Goal: Task Accomplishment & Management: Complete application form

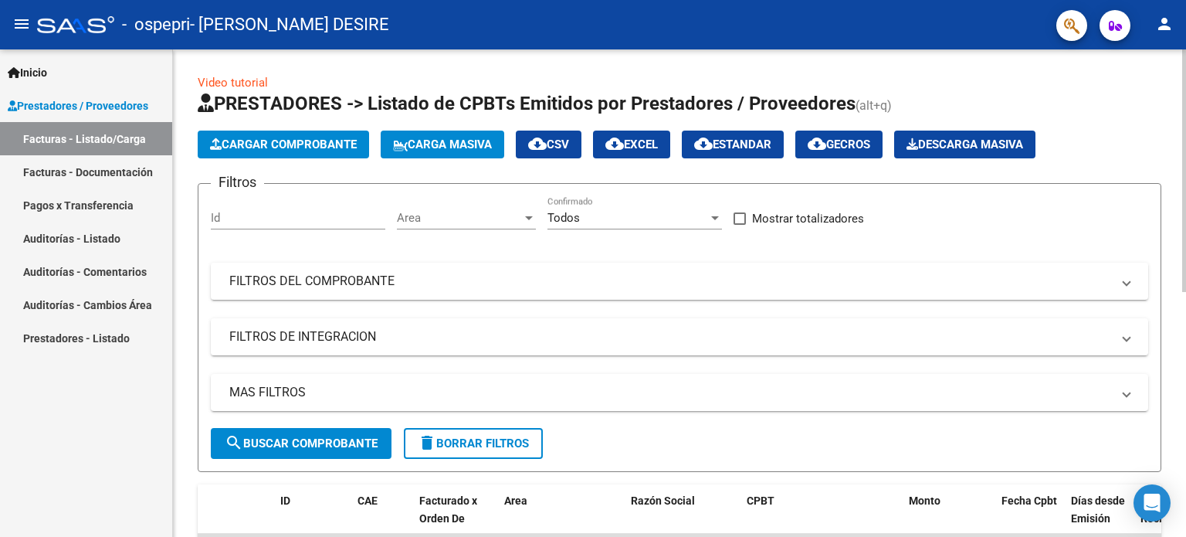
click at [217, 142] on icon "button" at bounding box center [216, 144] width 12 height 12
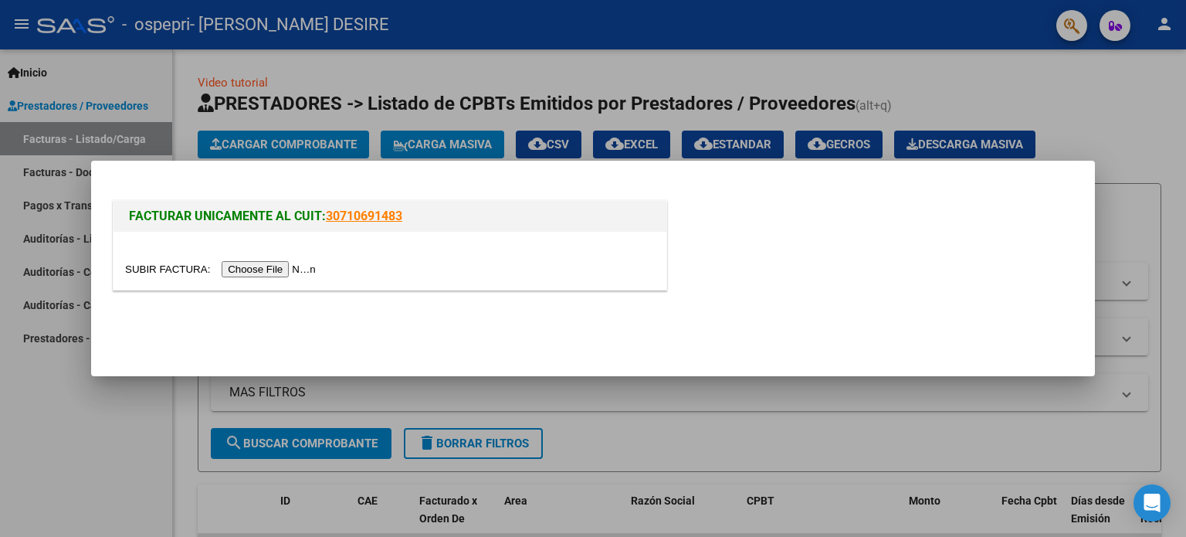
click at [278, 269] on input "file" at bounding box center [222, 269] width 195 height 16
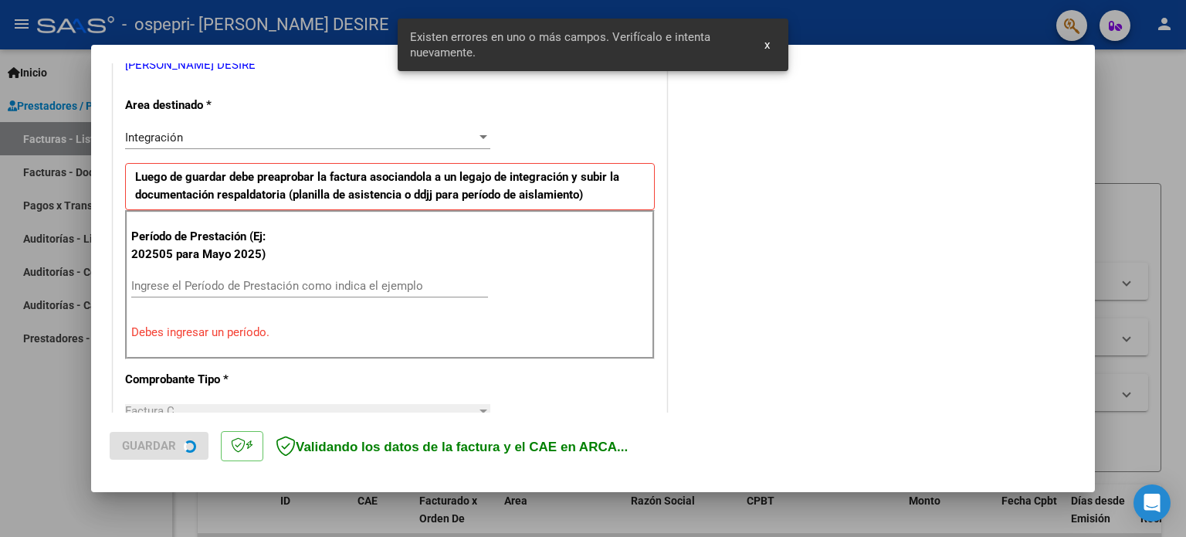
scroll to position [333, 0]
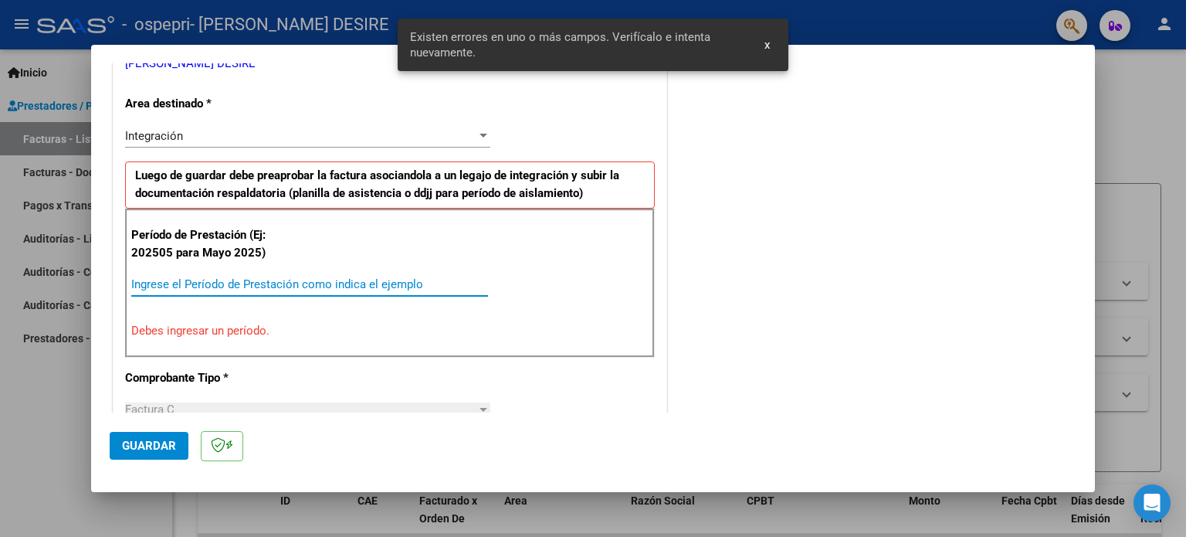
click at [261, 279] on input "Ingrese el Período de Prestación como indica el ejemplo" at bounding box center [309, 284] width 357 height 14
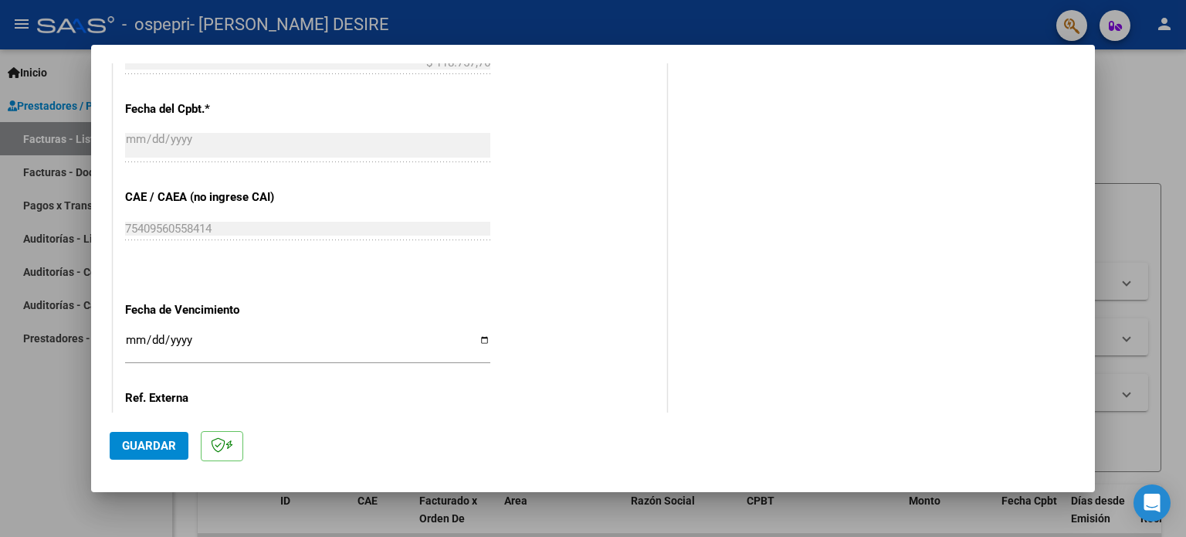
scroll to position [950, 0]
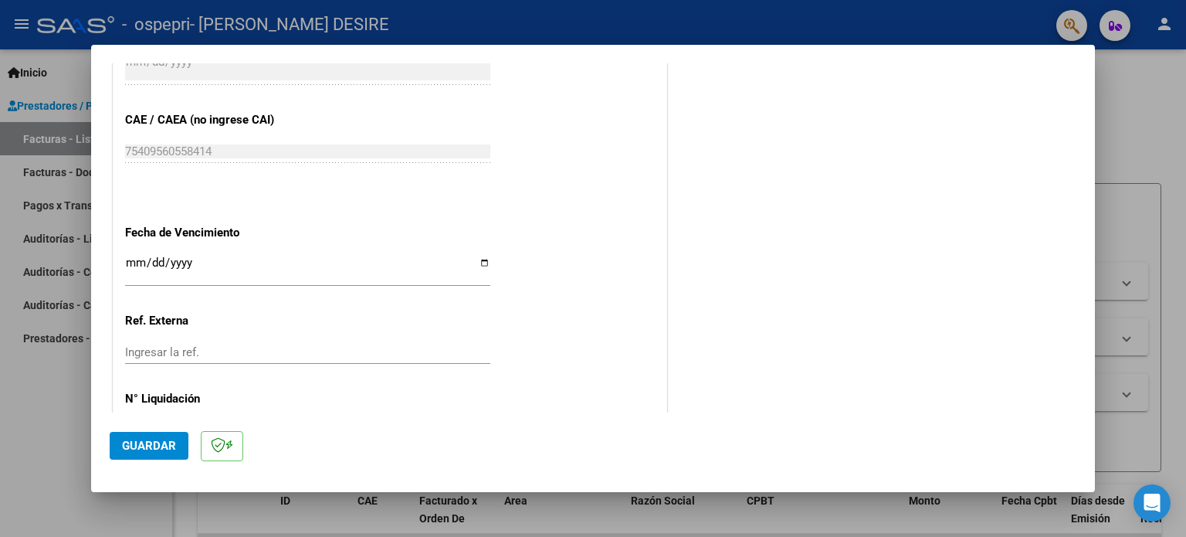
type input "202509"
click at [482, 257] on input "Ingresar la fecha" at bounding box center [307, 268] width 365 height 25
type input "[DATE]"
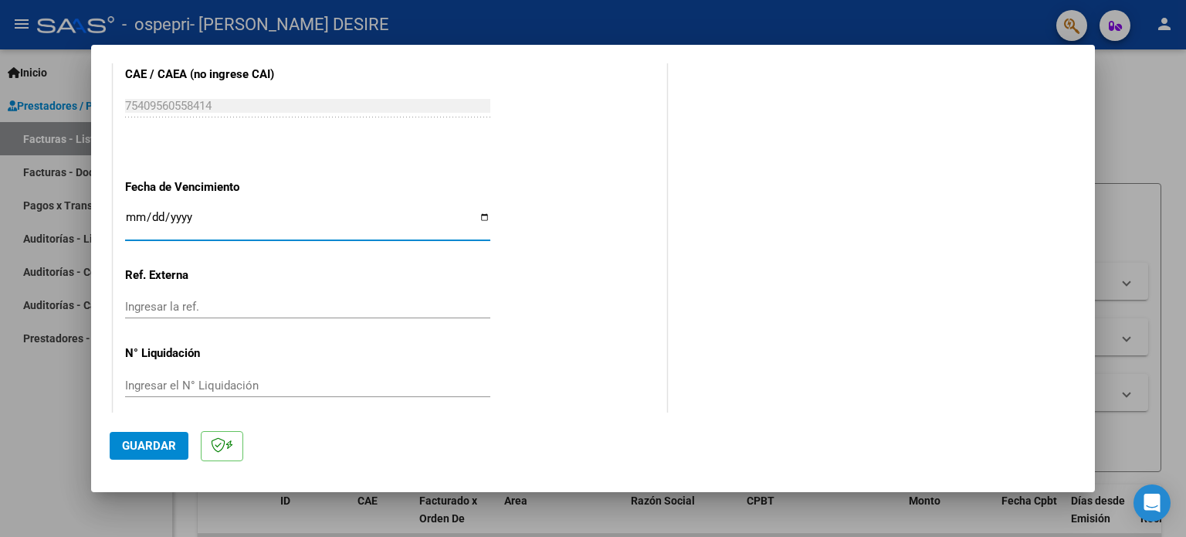
scroll to position [1007, 0]
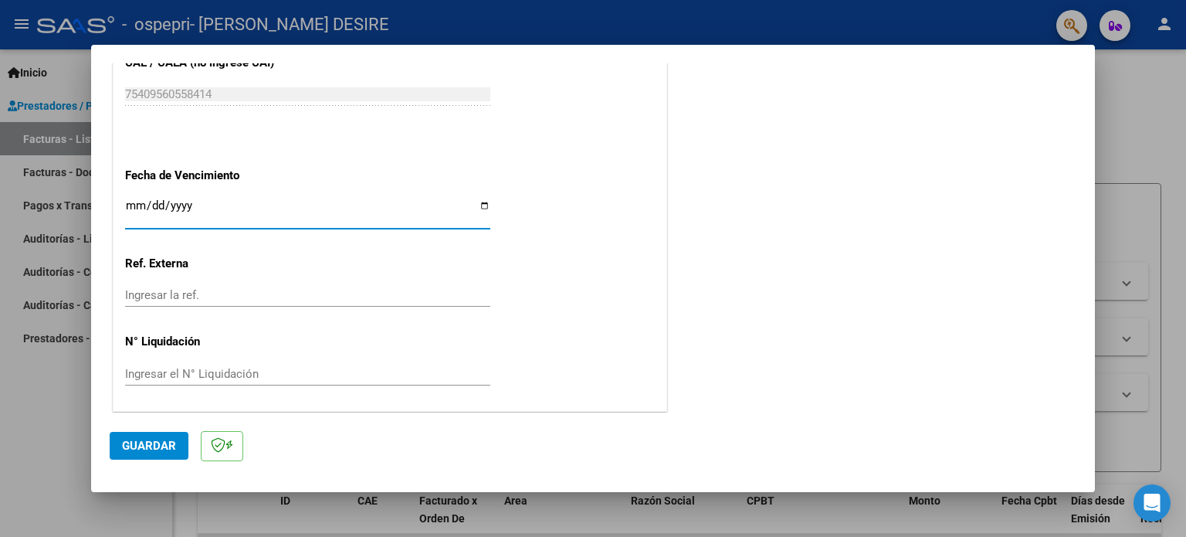
drag, startPoint x: 196, startPoint y: 371, endPoint x: 225, endPoint y: 381, distance: 30.0
click at [196, 373] on input "Ingresar el N° Liquidación" at bounding box center [307, 374] width 365 height 14
click at [327, 378] on div "Ingresar el N° Liquidación" at bounding box center [307, 373] width 365 height 23
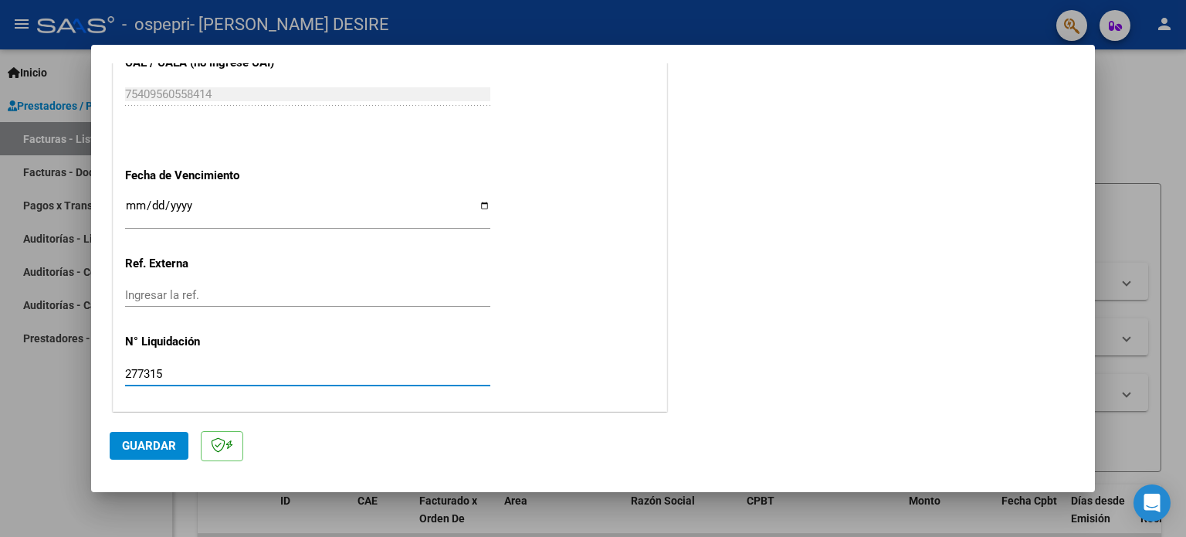
type input "277315"
click at [146, 435] on button "Guardar" at bounding box center [149, 446] width 79 height 28
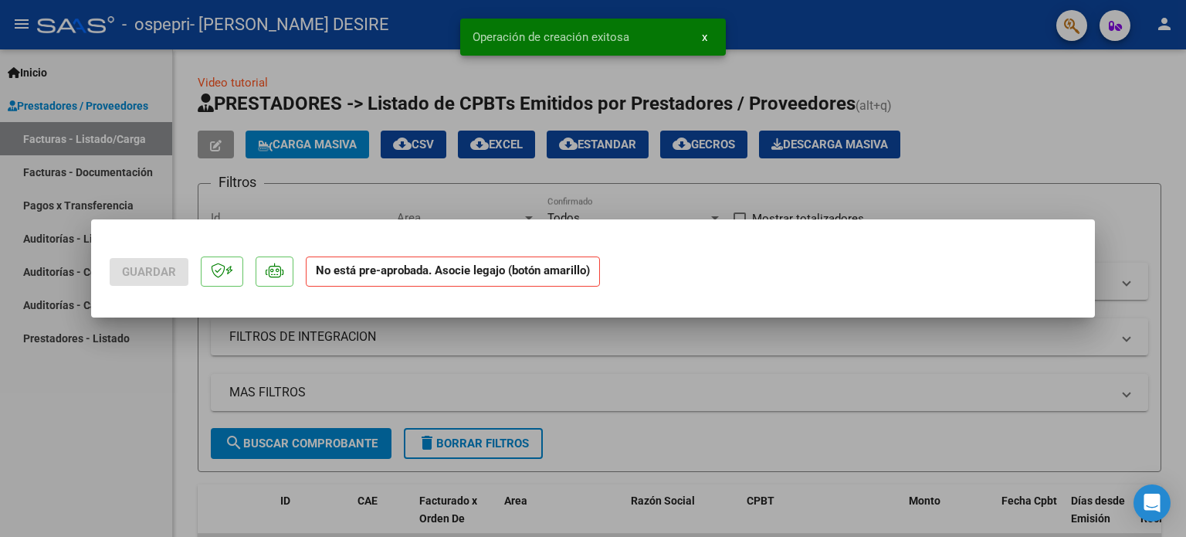
scroll to position [0, 0]
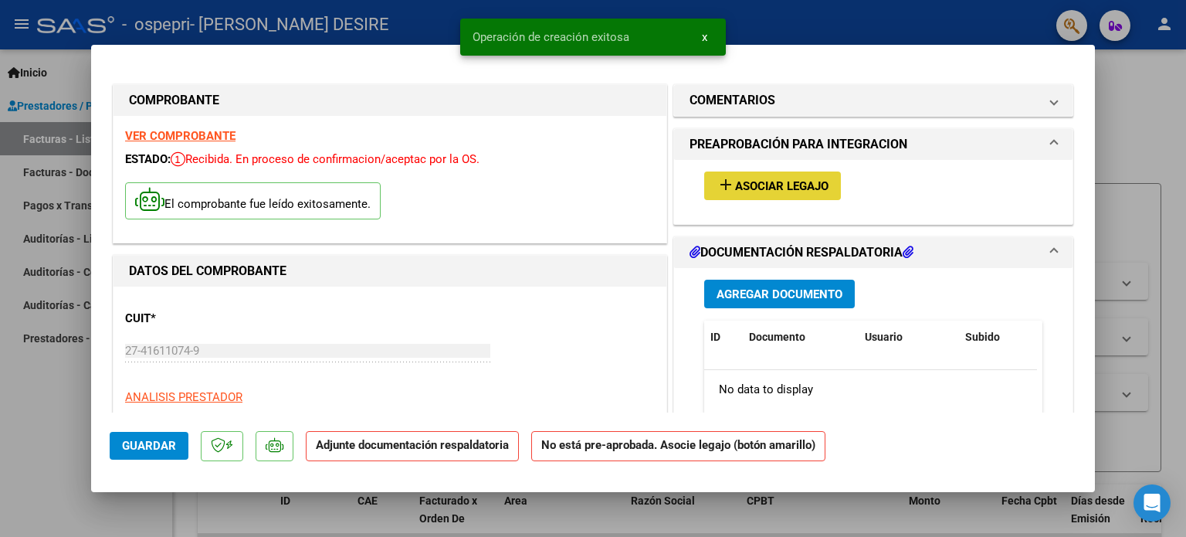
click at [775, 178] on span "add Asociar Legajo" at bounding box center [772, 185] width 112 height 14
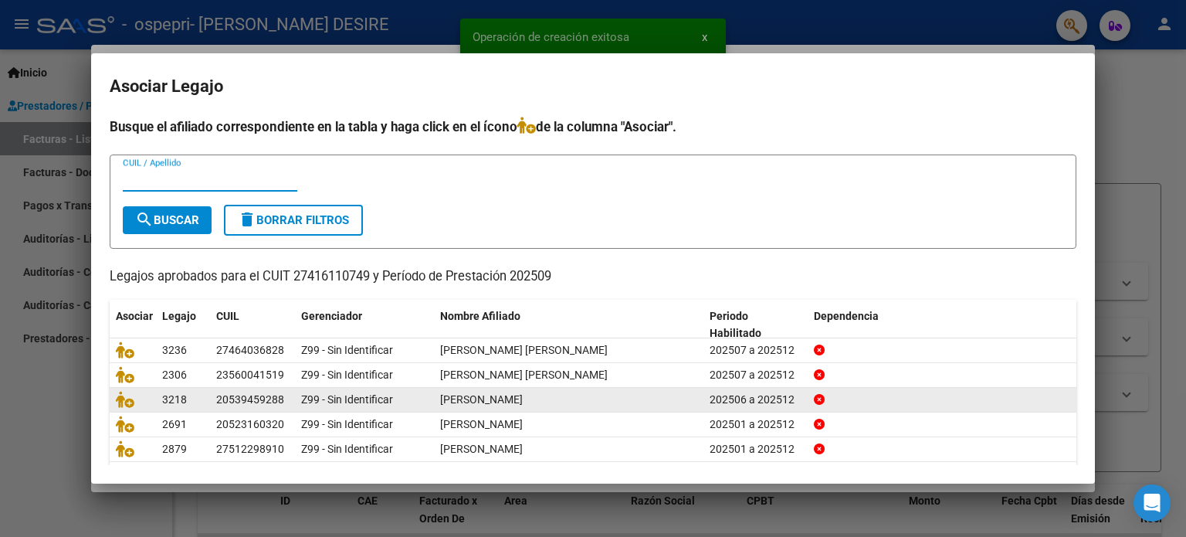
scroll to position [52, 0]
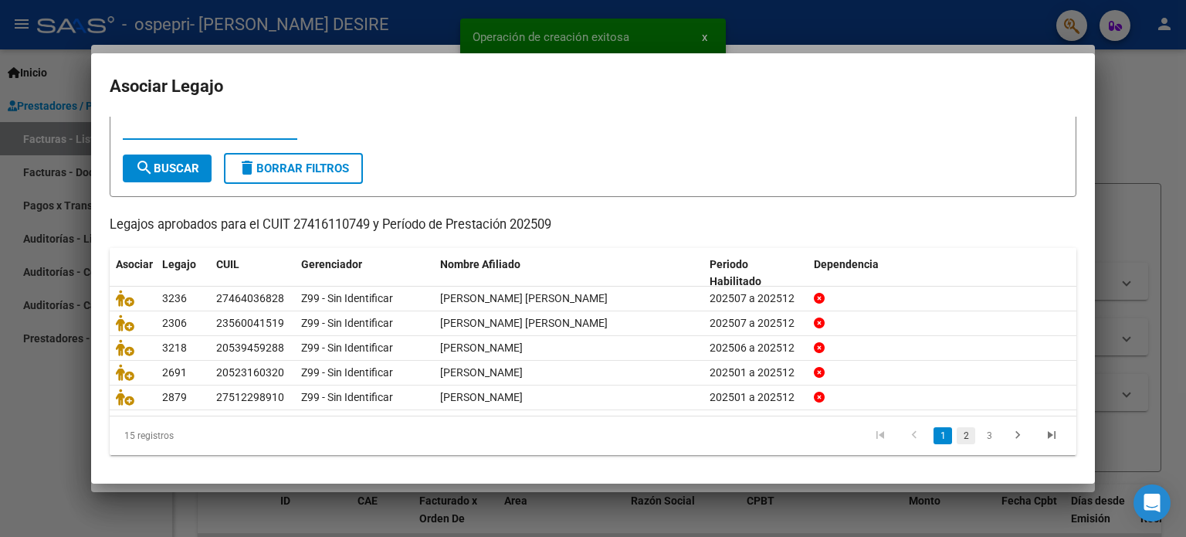
click at [958, 440] on link "2" at bounding box center [965, 435] width 19 height 17
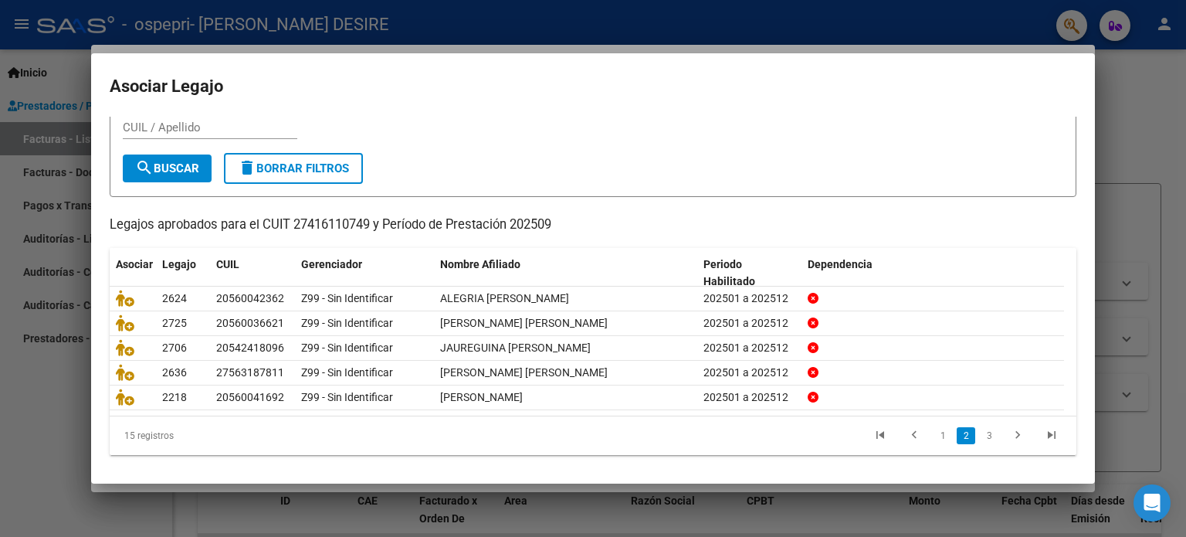
click at [917, 127] on mat-dialog-container "Asociar Legajo Busque el afiliado correspondiente en la tabla y haga click en e…" at bounding box center [593, 268] width 1004 height 431
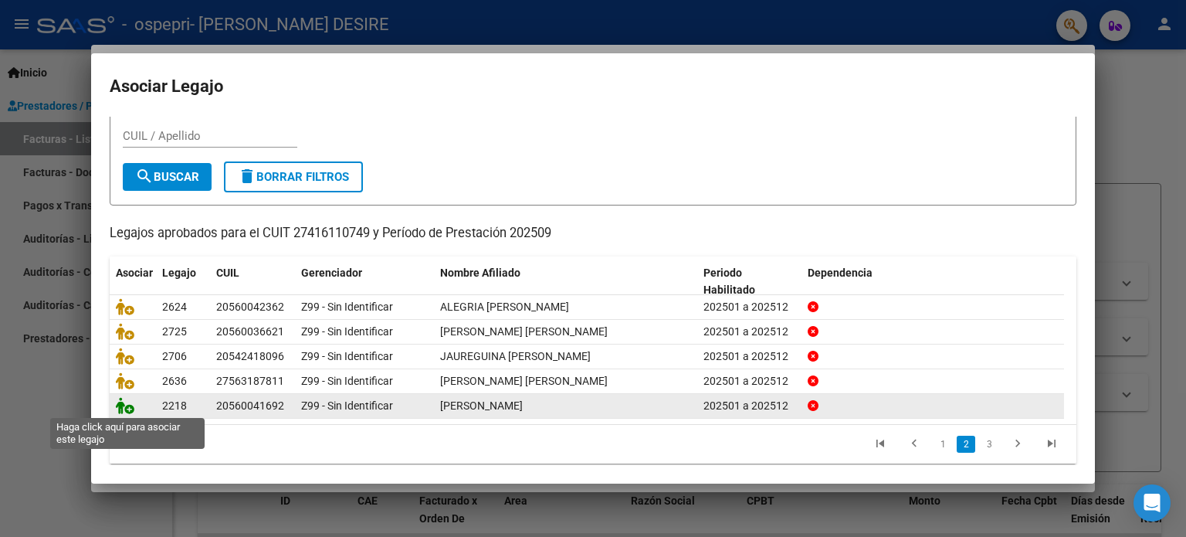
click at [120, 404] on icon at bounding box center [125, 405] width 19 height 17
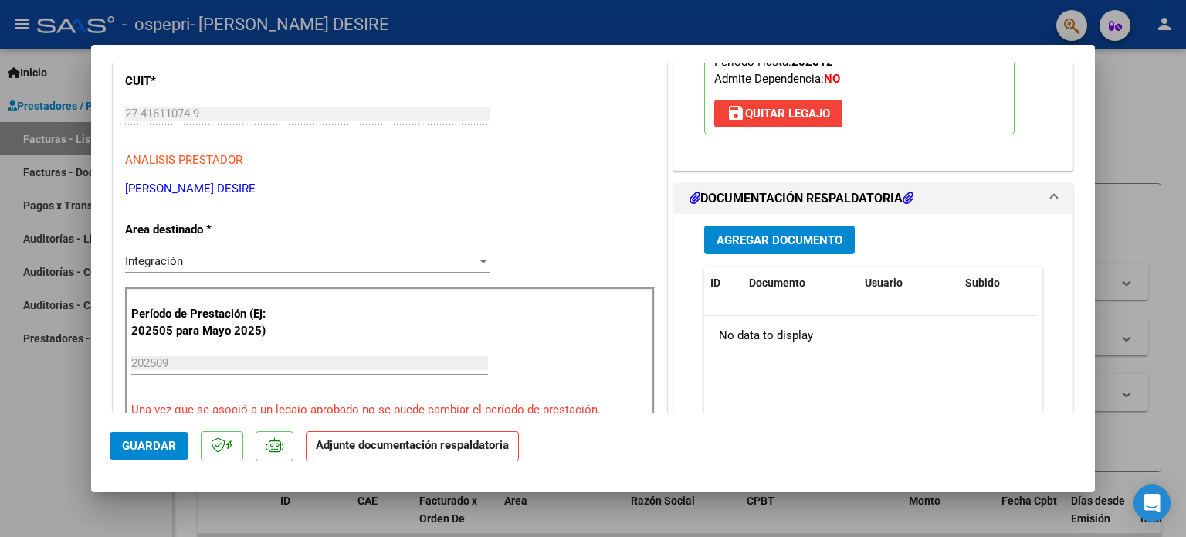
scroll to position [154, 0]
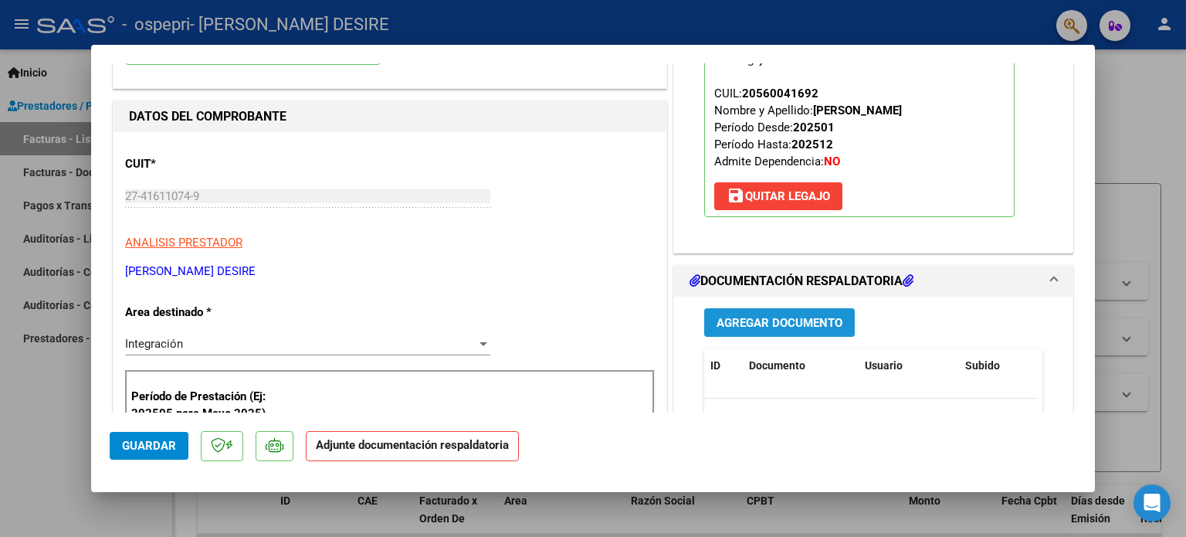
click at [812, 316] on span "Agregar Documento" at bounding box center [779, 323] width 126 height 14
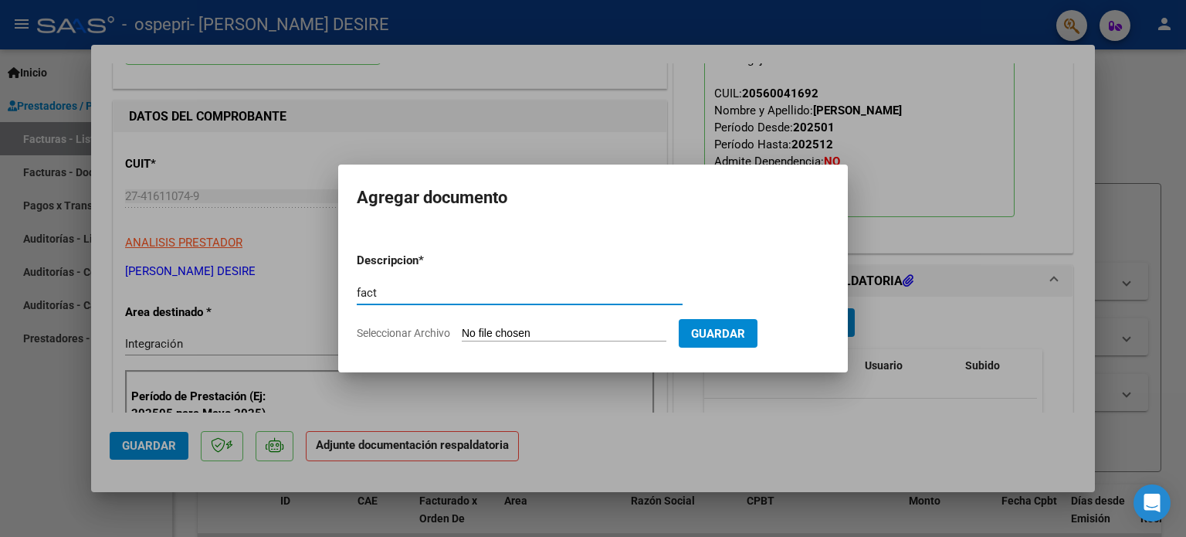
type input "fact"
click at [630, 333] on input "Seleccionar Archivo" at bounding box center [564, 334] width 205 height 15
type input "C:\fakepath\27416110749_011_00001_00000820.pdf"
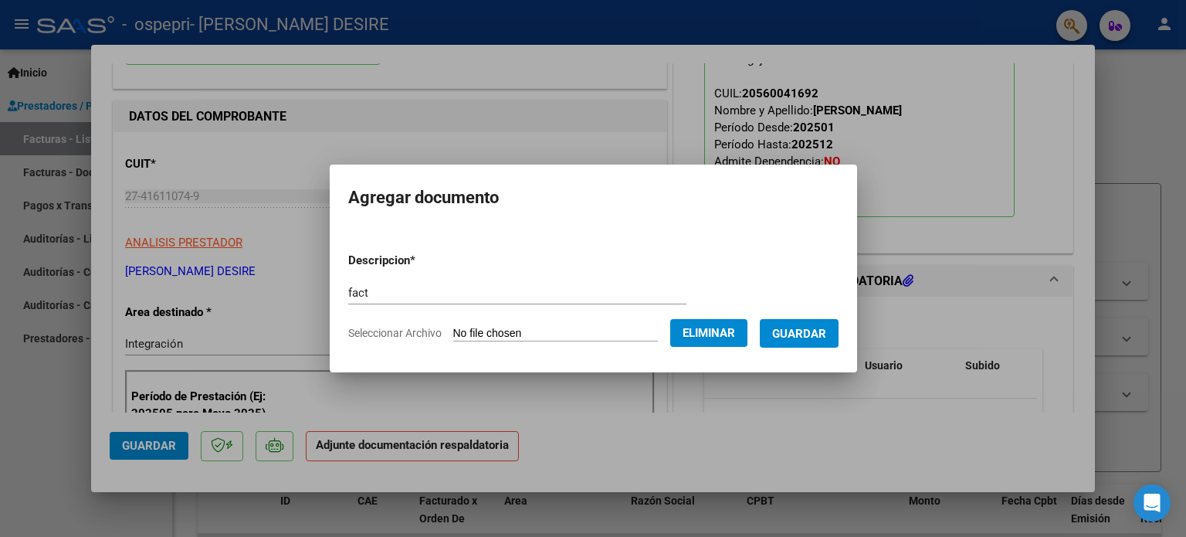
click at [806, 327] on span "Guardar" at bounding box center [799, 334] width 54 height 14
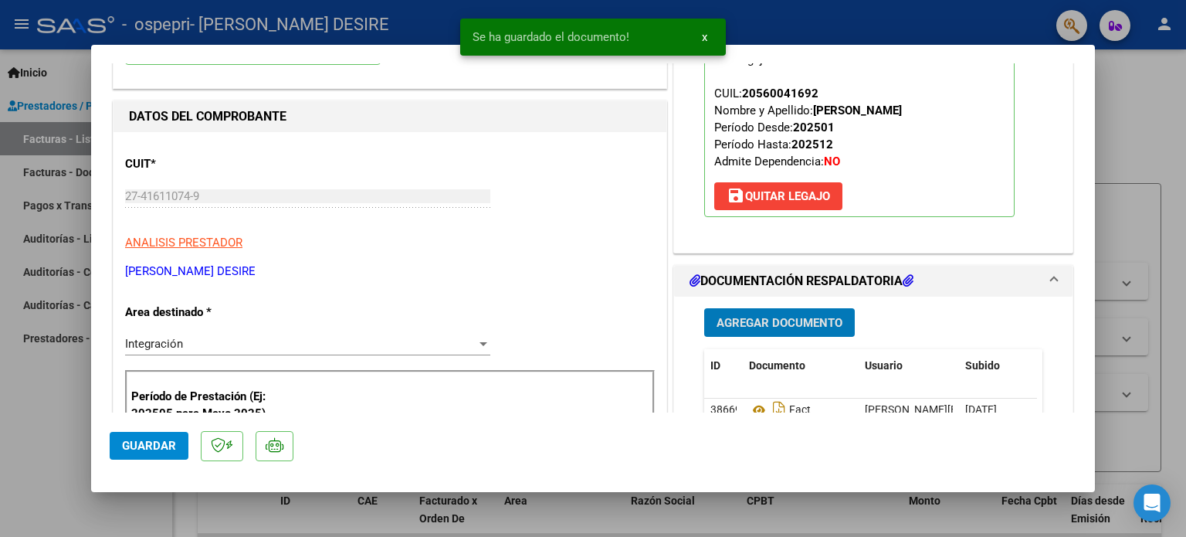
click at [794, 322] on span "Agregar Documento" at bounding box center [779, 323] width 126 height 14
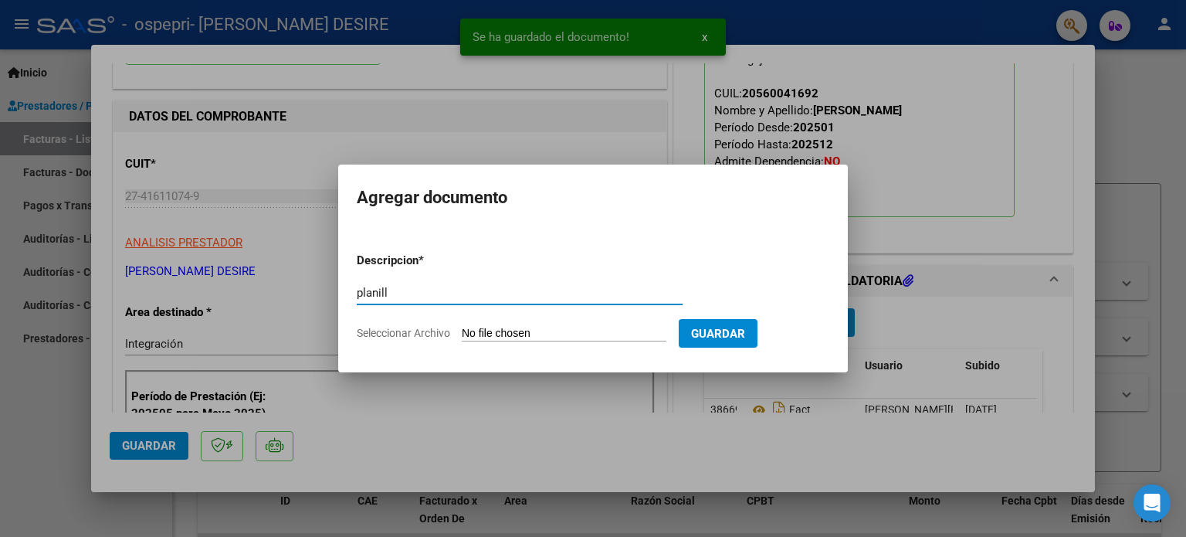
type input "planill"
click at [591, 326] on app-file-uploader "Seleccionar Archivo" at bounding box center [518, 333] width 322 height 14
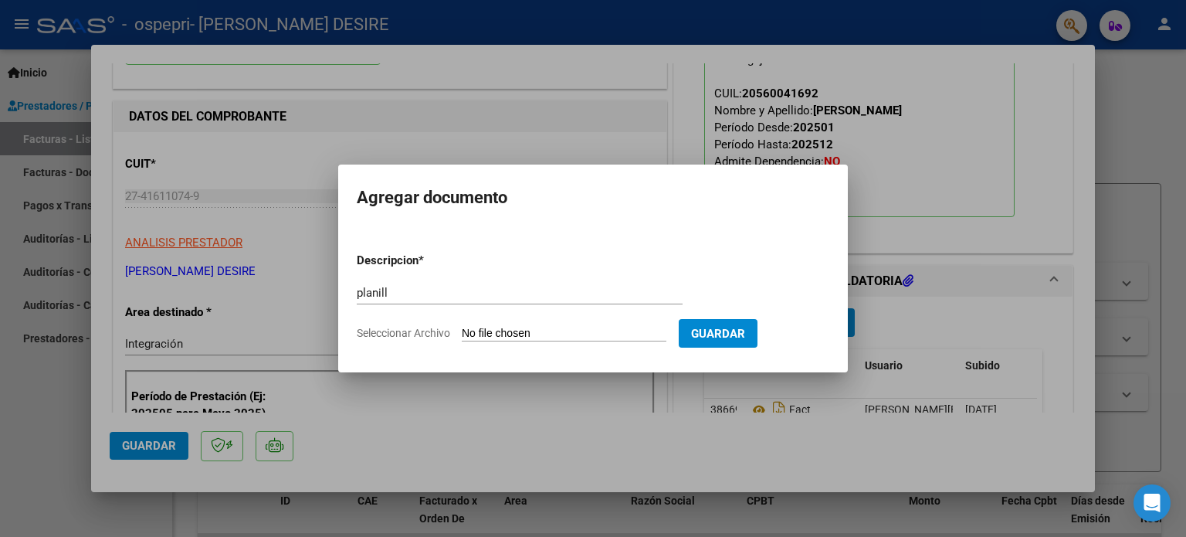
click at [586, 330] on input "Seleccionar Archivo" at bounding box center [564, 334] width 205 height 15
type input "C:\fakepath\[PERSON_NAME]pdf"
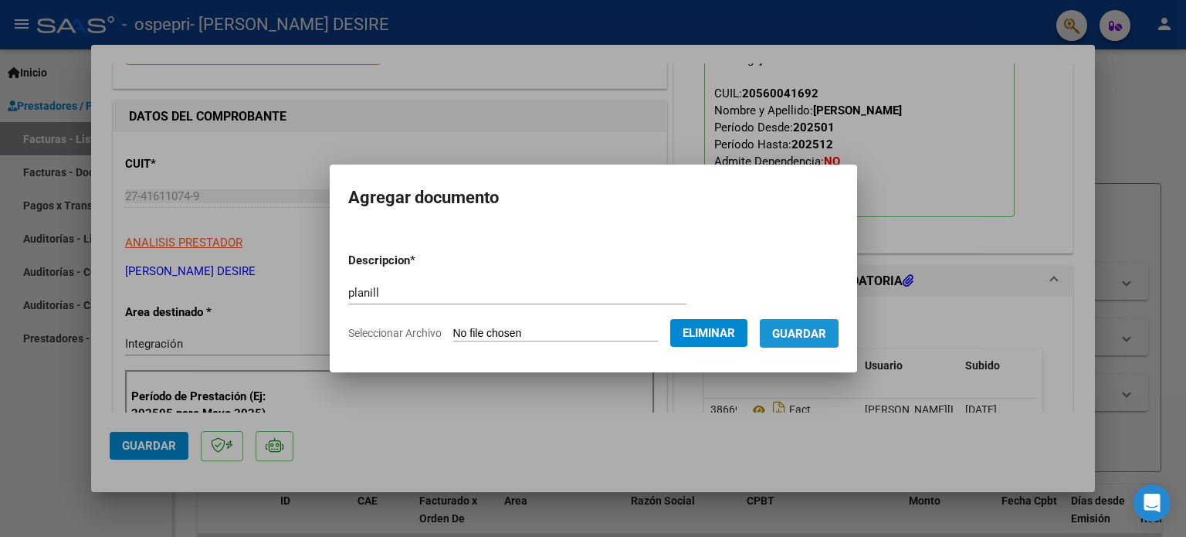
click at [823, 336] on span "Guardar" at bounding box center [799, 334] width 54 height 14
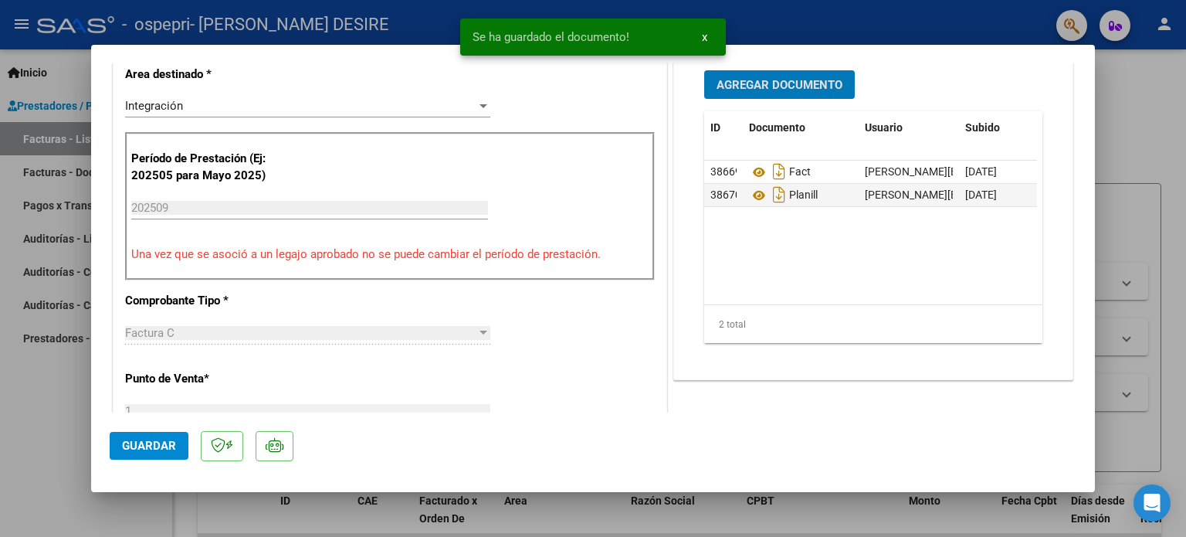
scroll to position [309, 0]
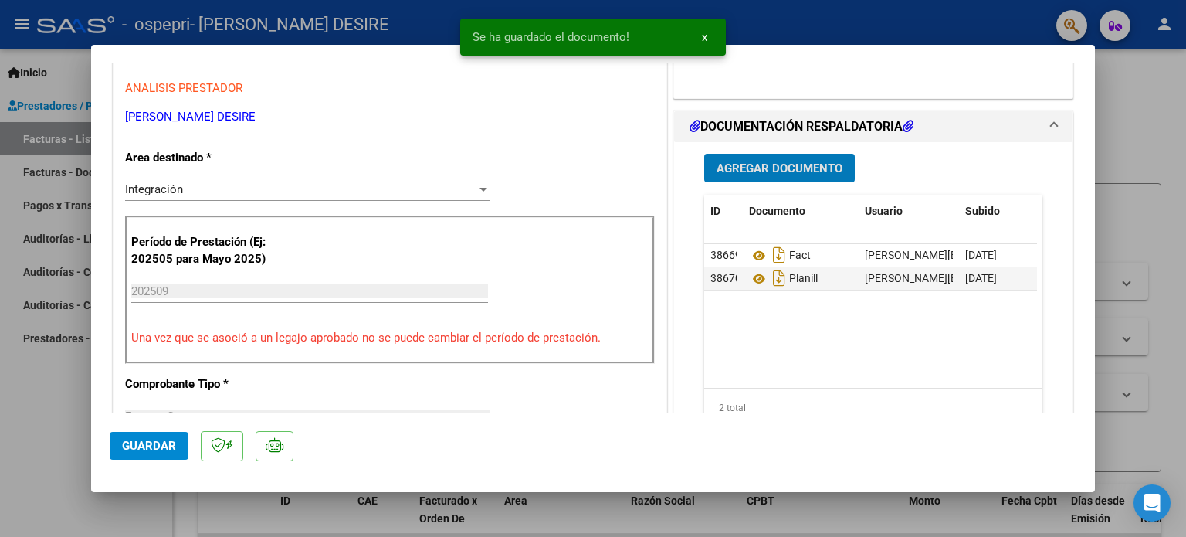
click at [771, 161] on span "Agregar Documento" at bounding box center [779, 168] width 126 height 14
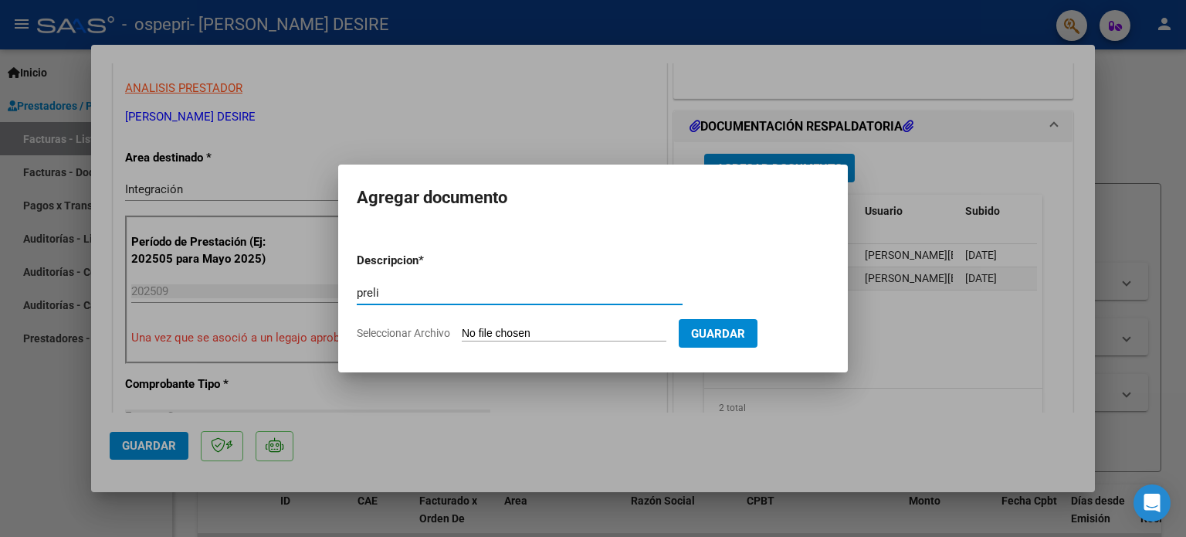
type input "preli"
click at [580, 336] on input "Seleccionar Archivo" at bounding box center [564, 334] width 205 height 15
type input "C:\fakepath\[PERSON_NAME] (5).pdf"
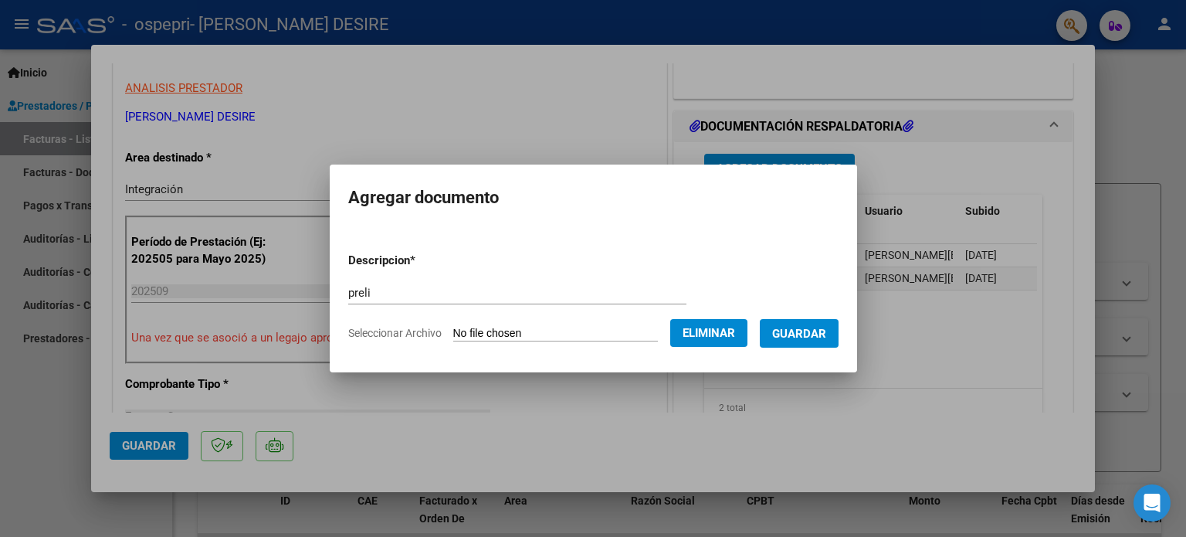
click at [811, 335] on span "Guardar" at bounding box center [799, 334] width 54 height 14
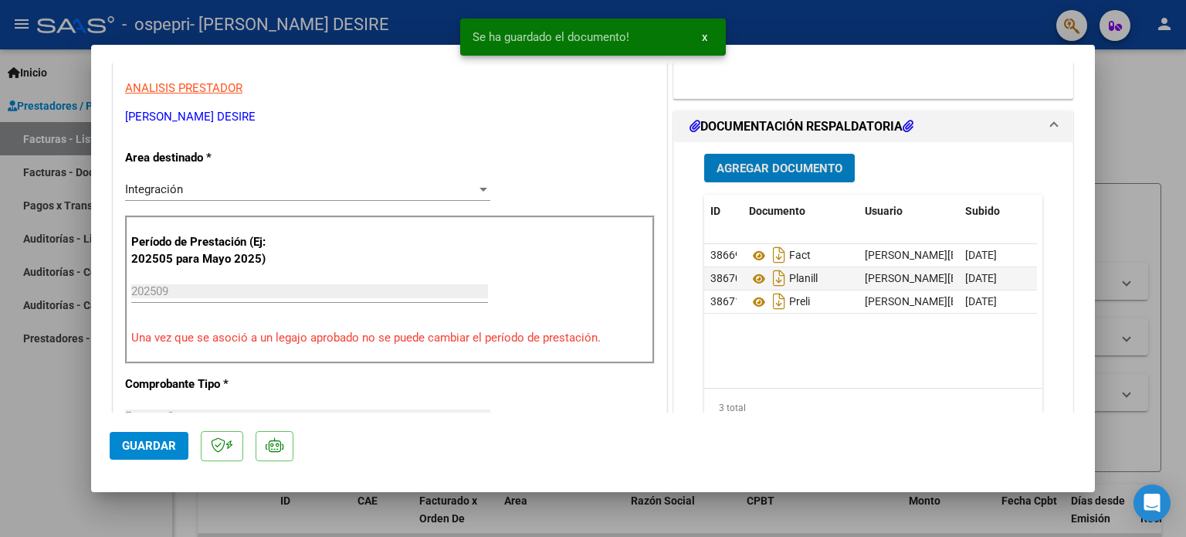
click at [151, 442] on span "Guardar" at bounding box center [149, 445] width 54 height 14
click at [146, 441] on span "Guardar" at bounding box center [149, 445] width 54 height 14
click at [1161, 146] on div at bounding box center [593, 268] width 1186 height 537
type input "$ 0,00"
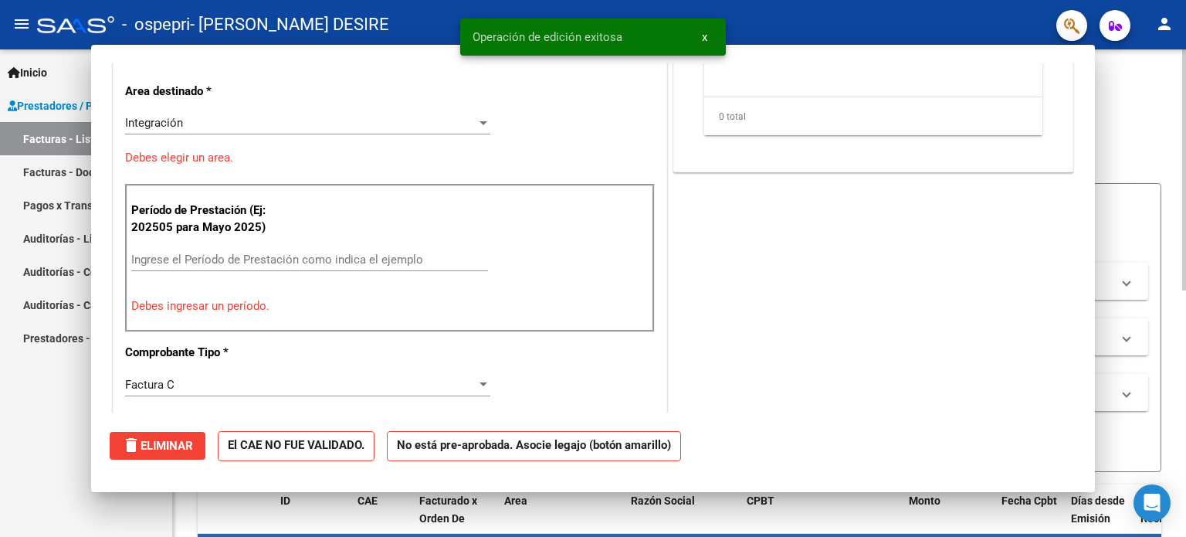
scroll to position [262, 0]
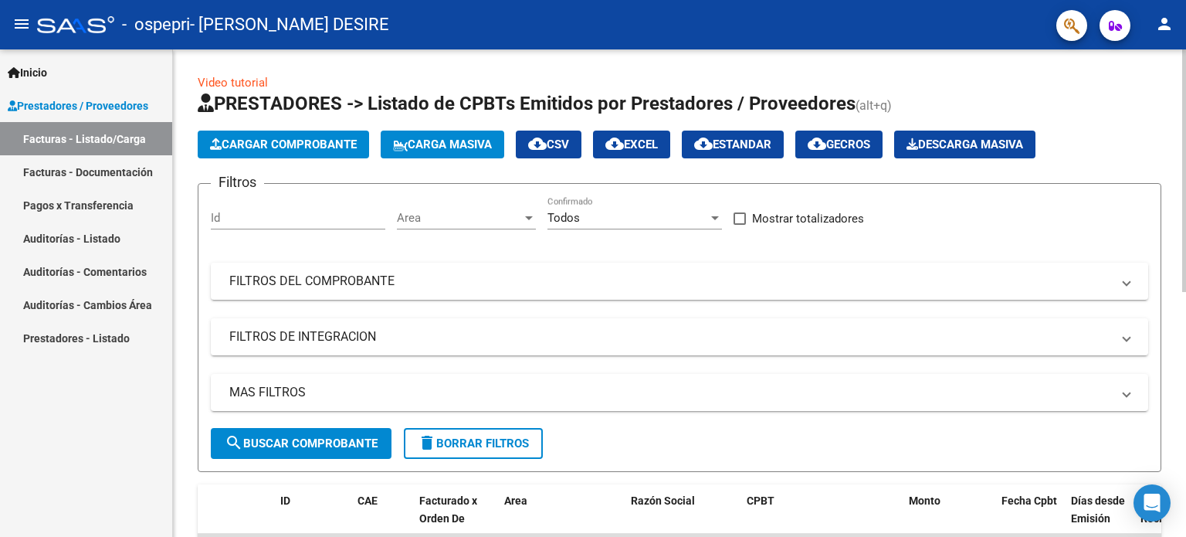
click at [272, 140] on span "Cargar Comprobante" at bounding box center [283, 144] width 147 height 14
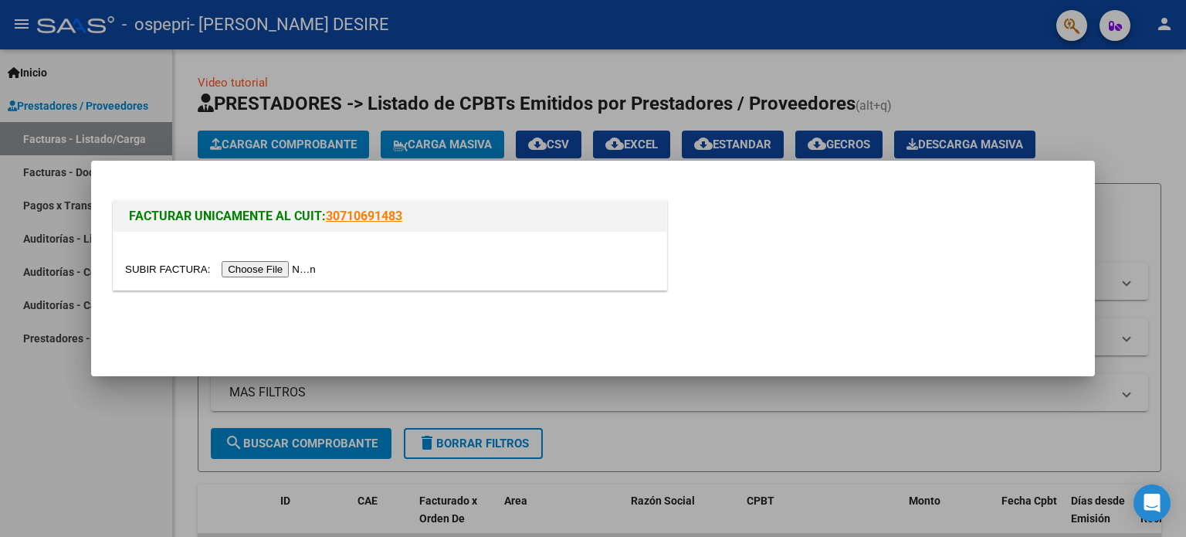
click at [288, 275] on input "file" at bounding box center [222, 269] width 195 height 16
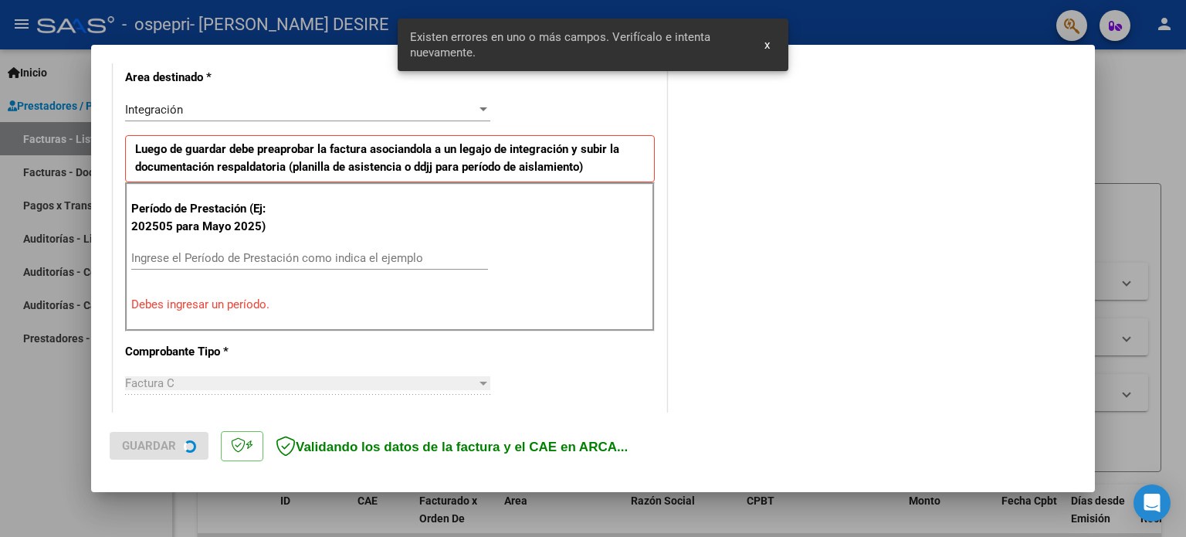
scroll to position [361, 0]
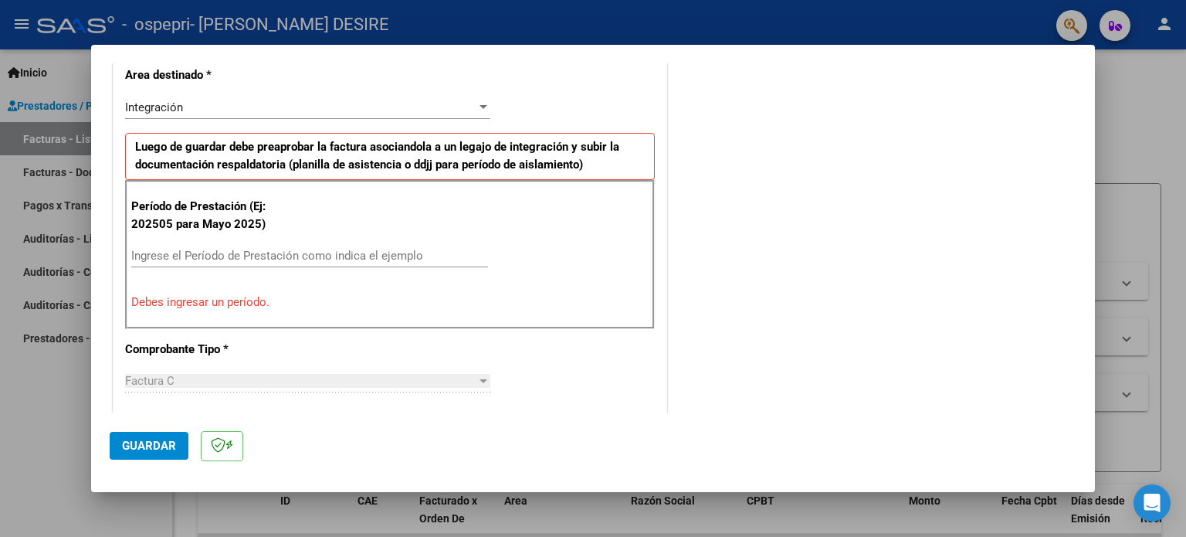
click at [261, 259] on input "Ingrese el Período de Prestación como indica el ejemplo" at bounding box center [309, 256] width 357 height 14
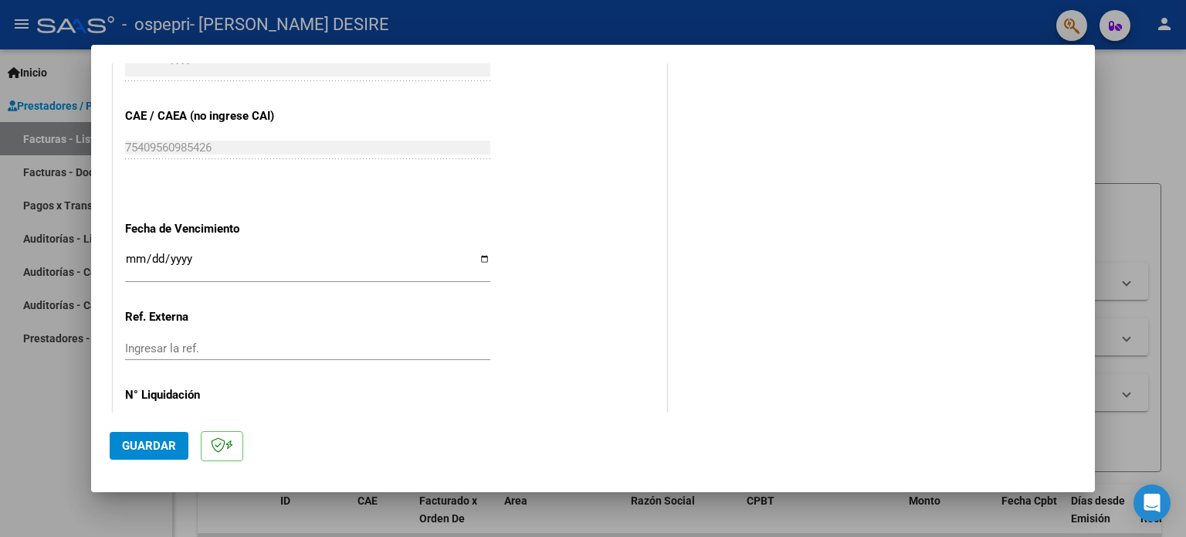
scroll to position [979, 0]
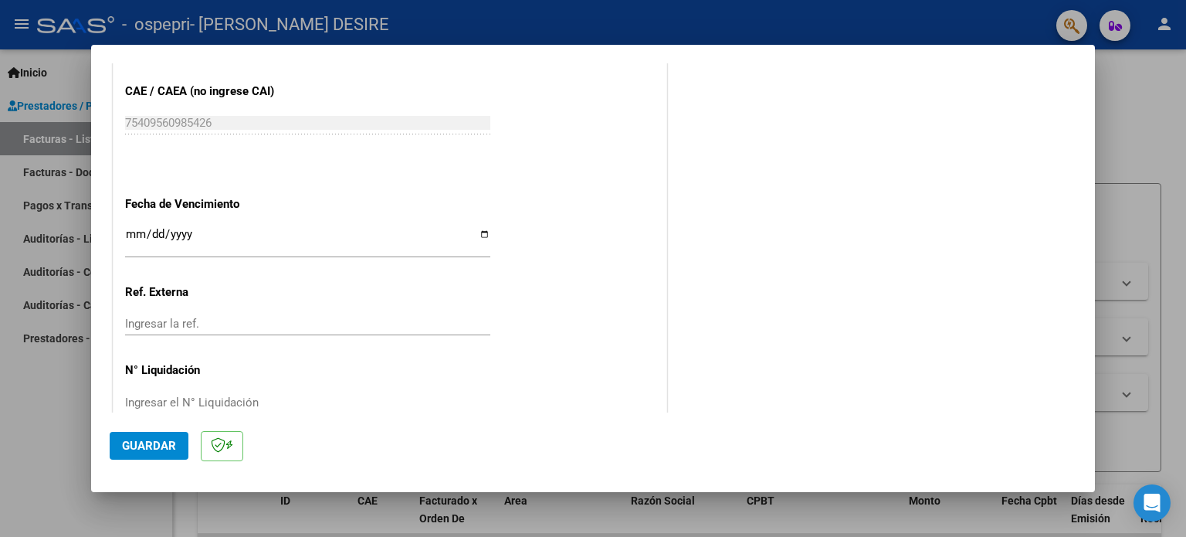
type input "202509"
click at [484, 239] on input "Ingresar la fecha" at bounding box center [307, 240] width 365 height 25
click at [482, 231] on input "Ingresar la fecha" at bounding box center [307, 240] width 365 height 25
type input "[DATE]"
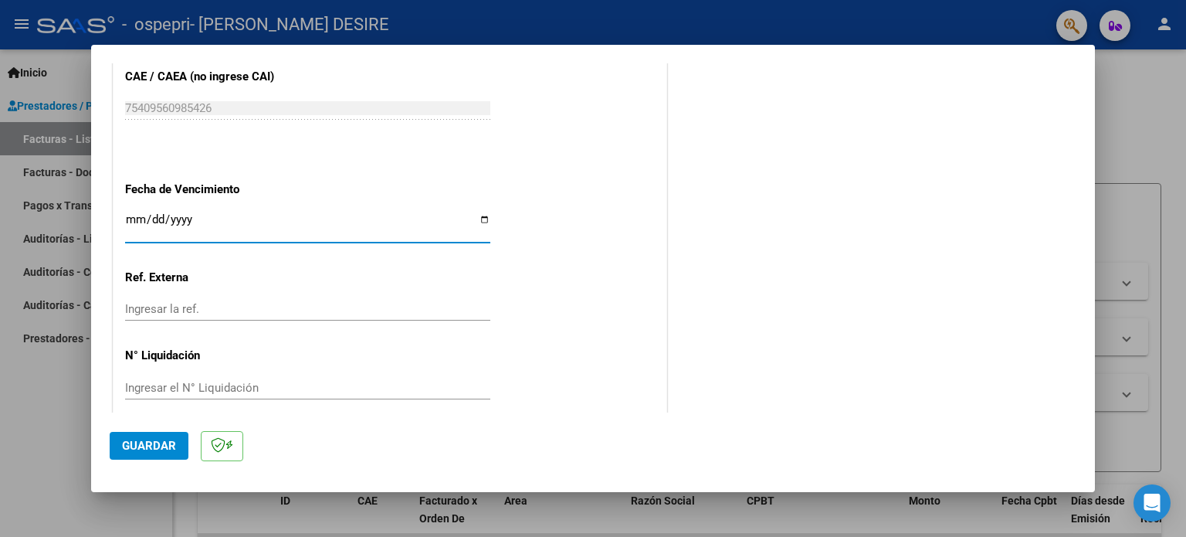
scroll to position [1007, 0]
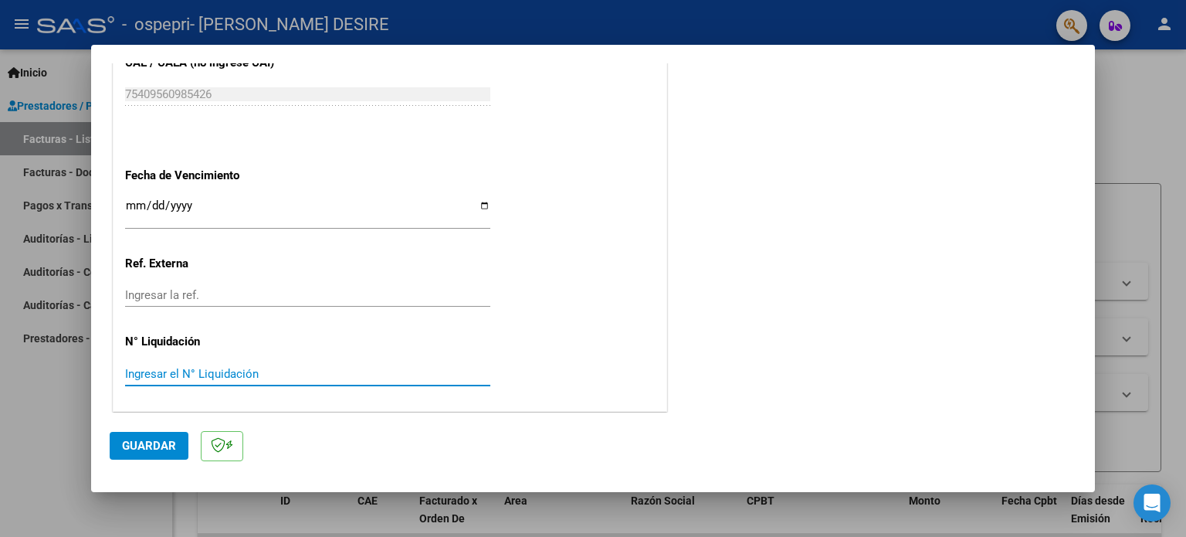
click at [205, 368] on input "Ingresar el N° Liquidación" at bounding box center [307, 374] width 365 height 14
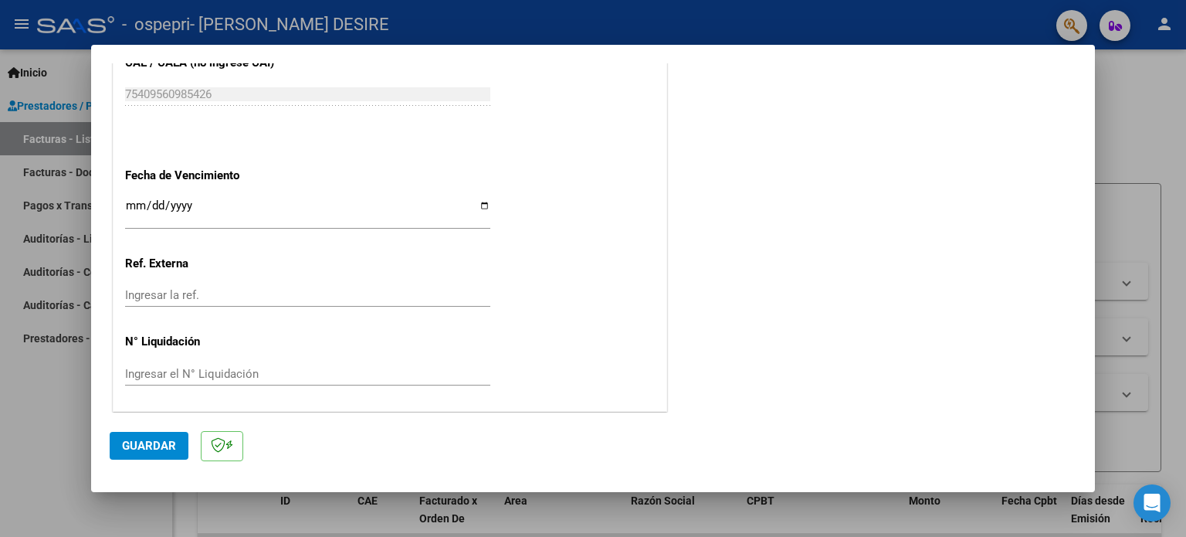
click at [242, 373] on input "Ingresar el N° Liquidación" at bounding box center [307, 374] width 365 height 14
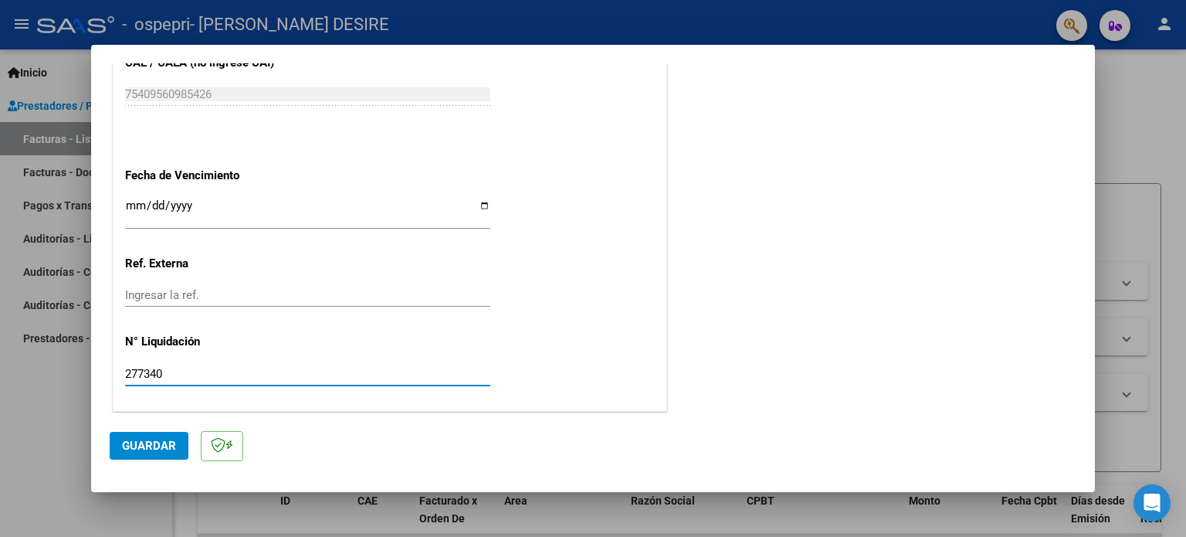
type input "277340"
click at [129, 439] on span "Guardar" at bounding box center [149, 445] width 54 height 14
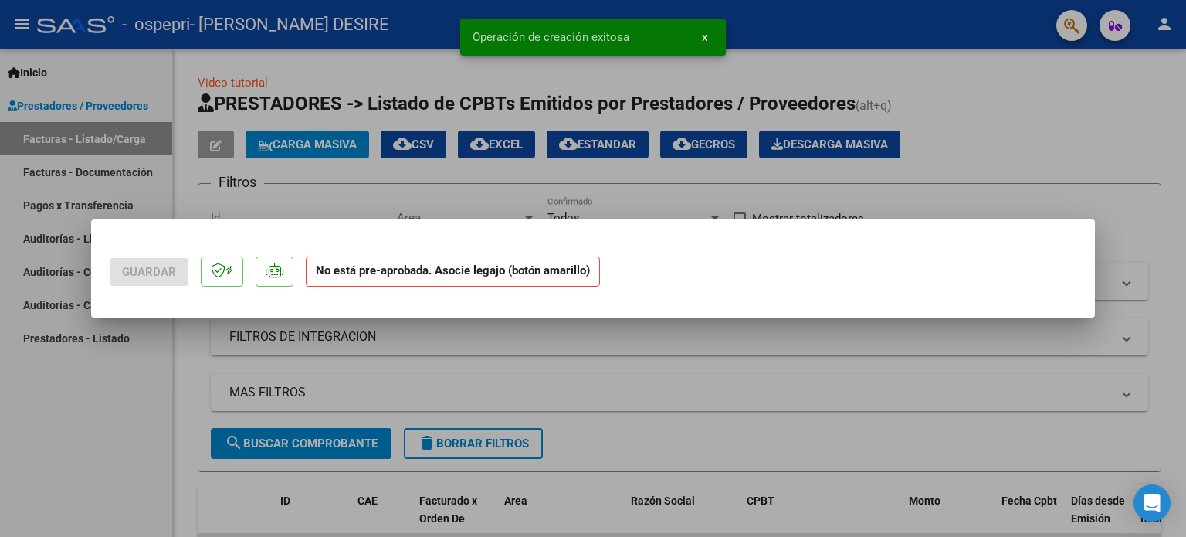
scroll to position [0, 0]
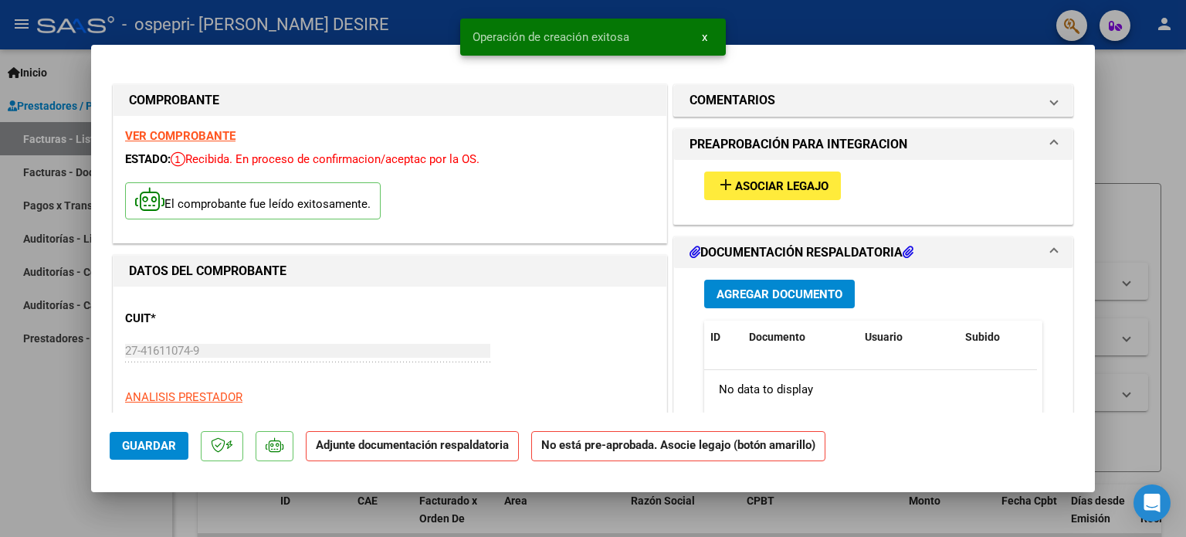
click at [800, 179] on span "Asociar Legajo" at bounding box center [781, 186] width 93 height 14
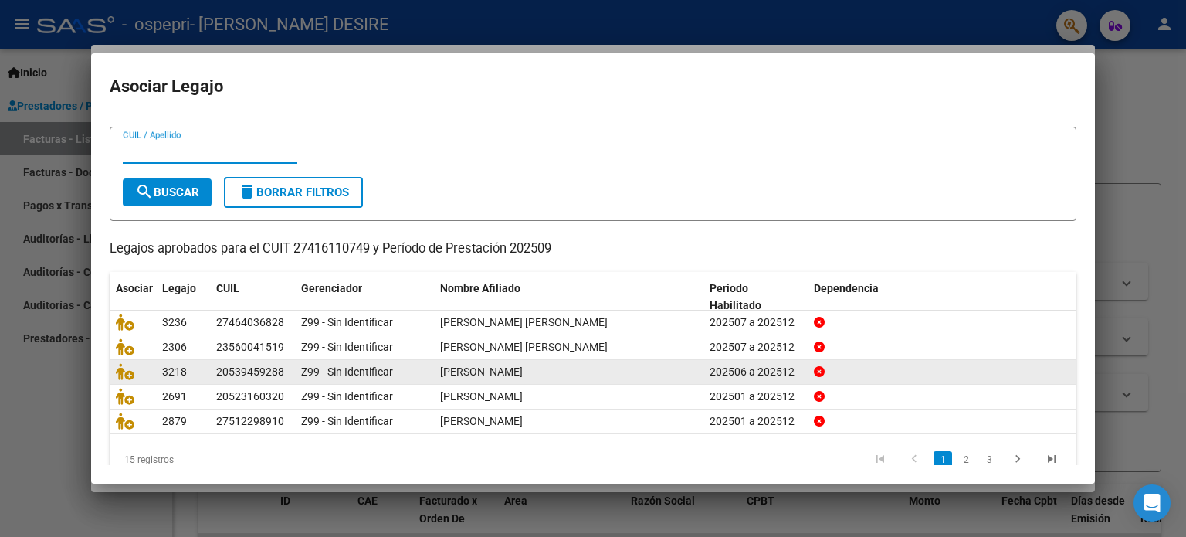
scroll to position [52, 0]
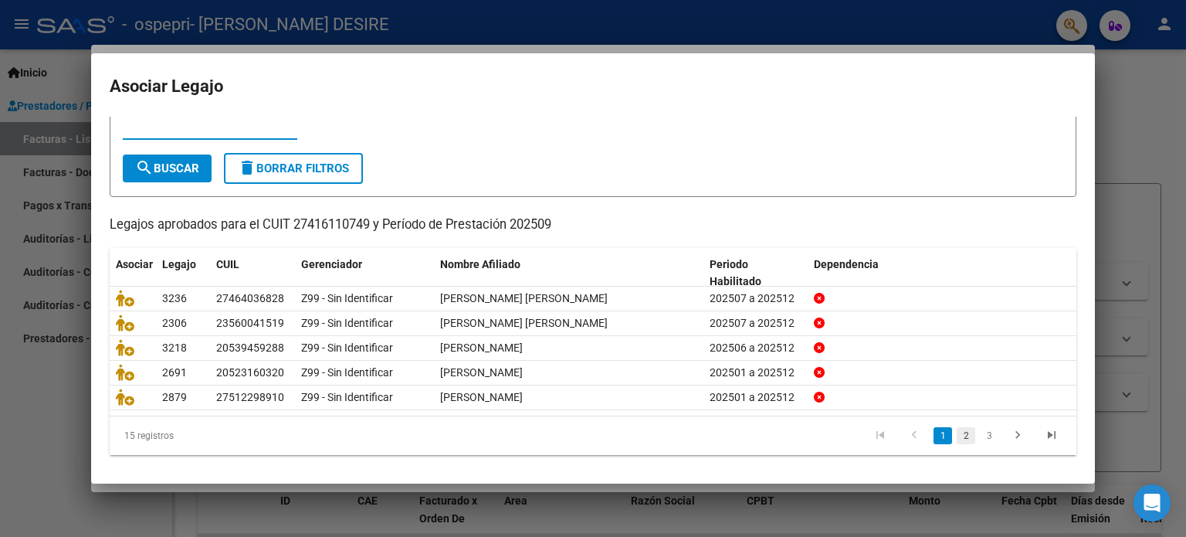
click at [956, 428] on link "2" at bounding box center [965, 435] width 19 height 17
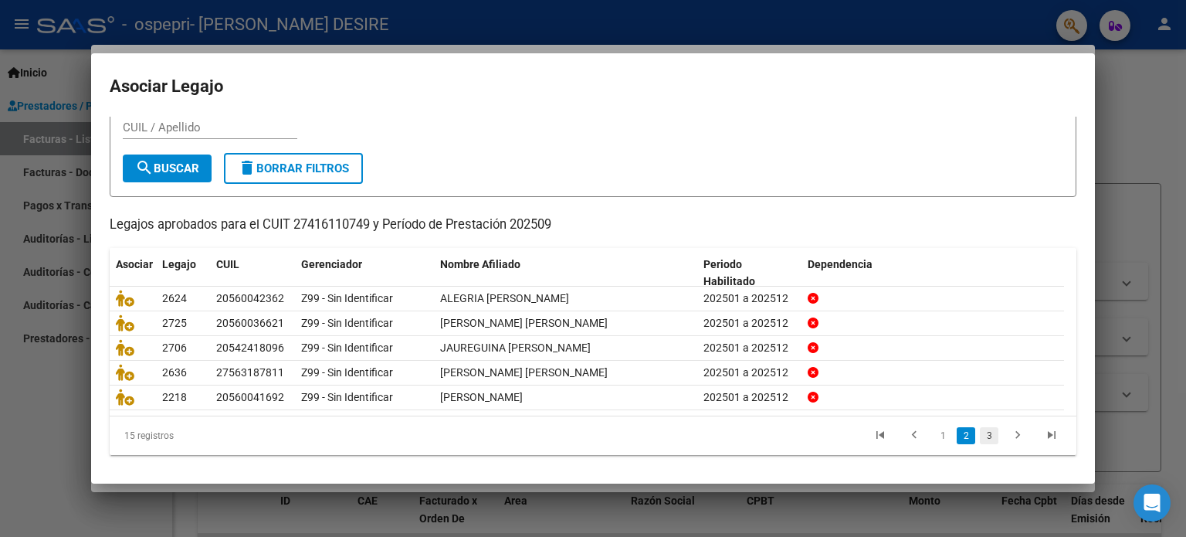
click at [980, 432] on link "3" at bounding box center [989, 435] width 19 height 17
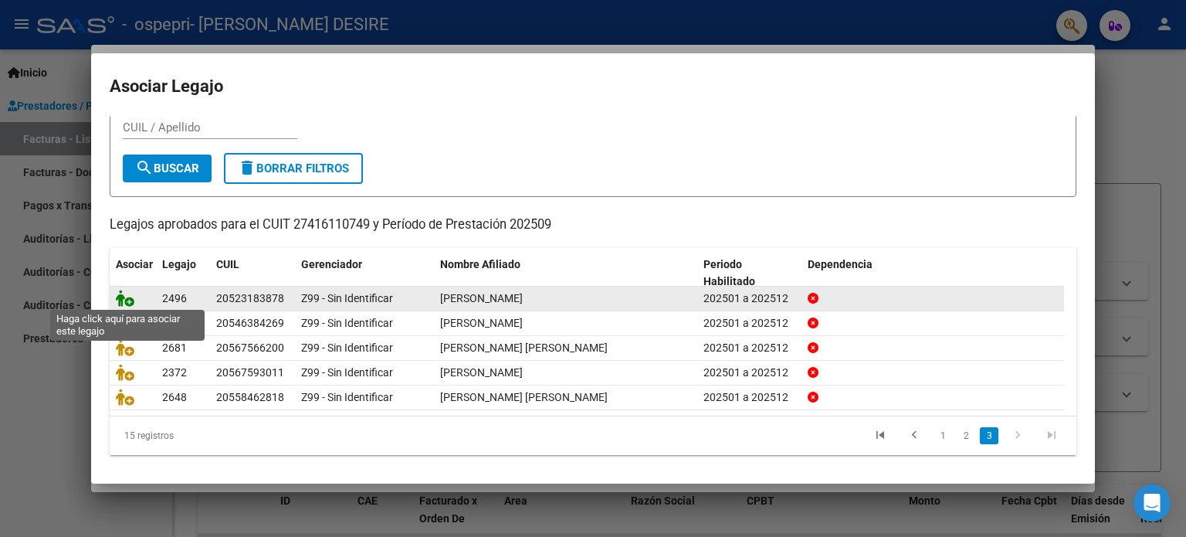
click at [124, 296] on icon at bounding box center [125, 297] width 19 height 17
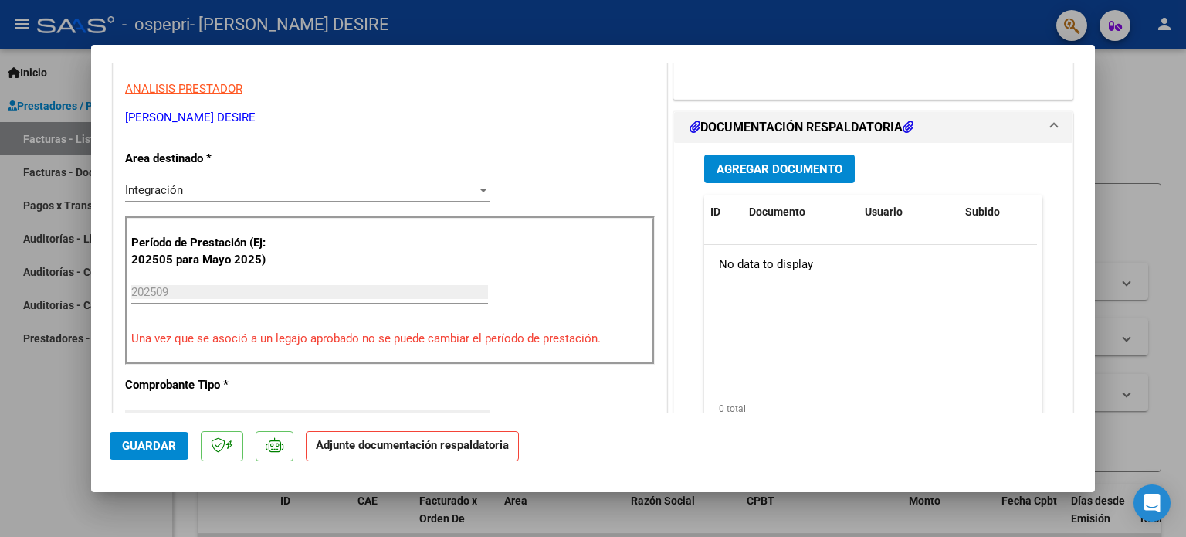
scroll to position [309, 0]
click at [763, 161] on span "Agregar Documento" at bounding box center [779, 168] width 126 height 14
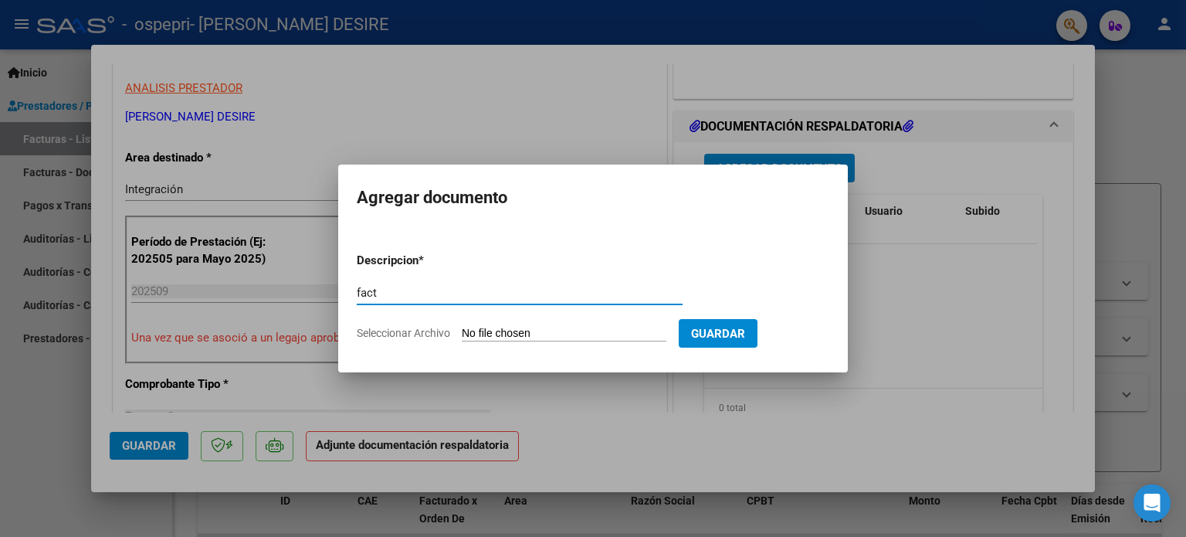
type input "fact"
click at [571, 329] on input "Seleccionar Archivo" at bounding box center [564, 334] width 205 height 15
type input "C:\fakepath\27416110749_011_00001_00000821.pdf"
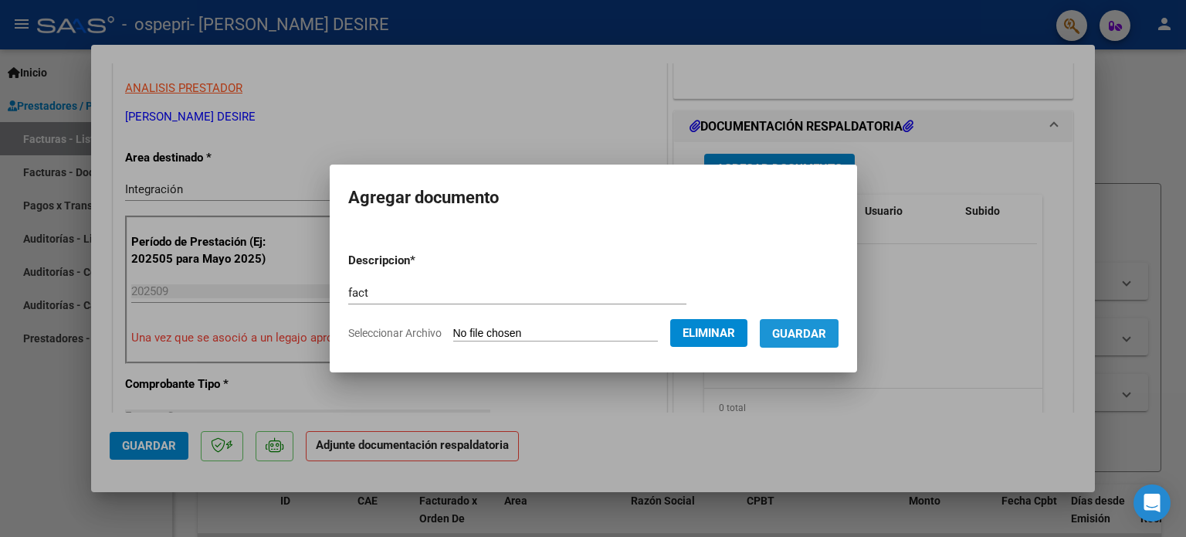
click at [807, 333] on span "Guardar" at bounding box center [799, 334] width 54 height 14
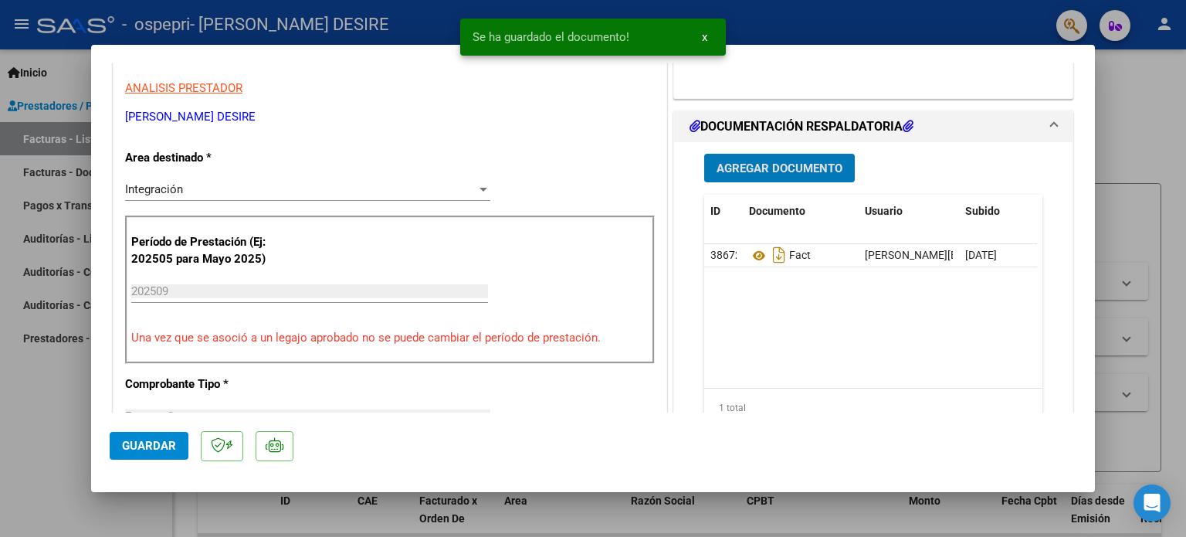
click at [797, 163] on span "Agregar Documento" at bounding box center [779, 168] width 126 height 14
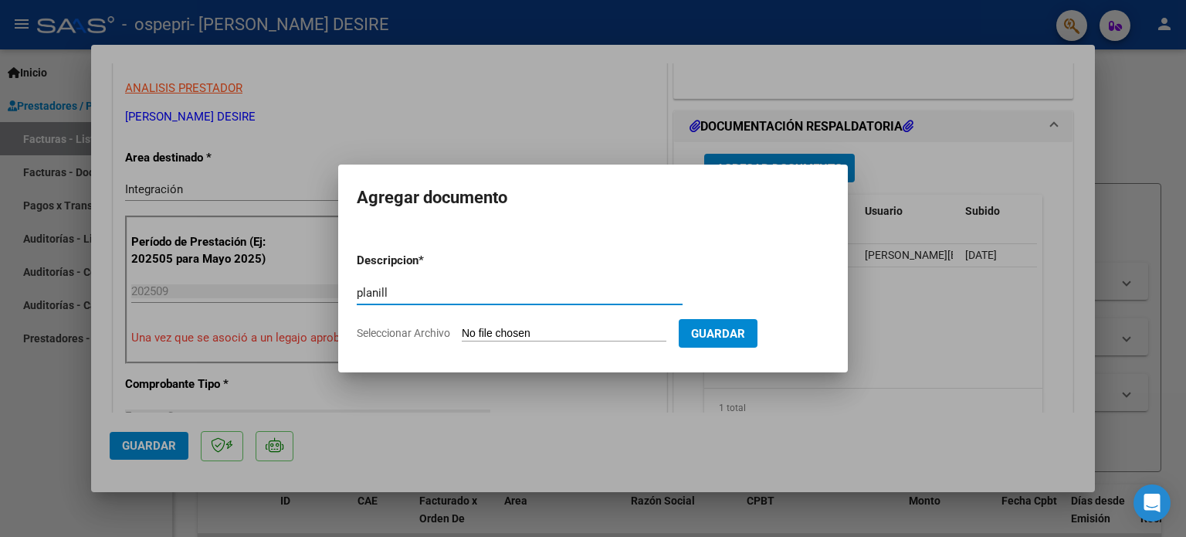
type input "planill"
click at [590, 330] on input "Seleccionar Archivo" at bounding box center [564, 334] width 205 height 15
type input "C:\fakepath\[PERSON_NAME] pl.pdf"
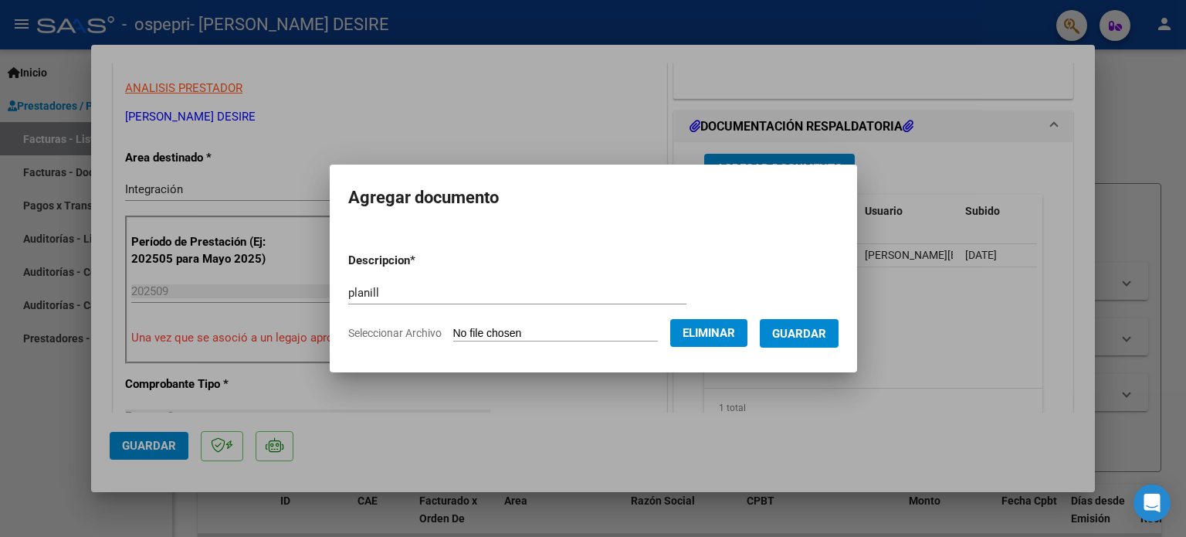
click at [809, 327] on span "Guardar" at bounding box center [799, 334] width 54 height 14
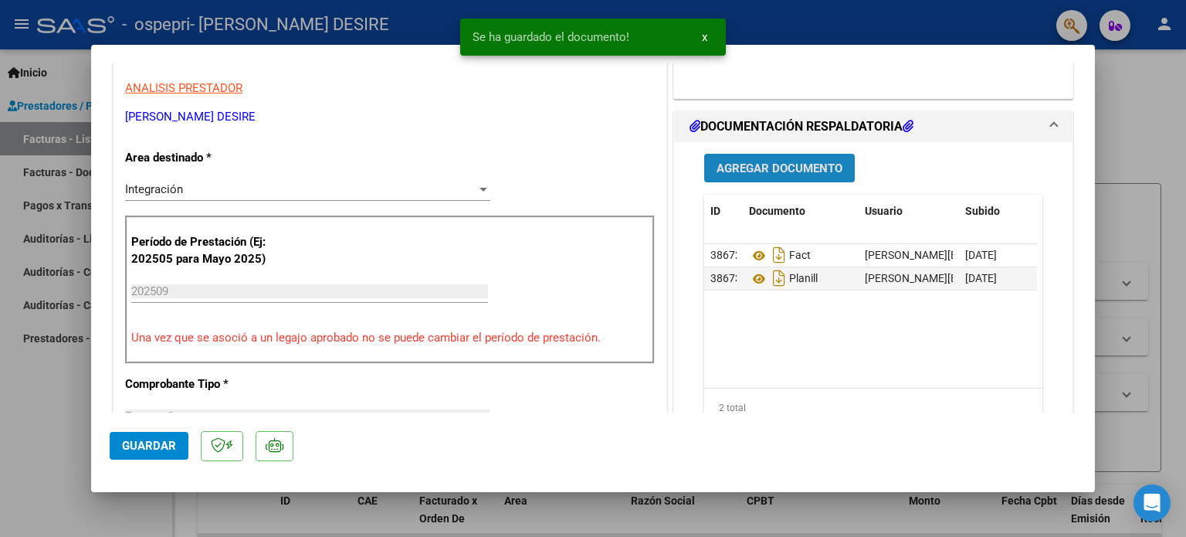
click at [781, 168] on span "Agregar Documento" at bounding box center [779, 168] width 126 height 14
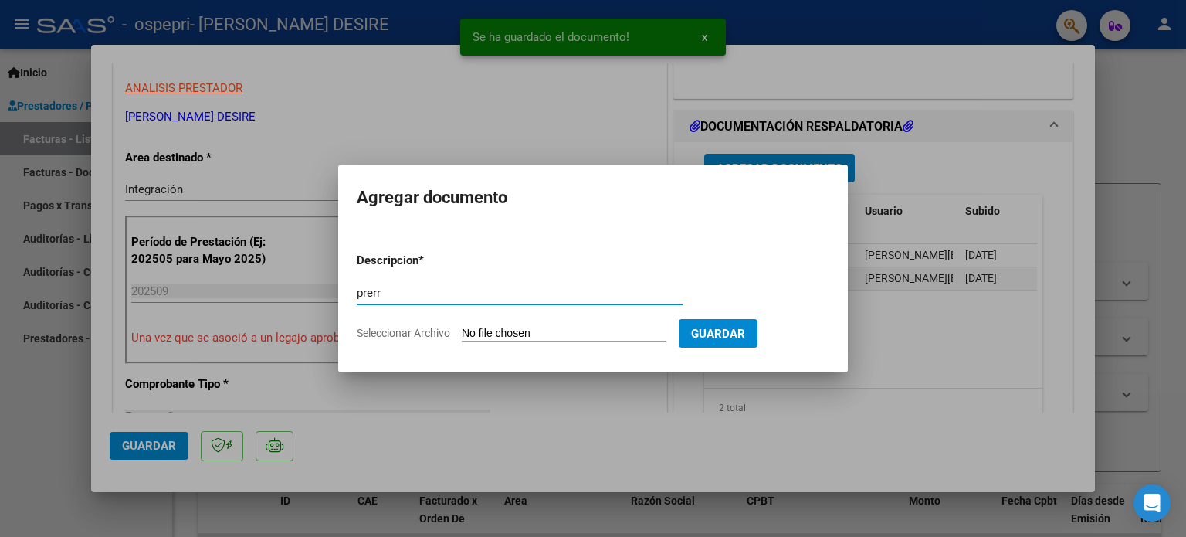
type input "prerr"
click at [493, 330] on input "Seleccionar Archivo" at bounding box center [564, 334] width 205 height 15
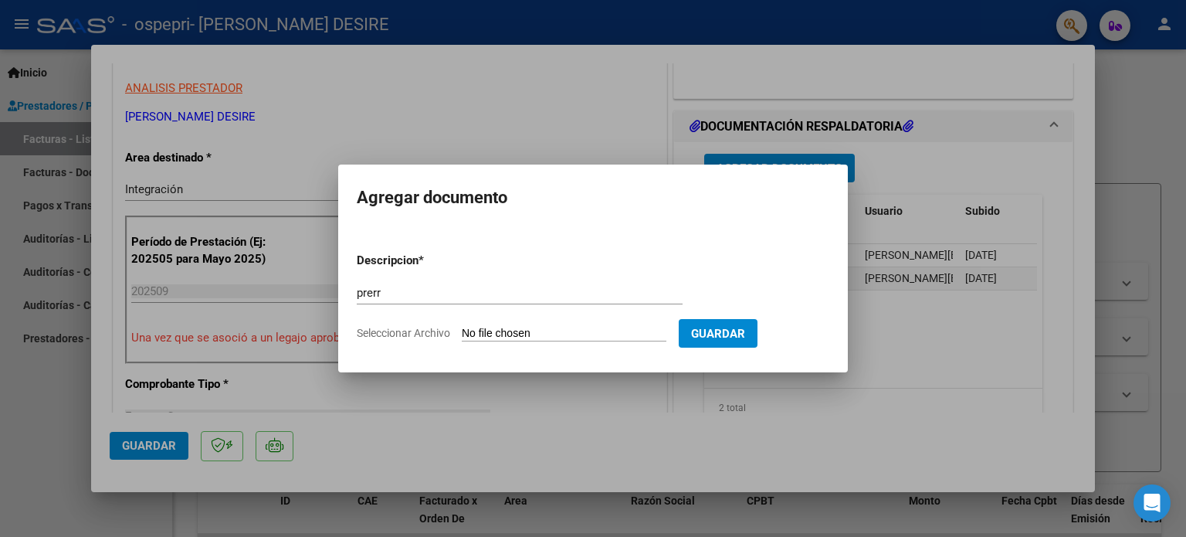
type input "C:\fakepath\[PERSON_NAME] (5).pdf"
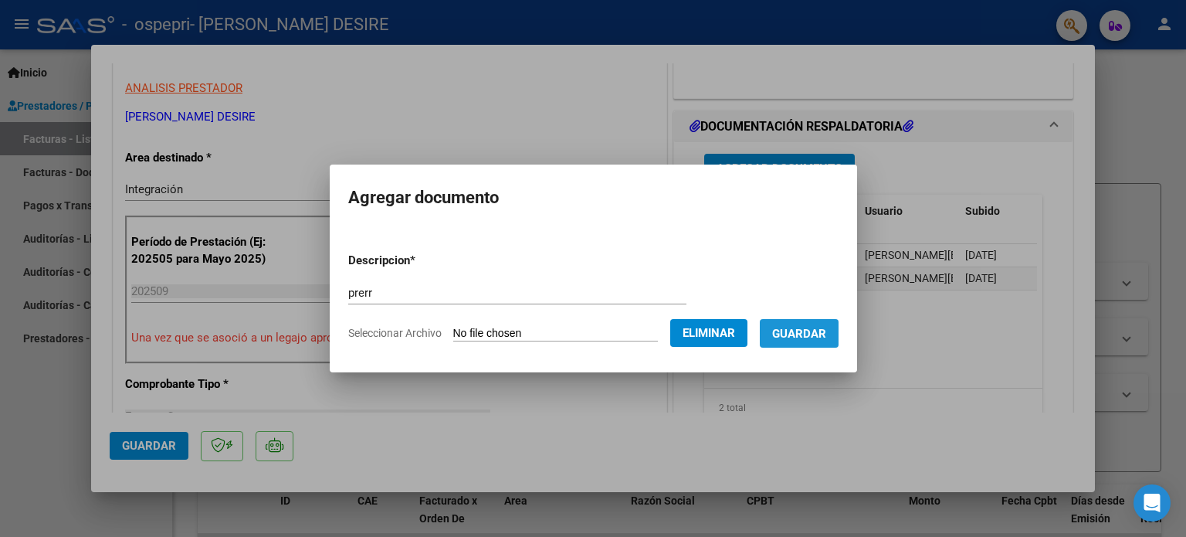
click at [815, 327] on span "Guardar" at bounding box center [799, 334] width 54 height 14
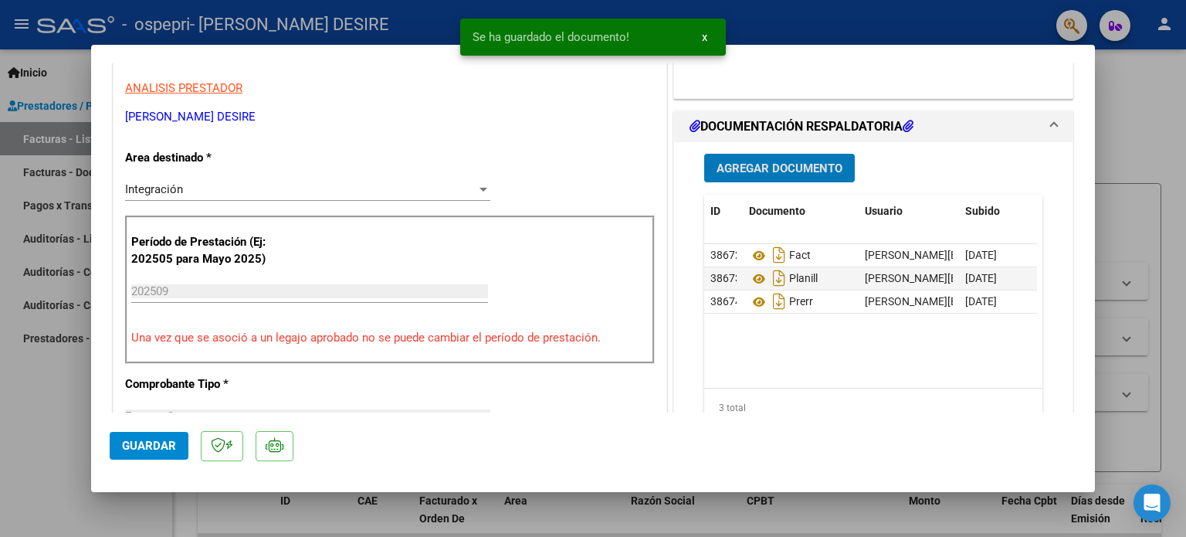
click at [167, 440] on span "Guardar" at bounding box center [149, 445] width 54 height 14
click at [173, 438] on span "Guardar" at bounding box center [149, 445] width 54 height 14
click at [1129, 153] on div at bounding box center [593, 268] width 1186 height 537
type input "$ 0,00"
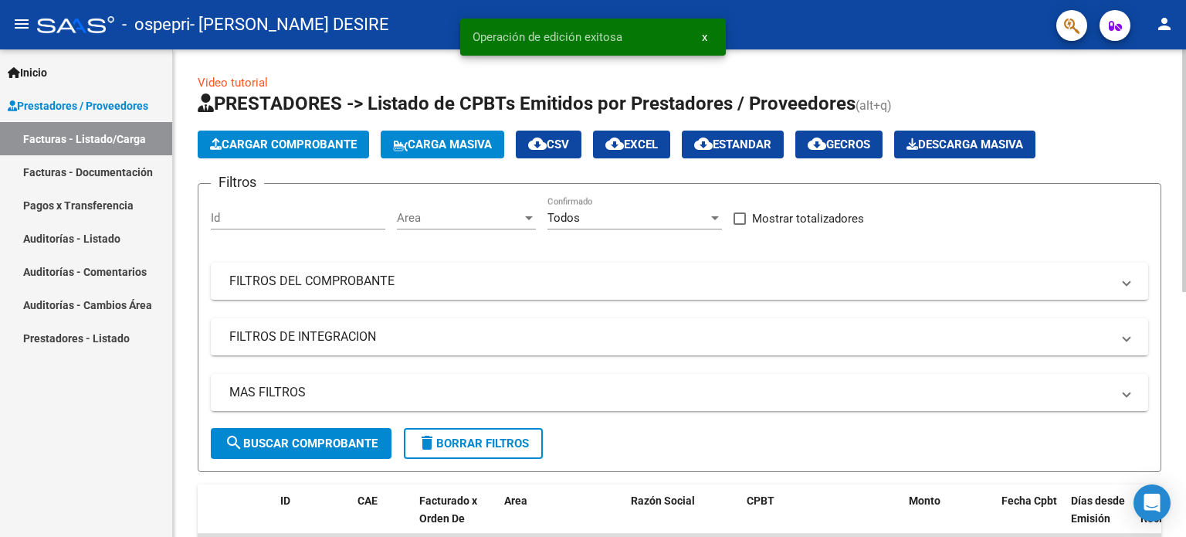
click at [336, 139] on span "Cargar Comprobante" at bounding box center [283, 144] width 147 height 14
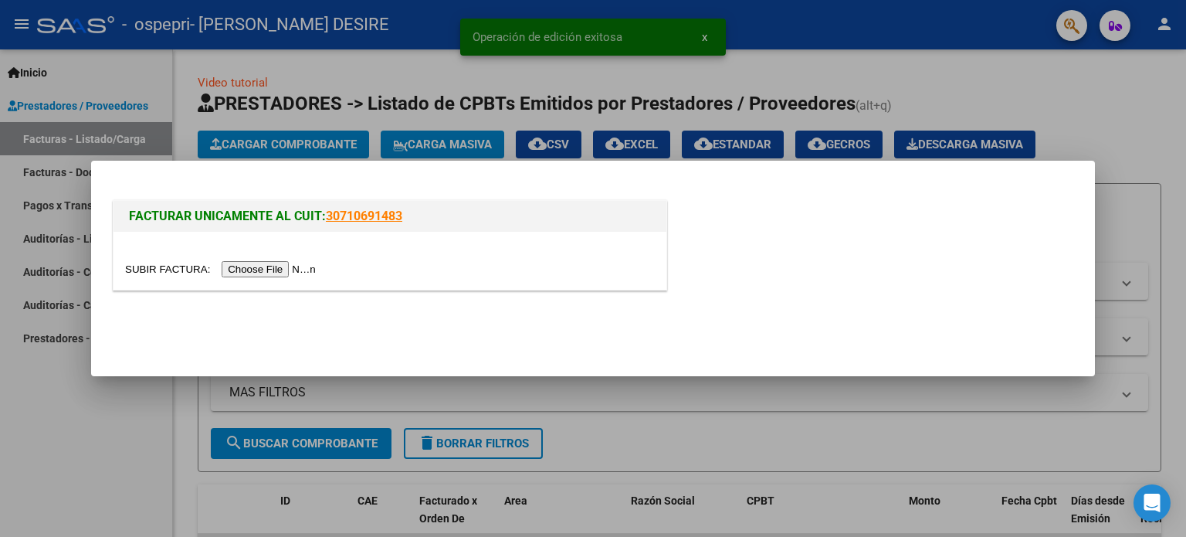
click at [286, 269] on input "file" at bounding box center [222, 269] width 195 height 16
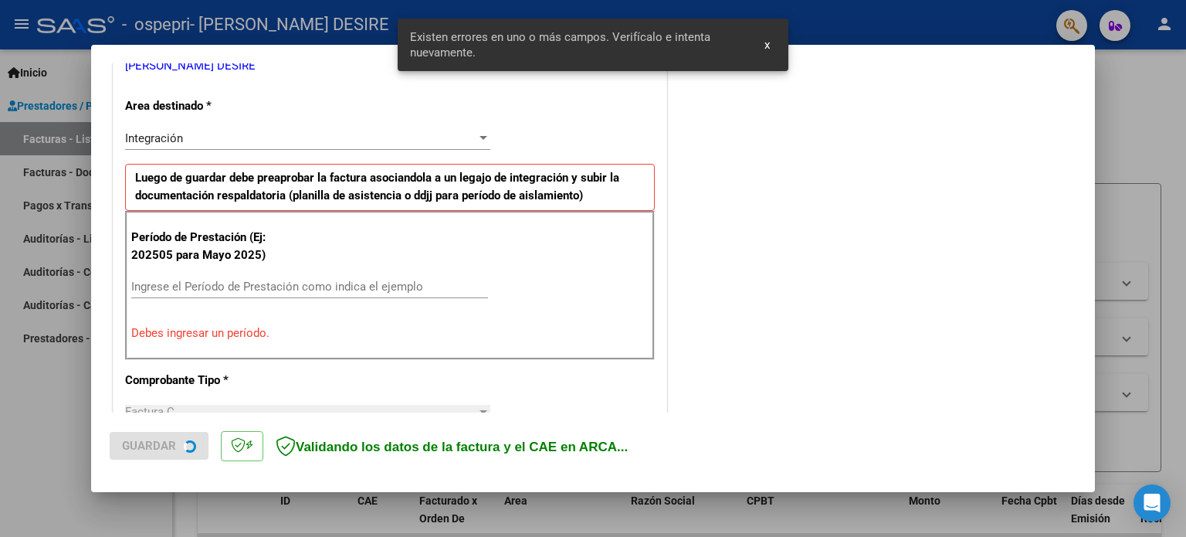
scroll to position [333, 0]
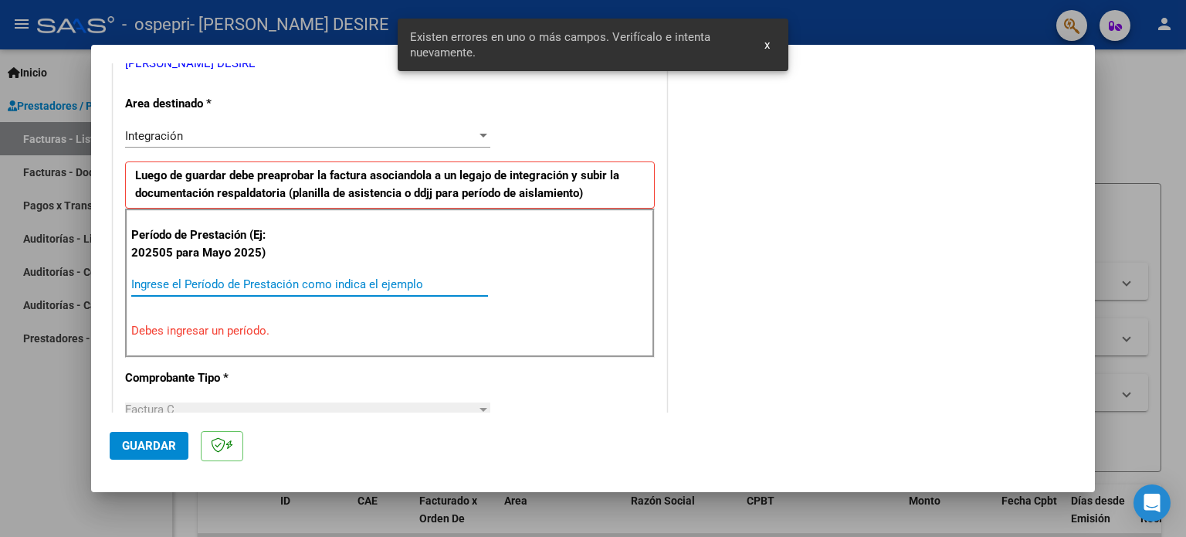
click at [224, 284] on input "Ingrese el Período de Prestación como indica el ejemplo" at bounding box center [309, 284] width 357 height 14
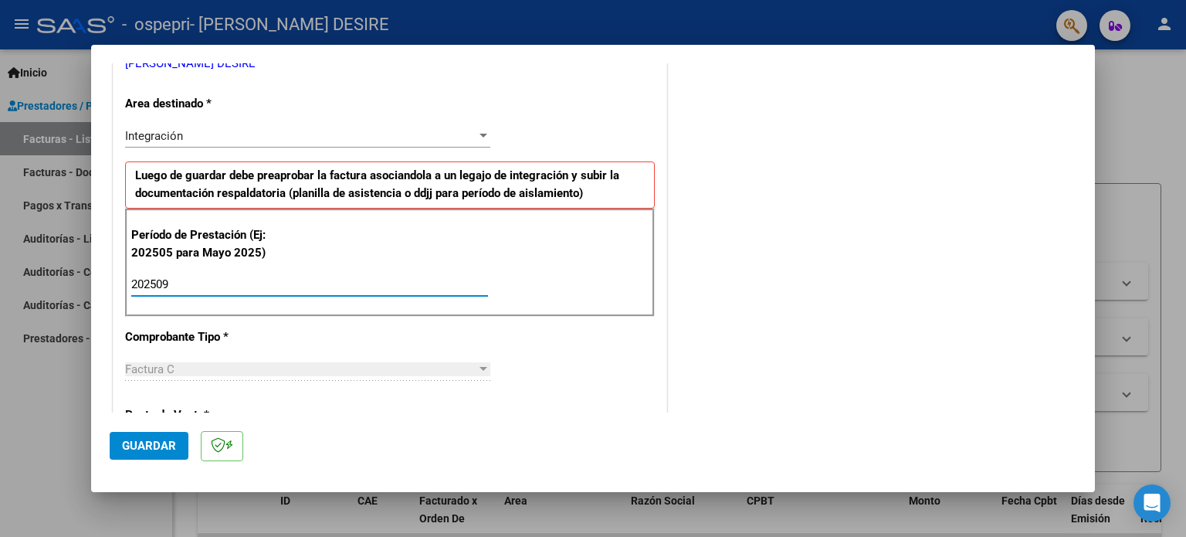
type input "202509"
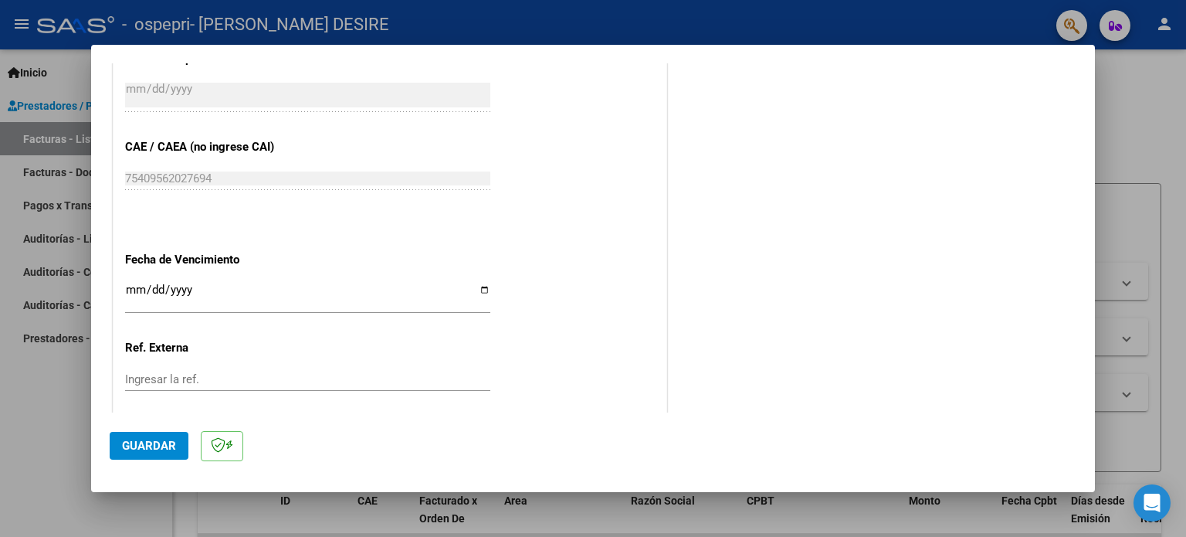
scroll to position [1007, 0]
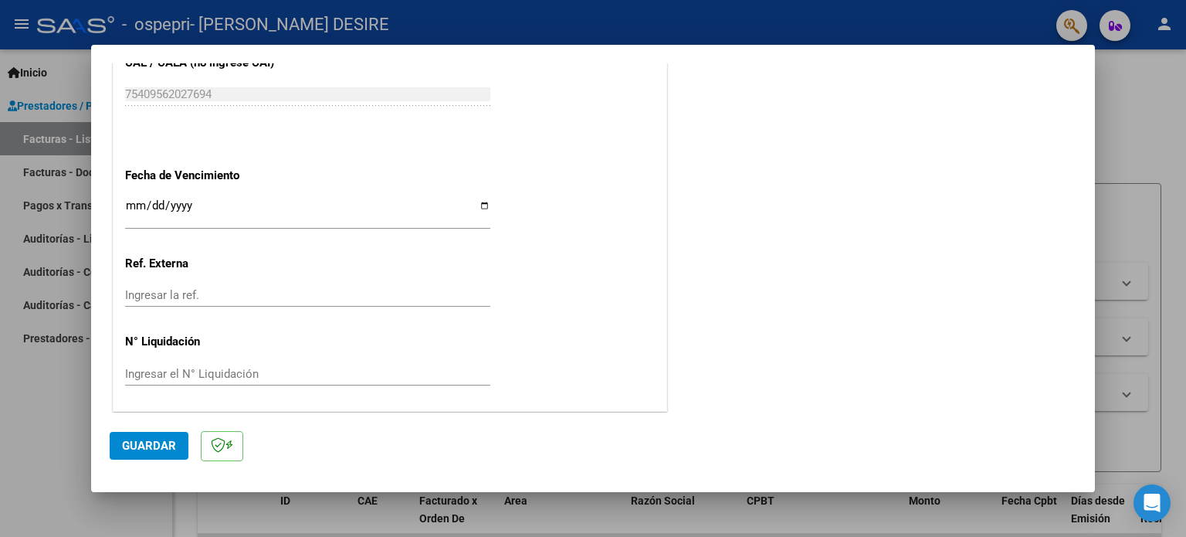
click at [479, 200] on input "Ingresar la fecha" at bounding box center [307, 211] width 365 height 25
type input "[DATE]"
click at [280, 367] on input "Ingresar el N° Liquidación" at bounding box center [307, 374] width 365 height 14
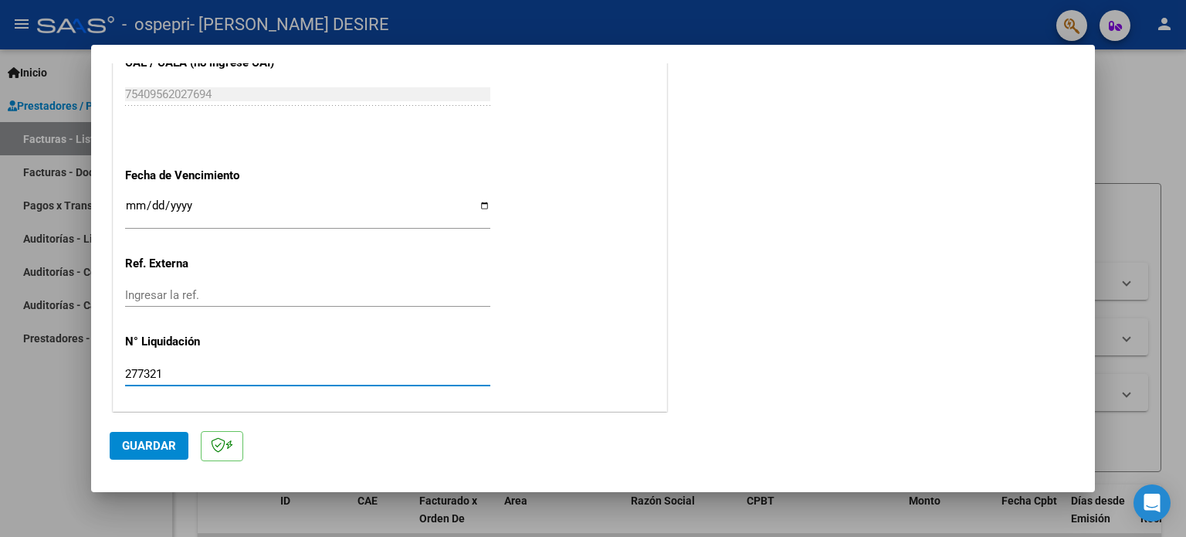
type input "277321"
click at [135, 445] on span "Guardar" at bounding box center [149, 445] width 54 height 14
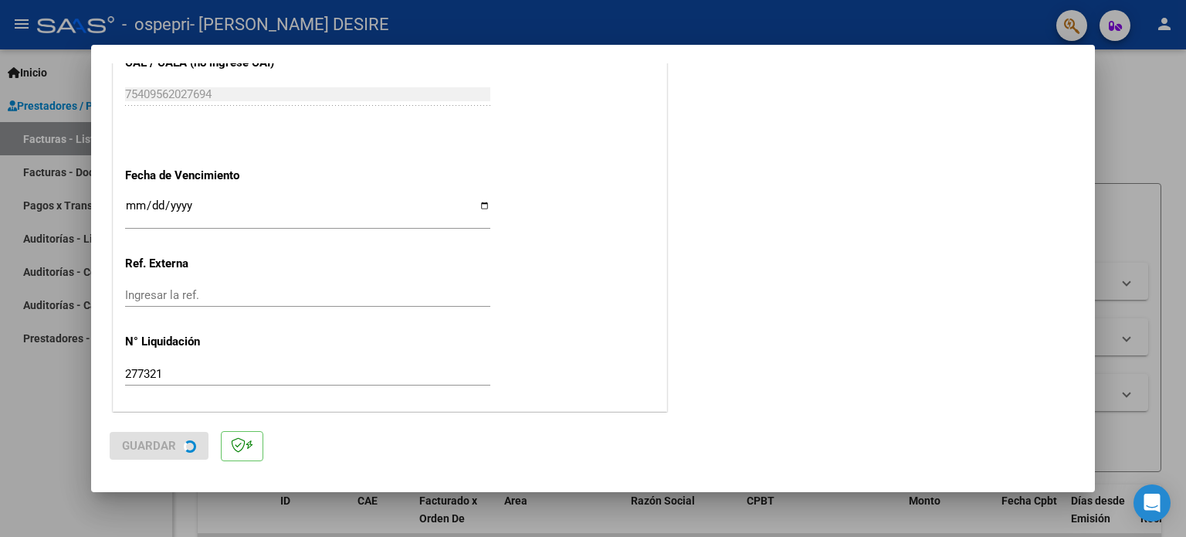
scroll to position [0, 0]
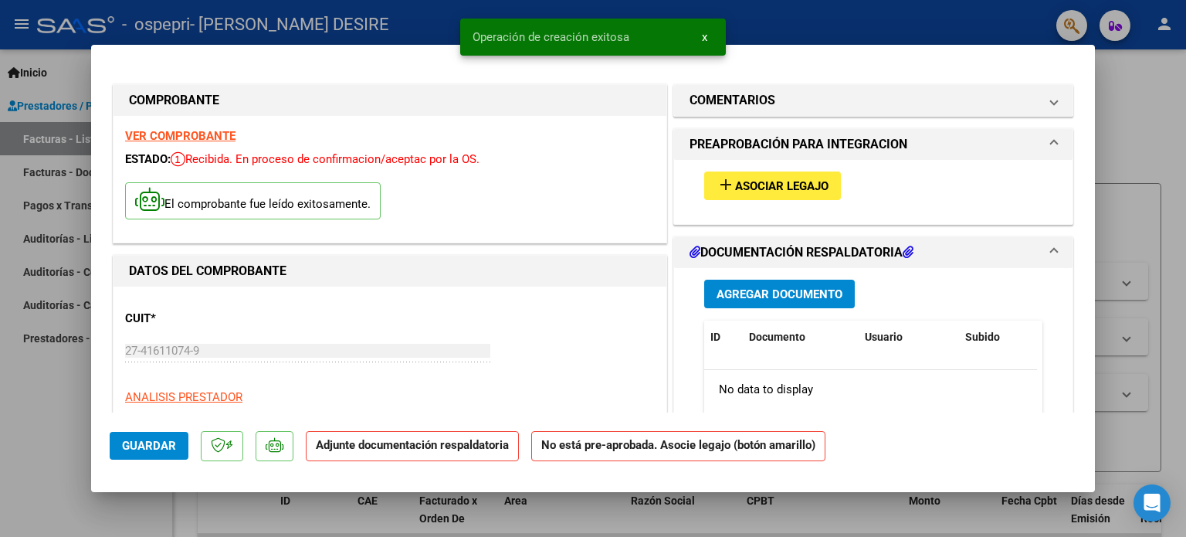
click at [762, 185] on span "Asociar Legajo" at bounding box center [781, 186] width 93 height 14
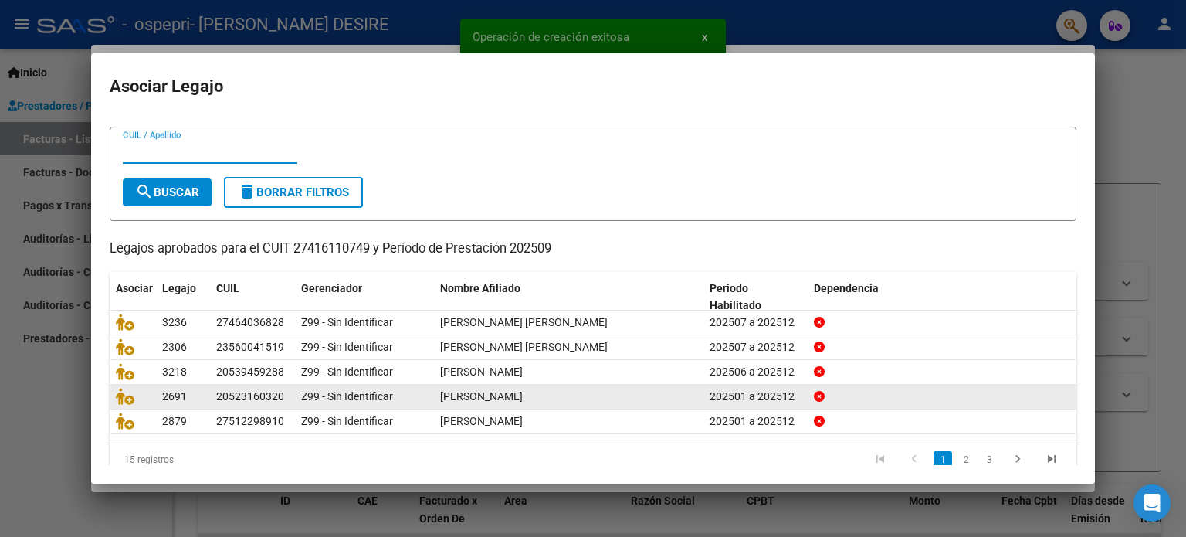
scroll to position [52, 0]
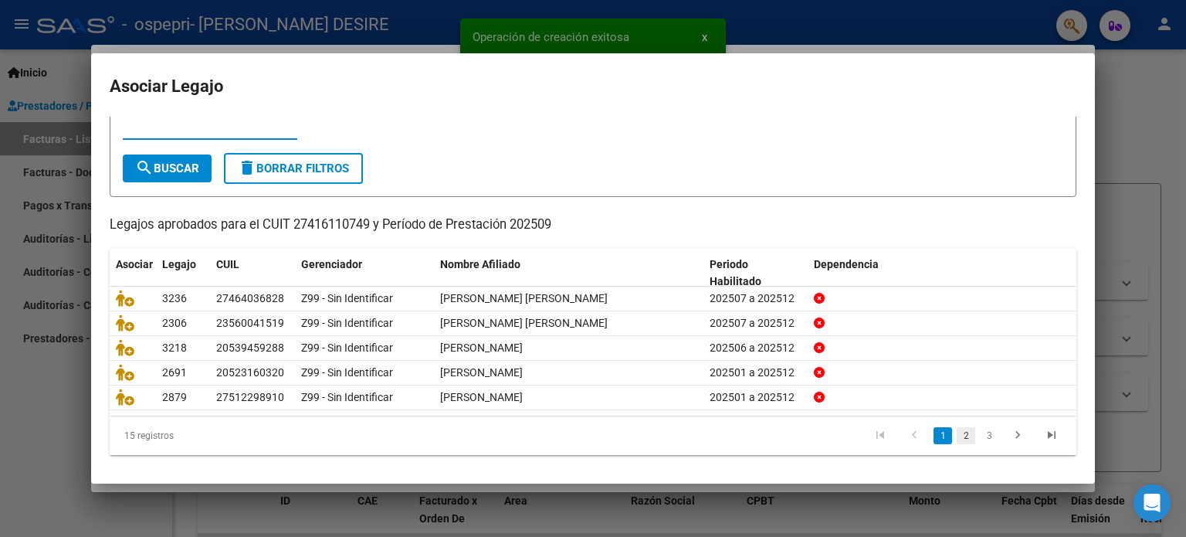
click at [957, 431] on link "2" at bounding box center [965, 435] width 19 height 17
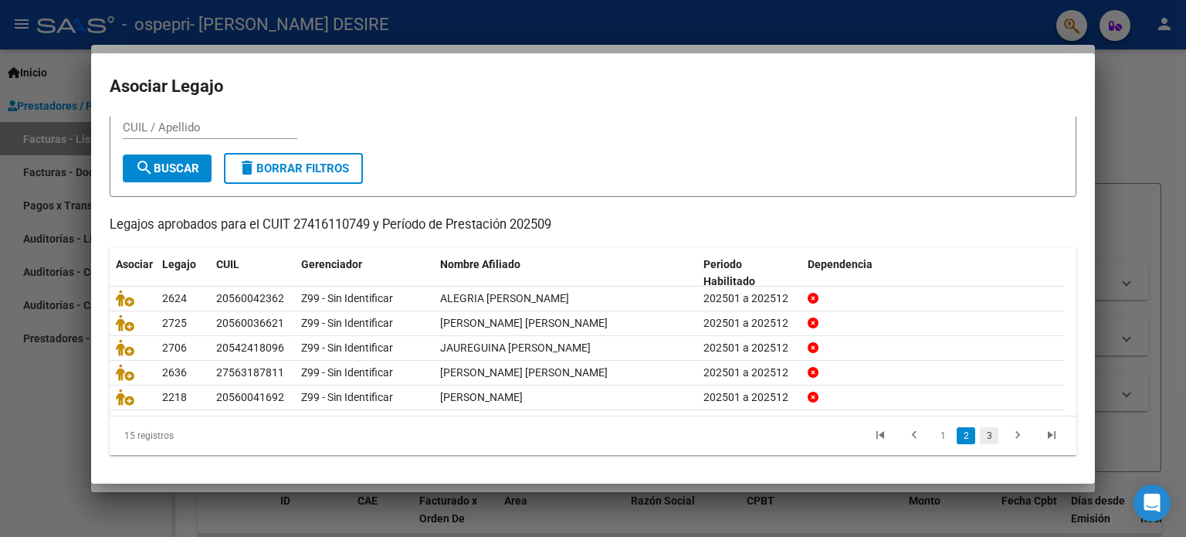
click at [980, 433] on link "3" at bounding box center [989, 435] width 19 height 17
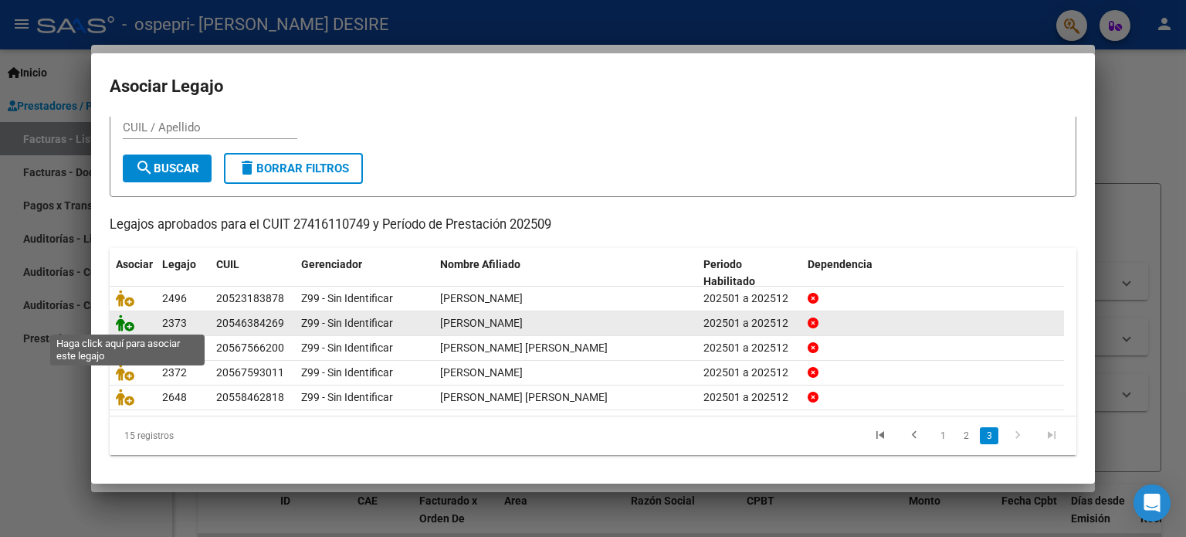
click at [117, 324] on icon at bounding box center [125, 322] width 19 height 17
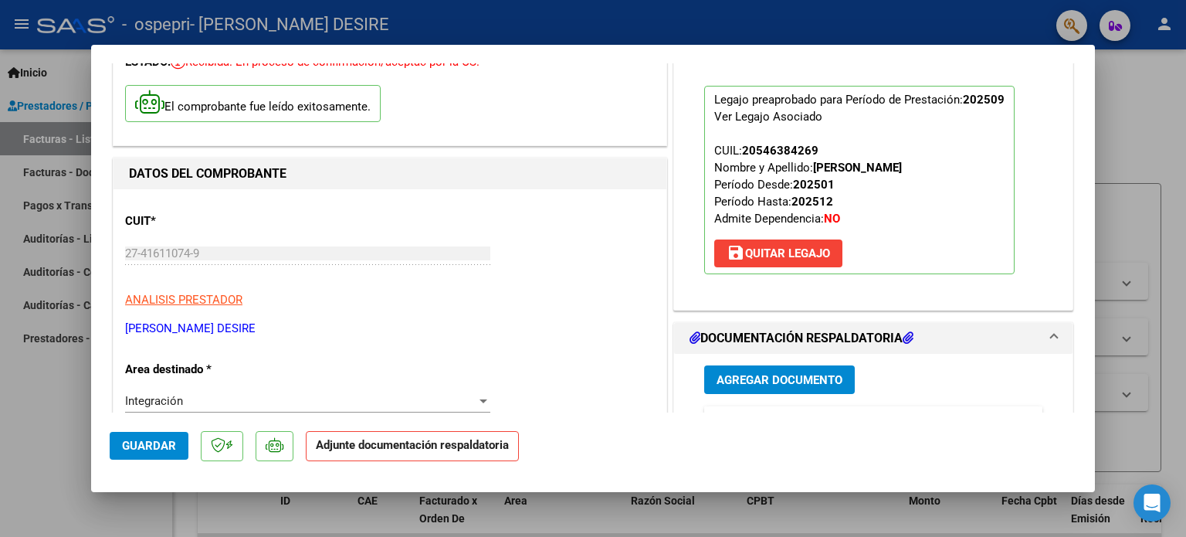
scroll to position [309, 0]
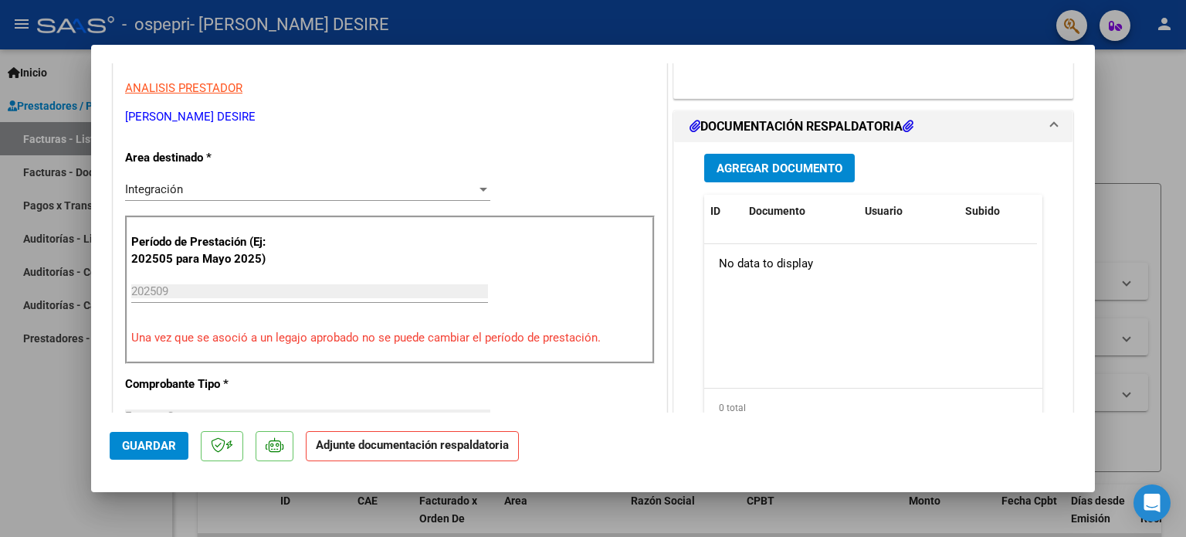
click at [804, 157] on button "Agregar Documento" at bounding box center [779, 168] width 151 height 29
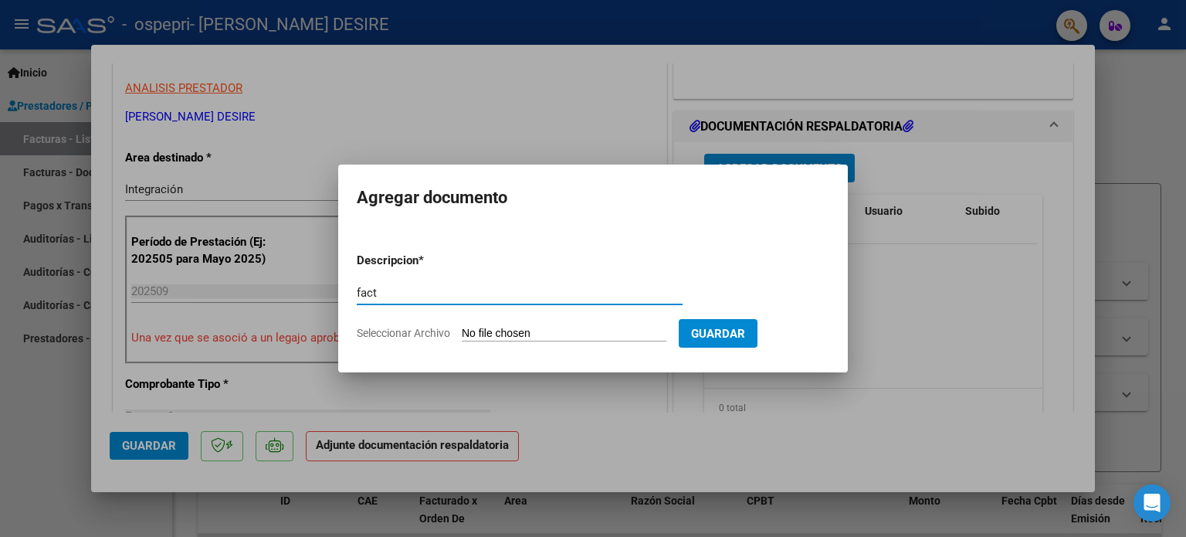
type input "fact"
click at [490, 336] on input "Seleccionar Archivo" at bounding box center [564, 334] width 205 height 15
type input "C:\fakepath\27416110749_011_00001_00000823.pdf"
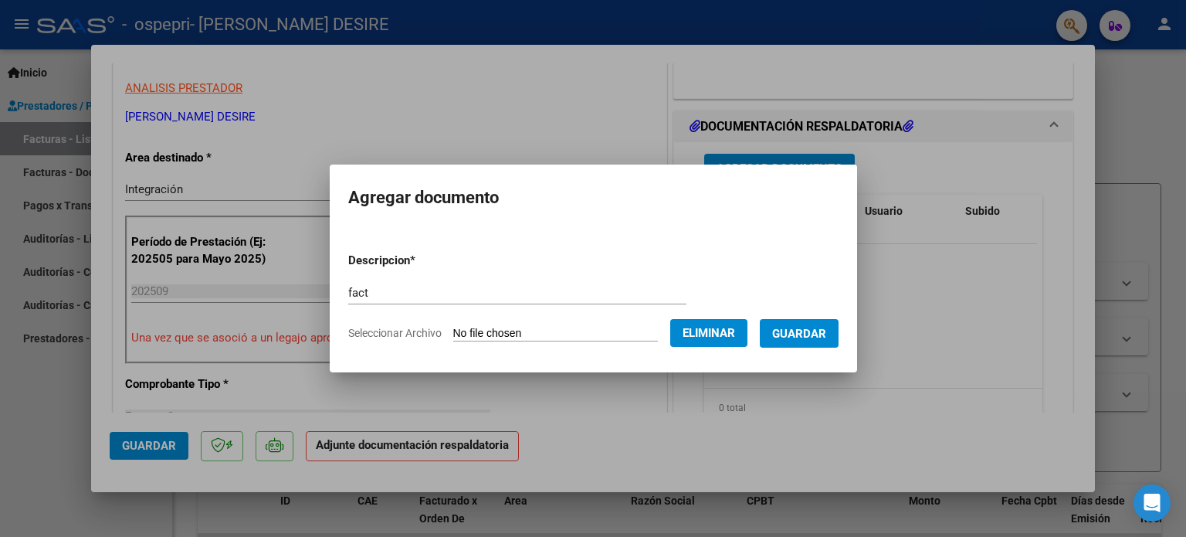
click at [815, 331] on span "Guardar" at bounding box center [799, 334] width 54 height 14
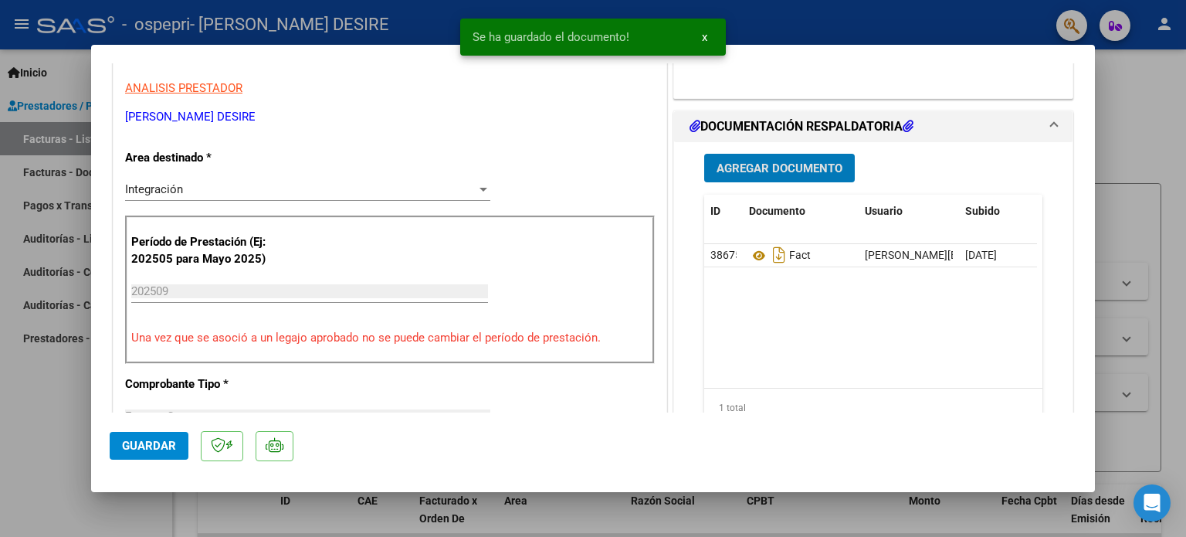
click at [704, 172] on button "Agregar Documento" at bounding box center [779, 168] width 151 height 29
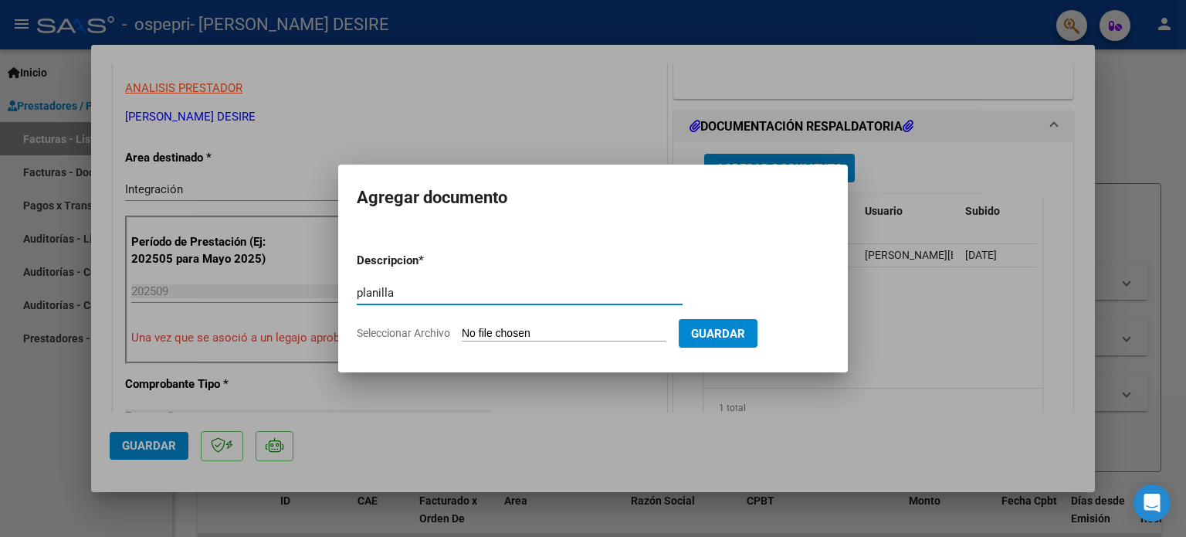
type input "planilla"
click at [567, 327] on input "Seleccionar Archivo" at bounding box center [564, 334] width 205 height 15
type input "C:\fakepath\[PERSON_NAME]pdf"
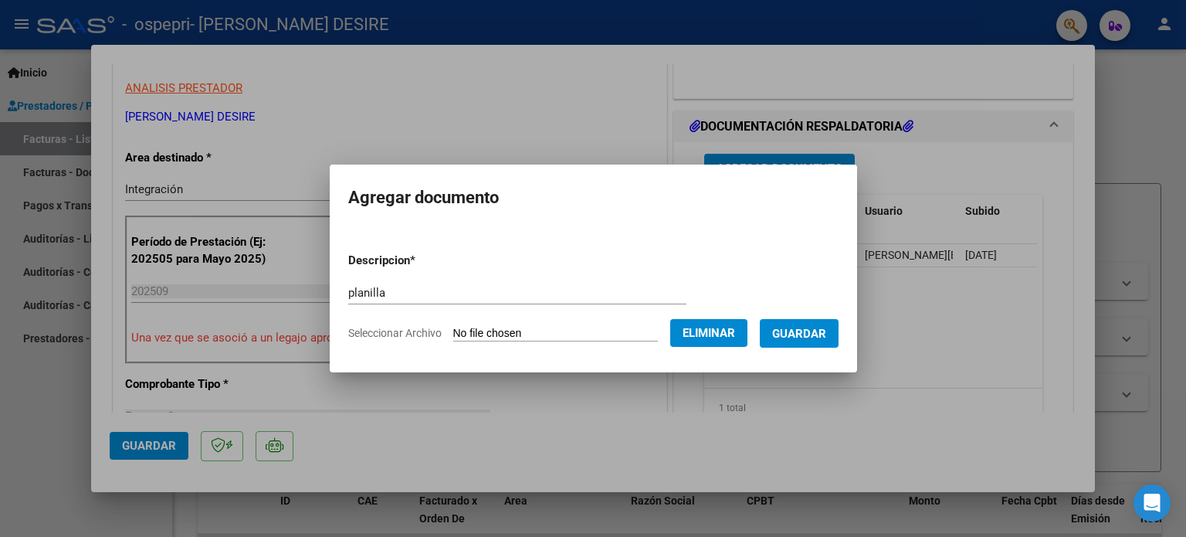
click at [826, 330] on span "Guardar" at bounding box center [799, 334] width 54 height 14
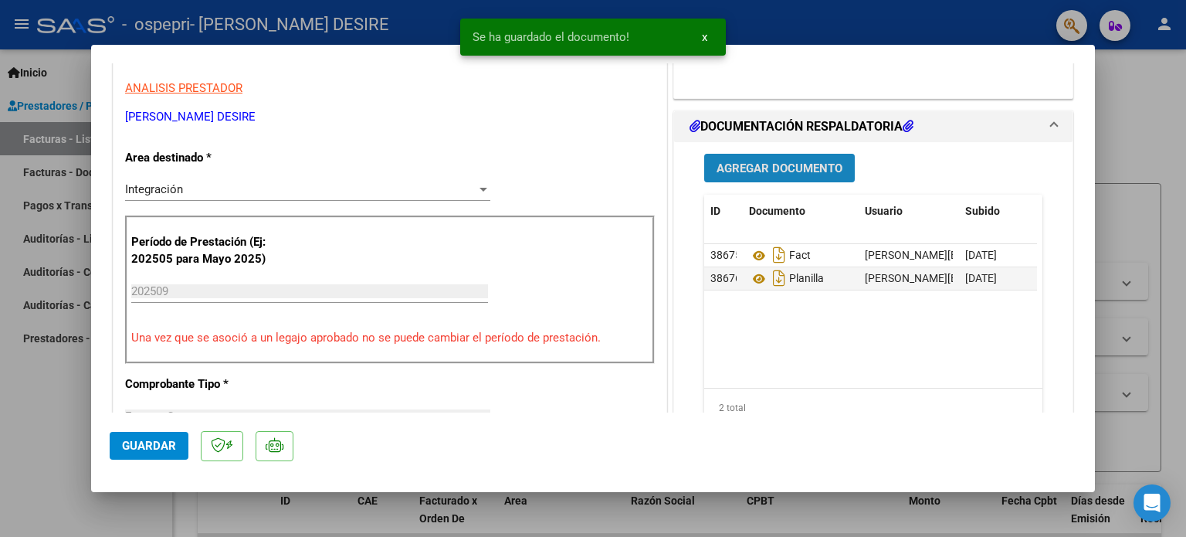
click at [784, 175] on button "Agregar Documento" at bounding box center [779, 168] width 151 height 29
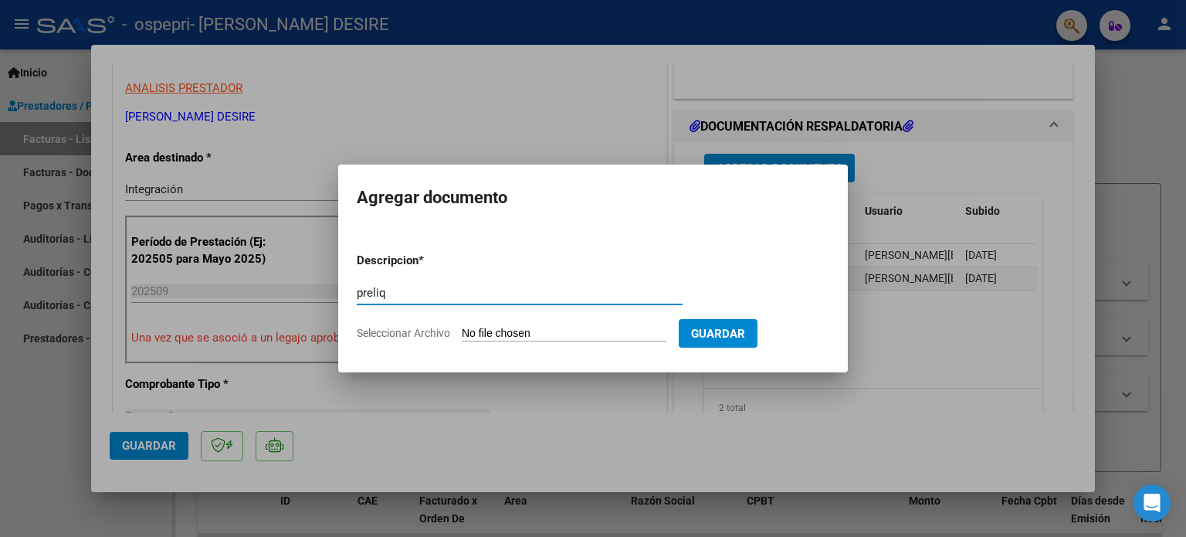
type input "preliq"
click at [547, 333] on input "Seleccionar Archivo" at bounding box center [564, 334] width 205 height 15
type input "C:\fakepath\Llana (5).pdf"
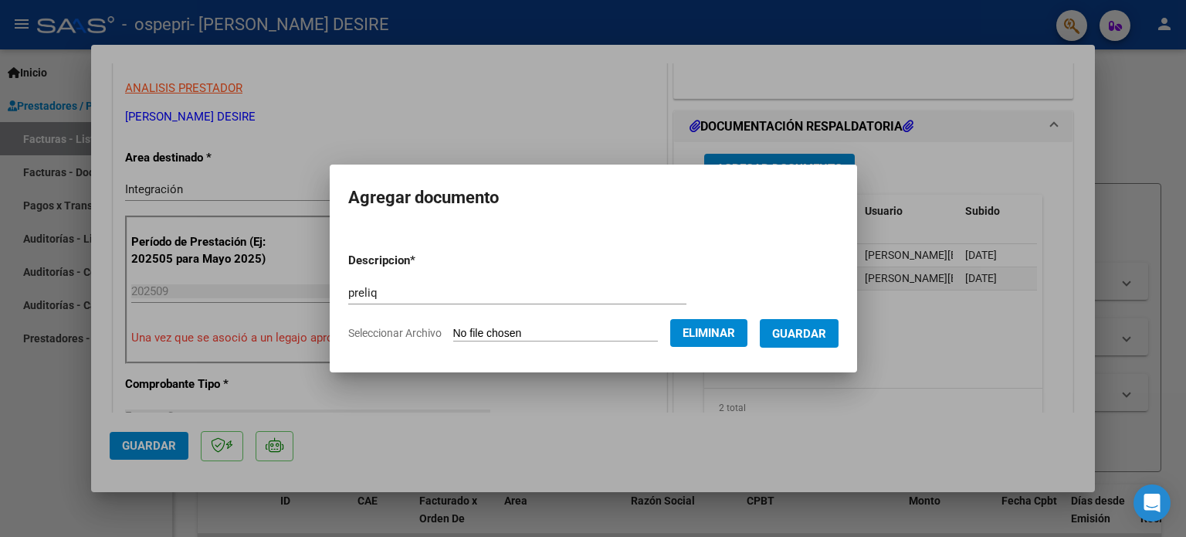
click at [811, 335] on span "Guardar" at bounding box center [799, 334] width 54 height 14
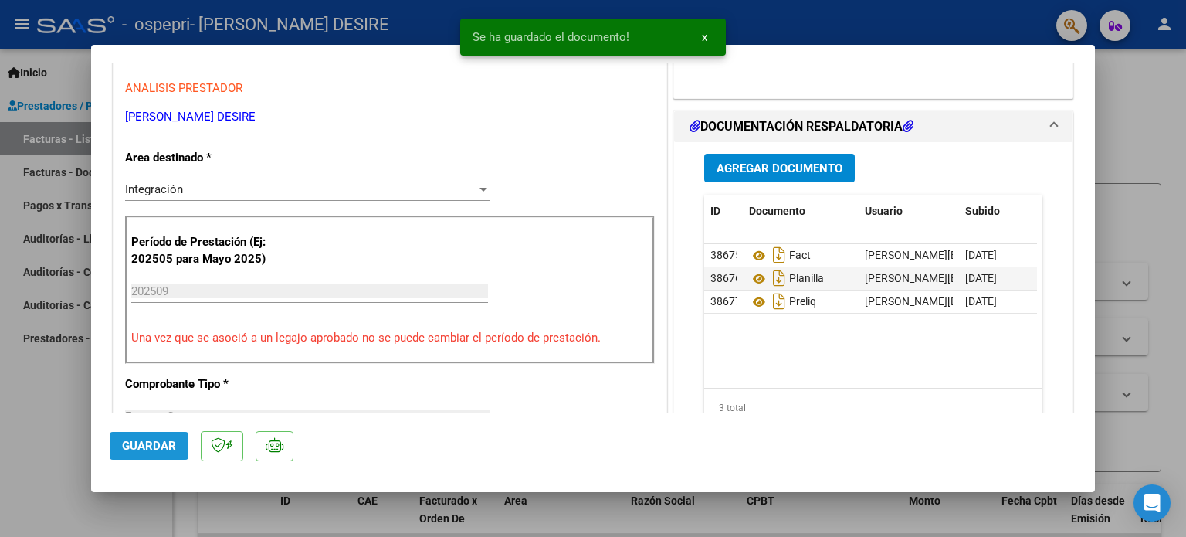
click at [171, 447] on span "Guardar" at bounding box center [149, 445] width 54 height 14
click at [124, 444] on span "Guardar" at bounding box center [149, 445] width 54 height 14
click at [1143, 154] on div at bounding box center [593, 268] width 1186 height 537
type input "$ 0,00"
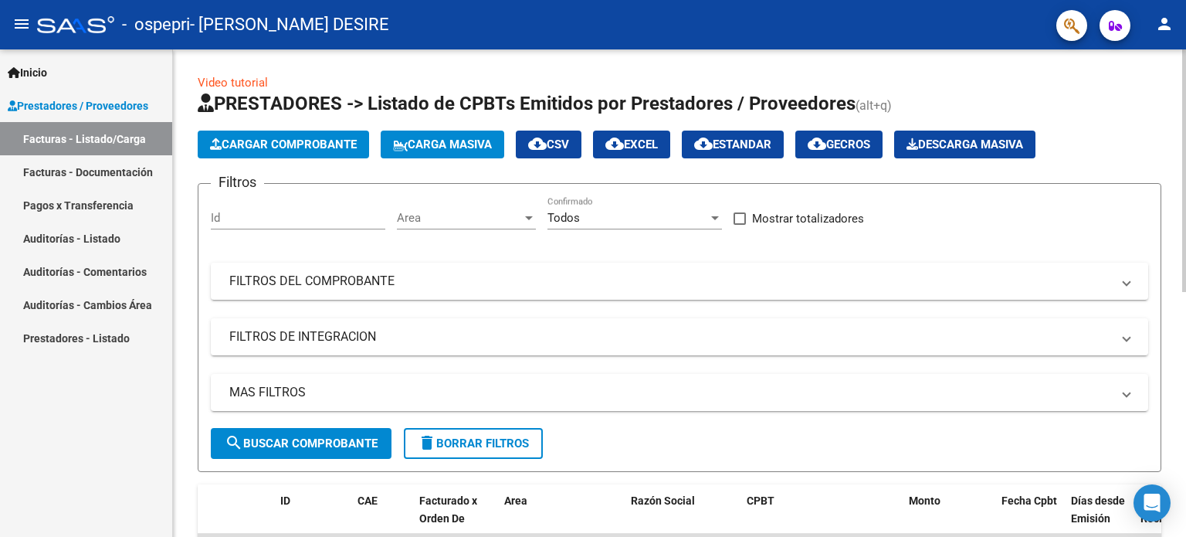
click at [276, 137] on span "Cargar Comprobante" at bounding box center [283, 144] width 147 height 14
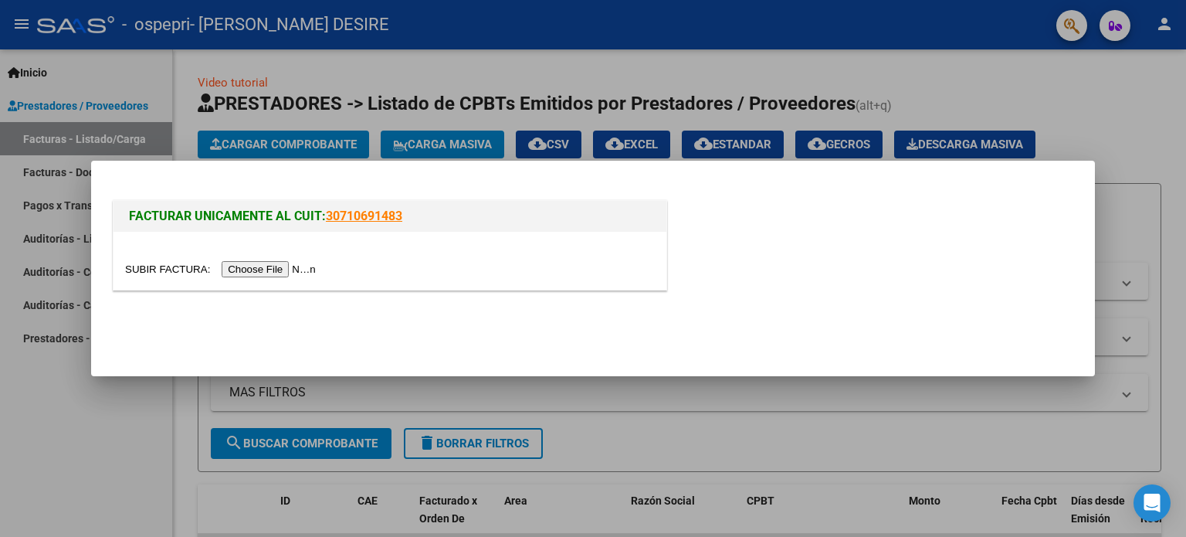
click at [240, 266] on input "file" at bounding box center [222, 269] width 195 height 16
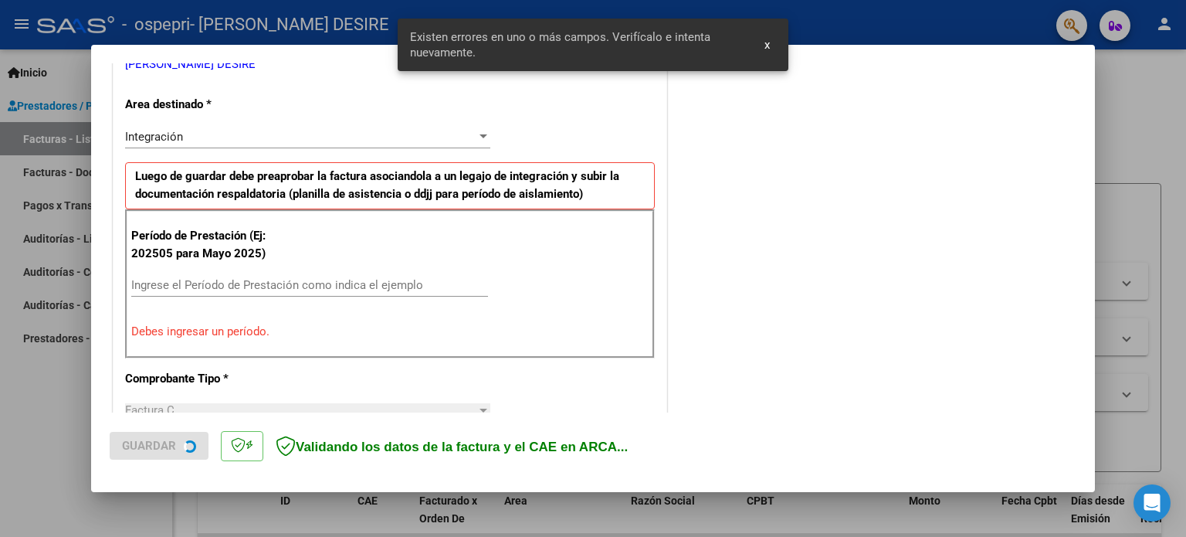
scroll to position [333, 0]
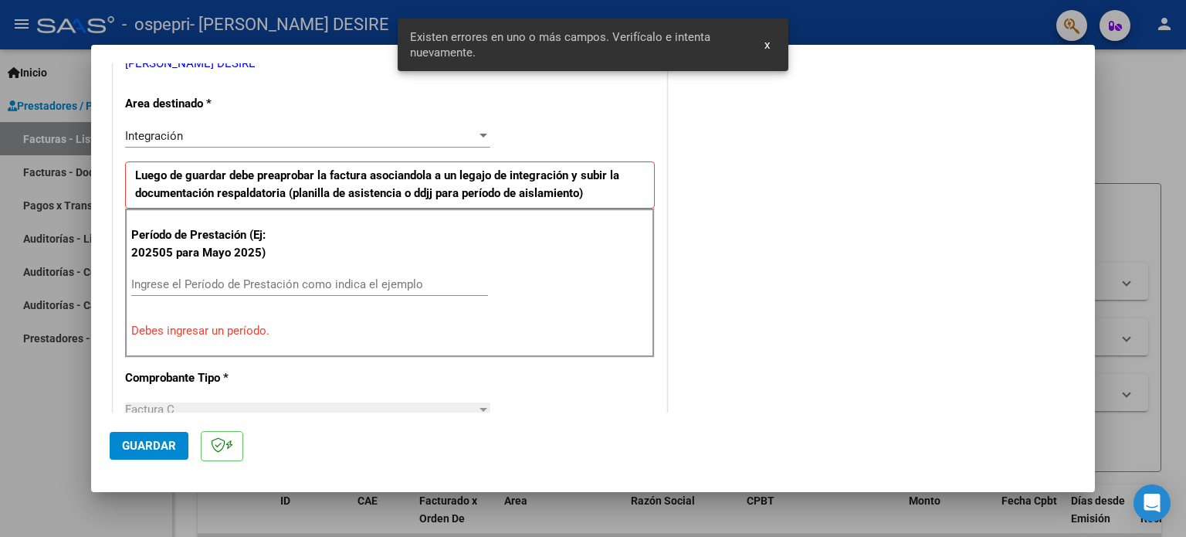
click at [208, 277] on input "Ingrese el Período de Prestación como indica el ejemplo" at bounding box center [309, 284] width 357 height 14
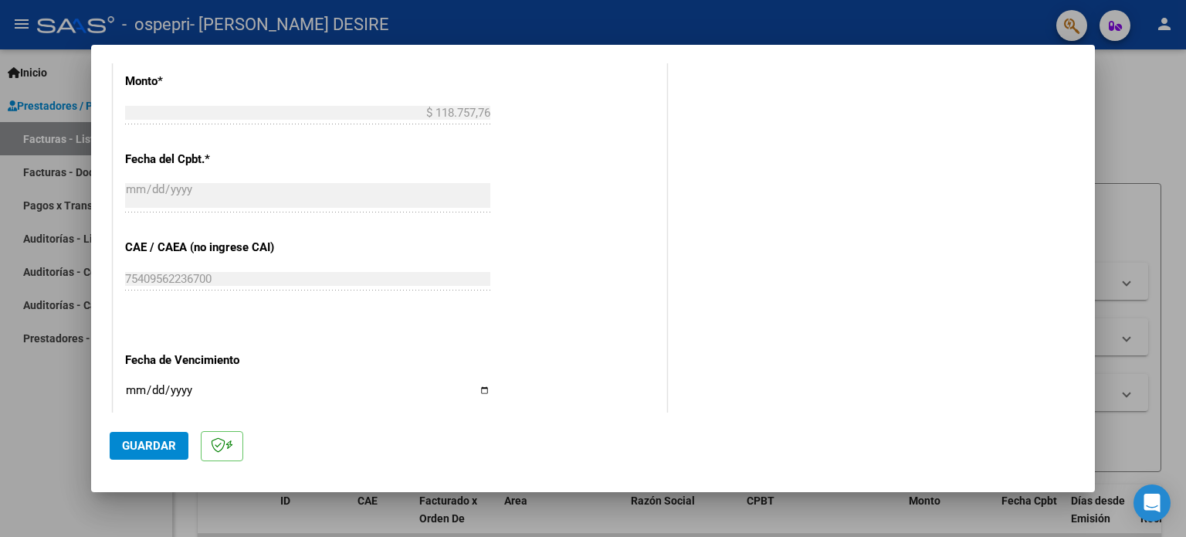
scroll to position [1007, 0]
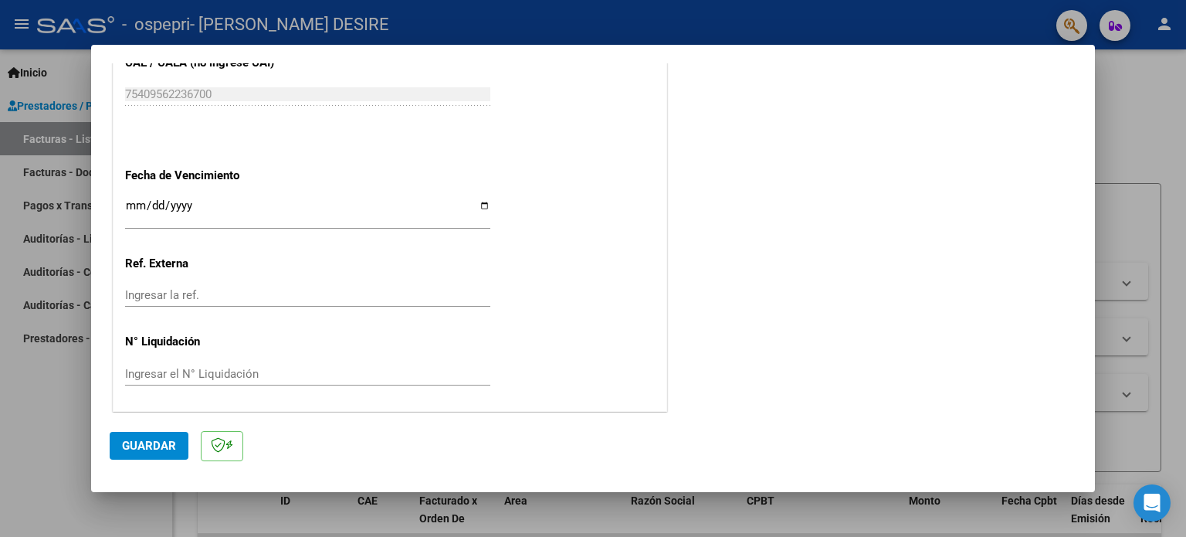
type input "202509"
click at [474, 207] on input "Ingresar la fecha" at bounding box center [307, 211] width 365 height 25
type input "[DATE]"
click at [191, 370] on input "Ingresar el N° Liquidación" at bounding box center [307, 374] width 365 height 14
click at [204, 368] on input "Ingresar el N° Liquidación" at bounding box center [307, 374] width 365 height 14
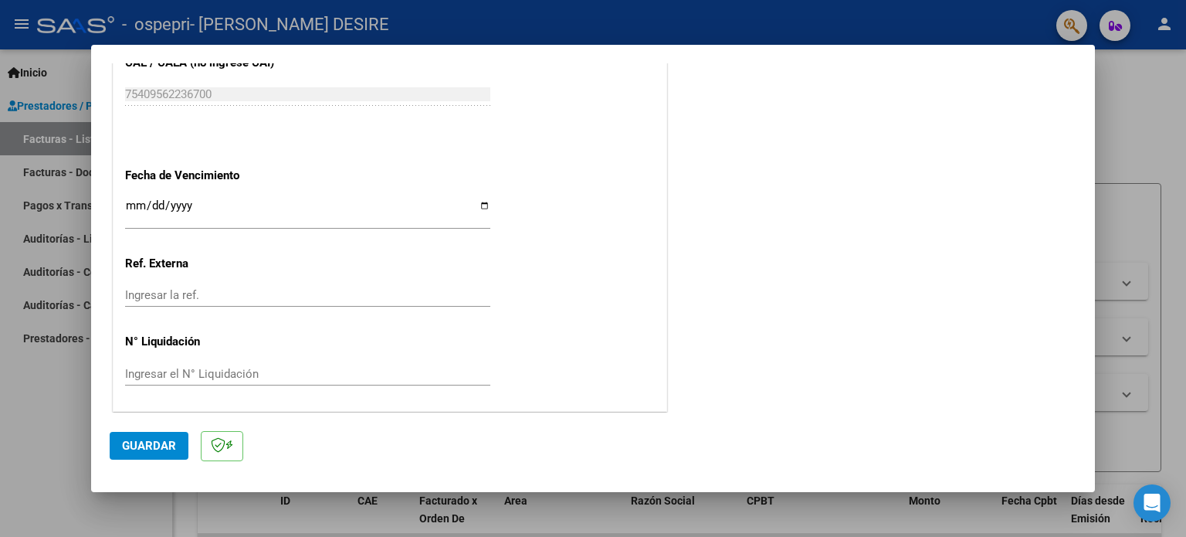
click at [276, 362] on div "Ingresar el N° Liquidación" at bounding box center [307, 373] width 365 height 23
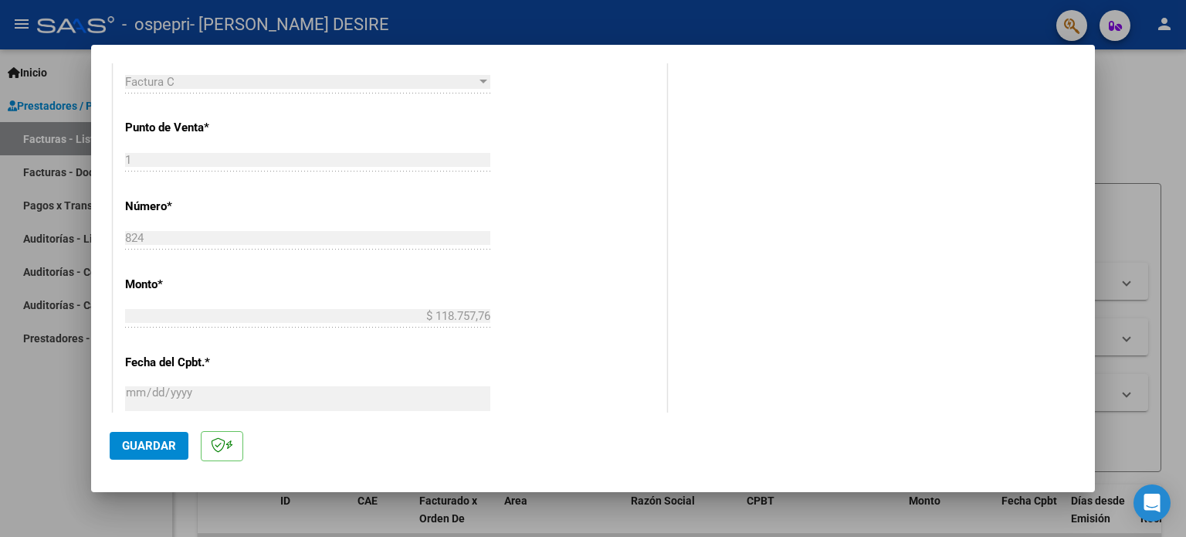
scroll to position [695, 0]
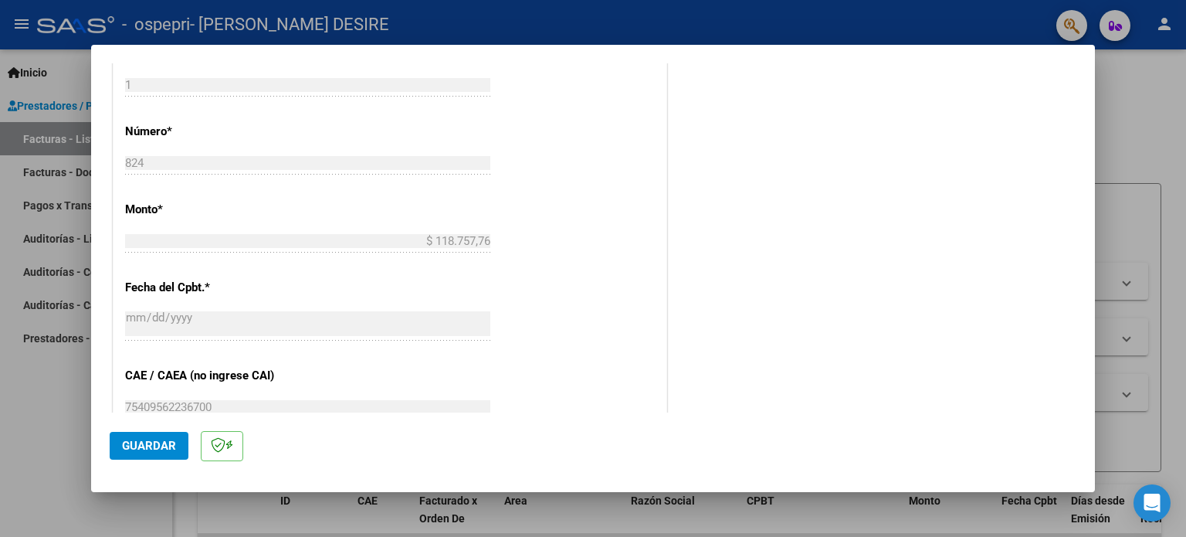
type input "277325"
drag, startPoint x: 157, startPoint y: 442, endPoint x: 168, endPoint y: 435, distance: 12.8
click at [164, 438] on span "Guardar" at bounding box center [149, 445] width 54 height 14
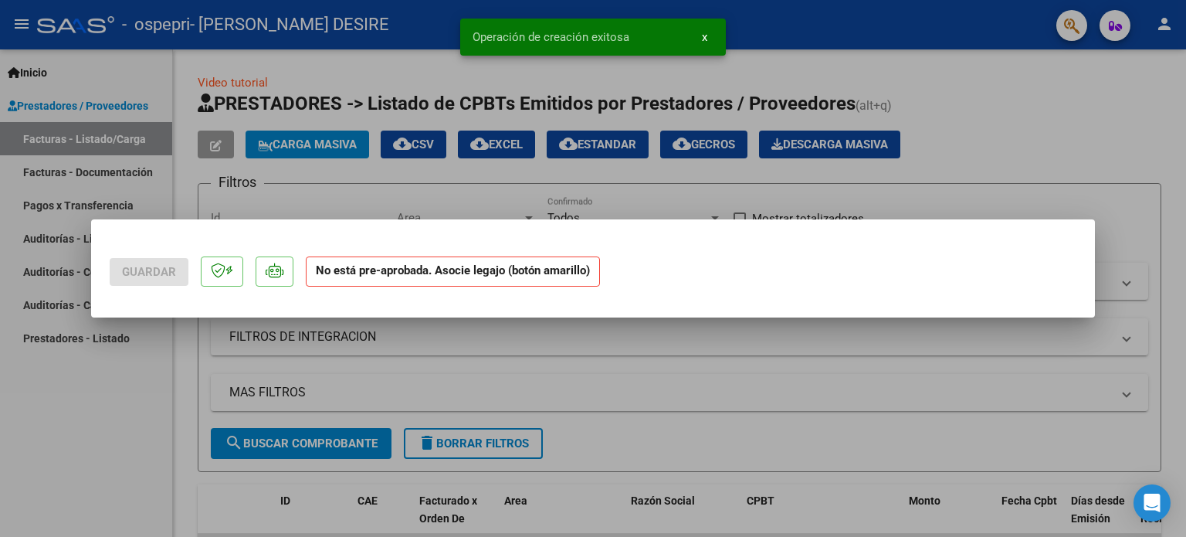
scroll to position [0, 0]
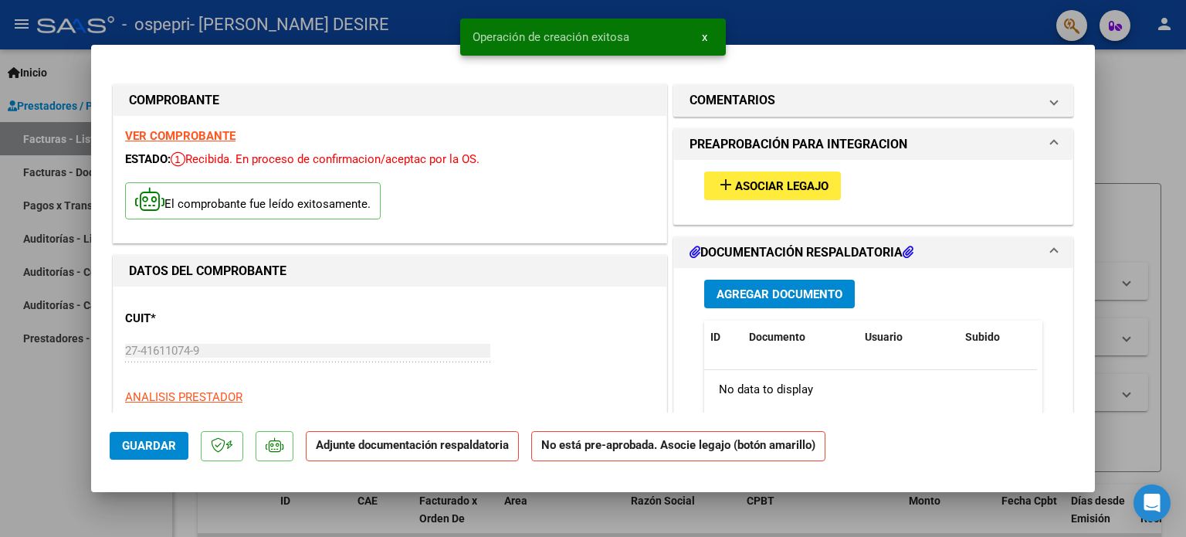
click at [785, 175] on button "add Asociar Legajo" at bounding box center [772, 185] width 137 height 29
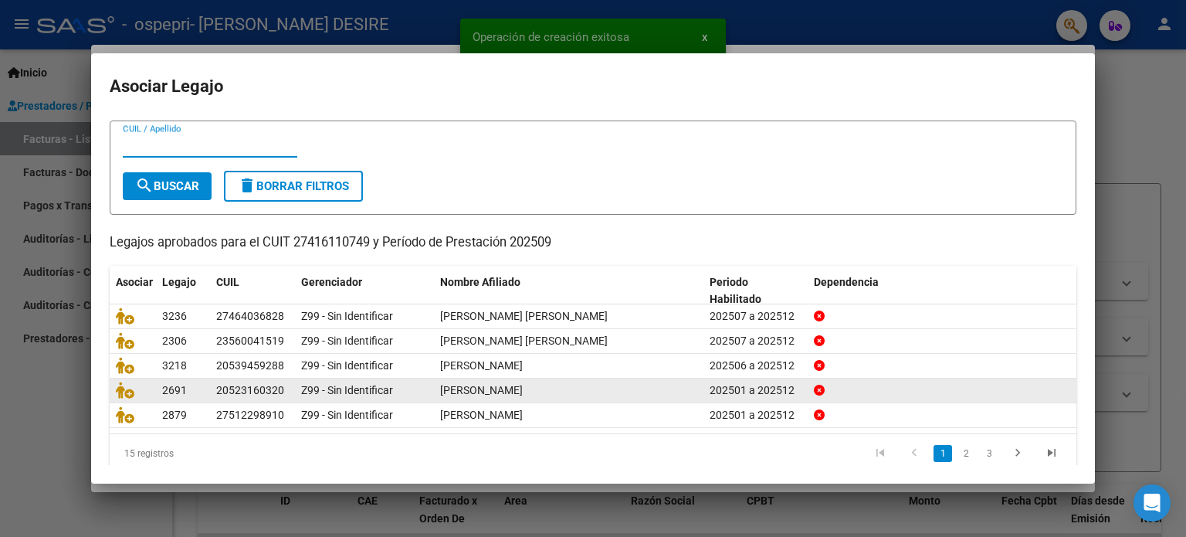
scroll to position [52, 0]
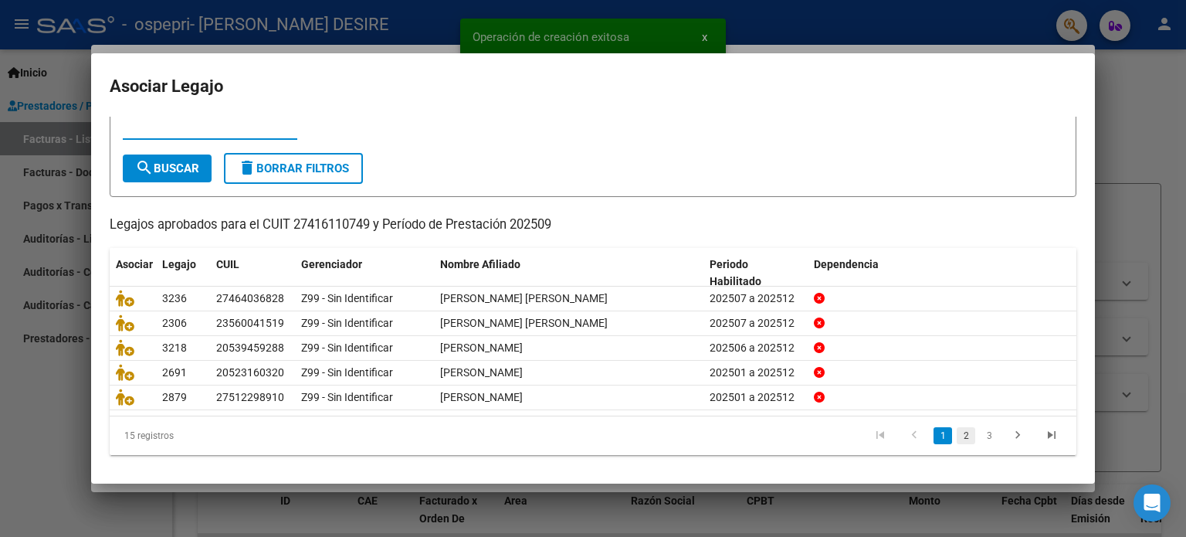
click at [956, 433] on link "2" at bounding box center [965, 435] width 19 height 17
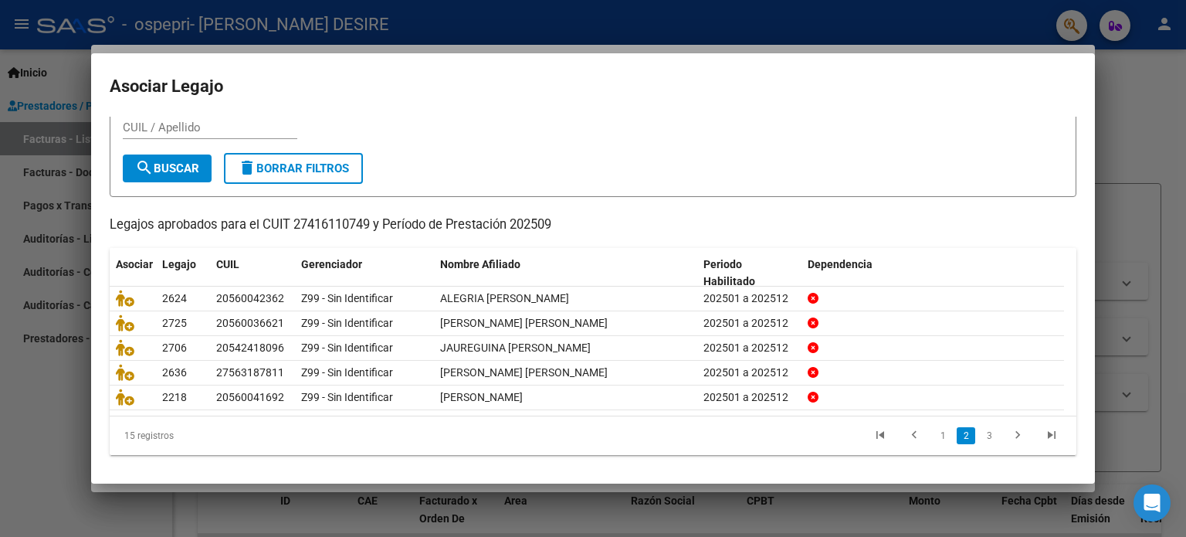
click at [977, 443] on li "3" at bounding box center [988, 435] width 23 height 26
click at [980, 440] on link "3" at bounding box center [989, 435] width 19 height 17
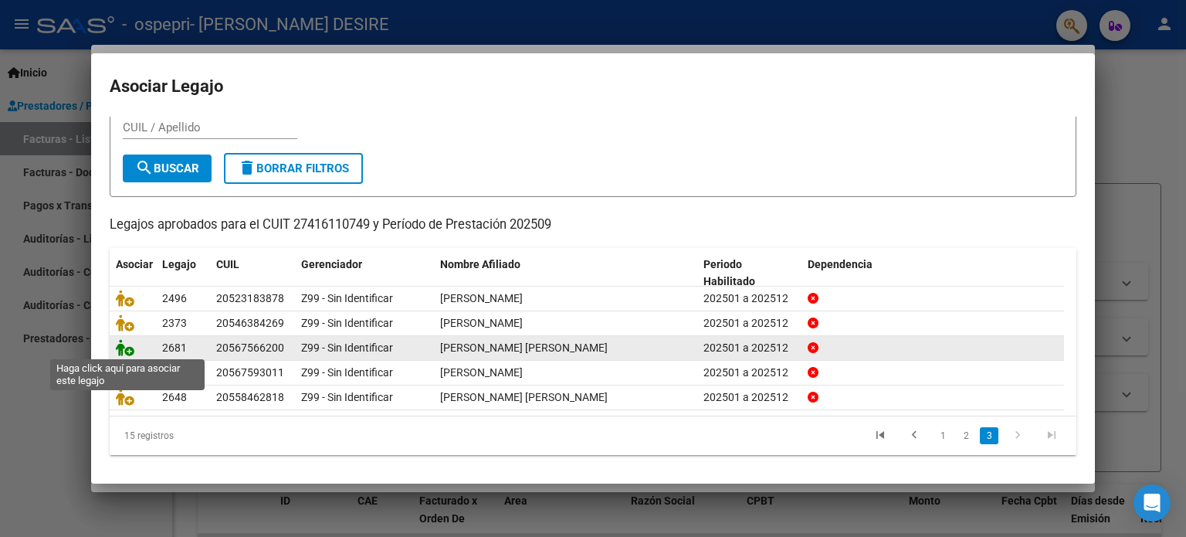
click at [125, 348] on icon at bounding box center [125, 347] width 19 height 17
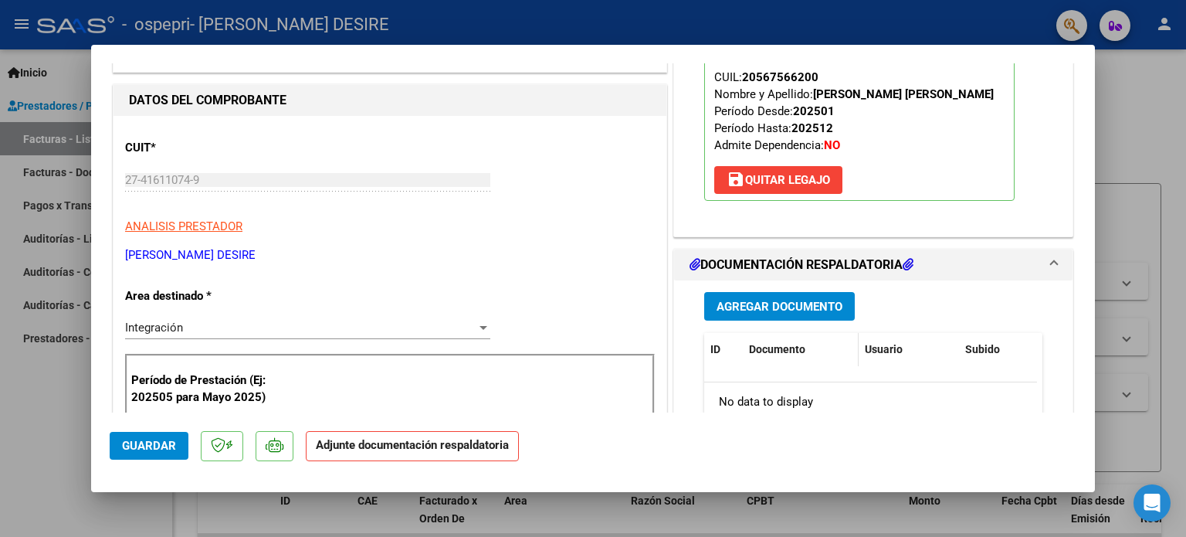
scroll to position [154, 0]
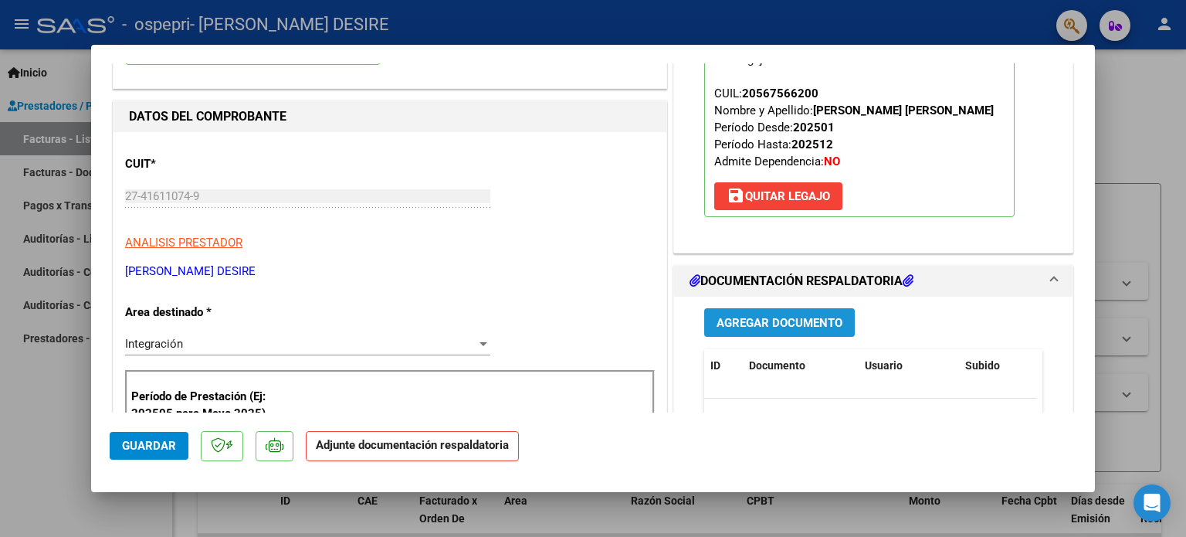
click at [806, 317] on span "Agregar Documento" at bounding box center [779, 323] width 126 height 14
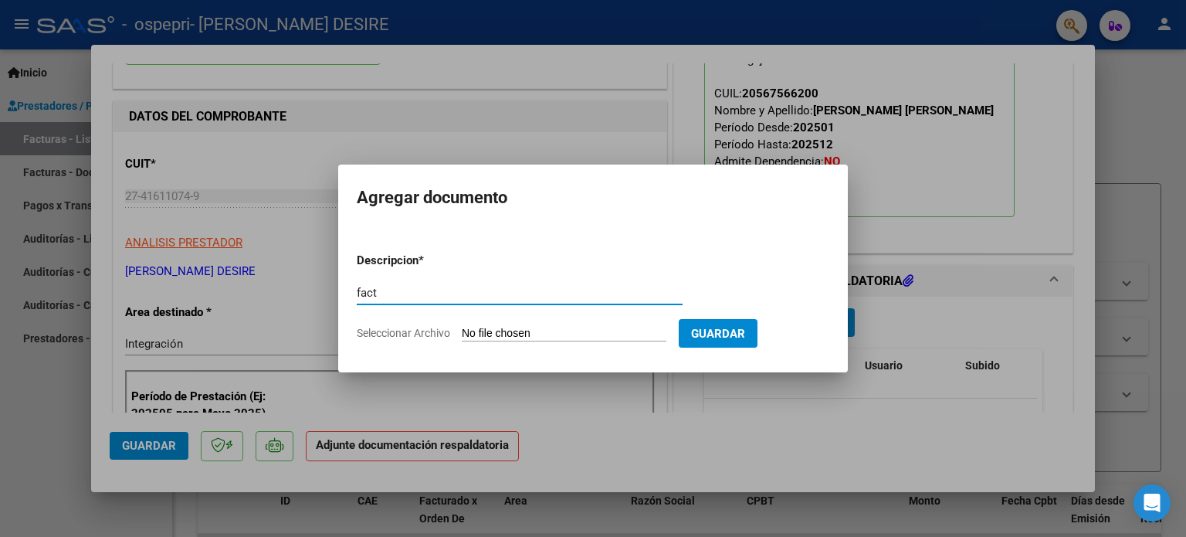
type input "fact"
click at [477, 327] on input "Seleccionar Archivo" at bounding box center [564, 334] width 205 height 15
type input "C:\fakepath\27416110749_011_00001_00000824.pdf"
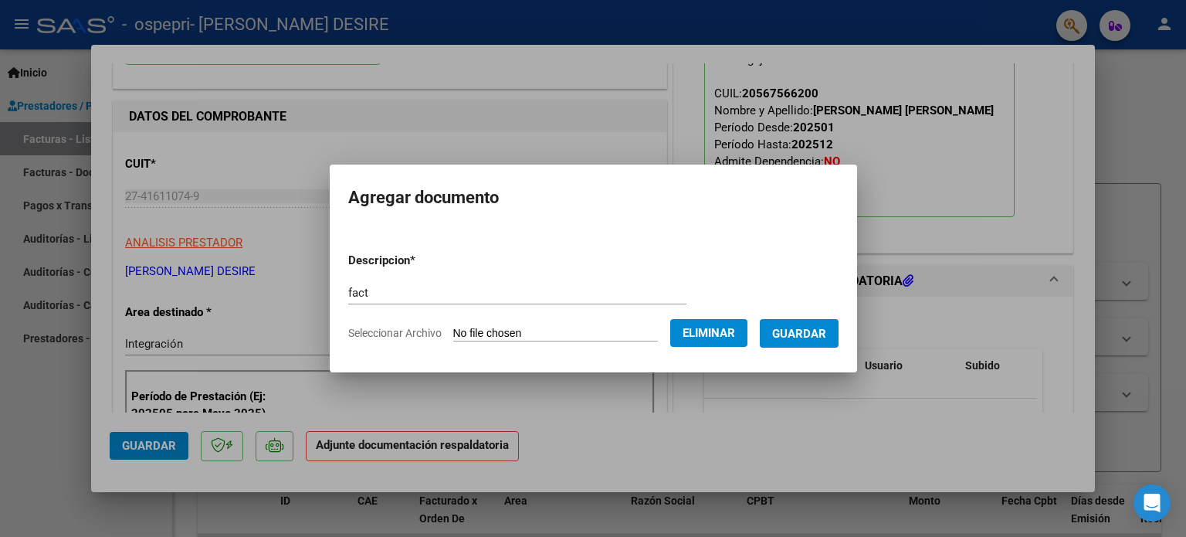
click at [801, 330] on span "Guardar" at bounding box center [799, 334] width 54 height 14
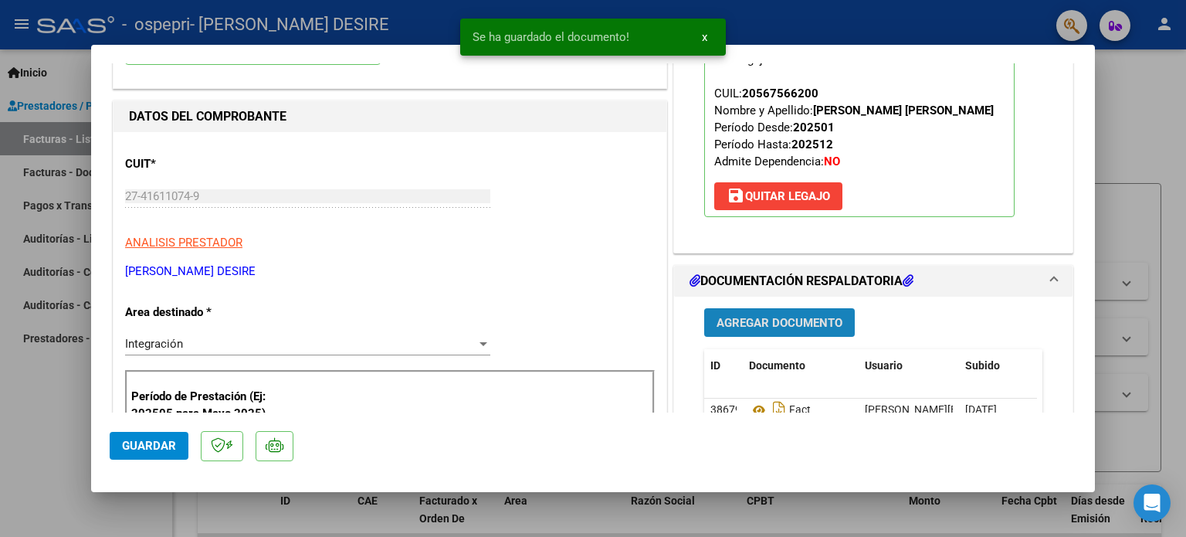
click at [811, 323] on span "Agregar Documento" at bounding box center [779, 323] width 126 height 14
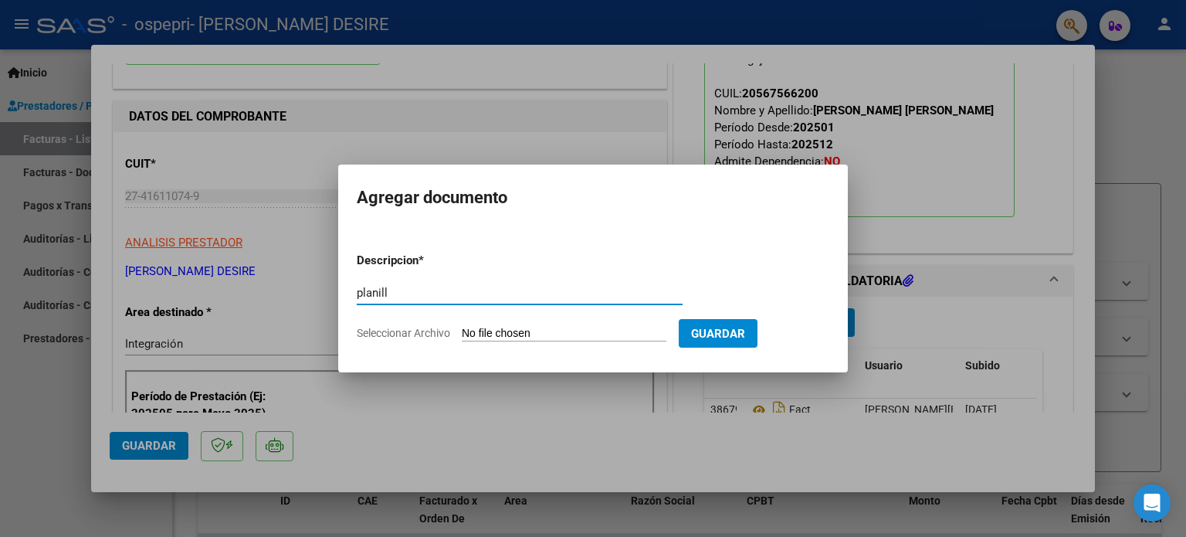
type input "planill"
click at [591, 333] on input "Seleccionar Archivo" at bounding box center [564, 334] width 205 height 15
type input "C:\fakepath\[PERSON_NAME] B.pdf"
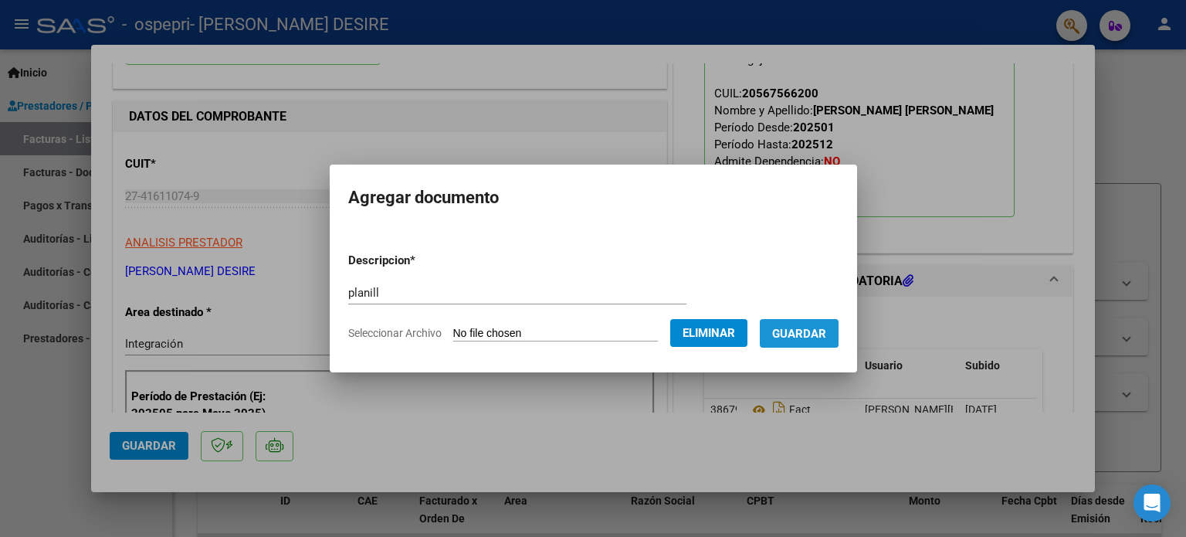
click at [795, 323] on button "Guardar" at bounding box center [799, 333] width 79 height 29
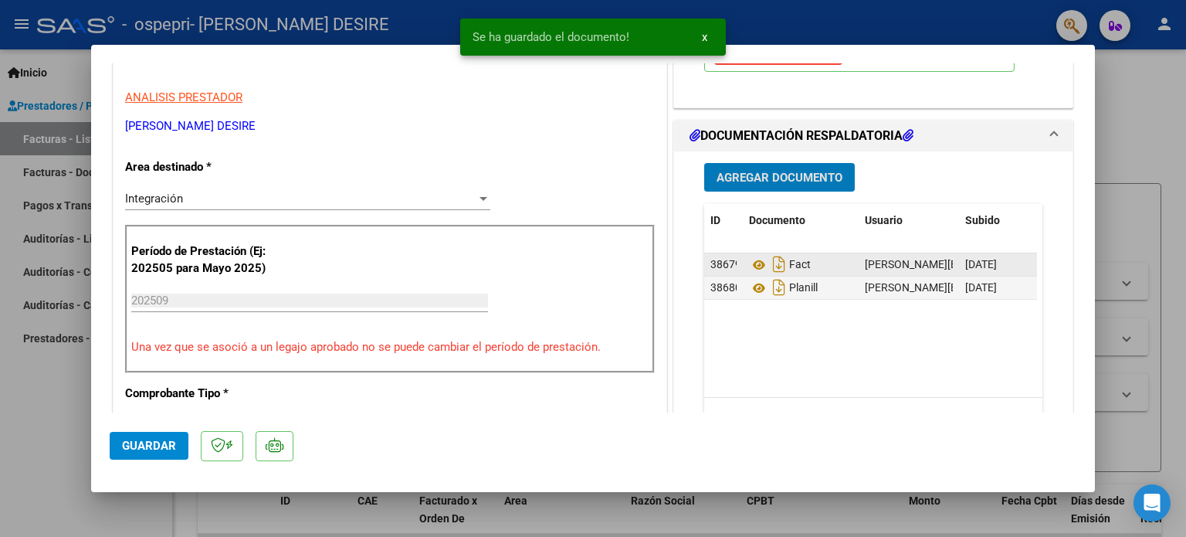
scroll to position [309, 0]
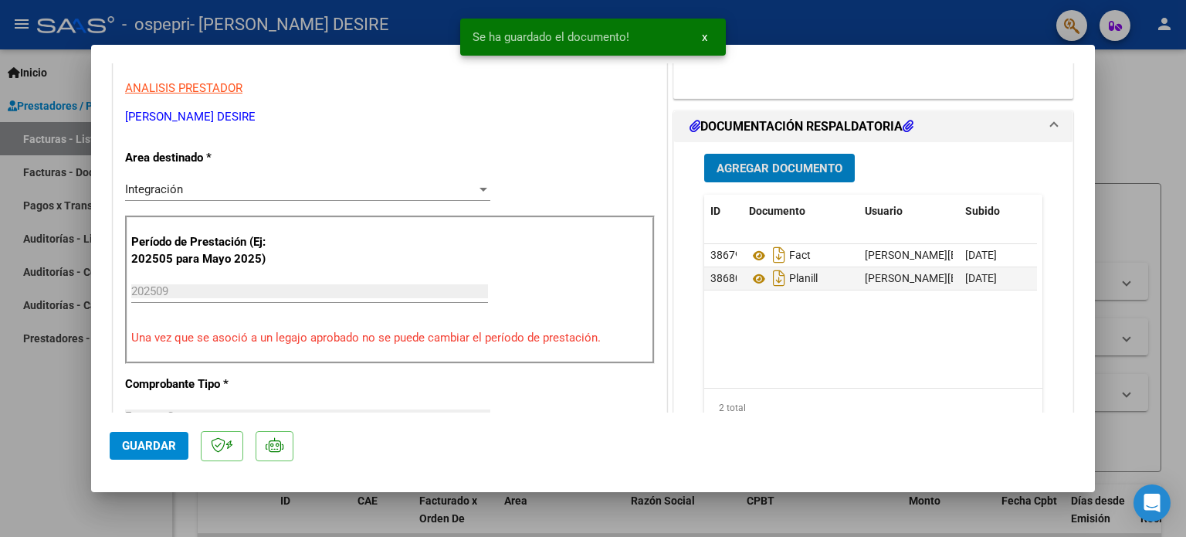
click at [783, 161] on span "Agregar Documento" at bounding box center [779, 168] width 126 height 14
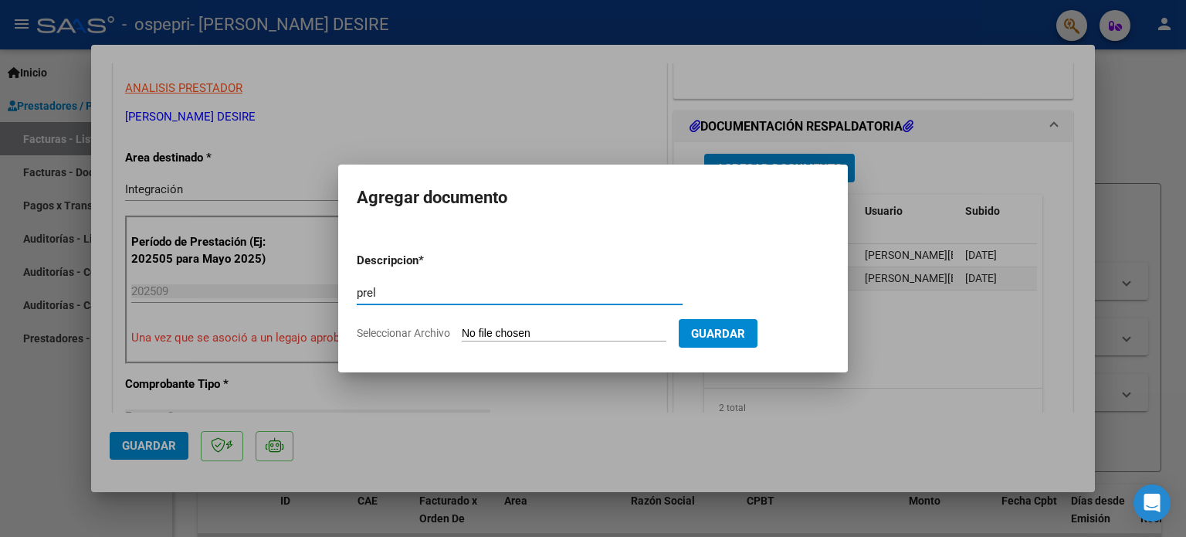
type input "prel"
click at [587, 330] on input "Seleccionar Archivo" at bounding box center [564, 334] width 205 height 15
type input "C:\fakepath\[PERSON_NAME] (6).pdf"
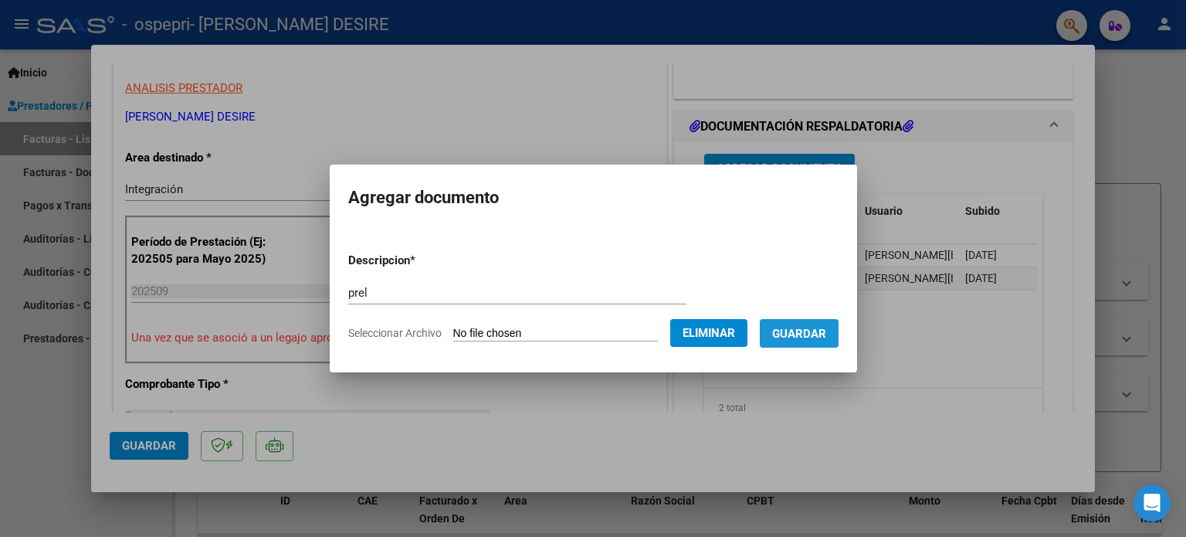
click at [813, 341] on button "Guardar" at bounding box center [799, 333] width 79 height 29
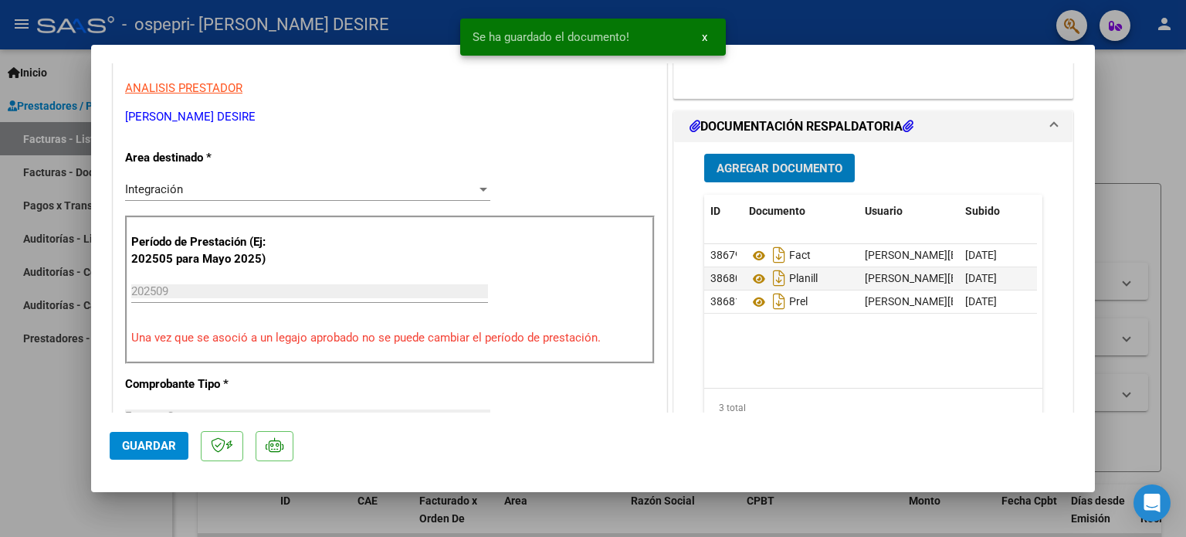
click at [154, 435] on button "Guardar" at bounding box center [149, 446] width 79 height 28
click at [152, 438] on span "Guardar" at bounding box center [149, 445] width 54 height 14
click at [1159, 154] on div at bounding box center [593, 268] width 1186 height 537
type input "$ 0,00"
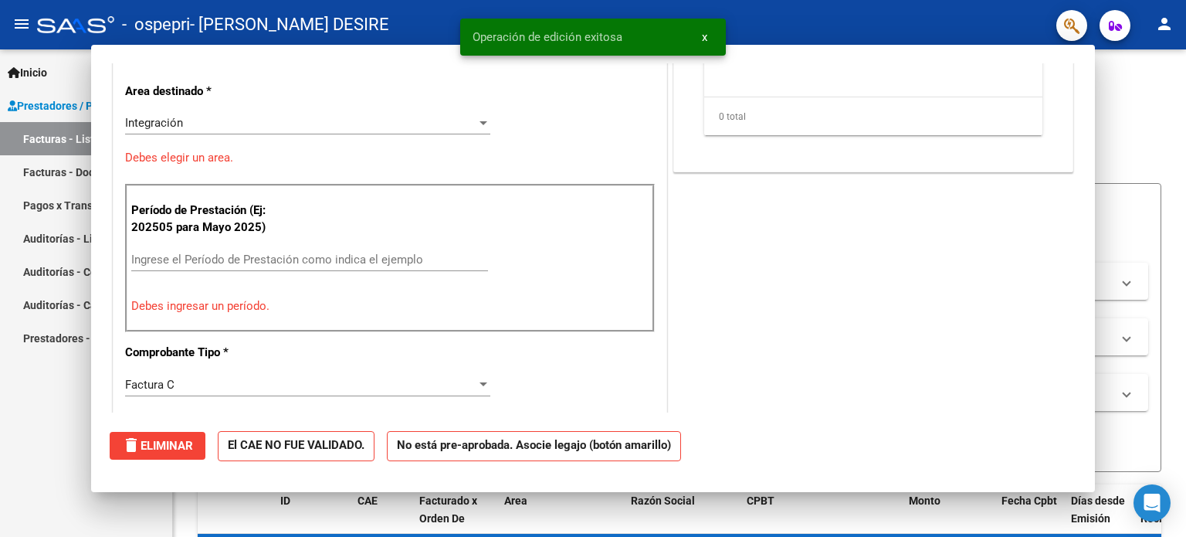
scroll to position [262, 0]
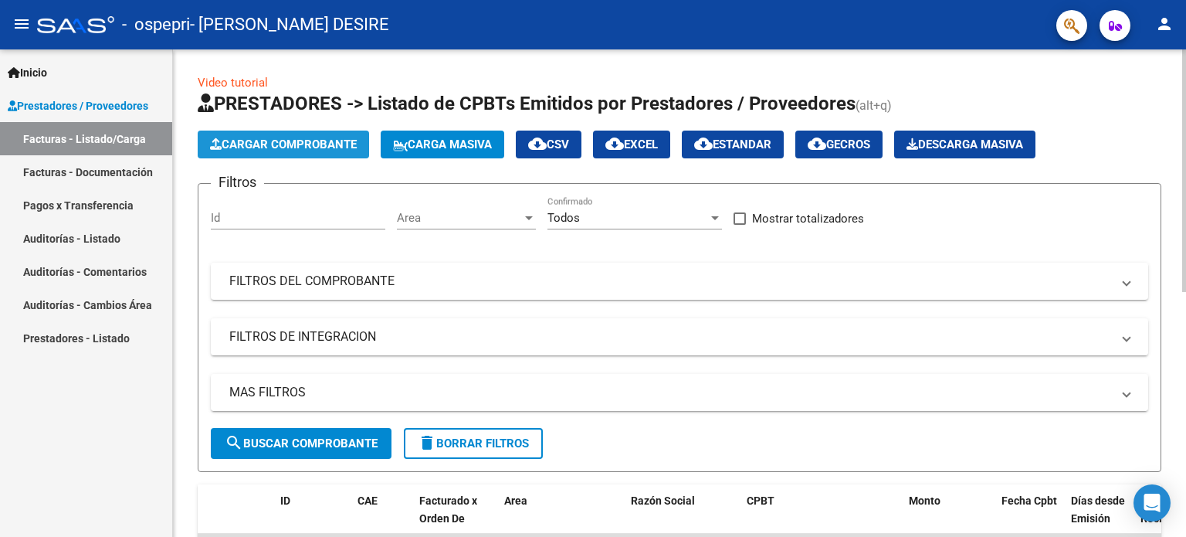
click at [244, 141] on span "Cargar Comprobante" at bounding box center [283, 144] width 147 height 14
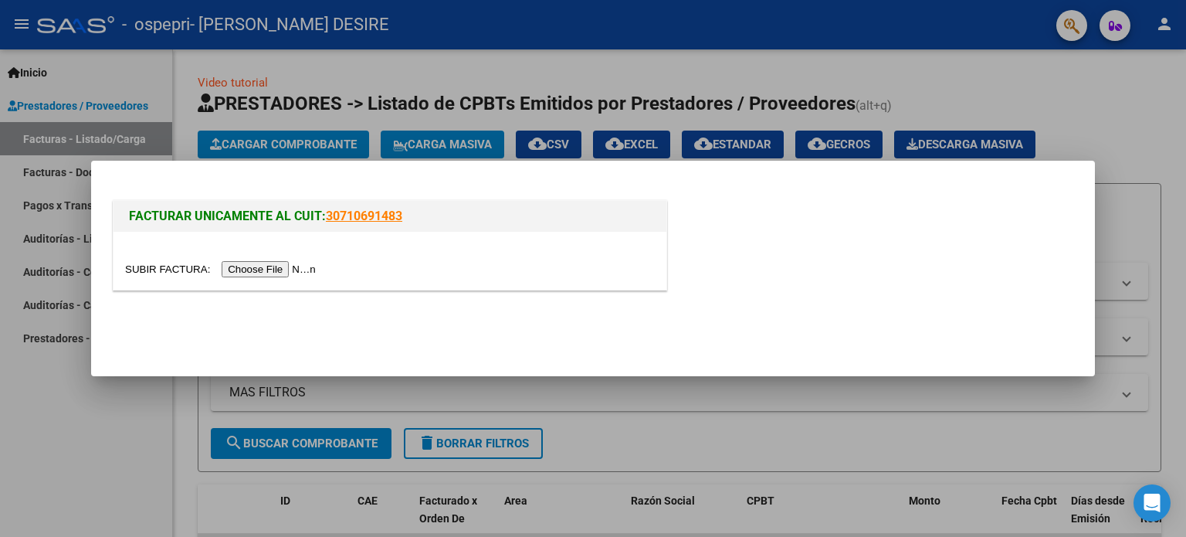
click at [266, 270] on input "file" at bounding box center [222, 269] width 195 height 16
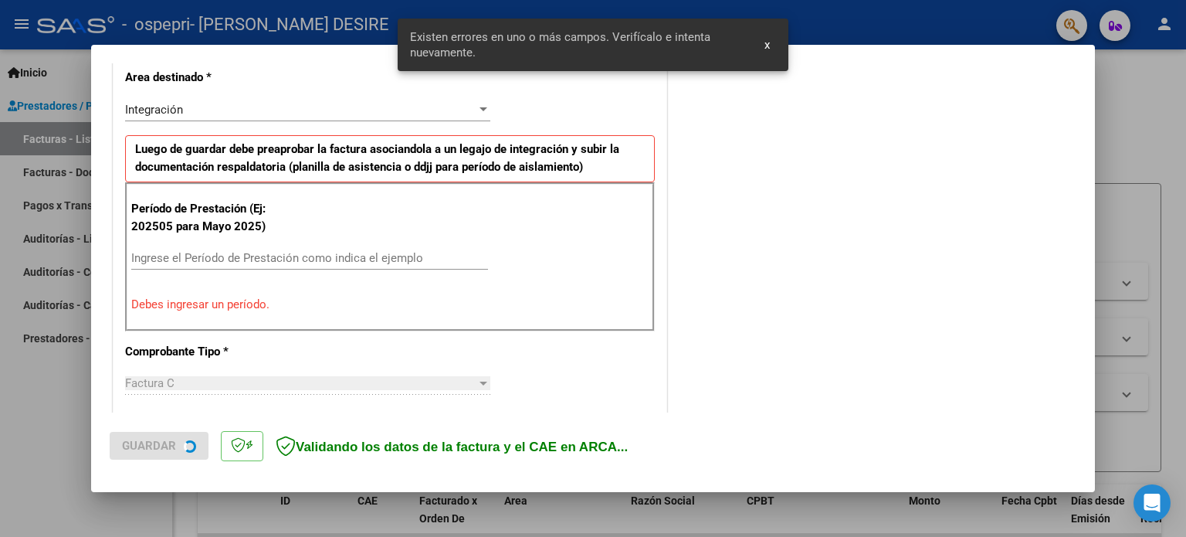
scroll to position [361, 0]
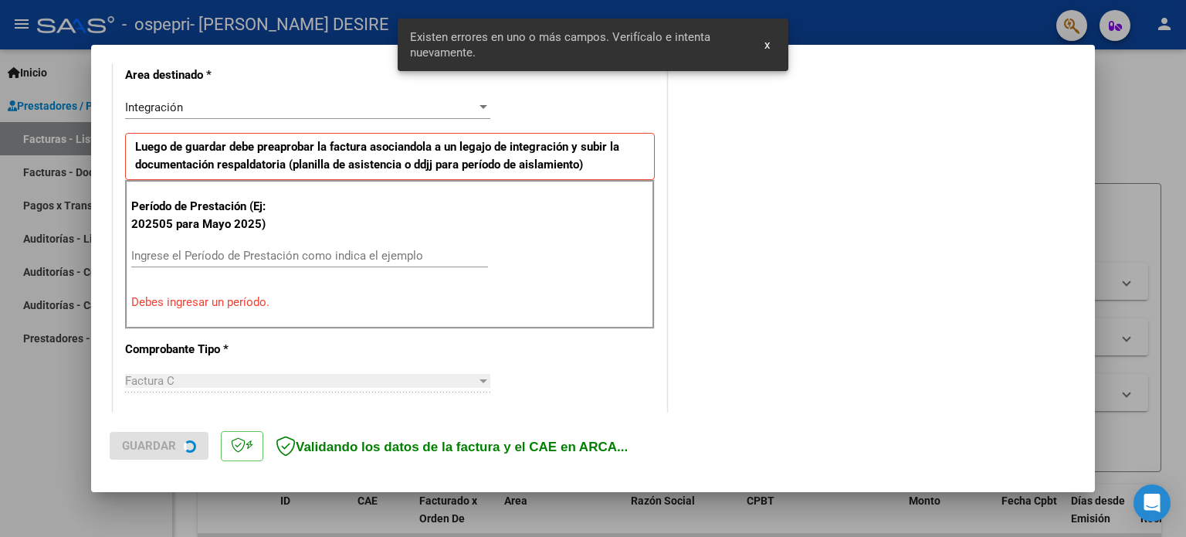
click at [256, 252] on input "Ingrese el Período de Prestación como indica el ejemplo" at bounding box center [309, 256] width 357 height 14
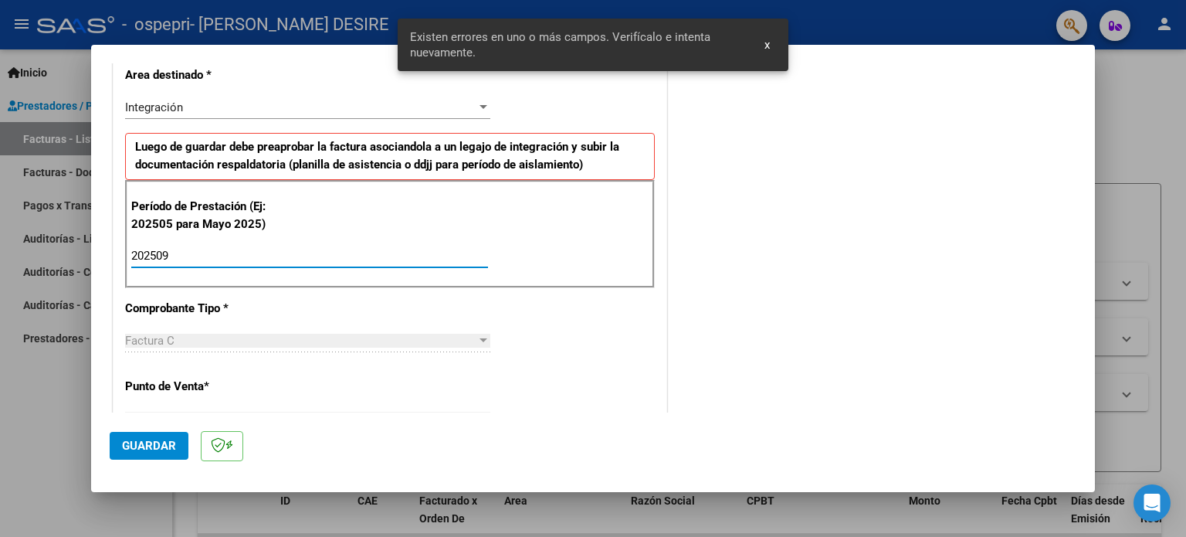
type input "202509"
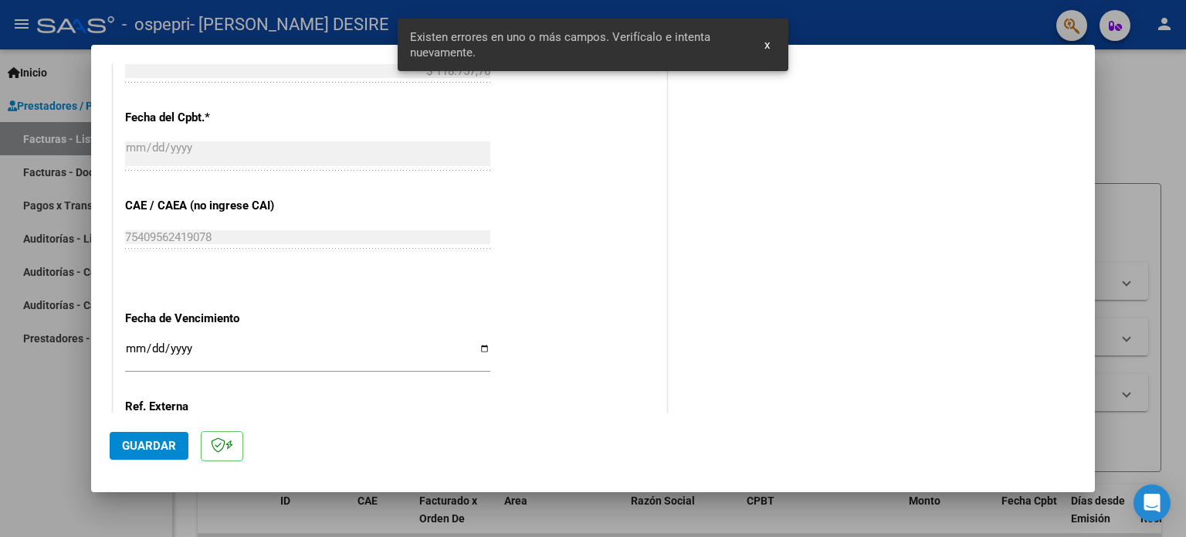
scroll to position [1007, 0]
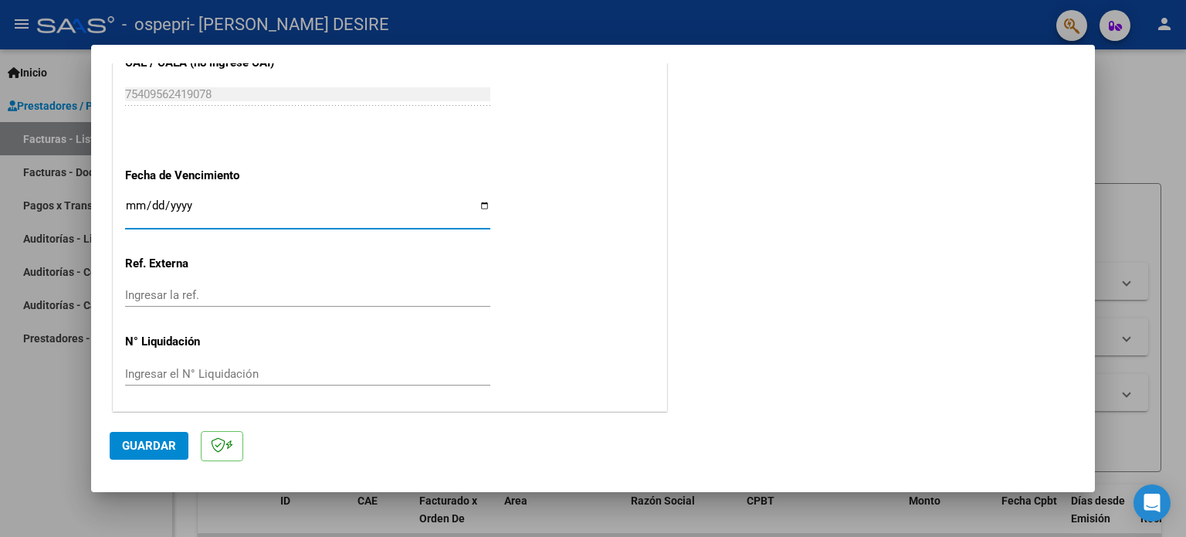
drag, startPoint x: 482, startPoint y: 206, endPoint x: 457, endPoint y: 222, distance: 29.1
click at [482, 208] on input "Ingresar la fecha" at bounding box center [307, 211] width 365 height 25
type input "[DATE]"
click at [197, 374] on input "Ingresar el N° Liquidación" at bounding box center [307, 374] width 365 height 14
drag, startPoint x: 239, startPoint y: 369, endPoint x: 249, endPoint y: 361, distance: 13.1
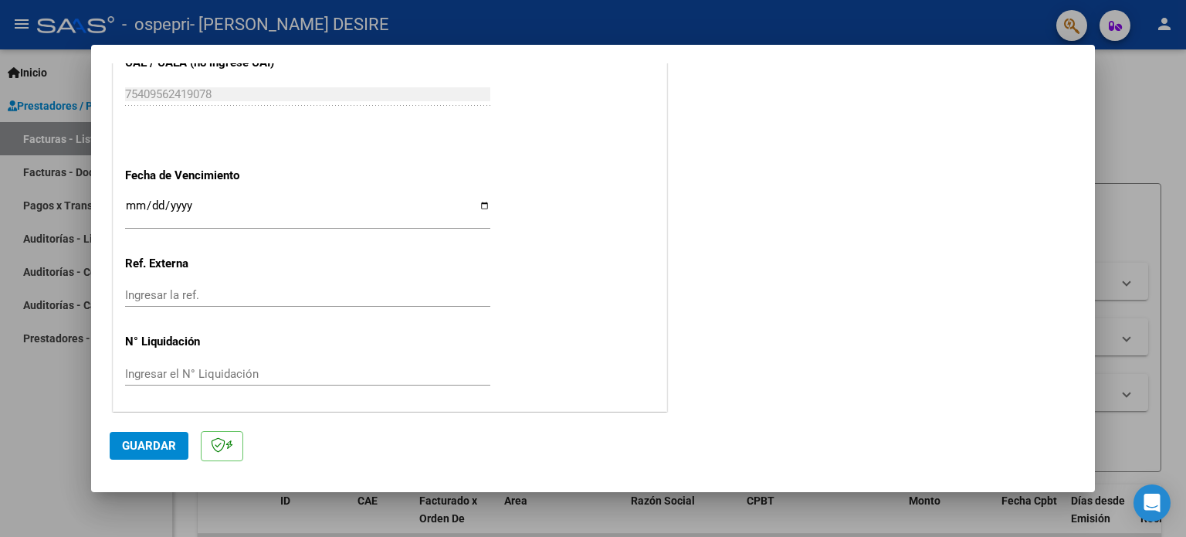
click at [239, 369] on input "Ingresar el N° Liquidación" at bounding box center [307, 374] width 365 height 14
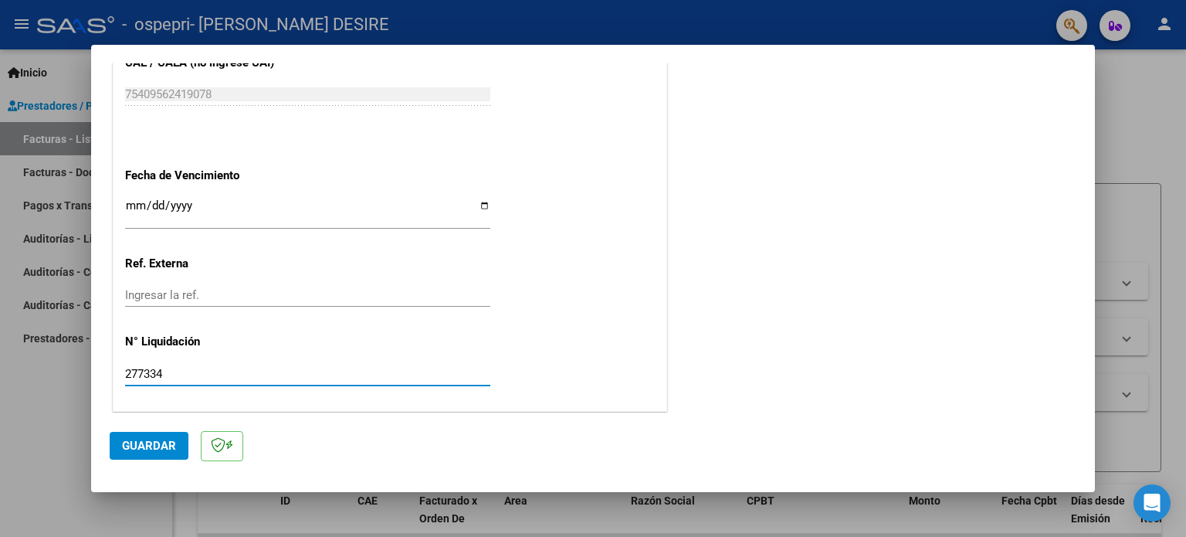
type input "277334"
drag, startPoint x: 127, startPoint y: 436, endPoint x: 111, endPoint y: 414, distance: 27.2
click at [113, 419] on mat-dialog-actions "Guardar" at bounding box center [593, 442] width 967 height 61
click at [125, 439] on span "Guardar" at bounding box center [149, 445] width 54 height 14
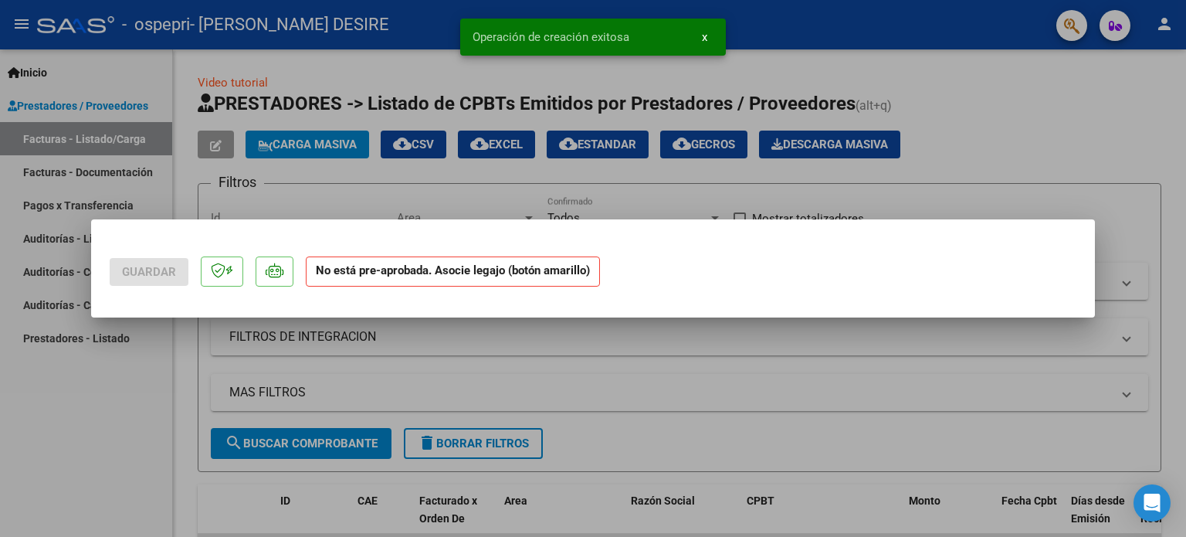
scroll to position [0, 0]
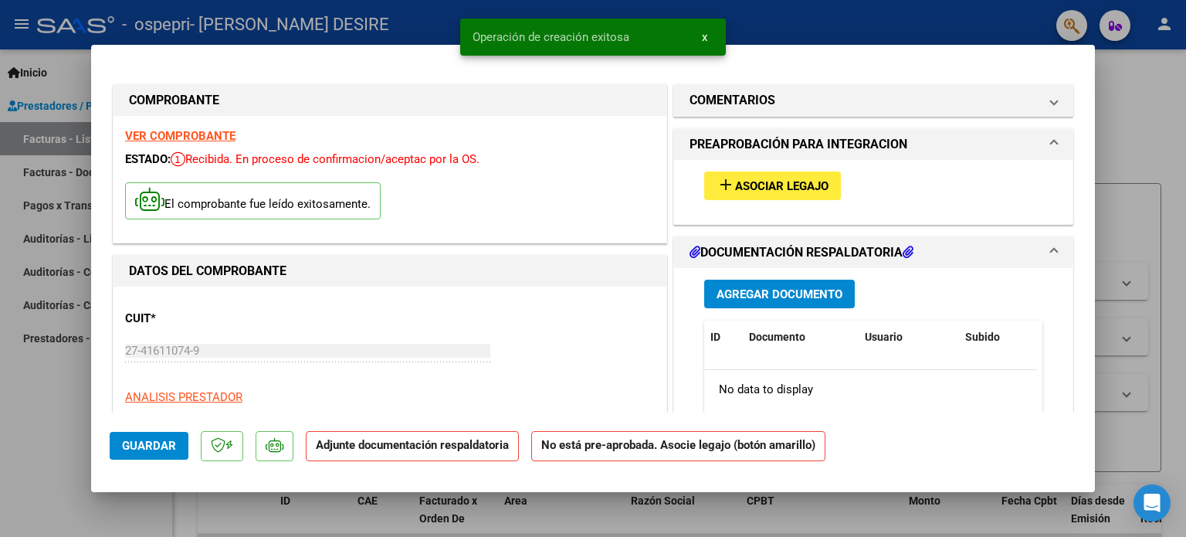
click at [805, 192] on span "Asociar Legajo" at bounding box center [781, 186] width 93 height 14
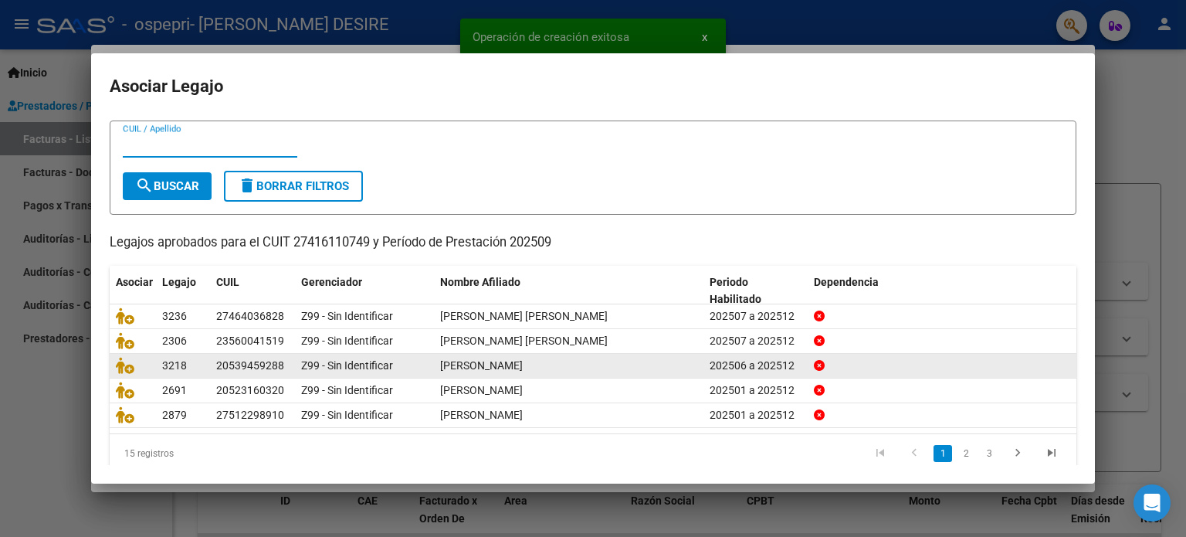
scroll to position [52, 0]
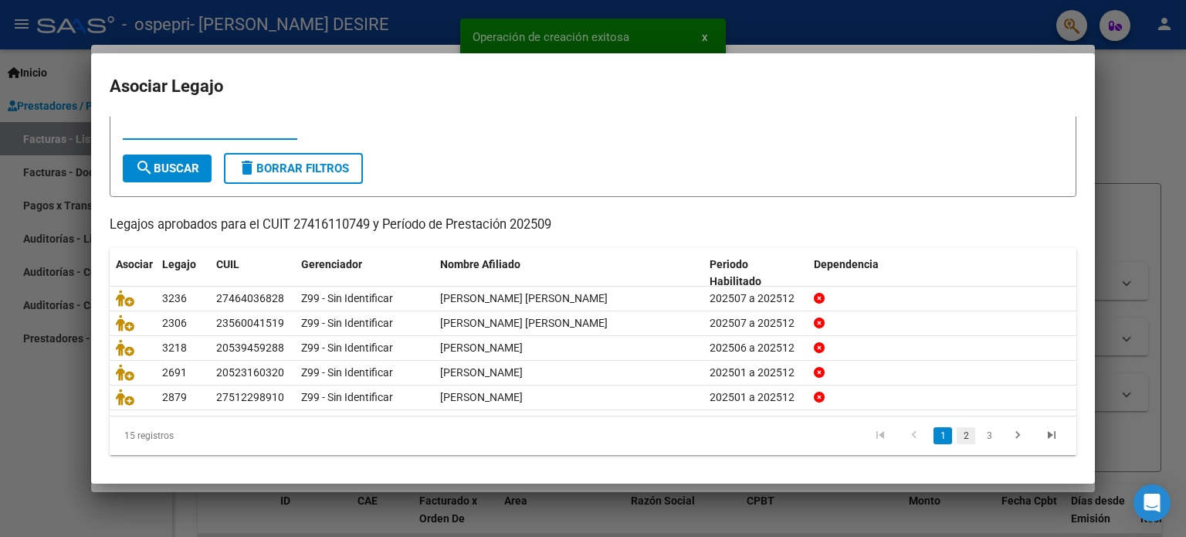
click at [956, 432] on link "2" at bounding box center [965, 435] width 19 height 17
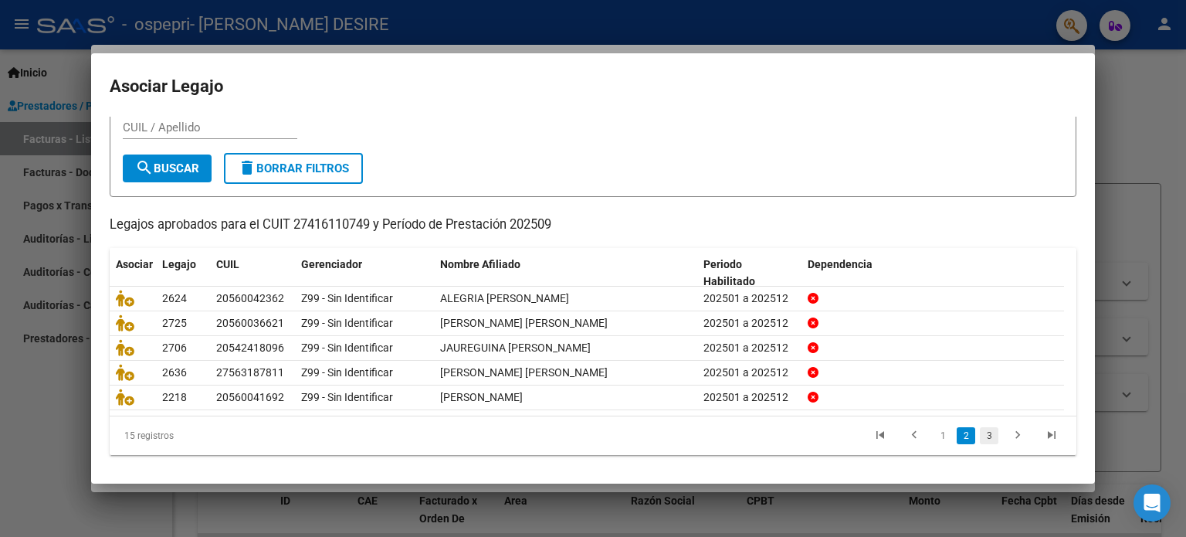
click at [985, 435] on link "3" at bounding box center [989, 435] width 19 height 17
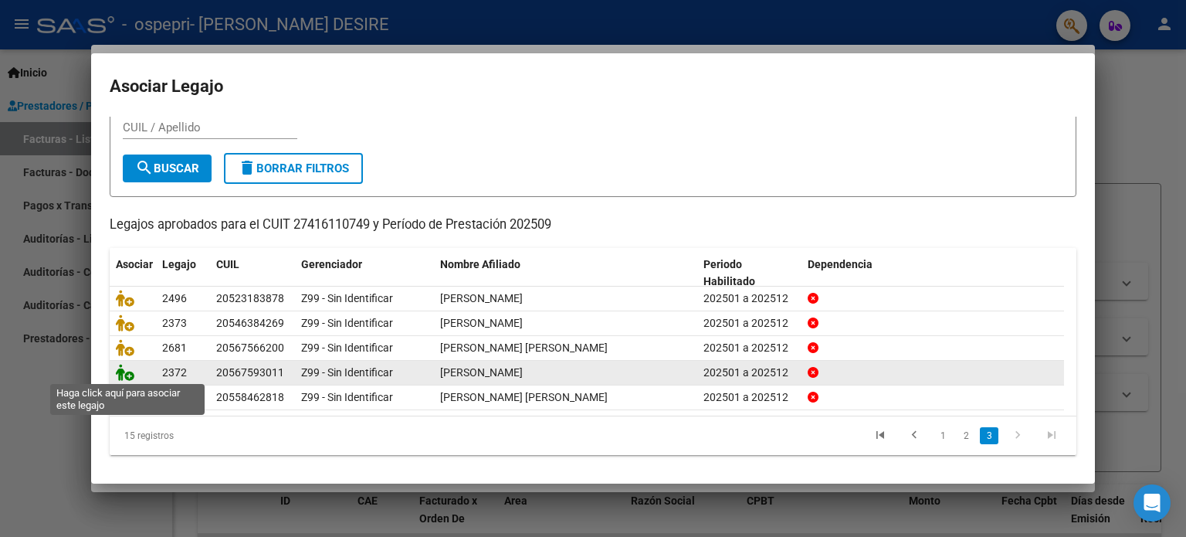
click at [124, 377] on icon at bounding box center [125, 372] width 19 height 17
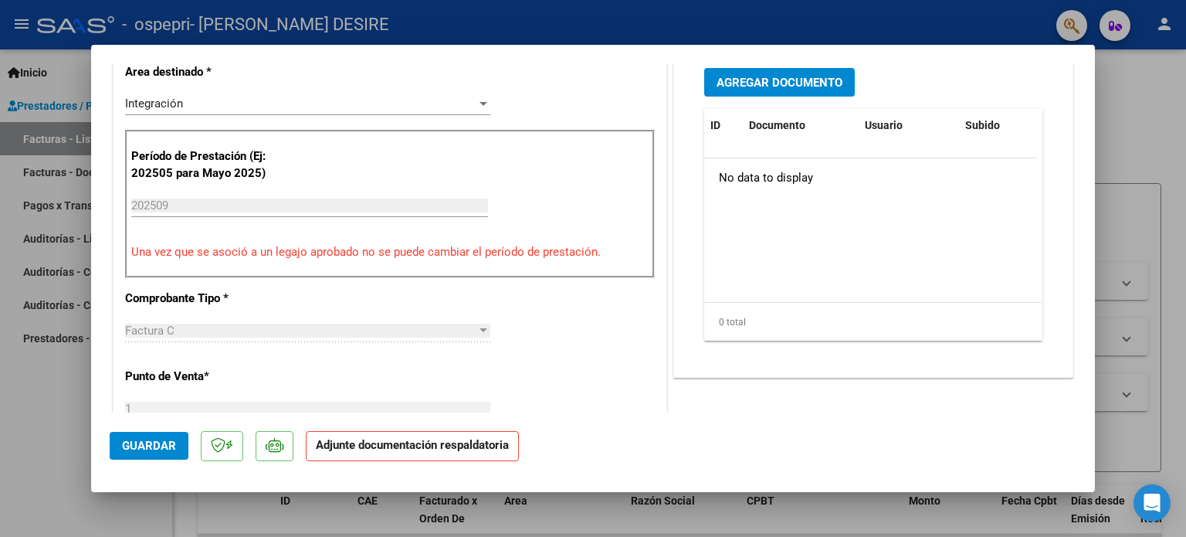
scroll to position [232, 0]
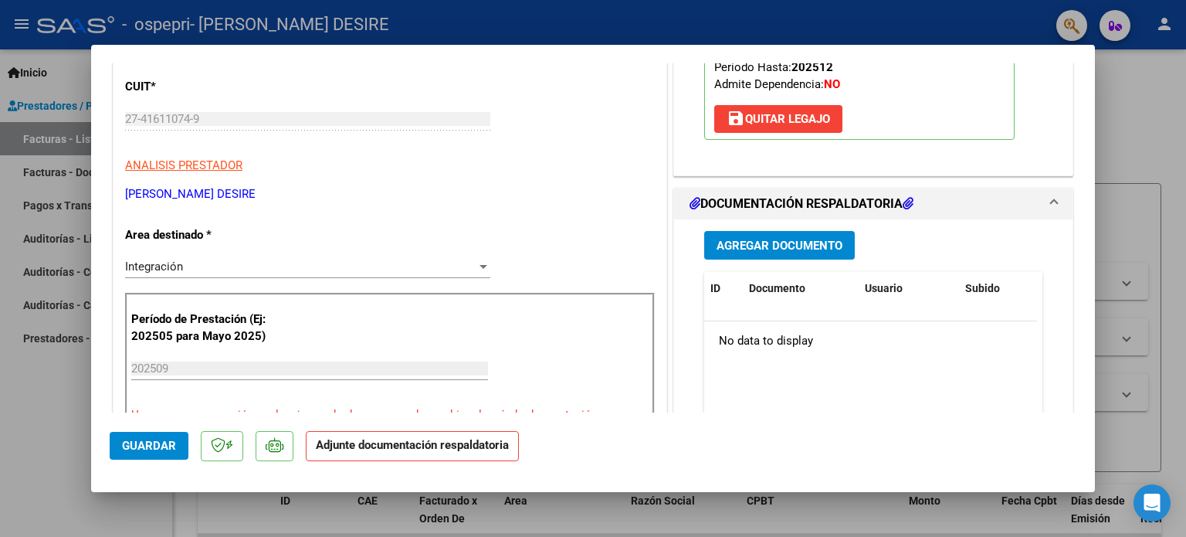
click at [814, 235] on button "Agregar Documento" at bounding box center [779, 245] width 151 height 29
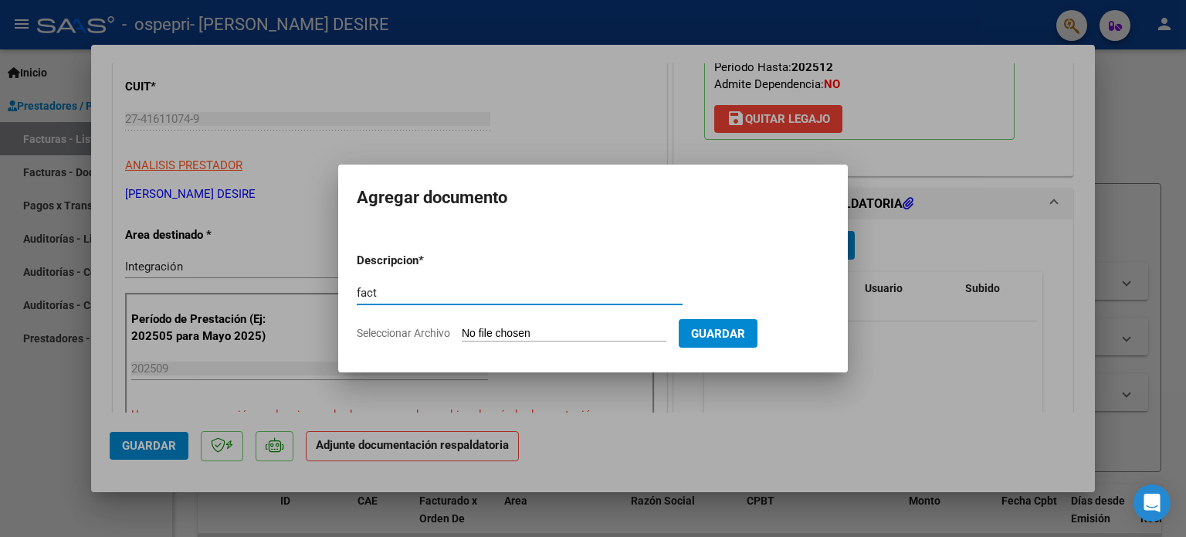
type input "fact"
click at [506, 333] on input "Seleccionar Archivo" at bounding box center [564, 334] width 205 height 15
type input "C:\fakepath\27416110749_011_00001_00000825.pdf"
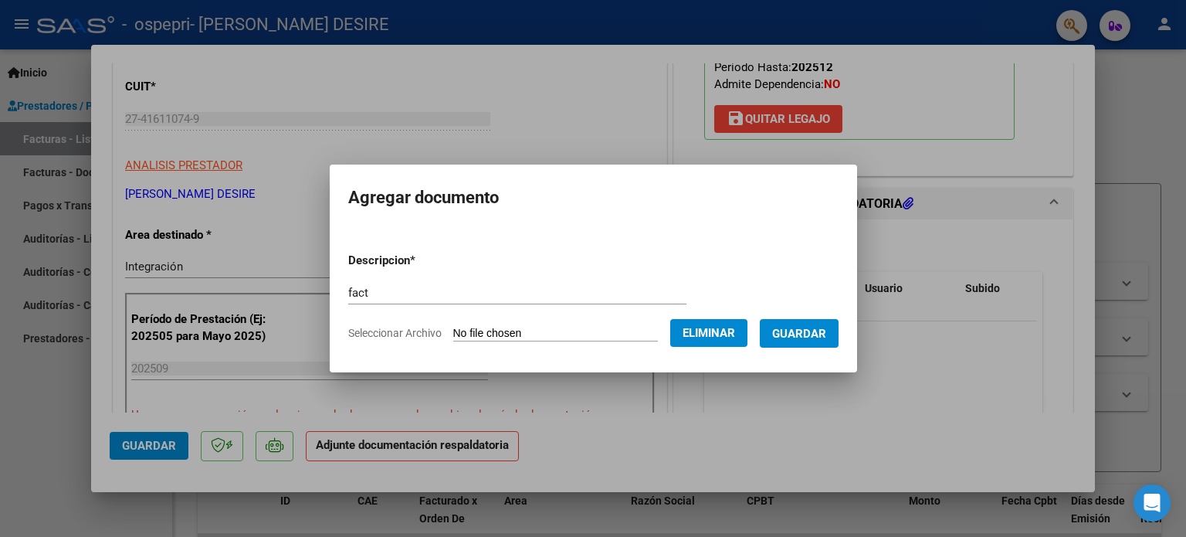
click at [812, 333] on span "Guardar" at bounding box center [799, 334] width 54 height 14
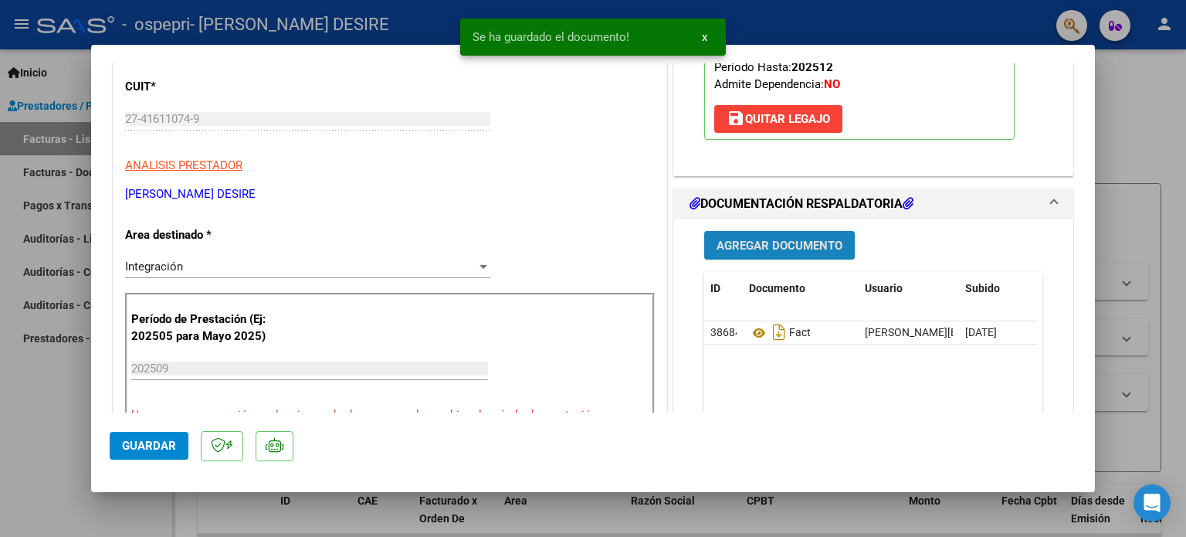
click at [774, 245] on span "Agregar Documento" at bounding box center [779, 246] width 126 height 14
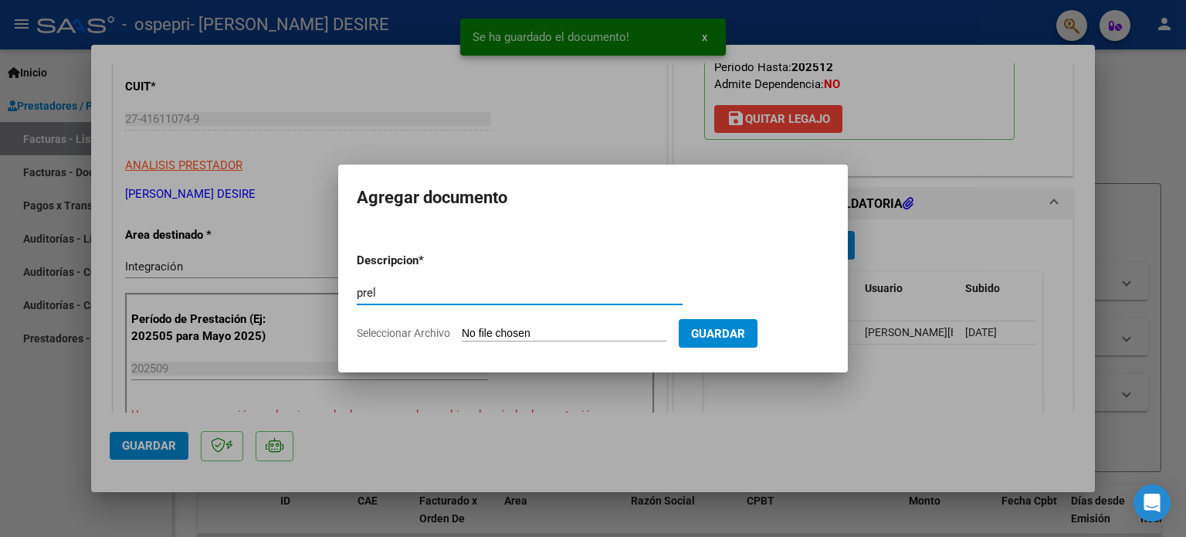
type input "prel"
click at [588, 330] on input "Seleccionar Archivo" at bounding box center [564, 334] width 205 height 15
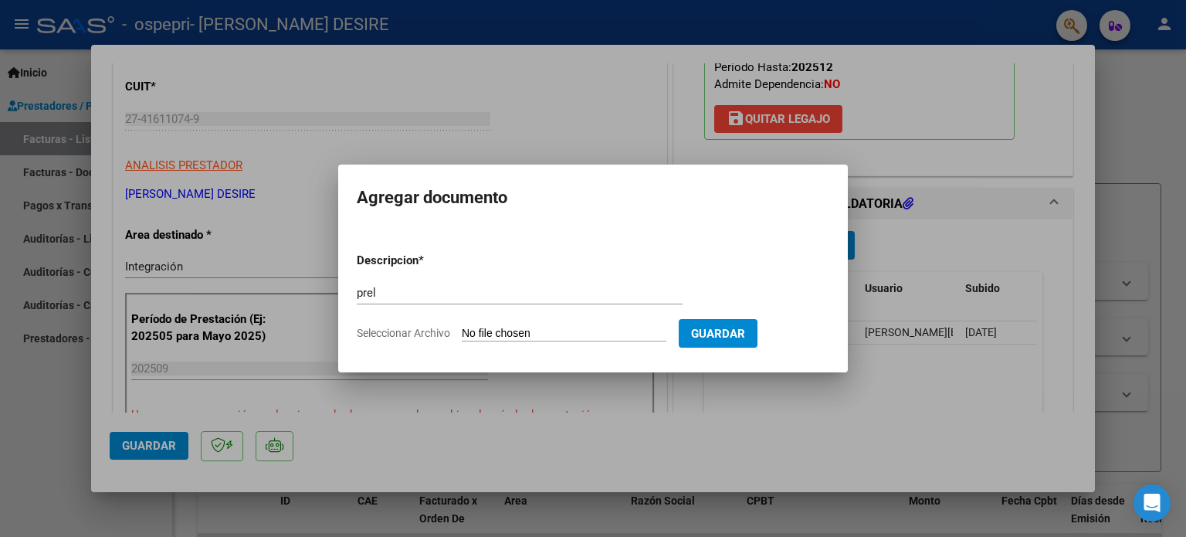
type input "C:\fakepath\[PERSON_NAME] (5).pdf"
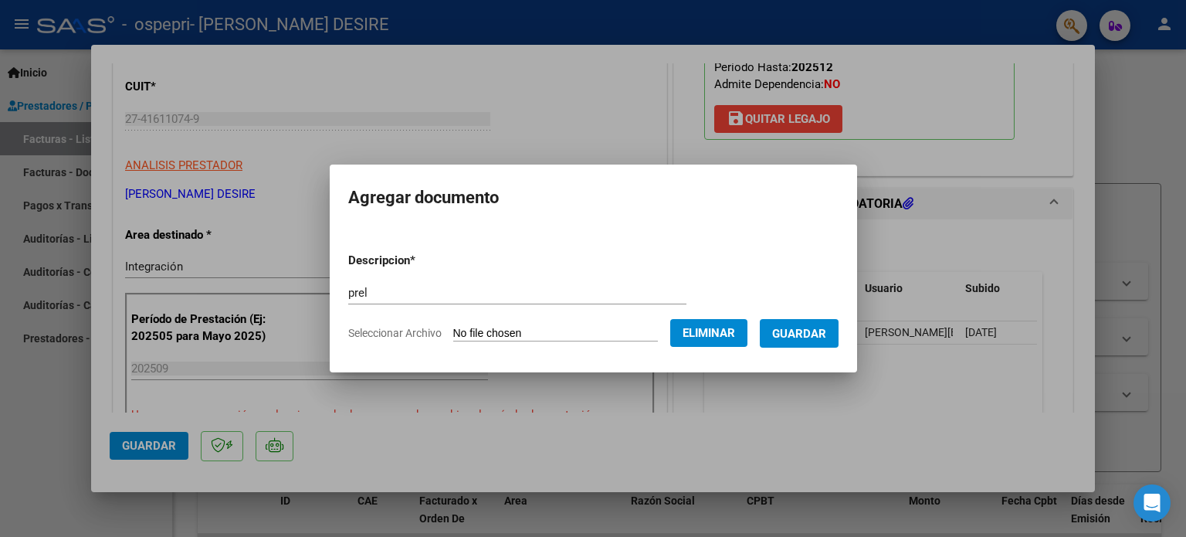
click at [826, 329] on span "Guardar" at bounding box center [799, 334] width 54 height 14
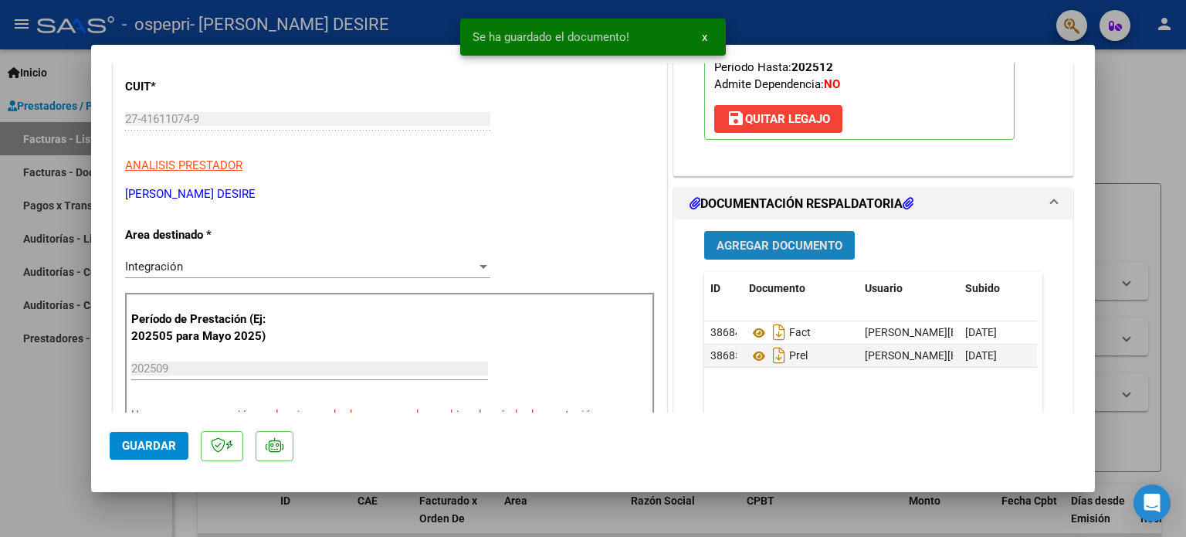
click at [751, 245] on span "Agregar Documento" at bounding box center [779, 246] width 126 height 14
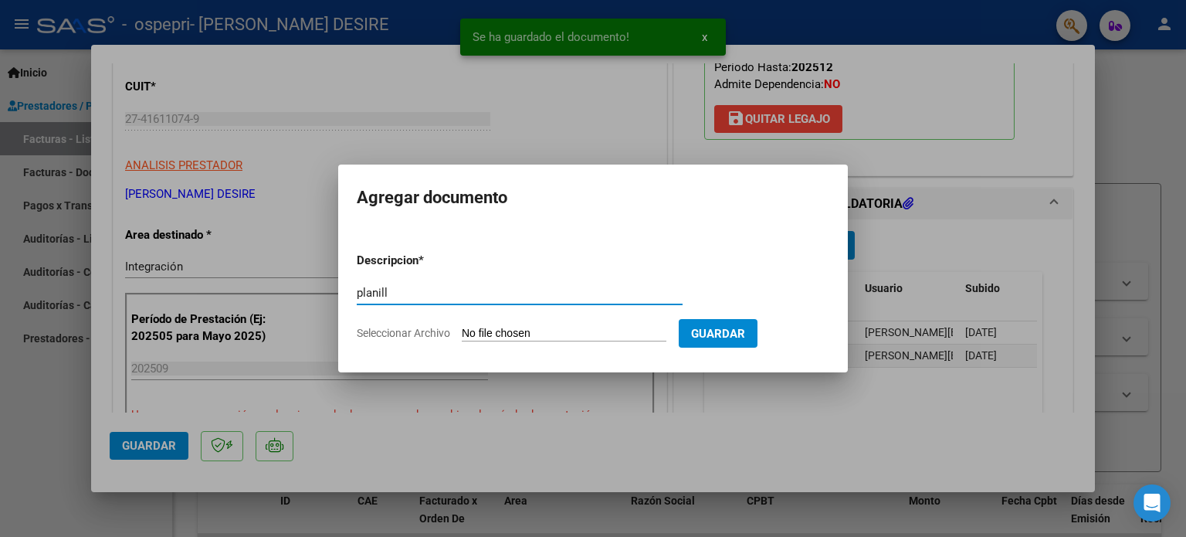
type input "planill"
click at [543, 332] on input "Seleccionar Archivo" at bounding box center [564, 334] width 205 height 15
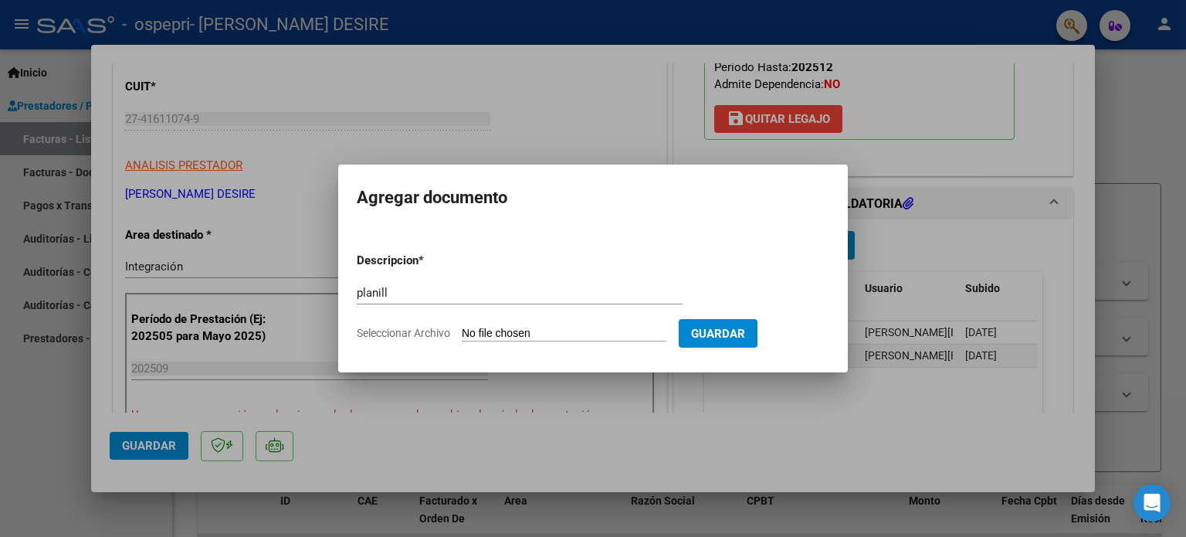
type input "C:\fakepath\[PERSON_NAME]pdf"
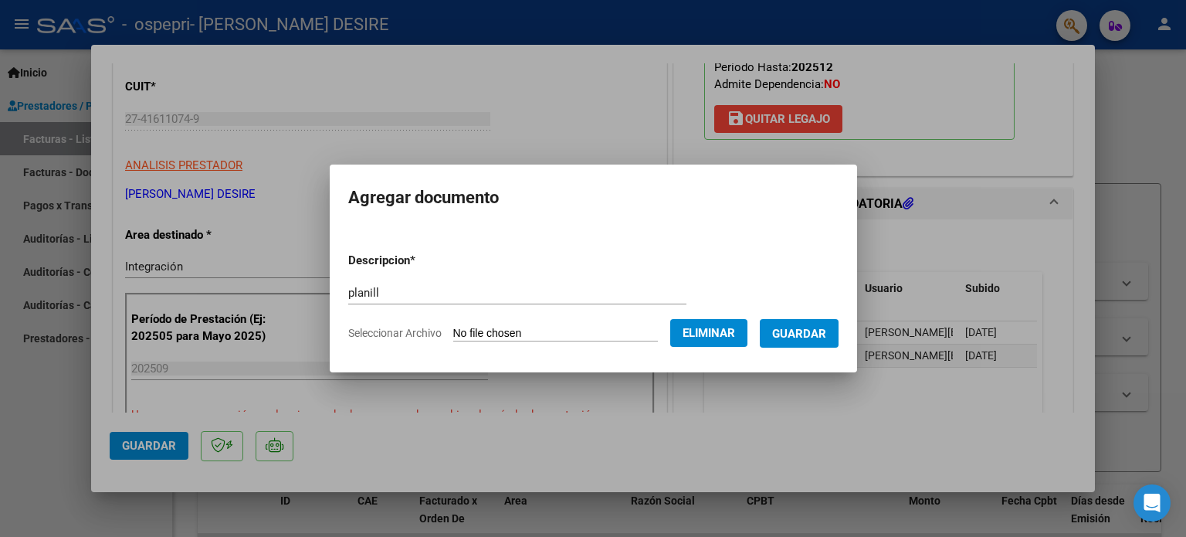
click at [814, 338] on span "Guardar" at bounding box center [799, 334] width 54 height 14
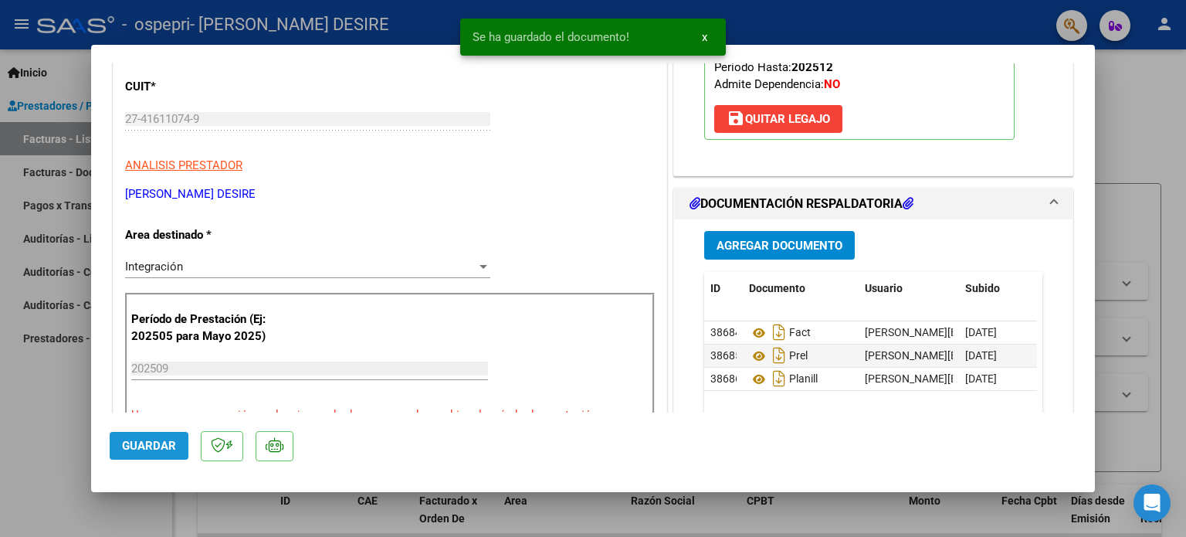
click at [118, 439] on button "Guardar" at bounding box center [149, 446] width 79 height 28
click at [164, 445] on span "Guardar" at bounding box center [149, 445] width 54 height 14
click at [1141, 94] on div at bounding box center [593, 268] width 1186 height 537
type input "$ 0,00"
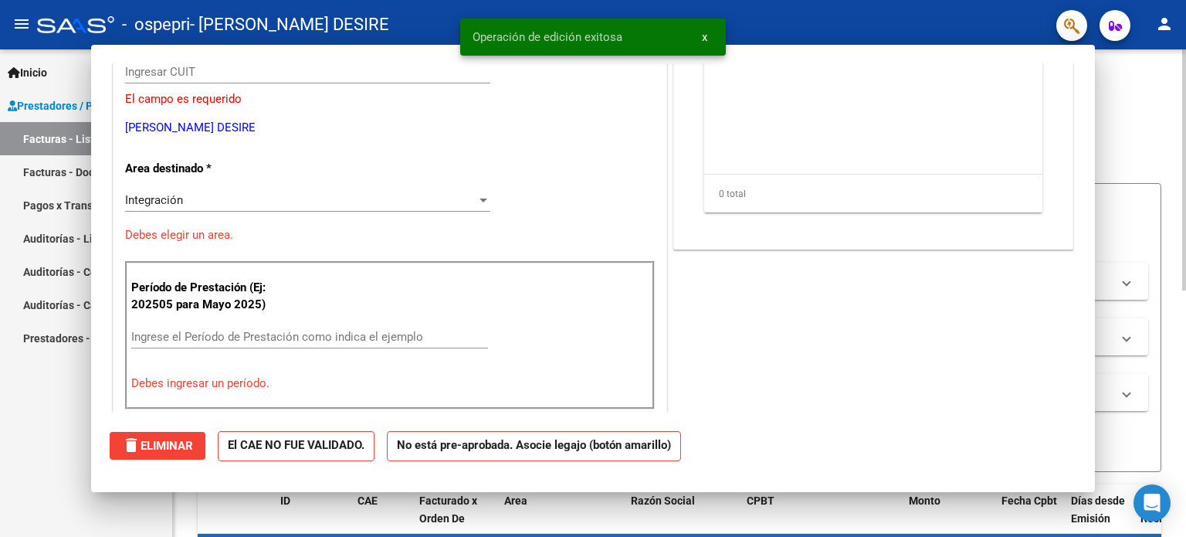
scroll to position [185, 0]
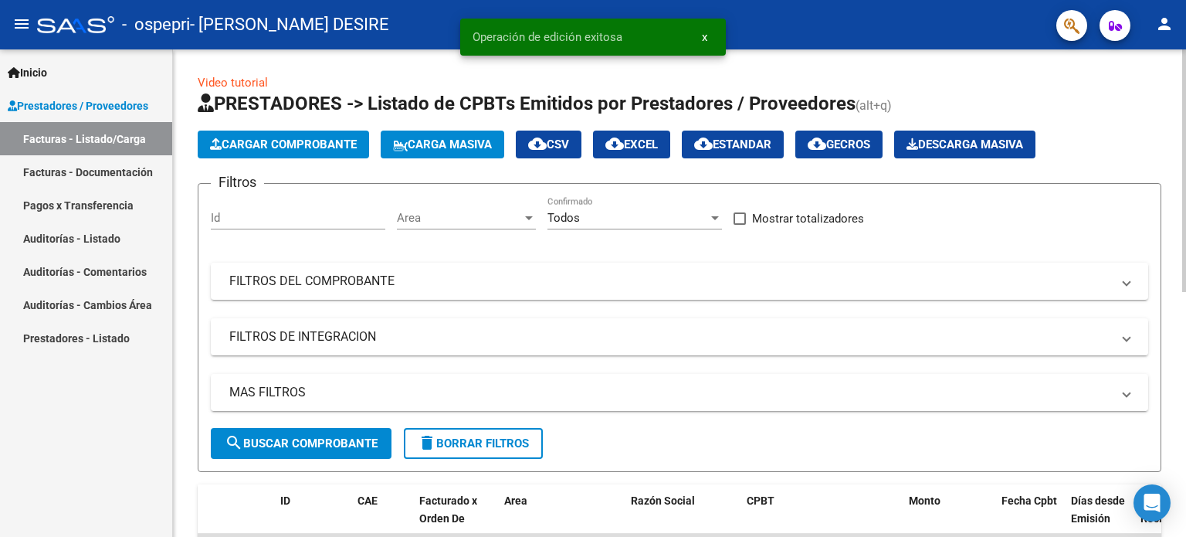
click at [317, 153] on button "Cargar Comprobante" at bounding box center [283, 144] width 171 height 28
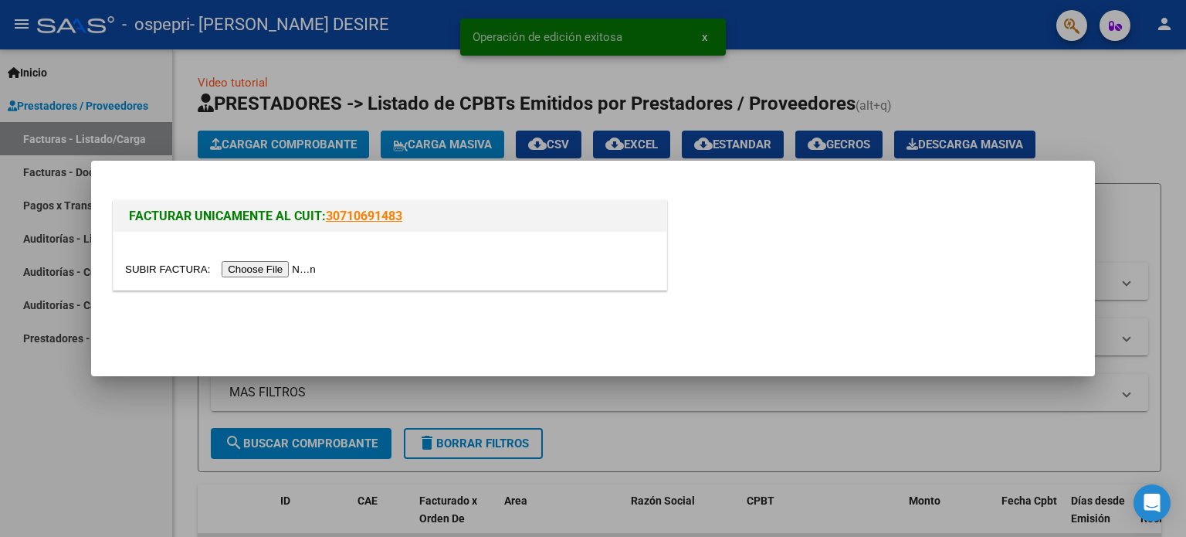
click at [310, 270] on input "file" at bounding box center [222, 269] width 195 height 16
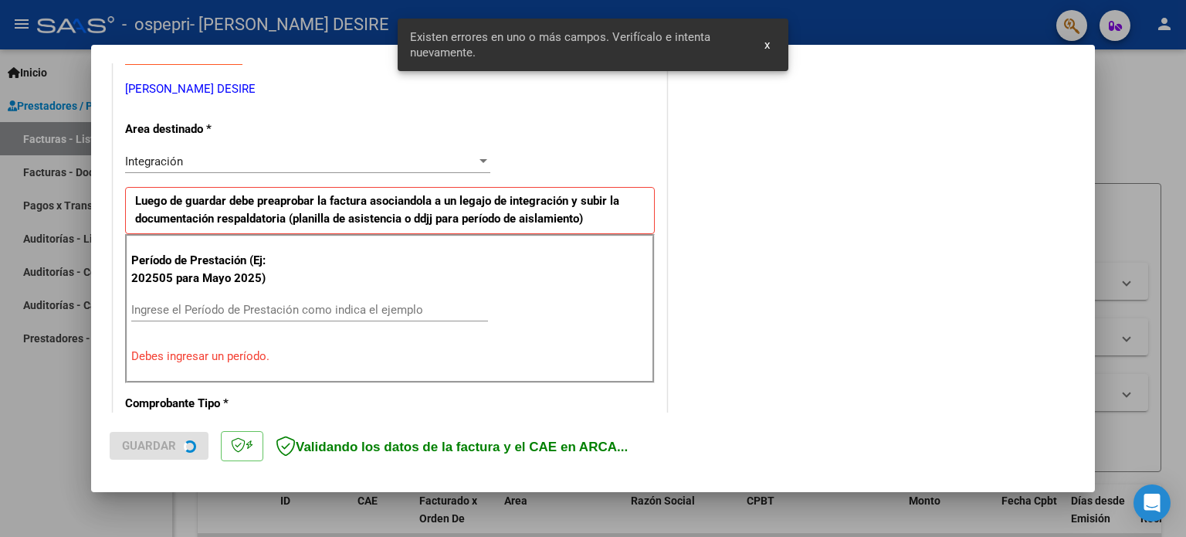
scroll to position [333, 0]
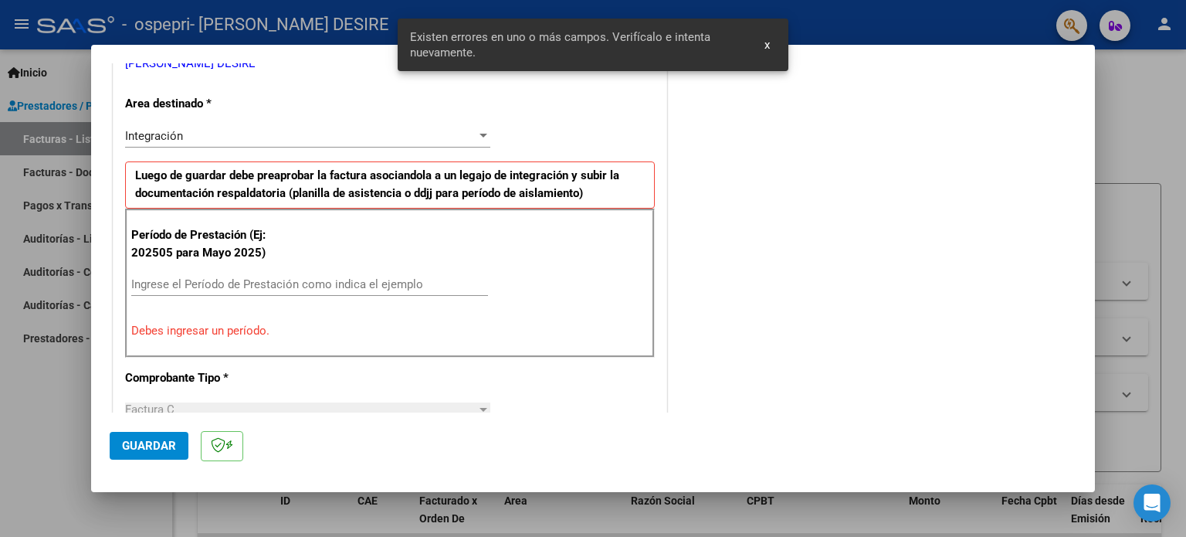
click at [215, 286] on input "Ingrese el Período de Prestación como indica el ejemplo" at bounding box center [309, 284] width 357 height 14
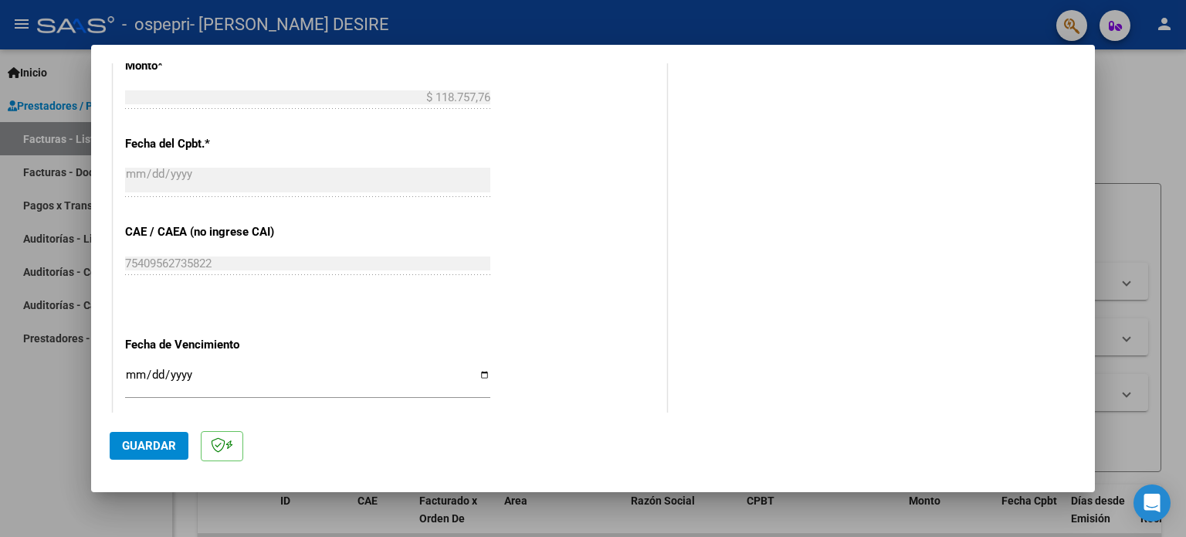
scroll to position [873, 0]
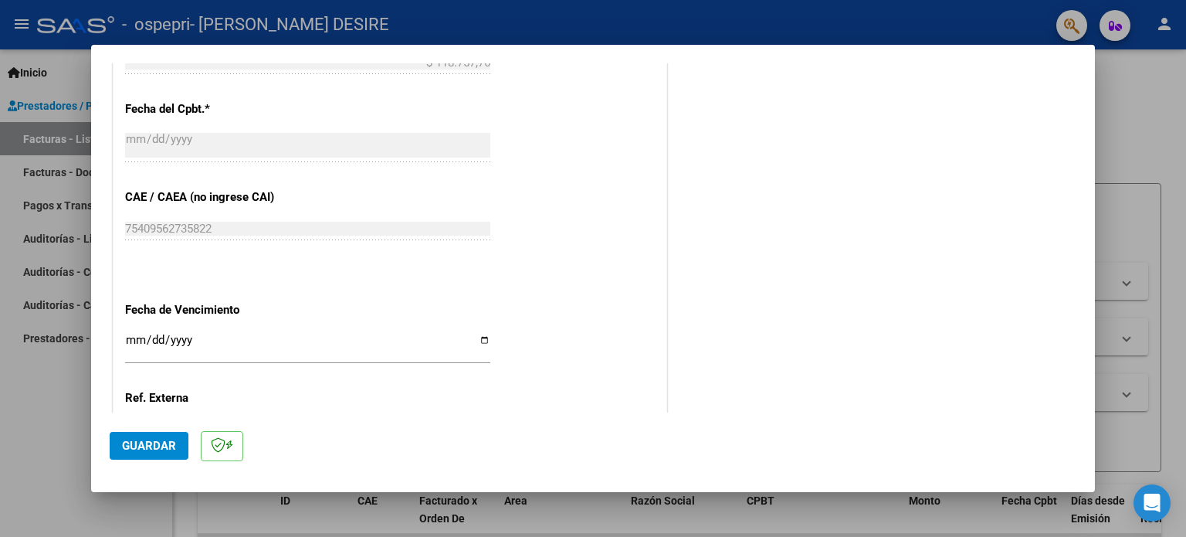
type input "202509"
click at [476, 340] on input "Ingresar la fecha" at bounding box center [307, 345] width 365 height 25
type input "[DATE]"
click at [156, 440] on span "Guardar" at bounding box center [149, 445] width 54 height 14
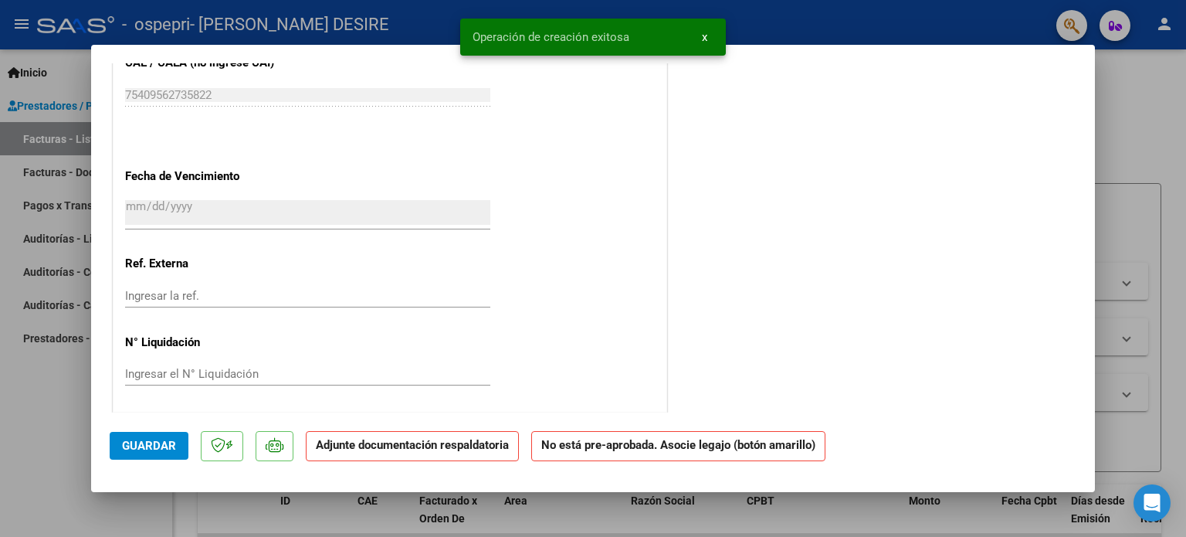
scroll to position [990, 0]
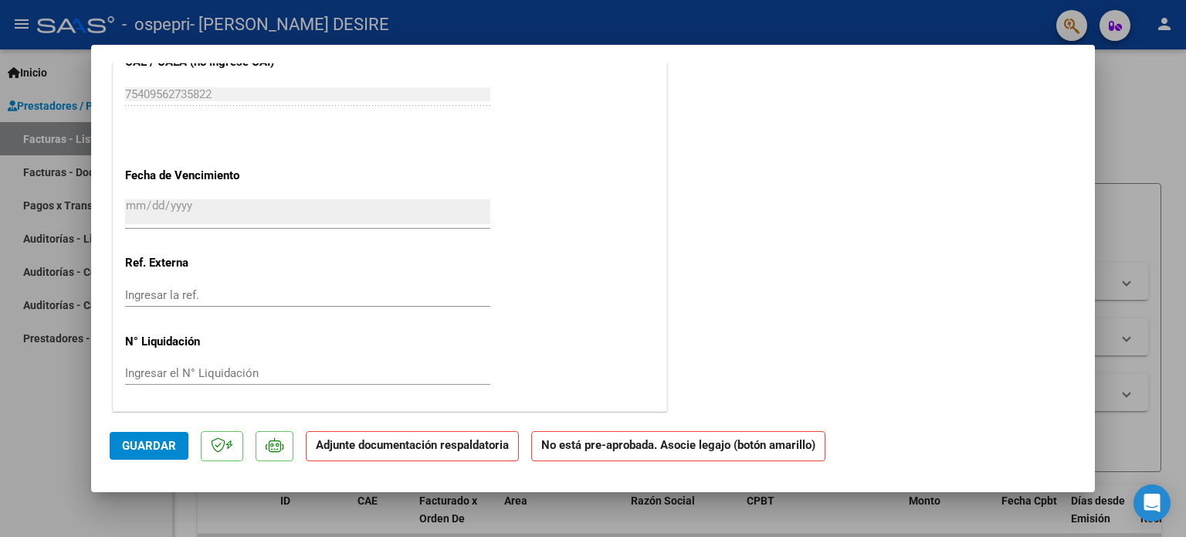
click at [185, 371] on input "Ingresar el N° Liquidación" at bounding box center [307, 373] width 365 height 14
drag, startPoint x: 241, startPoint y: 374, endPoint x: 330, endPoint y: 260, distance: 144.1
click at [241, 374] on input "Ingresar el N° Liquidación" at bounding box center [307, 373] width 365 height 14
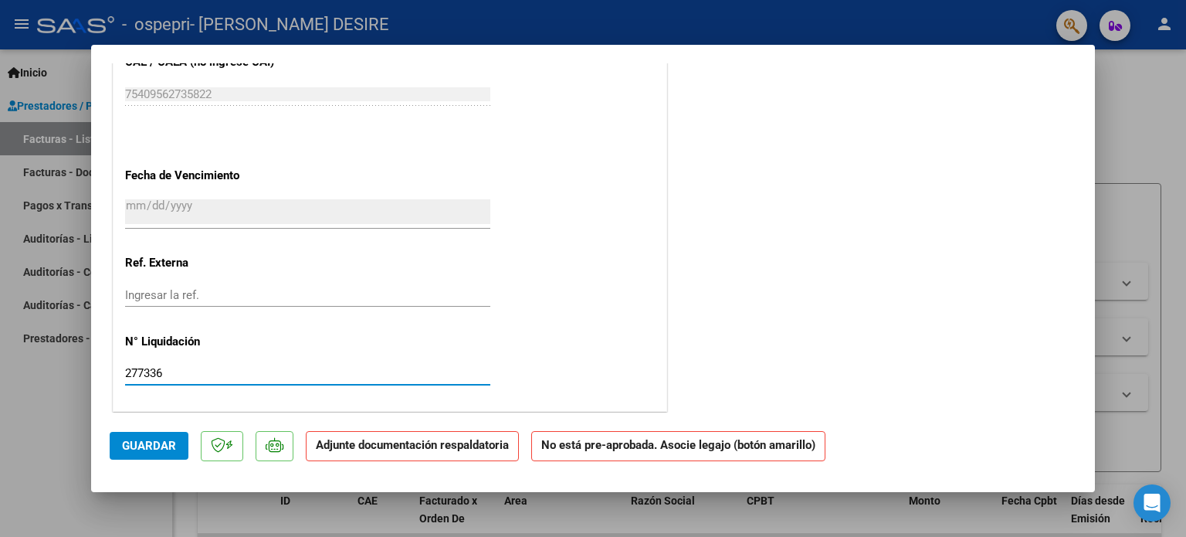
type input "277336"
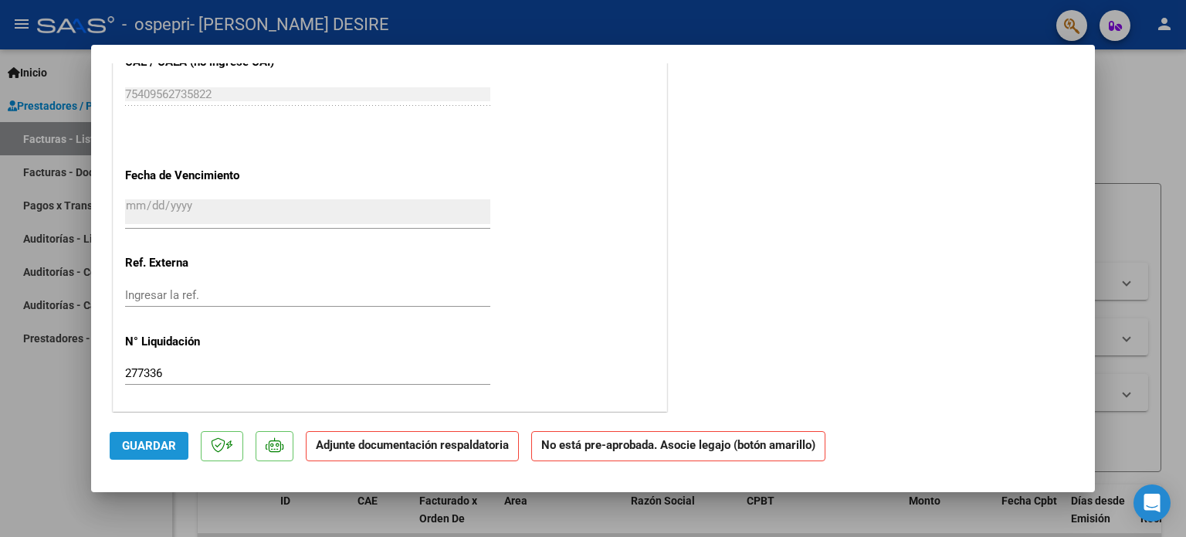
click at [128, 454] on button "Guardar" at bounding box center [149, 446] width 79 height 28
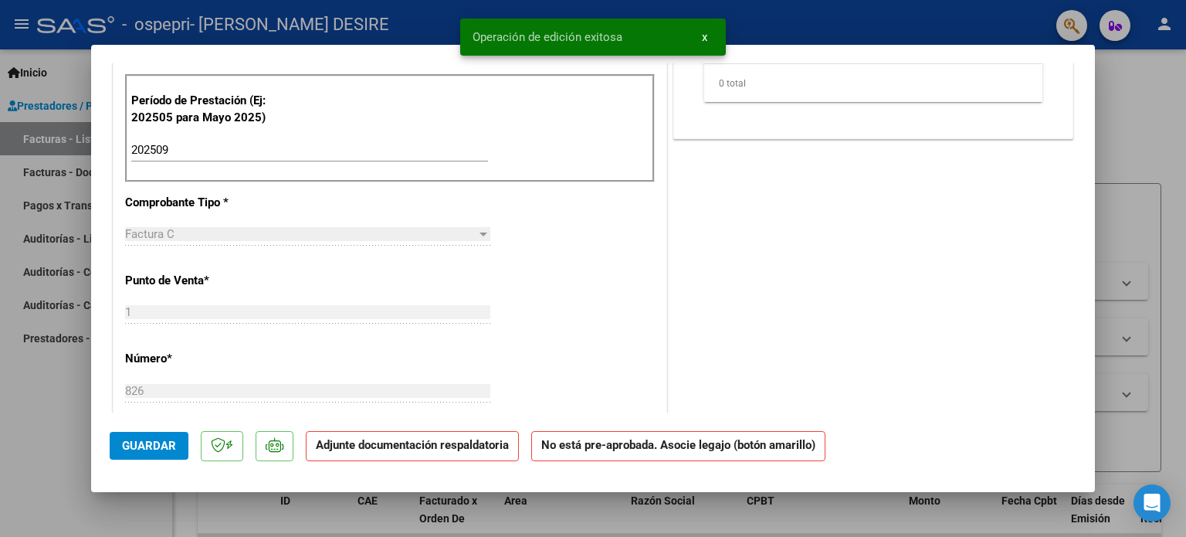
scroll to position [0, 0]
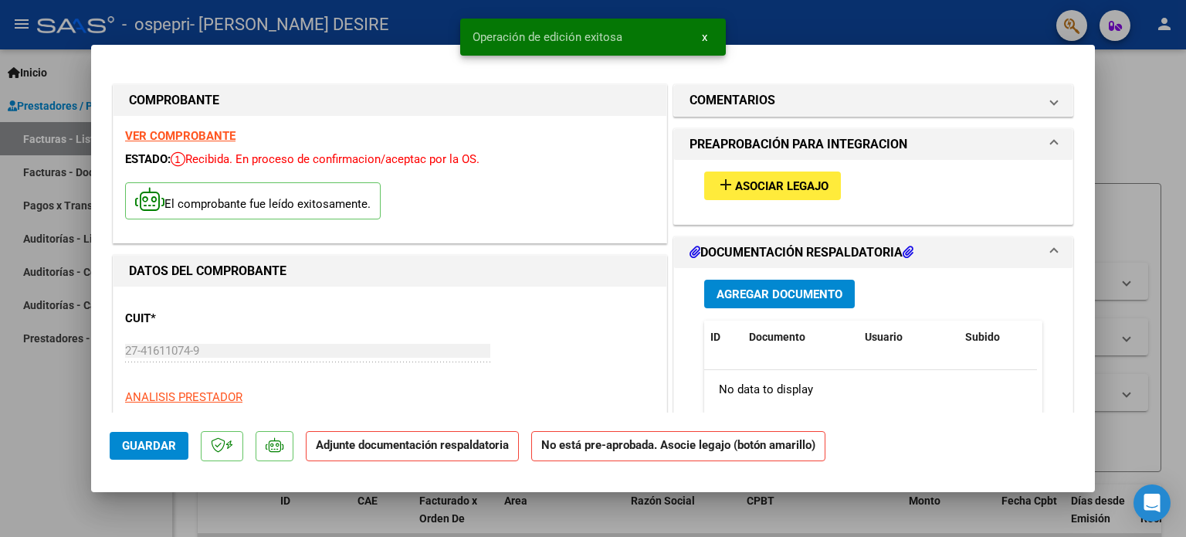
click at [795, 193] on span "Asociar Legajo" at bounding box center [781, 186] width 93 height 14
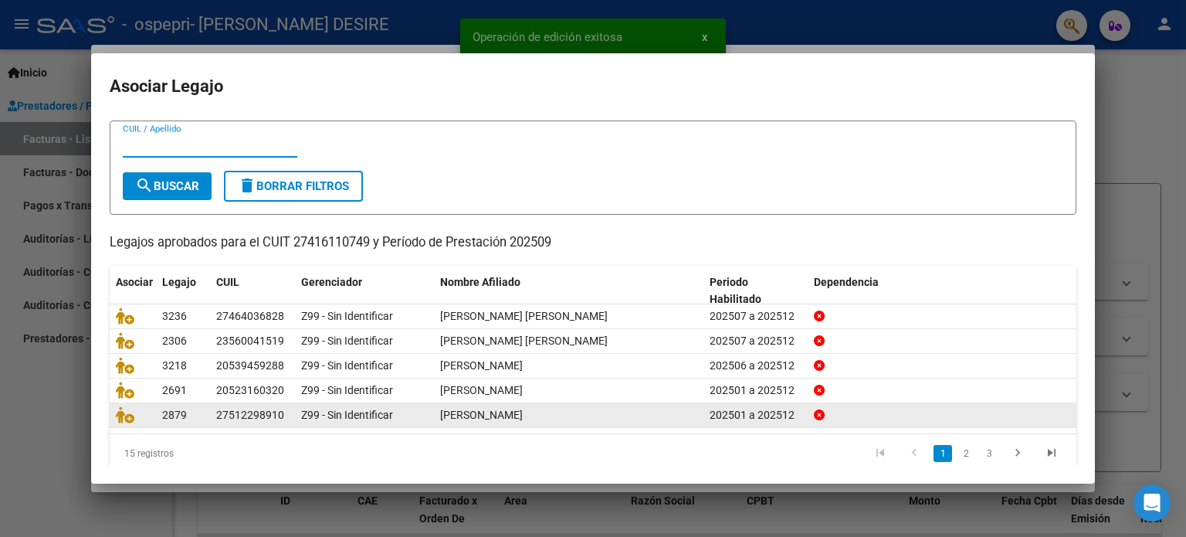
scroll to position [52, 0]
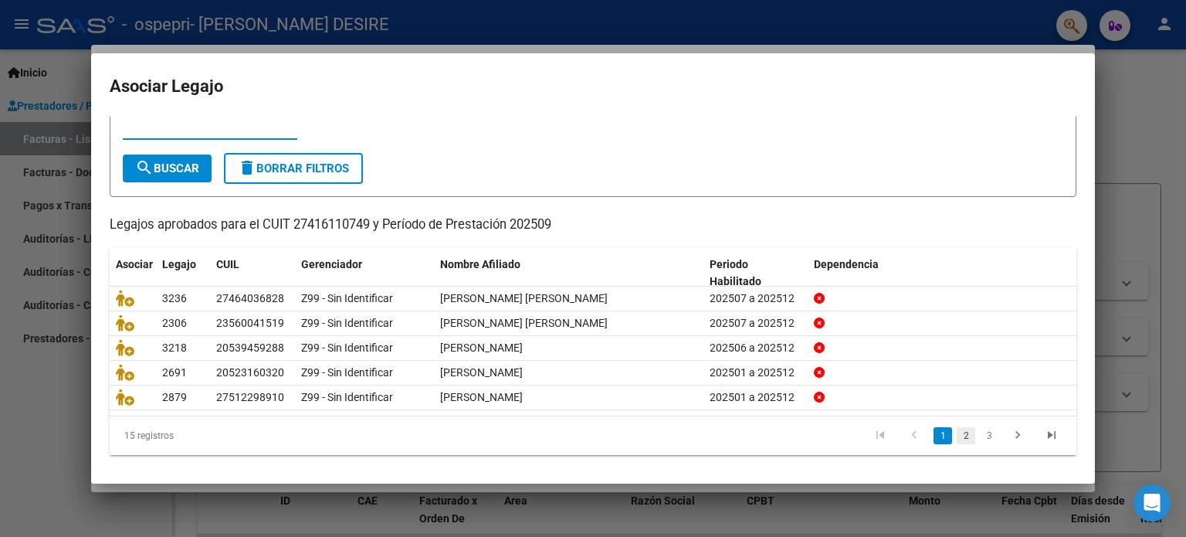
click at [956, 433] on link "2" at bounding box center [965, 435] width 19 height 17
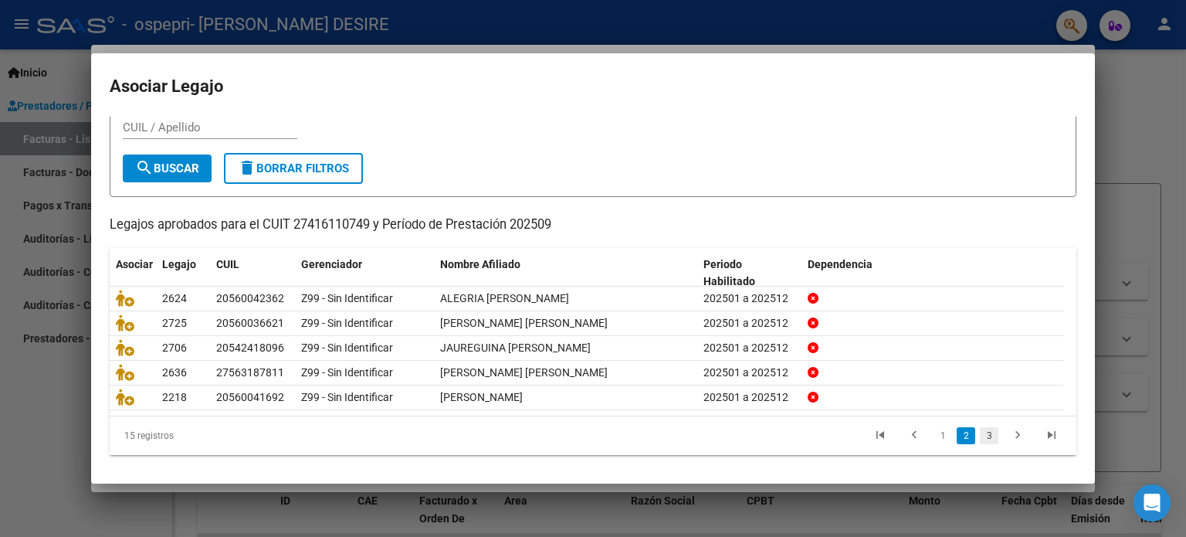
click at [982, 435] on link "3" at bounding box center [989, 435] width 19 height 17
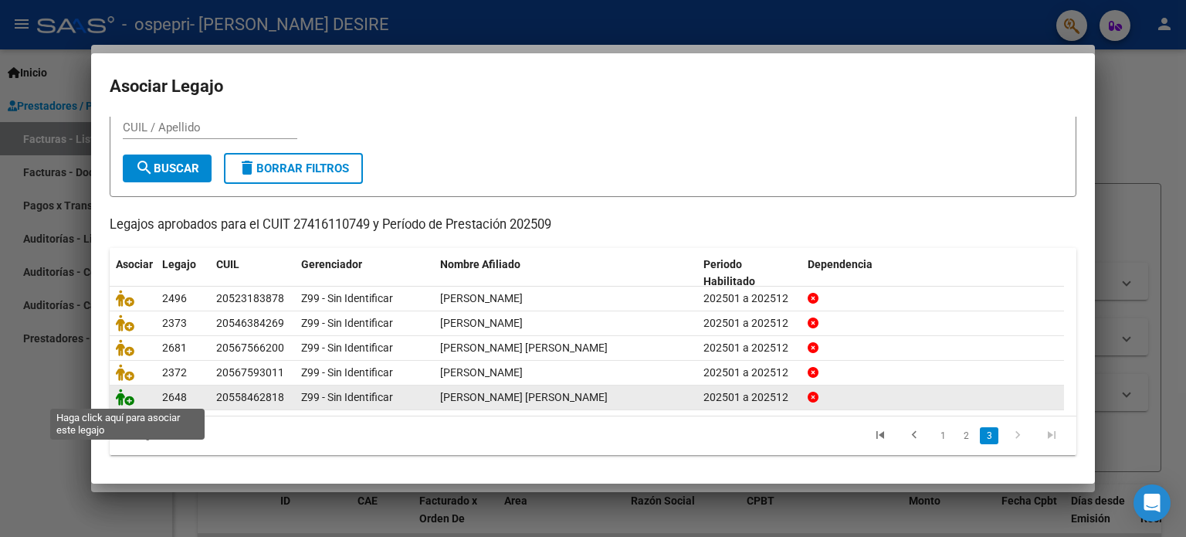
click at [127, 397] on icon at bounding box center [125, 396] width 19 height 17
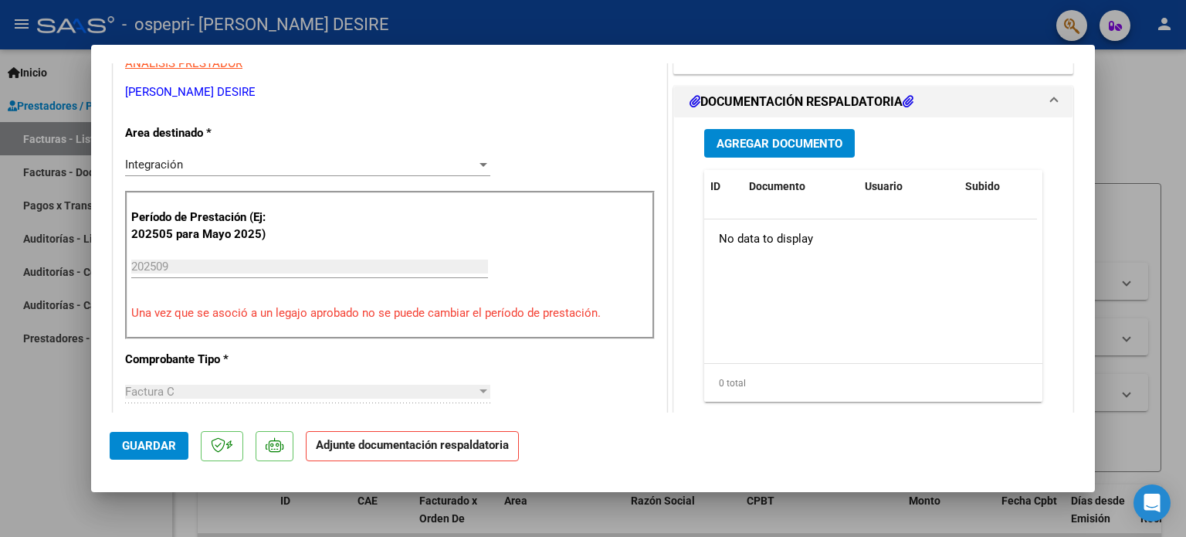
scroll to position [232, 0]
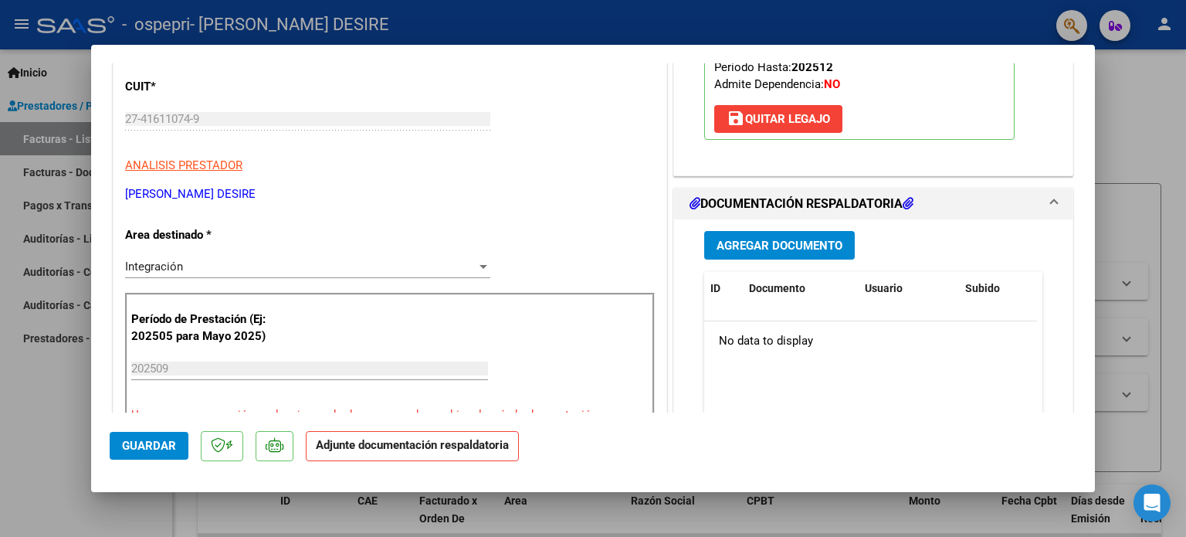
click at [803, 249] on span "Agregar Documento" at bounding box center [779, 246] width 126 height 14
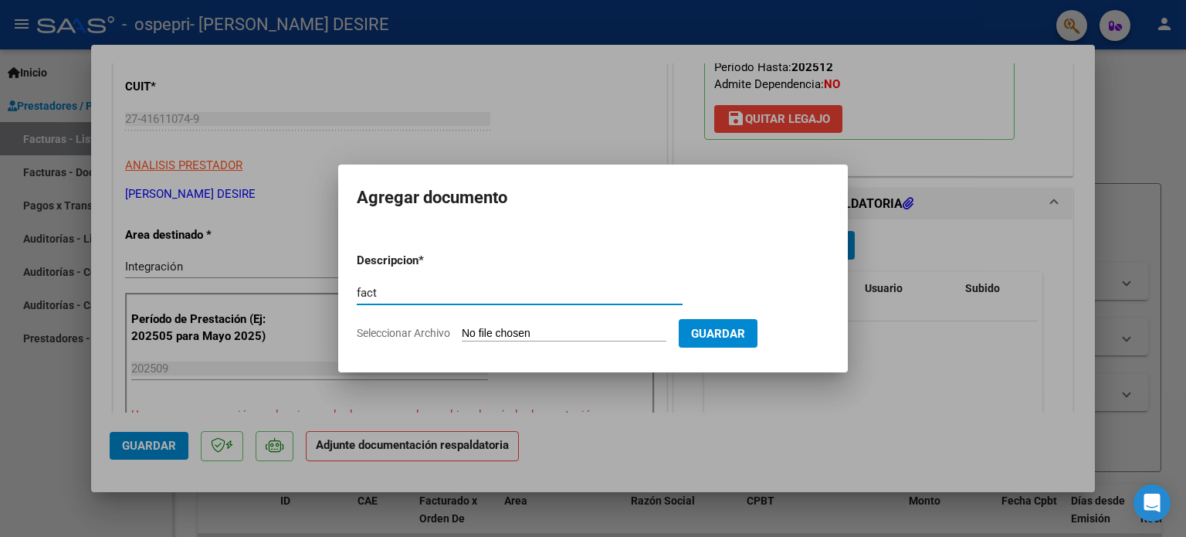
type input "fact"
click at [527, 330] on input "Seleccionar Archivo" at bounding box center [564, 334] width 205 height 15
type input "C:\fakepath\27416110749_011_00001_00000826.pdf"
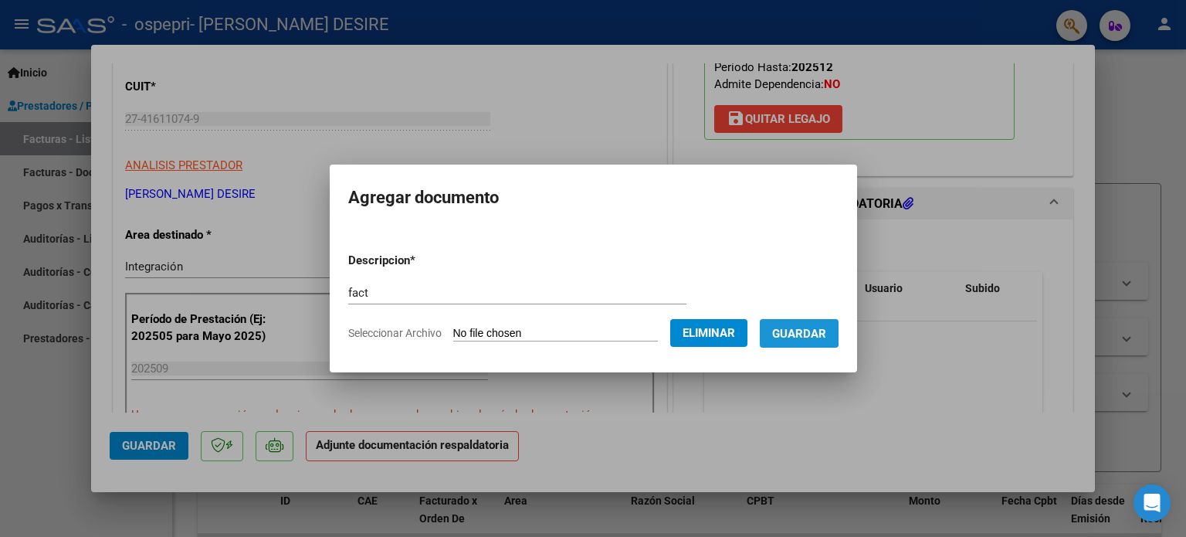
click at [792, 328] on span "Guardar" at bounding box center [799, 334] width 54 height 14
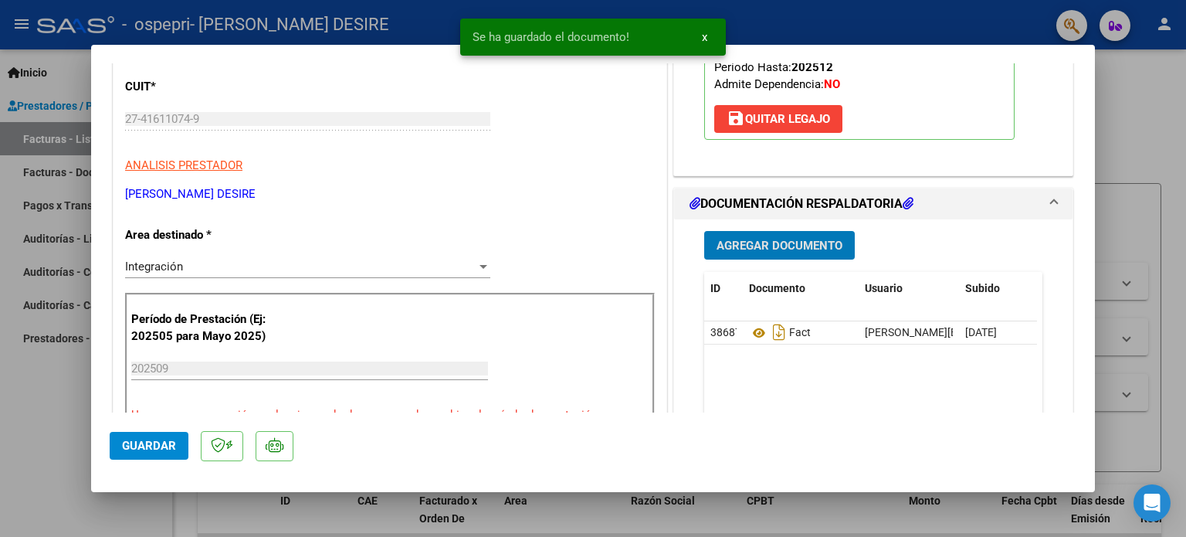
click at [774, 241] on span "Agregar Documento" at bounding box center [779, 246] width 126 height 14
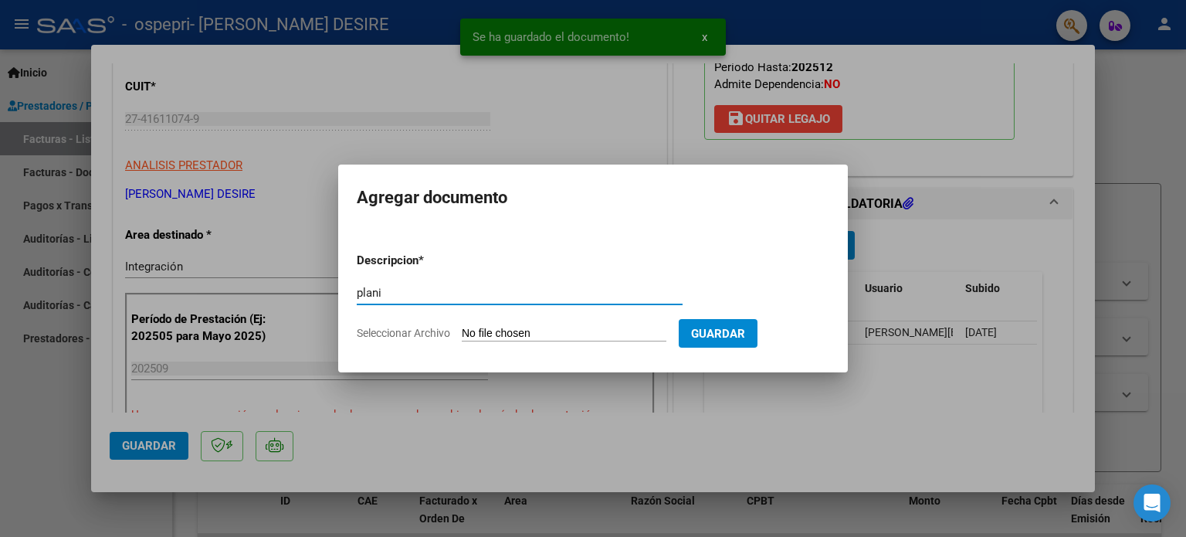
type input "plani"
click at [481, 321] on form "Descripcion * plani Escriba aquí una descripcion Seleccionar Archivo Guardar" at bounding box center [593, 296] width 472 height 113
click at [488, 339] on input "Seleccionar Archivo" at bounding box center [564, 334] width 205 height 15
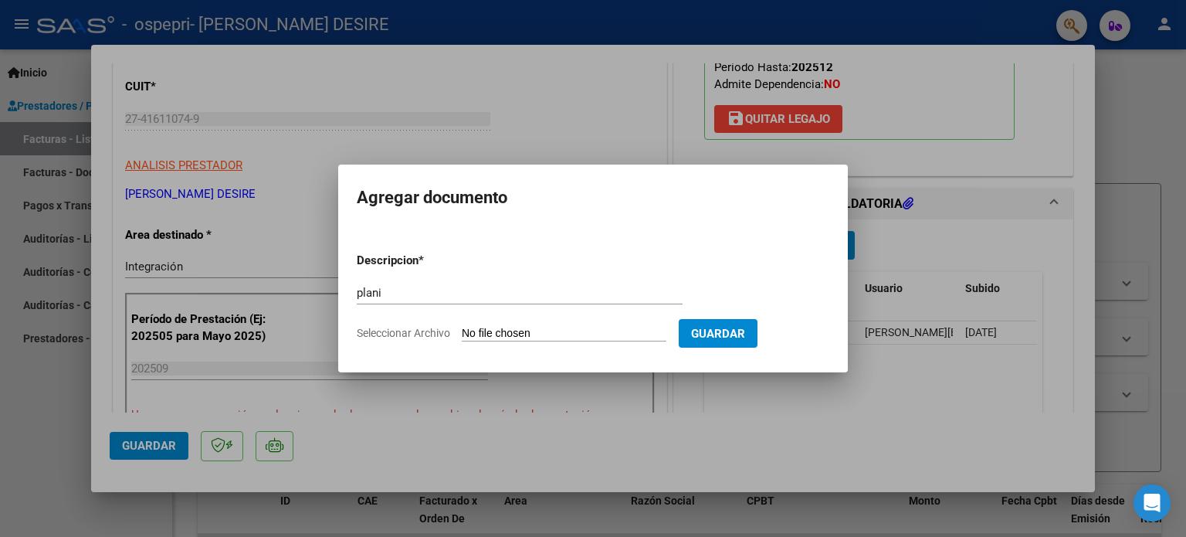
type input "C:\fakepath\[PERSON_NAME]pdf"
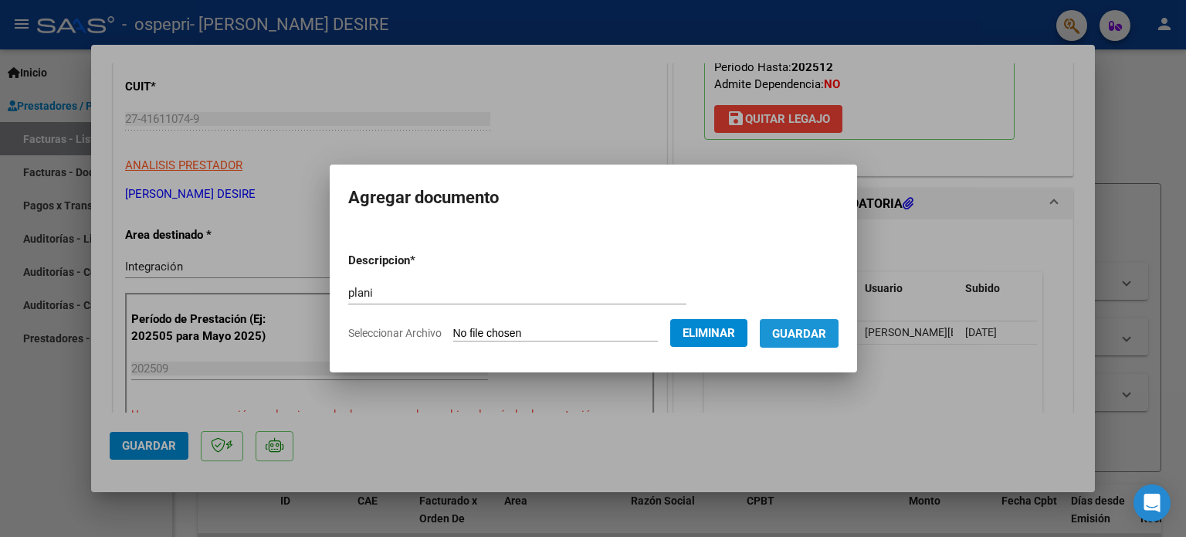
click at [790, 327] on span "Guardar" at bounding box center [799, 334] width 54 height 14
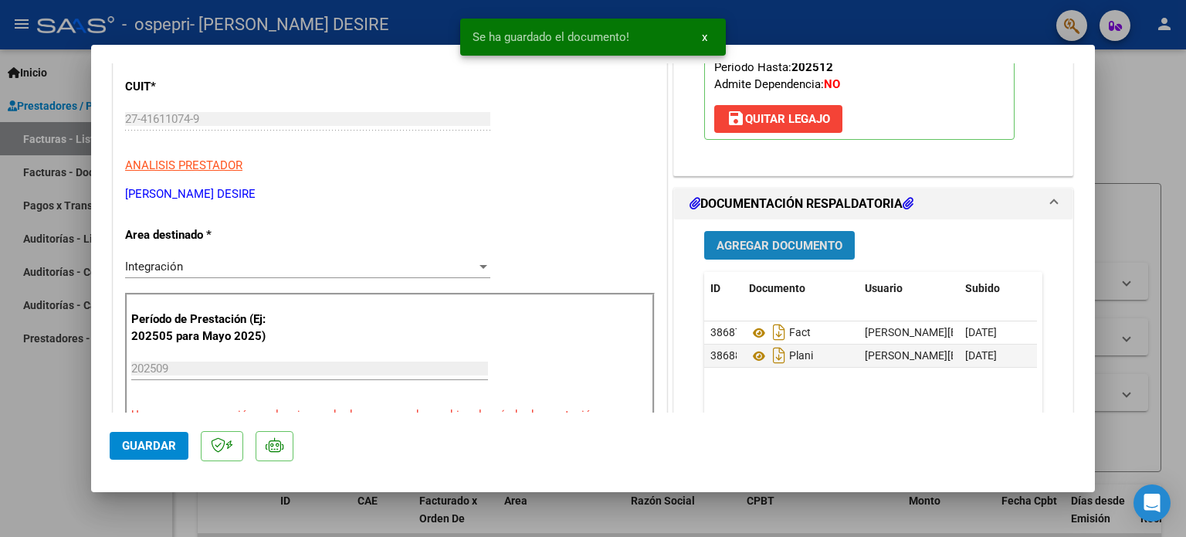
click at [776, 239] on span "Agregar Documento" at bounding box center [779, 246] width 126 height 14
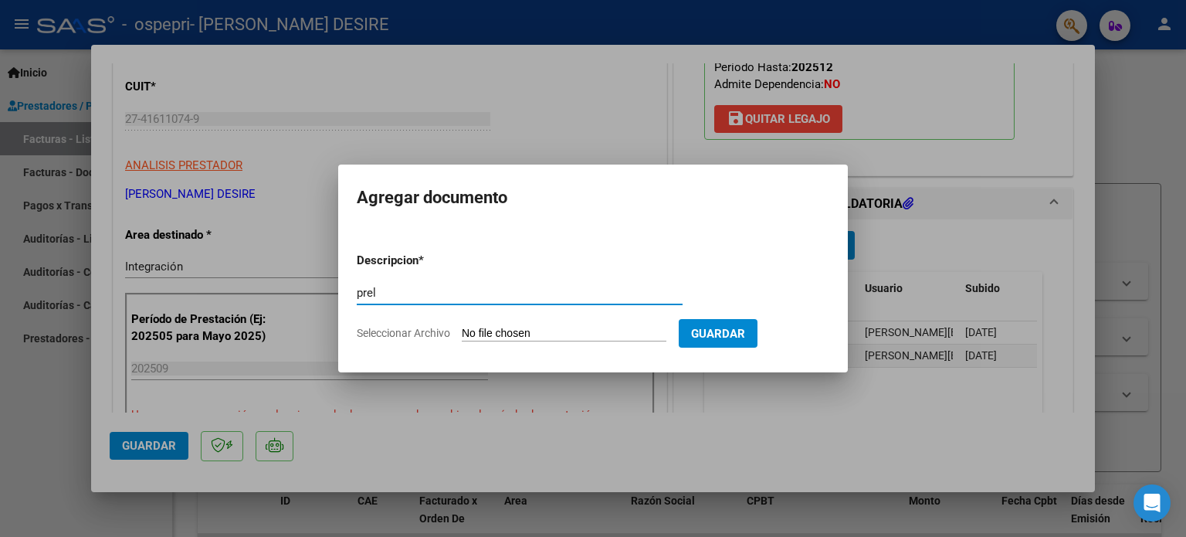
type input "prel"
click at [584, 340] on input "Seleccionar Archivo" at bounding box center [564, 334] width 205 height 15
type input "C:\fakepath\[PERSON_NAME] (3).pdf"
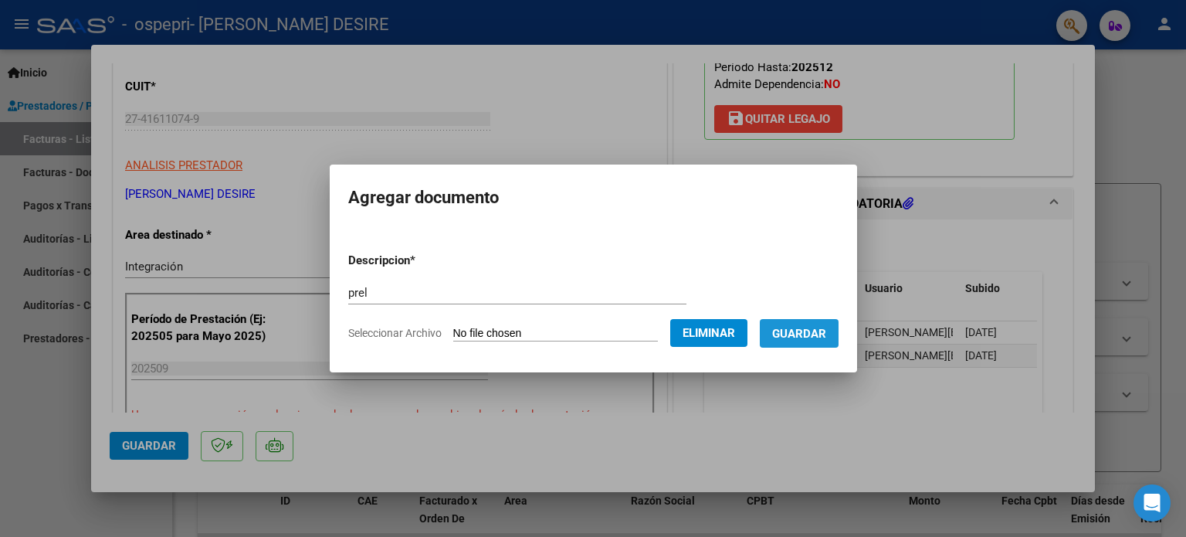
click at [821, 336] on span "Guardar" at bounding box center [799, 334] width 54 height 14
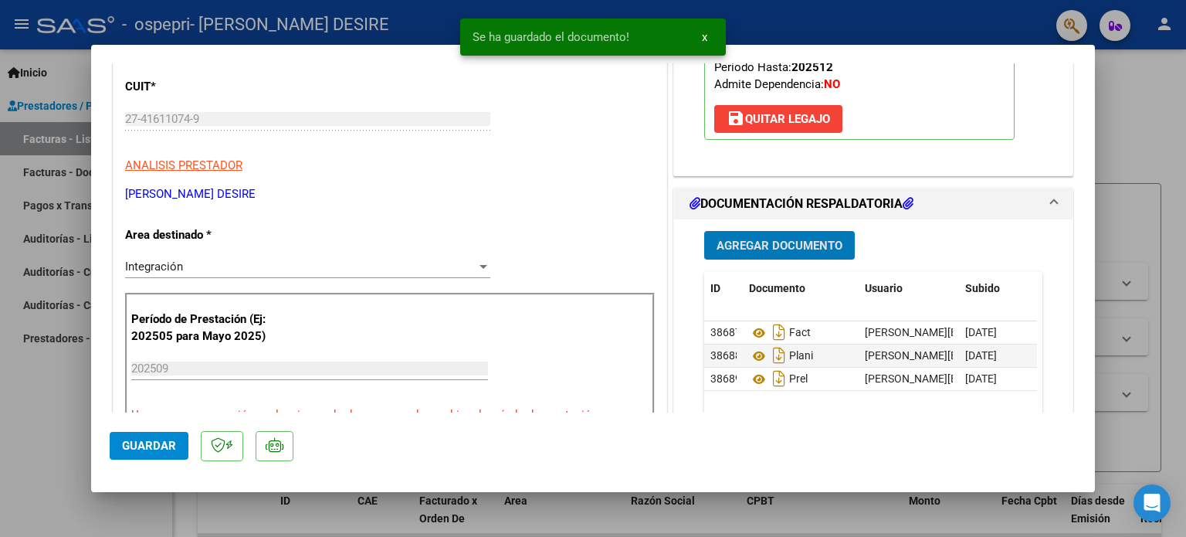
click at [147, 446] on span "Guardar" at bounding box center [149, 445] width 54 height 14
click at [154, 437] on button "Guardar" at bounding box center [149, 446] width 79 height 28
click at [1124, 151] on div at bounding box center [593, 268] width 1186 height 537
type input "$ 0,00"
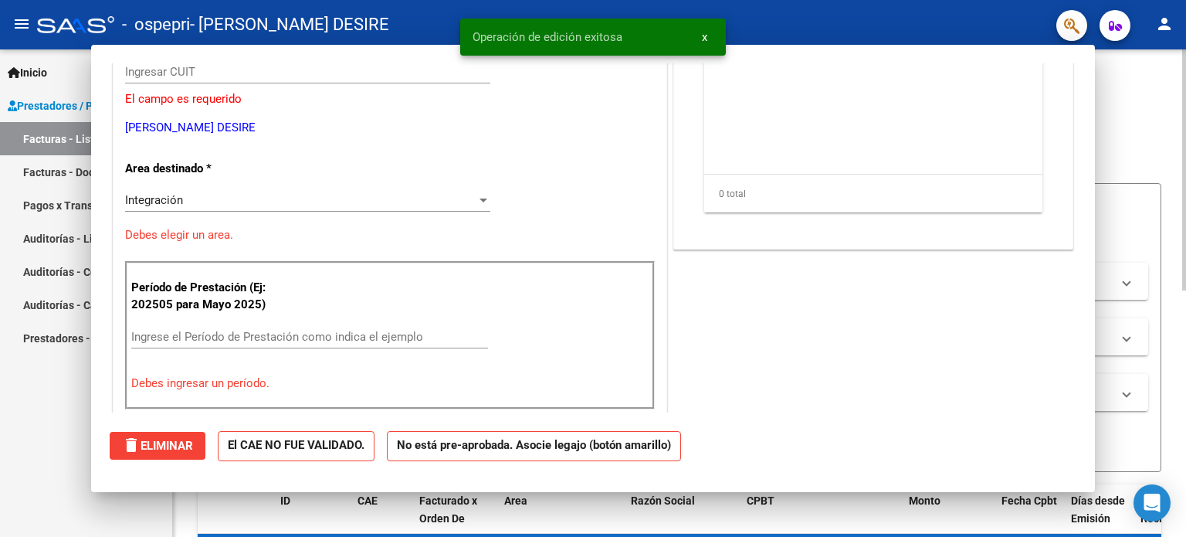
scroll to position [185, 0]
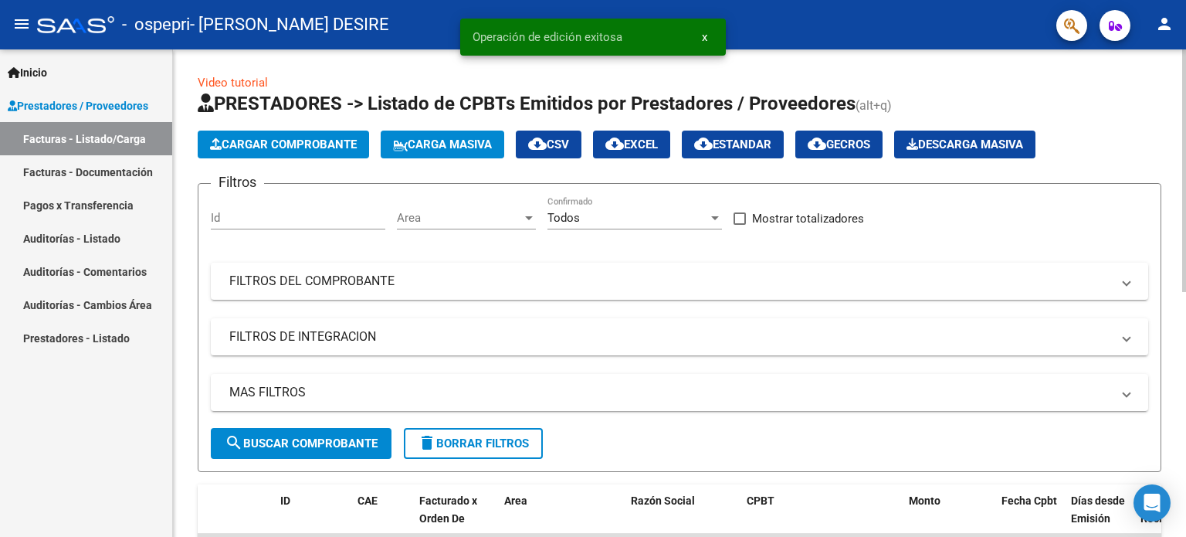
click at [315, 144] on span "Cargar Comprobante" at bounding box center [283, 144] width 147 height 14
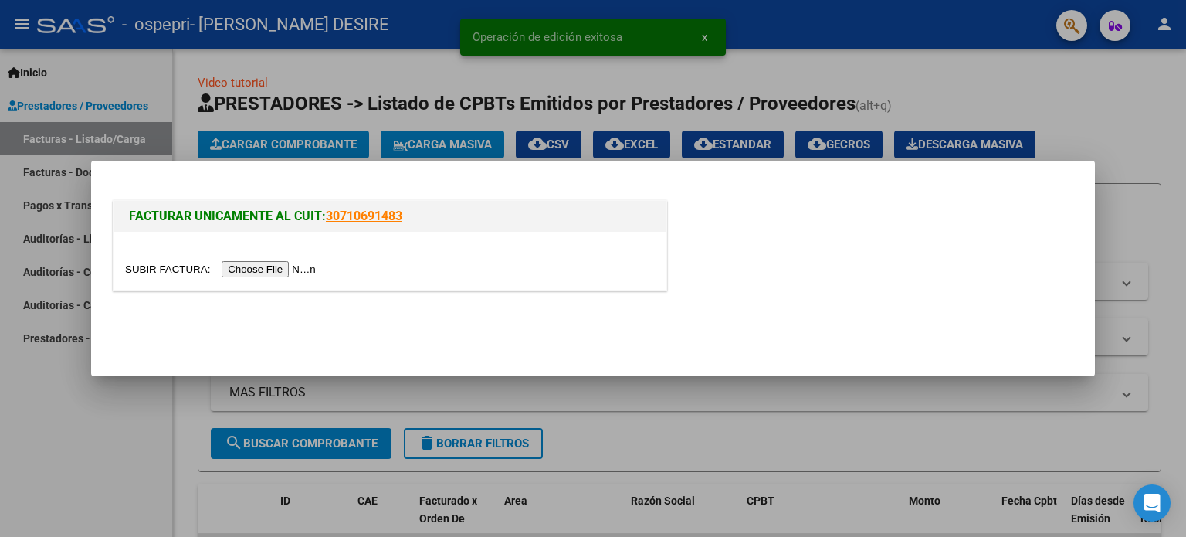
click at [281, 271] on input "file" at bounding box center [222, 269] width 195 height 16
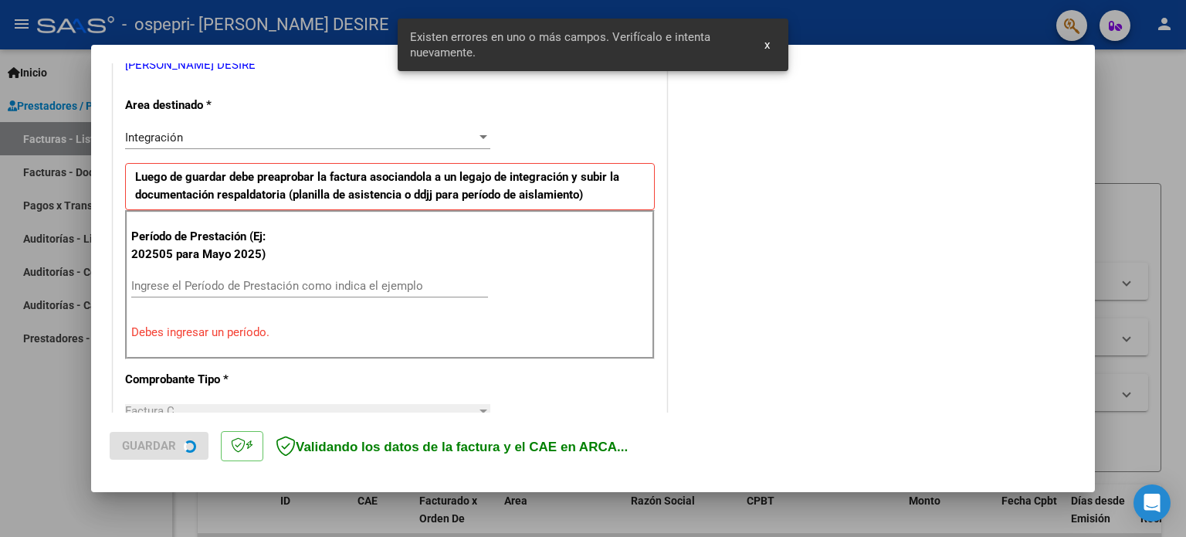
scroll to position [333, 0]
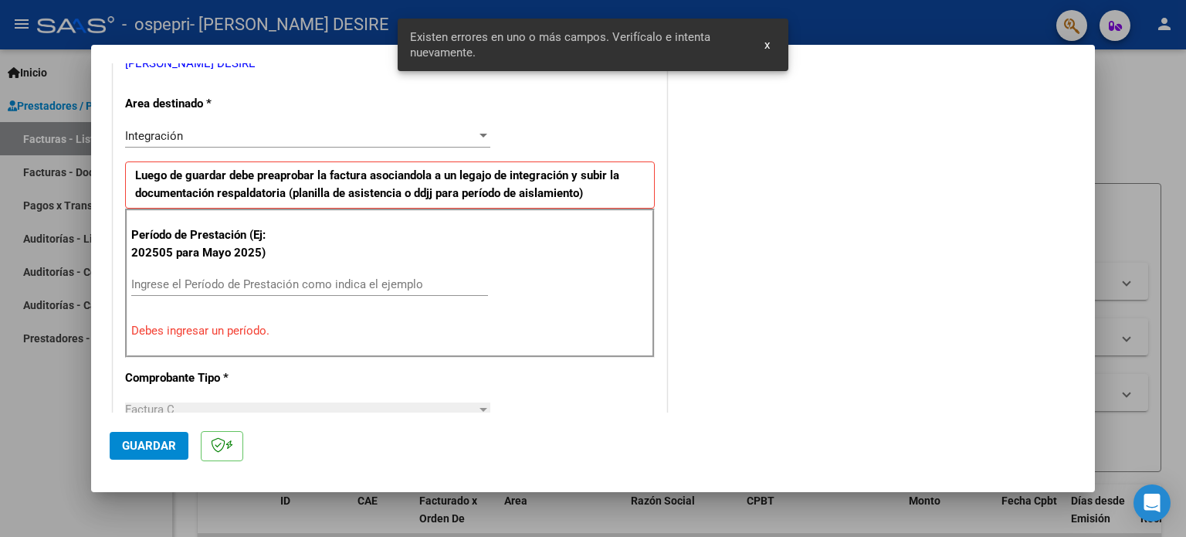
click at [260, 280] on input "Ingrese el Período de Prestación como indica el ejemplo" at bounding box center [309, 284] width 357 height 14
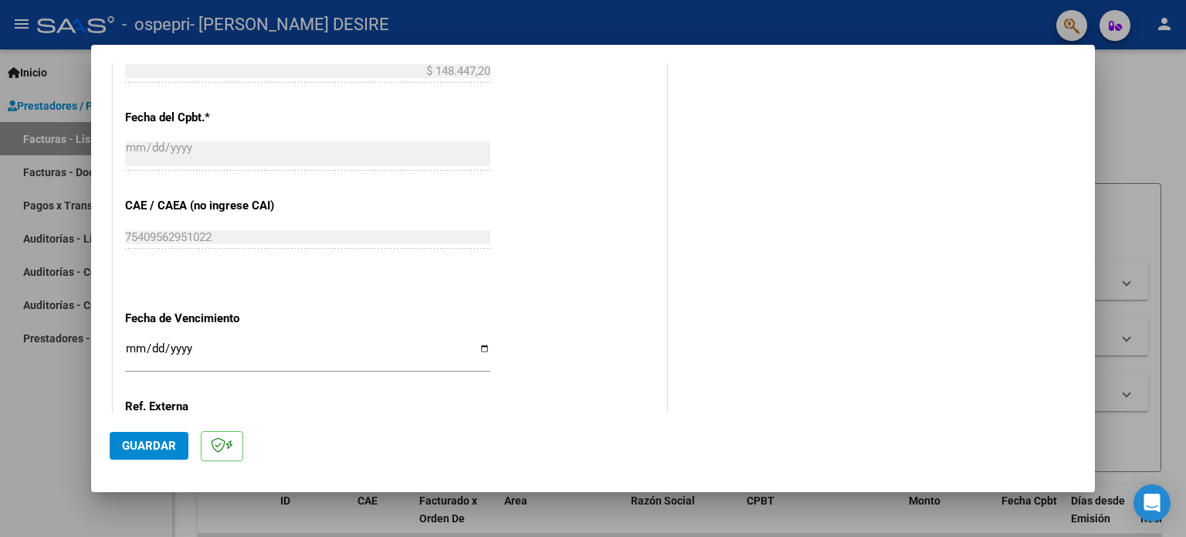
scroll to position [873, 0]
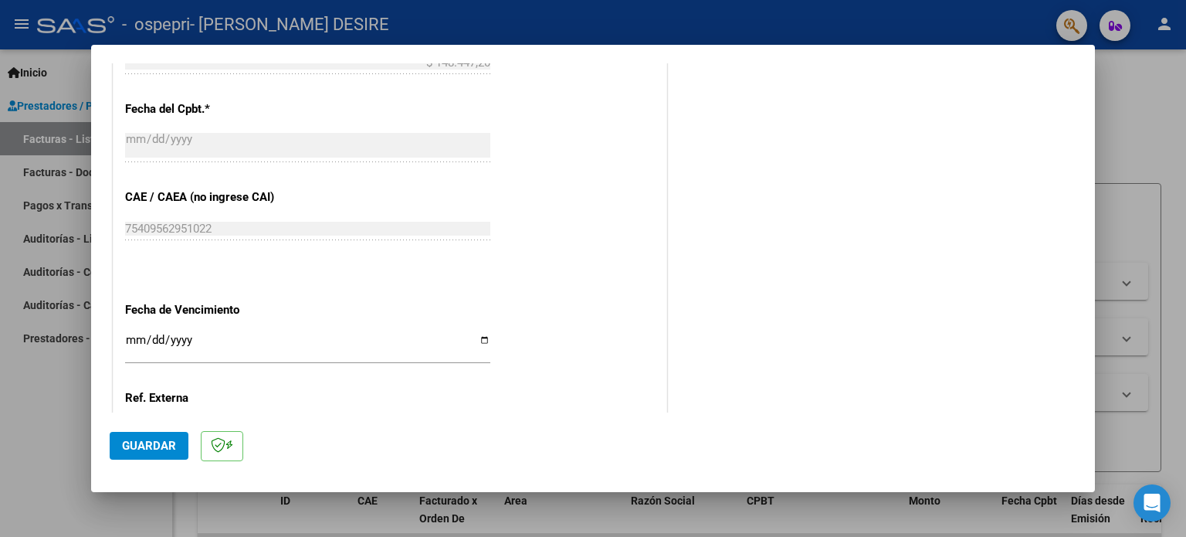
type input "202509"
click at [479, 340] on input "Ingresar la fecha" at bounding box center [307, 345] width 365 height 25
type input "[DATE]"
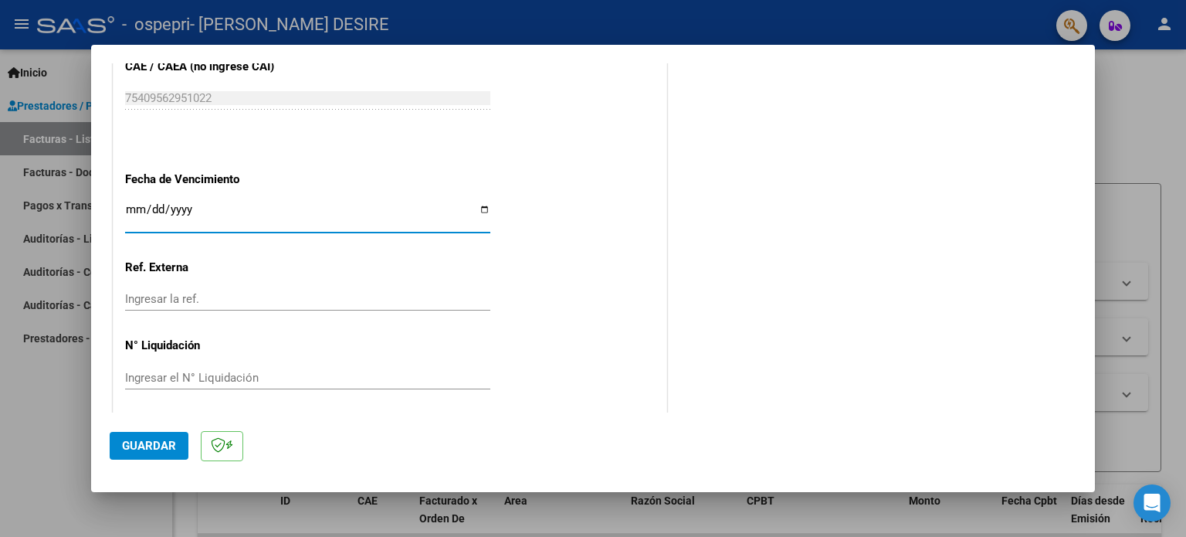
scroll to position [1007, 0]
click at [173, 375] on input "Ingresar el N° Liquidación" at bounding box center [307, 374] width 365 height 14
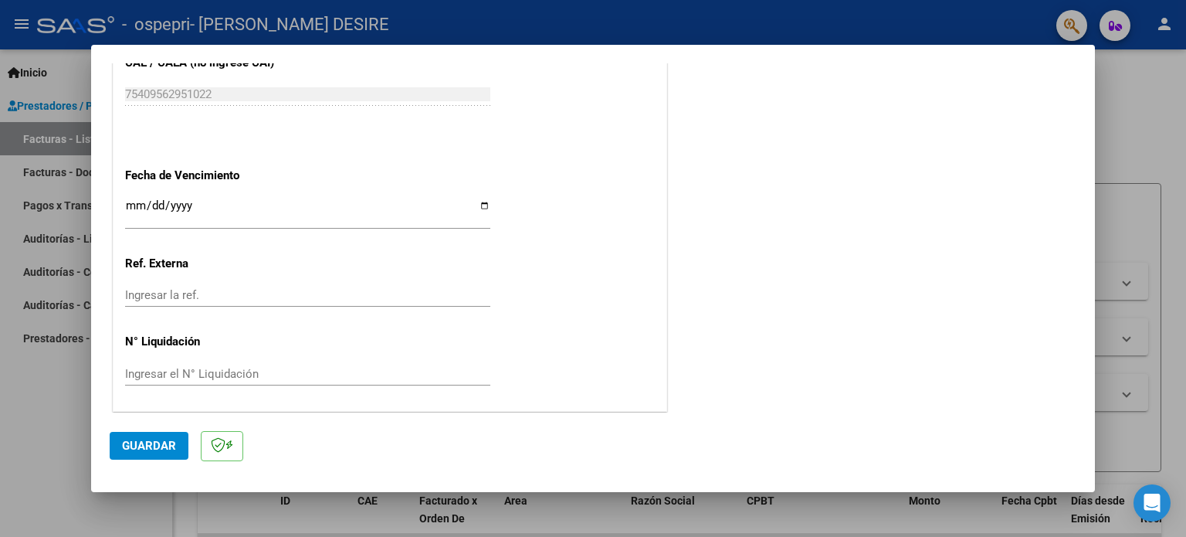
click at [211, 370] on input "Ingresar el N° Liquidación" at bounding box center [307, 374] width 365 height 14
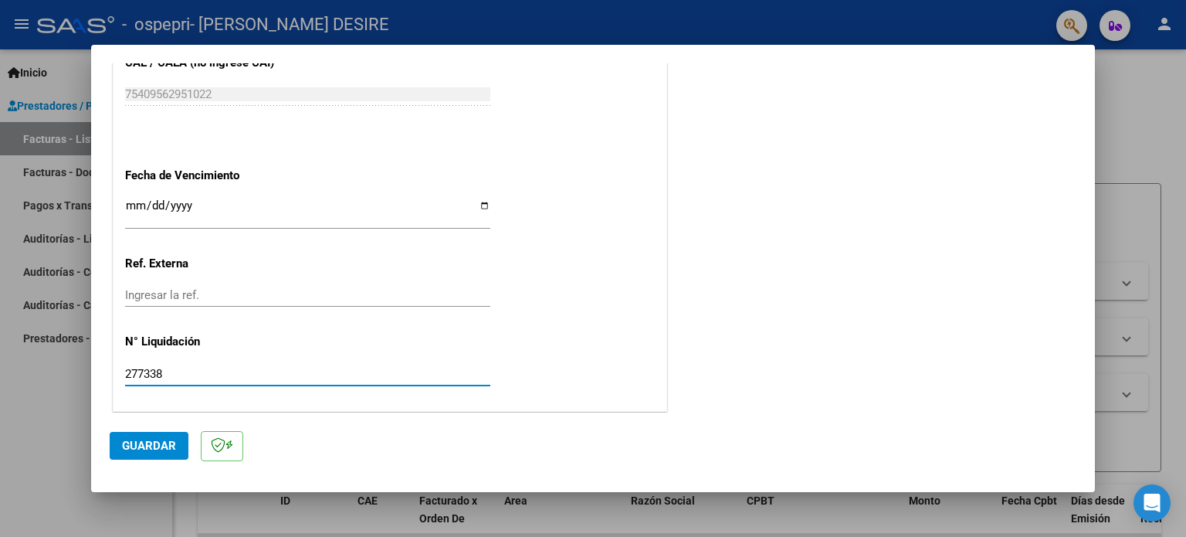
type input "277338"
click at [138, 447] on span "Guardar" at bounding box center [149, 445] width 54 height 14
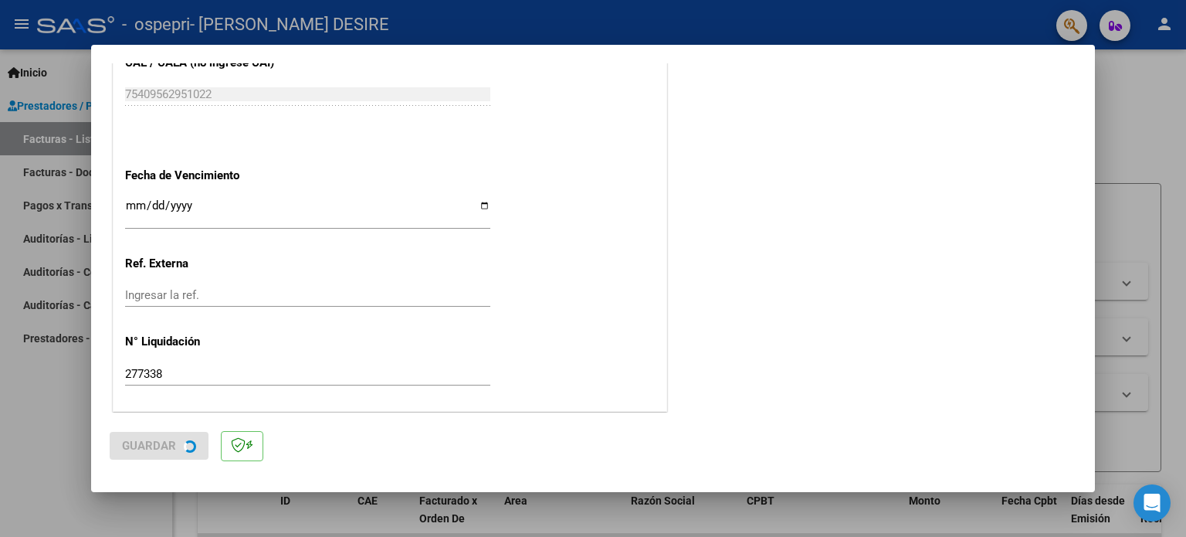
scroll to position [0, 0]
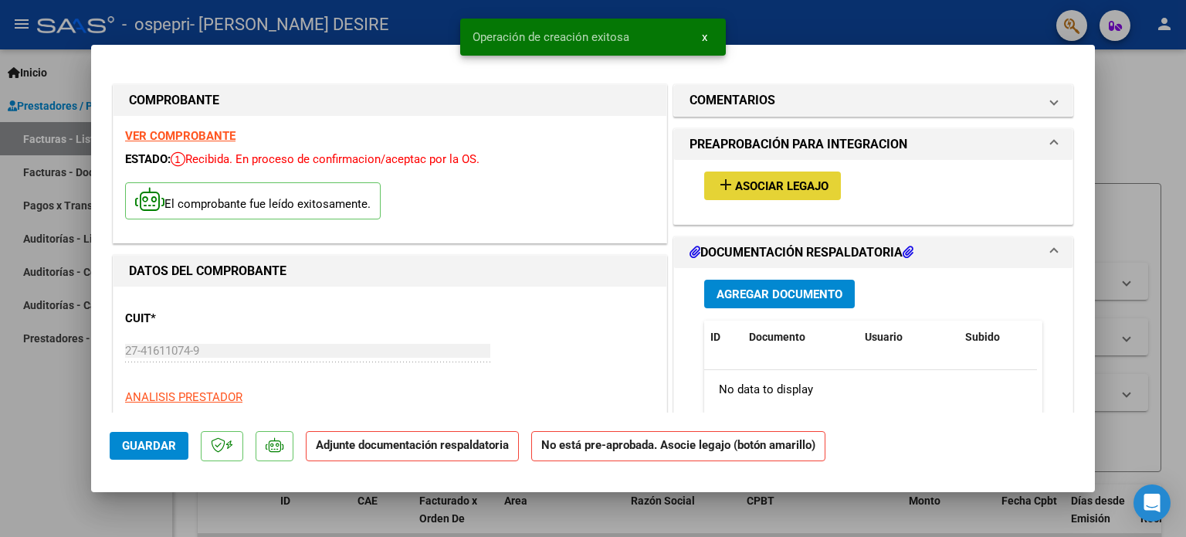
click at [787, 179] on span "Asociar Legajo" at bounding box center [781, 186] width 93 height 14
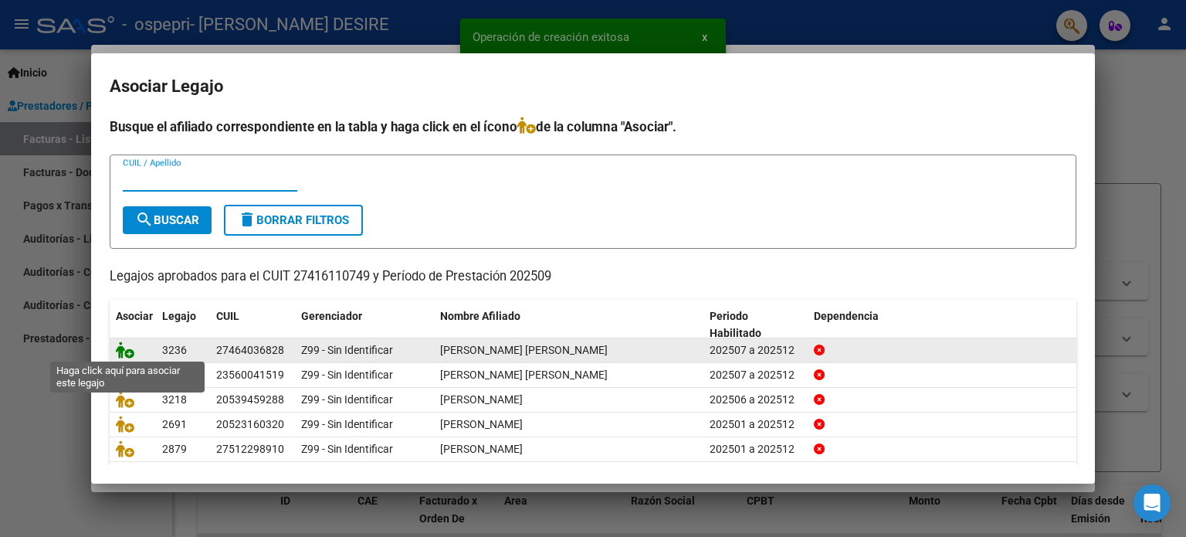
click at [127, 351] on icon at bounding box center [125, 349] width 19 height 17
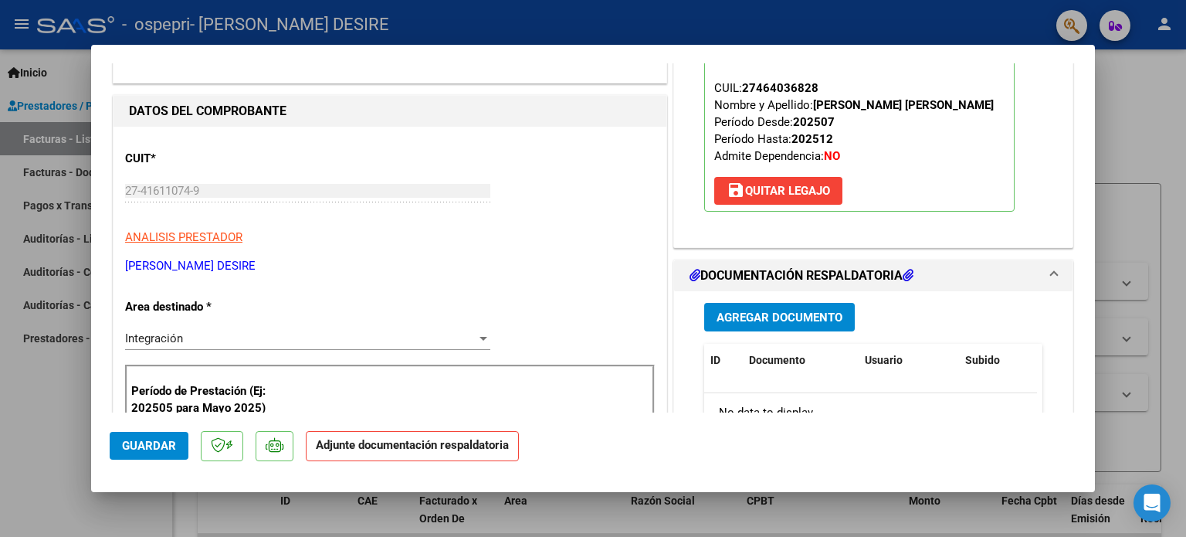
scroll to position [232, 0]
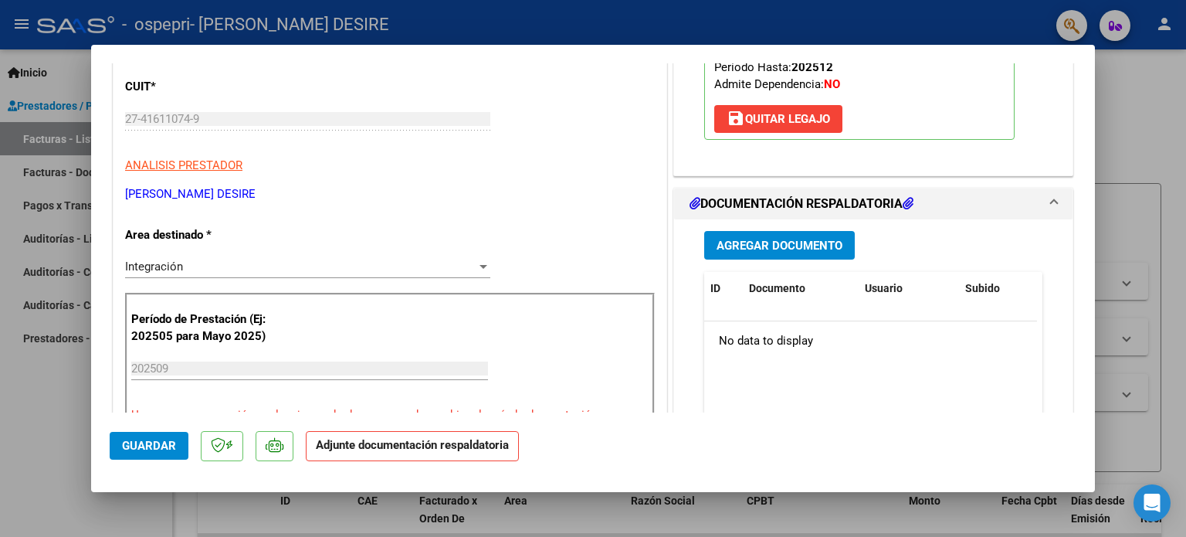
click at [799, 250] on span "Agregar Documento" at bounding box center [779, 246] width 126 height 14
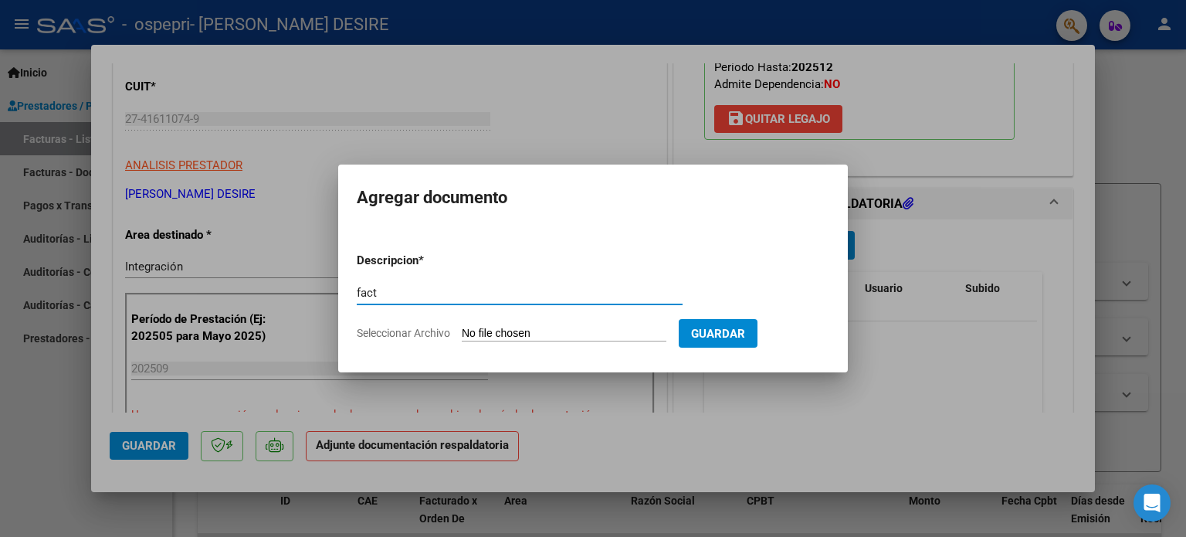
type input "fact"
click at [563, 317] on div "fact Escriba aquí una descripcion" at bounding box center [520, 300] width 326 height 38
click at [564, 327] on input "Seleccionar Archivo" at bounding box center [564, 334] width 205 height 15
type input "C:\fakepath\27416110749_011_00001_00000827.pdf"
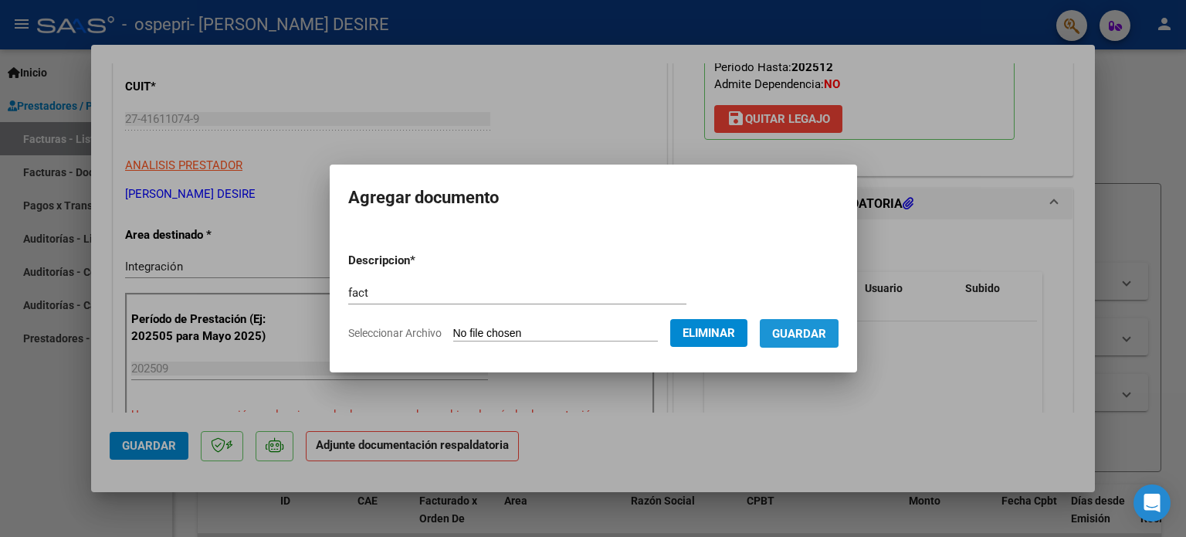
drag, startPoint x: 811, startPoint y: 333, endPoint x: 735, endPoint y: 348, distance: 77.2
click at [809, 333] on span "Guardar" at bounding box center [799, 334] width 54 height 14
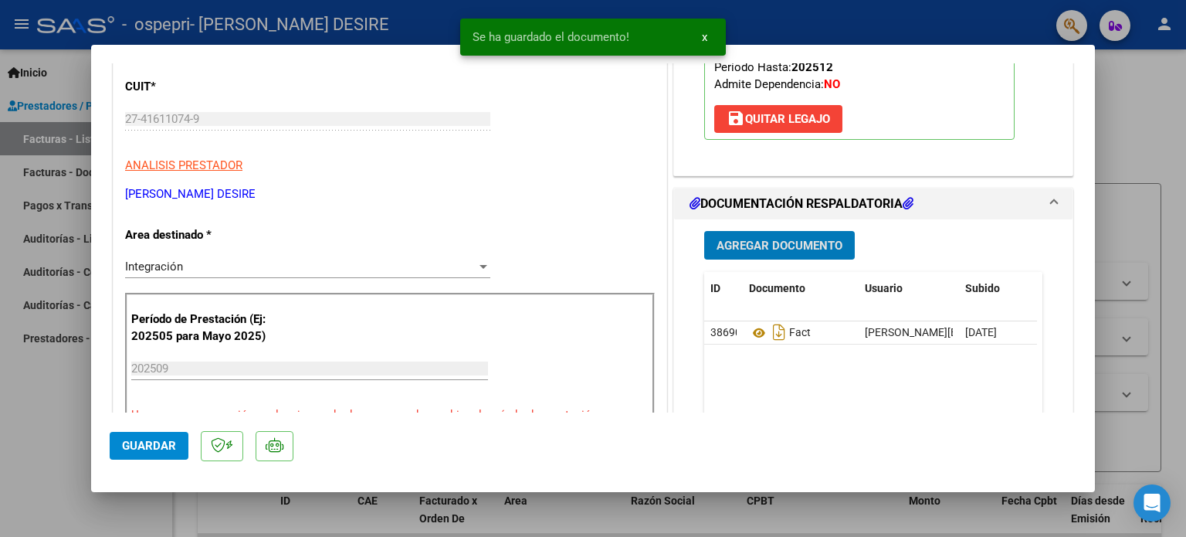
click at [741, 238] on span "Agregar Documento" at bounding box center [779, 245] width 126 height 14
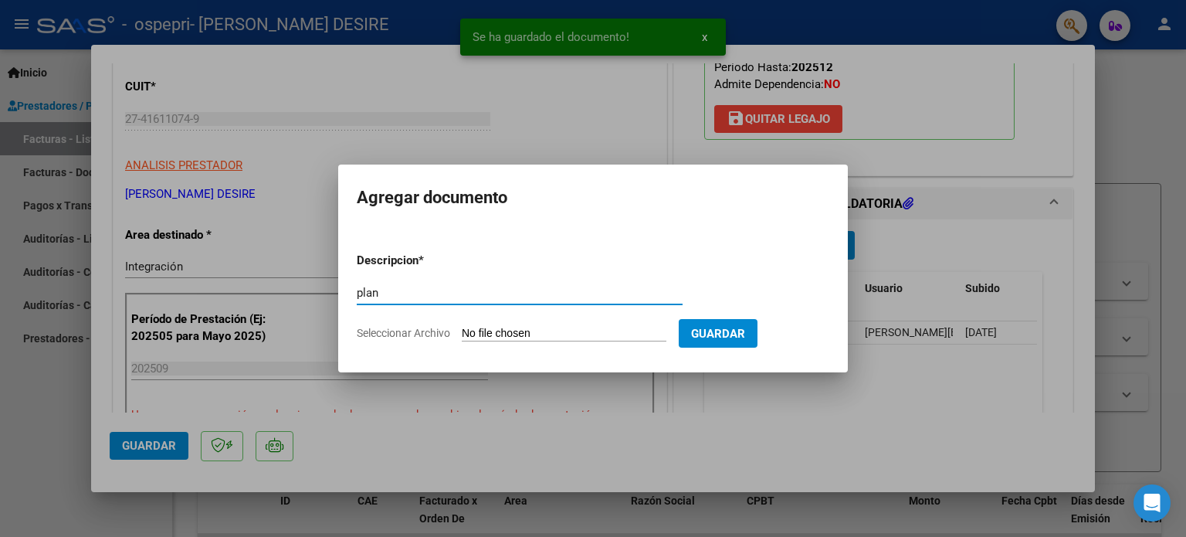
type input "plan"
click at [570, 340] on input "Seleccionar Archivo" at bounding box center [564, 334] width 205 height 15
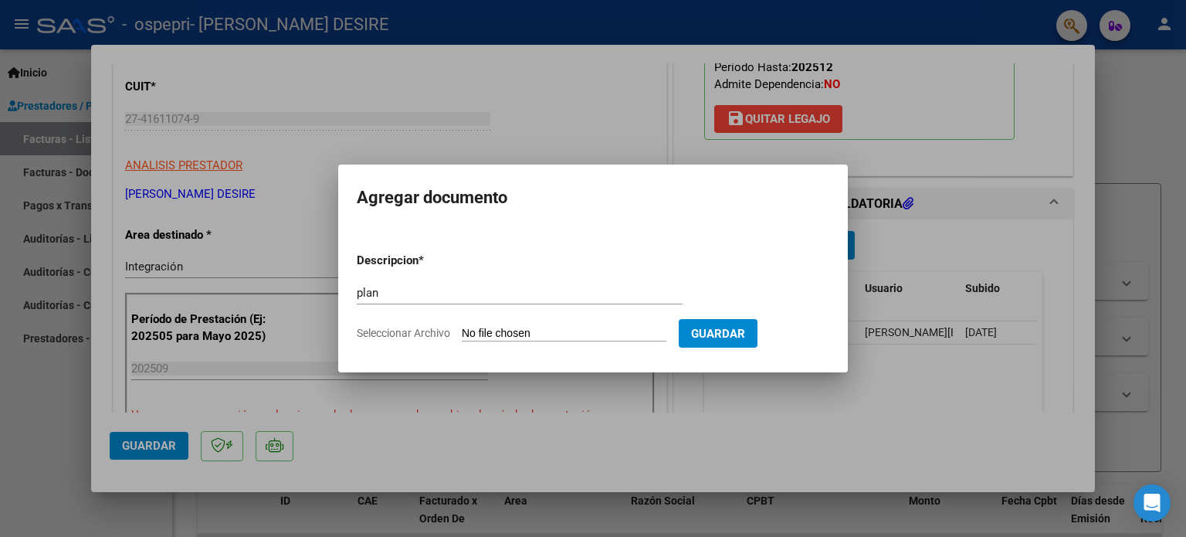
type input "C:\fakepath\[PERSON_NAME].pdf"
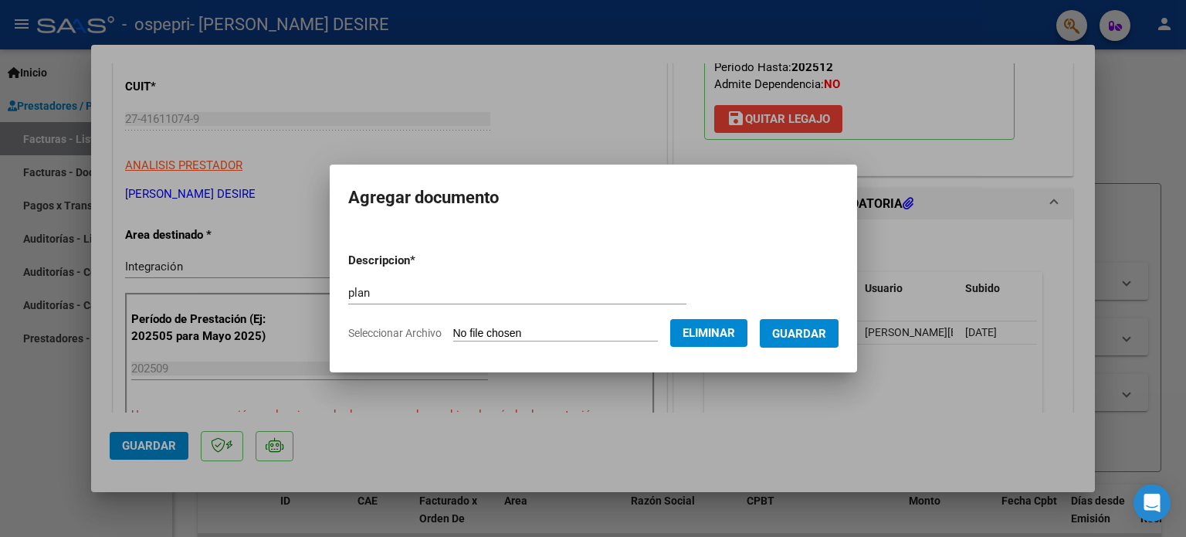
click at [811, 337] on span "Guardar" at bounding box center [799, 334] width 54 height 14
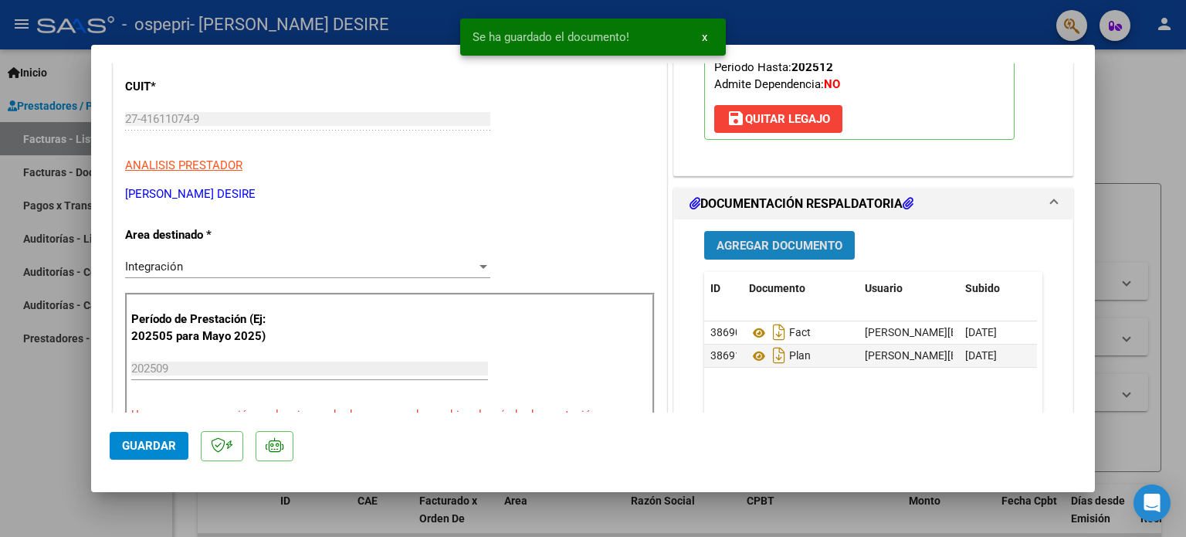
click at [746, 239] on span "Agregar Documento" at bounding box center [779, 246] width 126 height 14
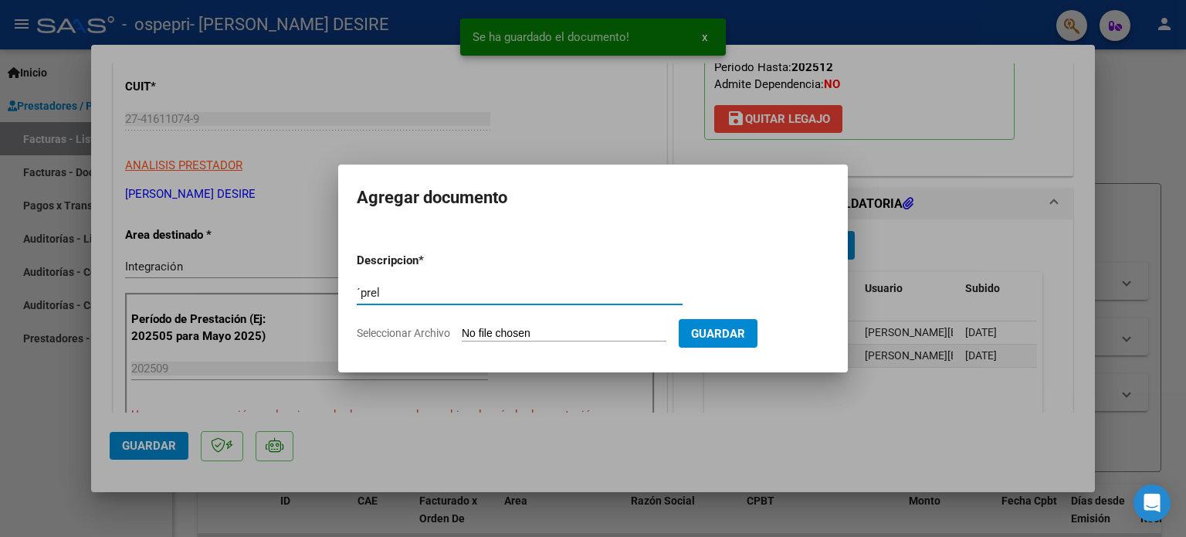
type input "´prel"
click at [591, 333] on input "Seleccionar Archivo" at bounding box center [564, 334] width 205 height 15
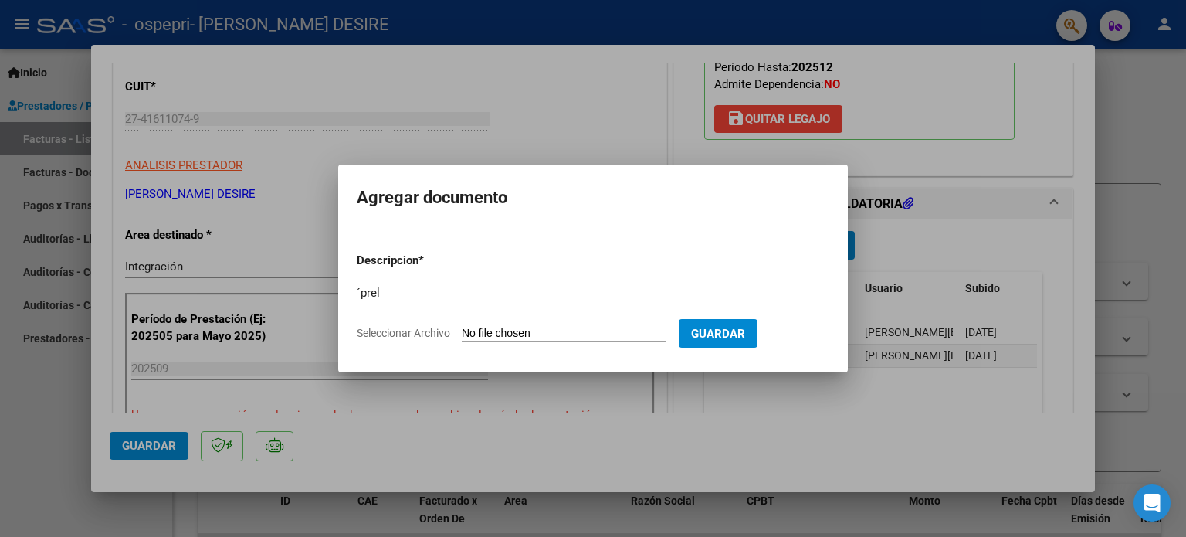
type input "C:\fakepath\[PERSON_NAME] (1).pdf"
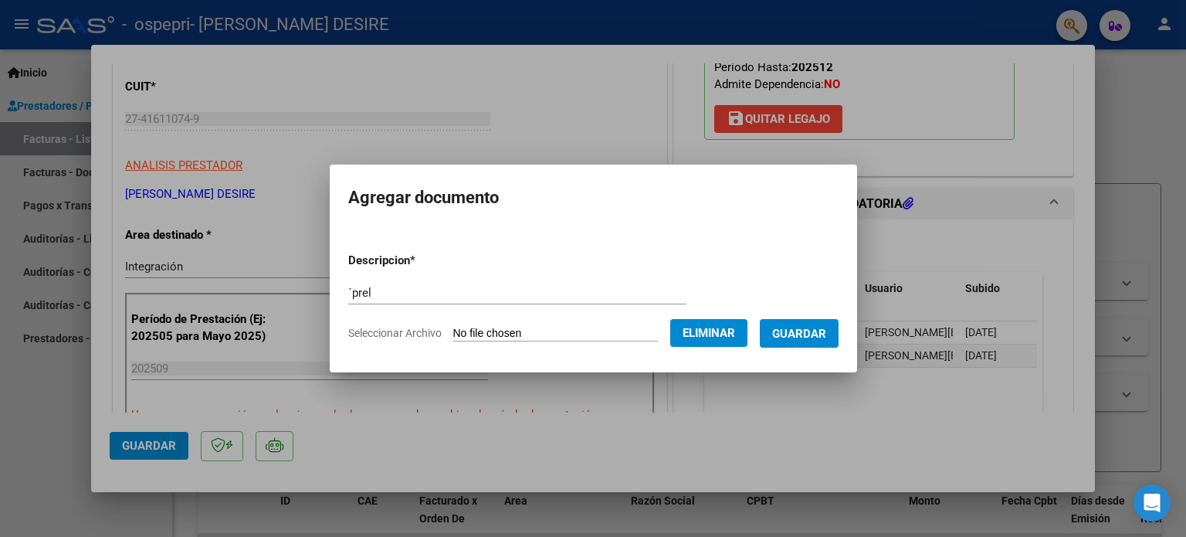
click at [811, 339] on span "Guardar" at bounding box center [799, 334] width 54 height 14
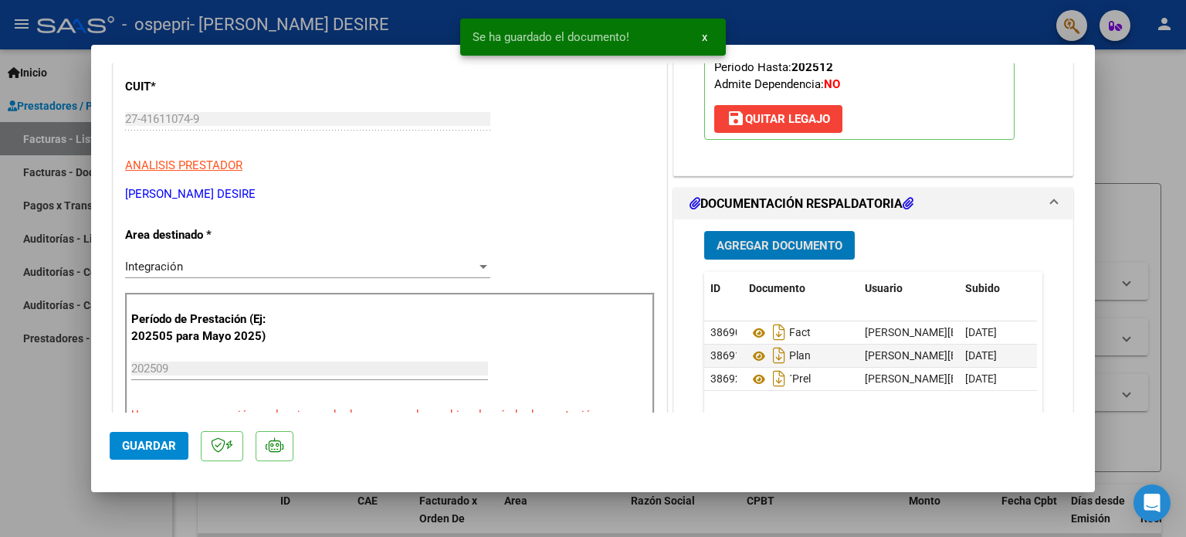
click at [174, 448] on span "Guardar" at bounding box center [149, 445] width 54 height 14
click at [159, 450] on span "Guardar" at bounding box center [149, 445] width 54 height 14
click at [1139, 117] on div at bounding box center [593, 268] width 1186 height 537
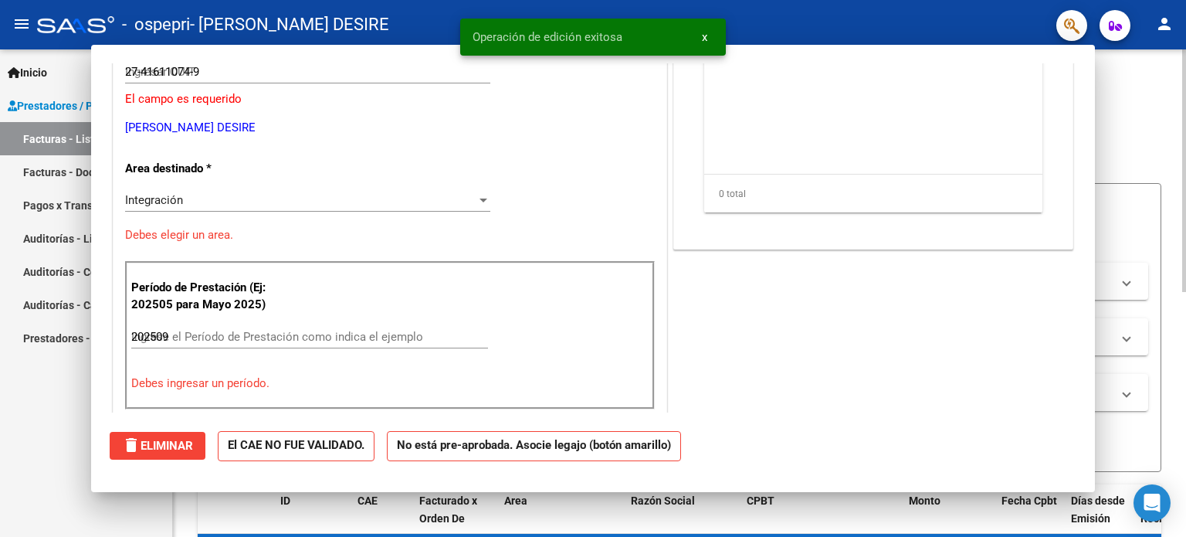
type input "$ 0,00"
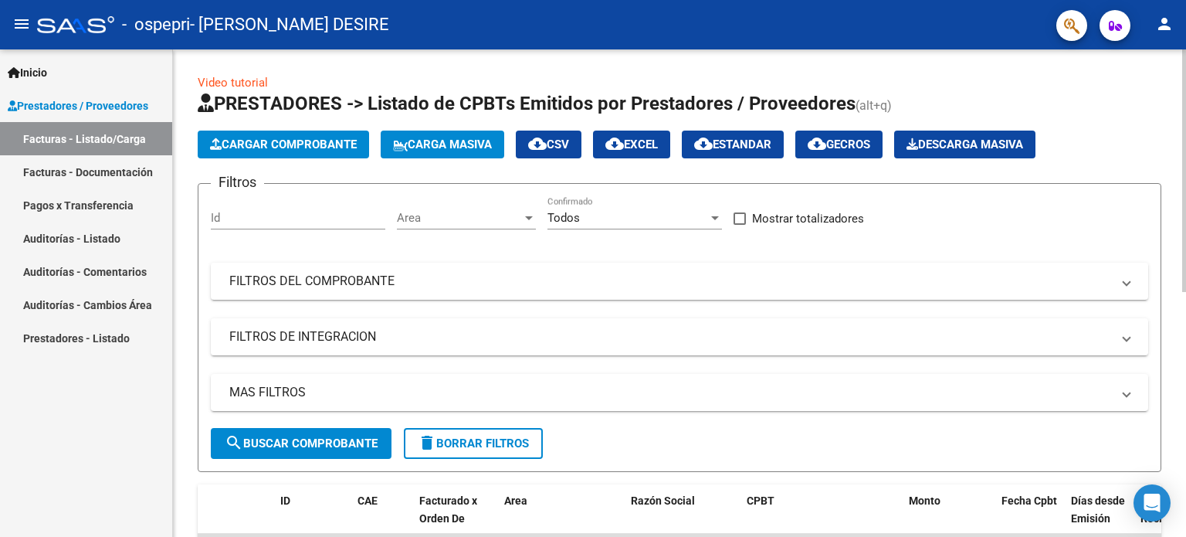
click at [334, 151] on button "Cargar Comprobante" at bounding box center [283, 144] width 171 height 28
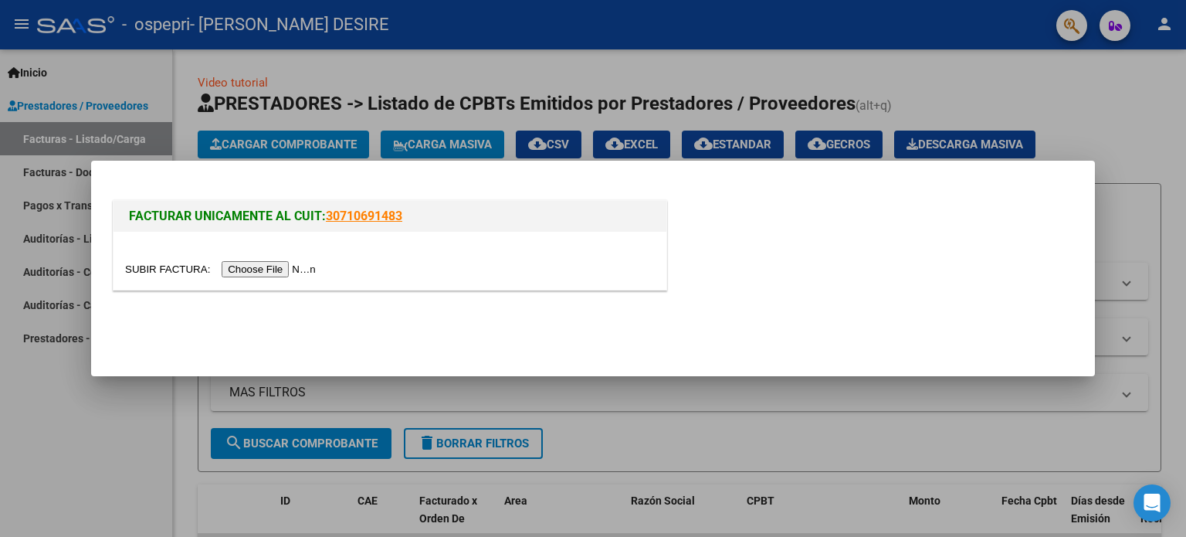
click at [275, 269] on input "file" at bounding box center [222, 269] width 195 height 16
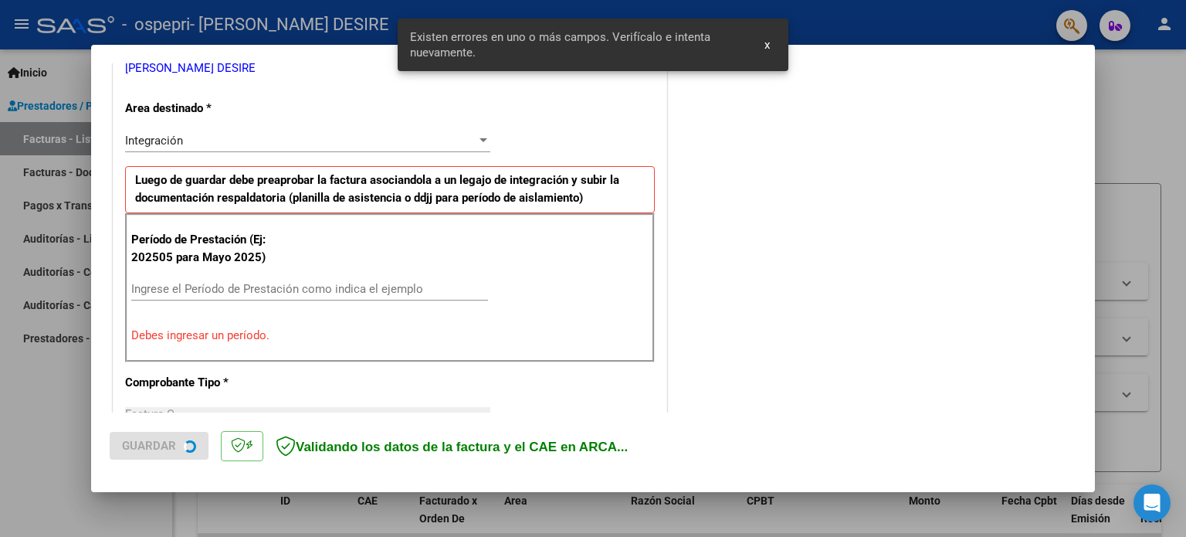
scroll to position [333, 0]
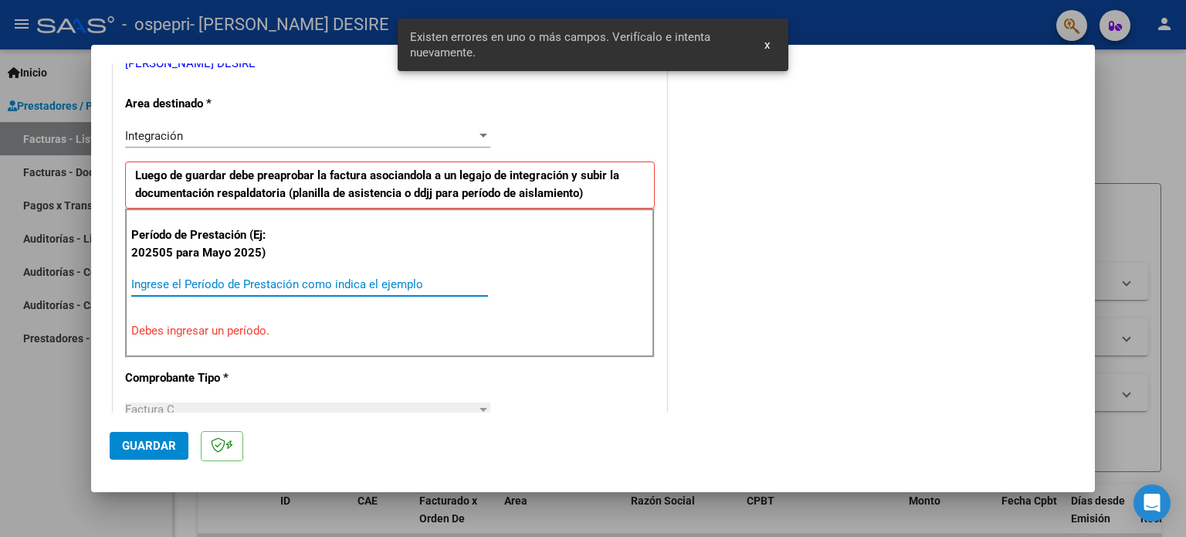
click at [276, 286] on input "Ingrese el Período de Prestación como indica el ejemplo" at bounding box center [309, 284] width 357 height 14
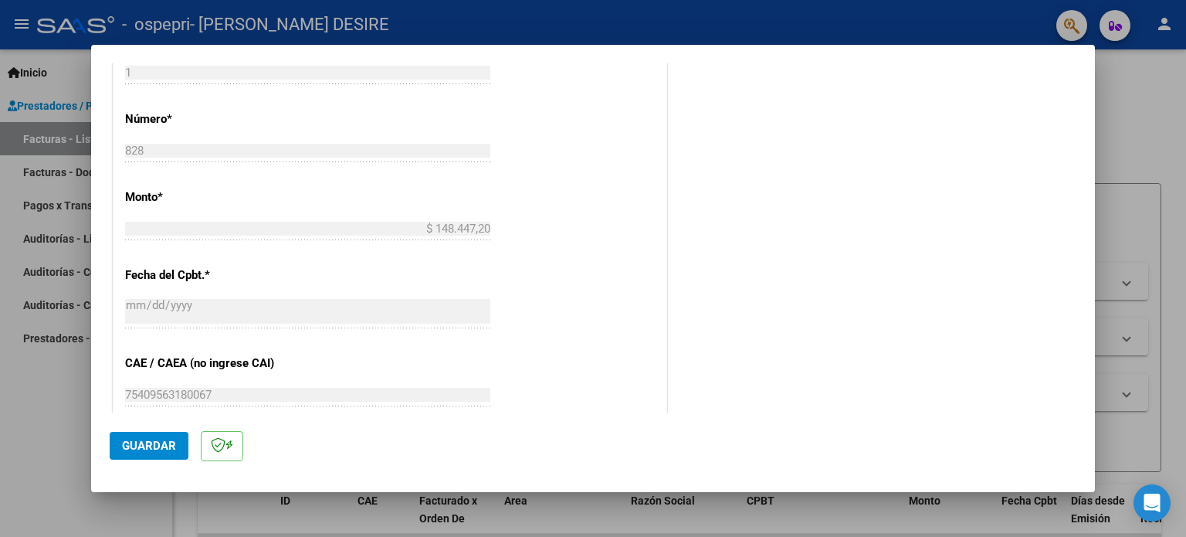
scroll to position [873, 0]
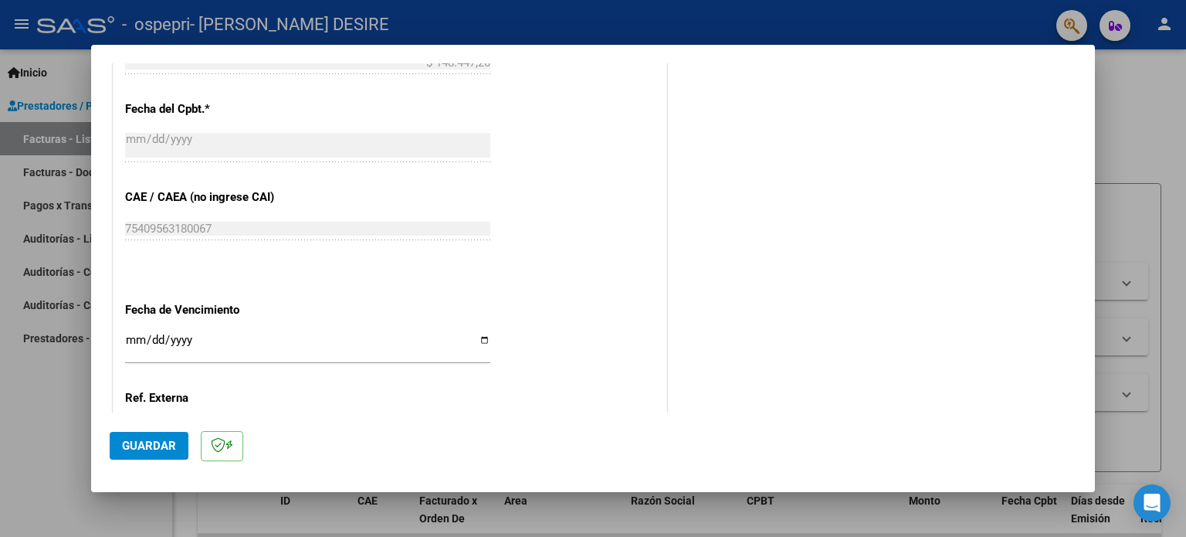
type input "202509"
drag, startPoint x: 481, startPoint y: 339, endPoint x: 435, endPoint y: 349, distance: 46.6
click at [479, 339] on input "Ingresar la fecha" at bounding box center [307, 345] width 365 height 25
type input "[DATE]"
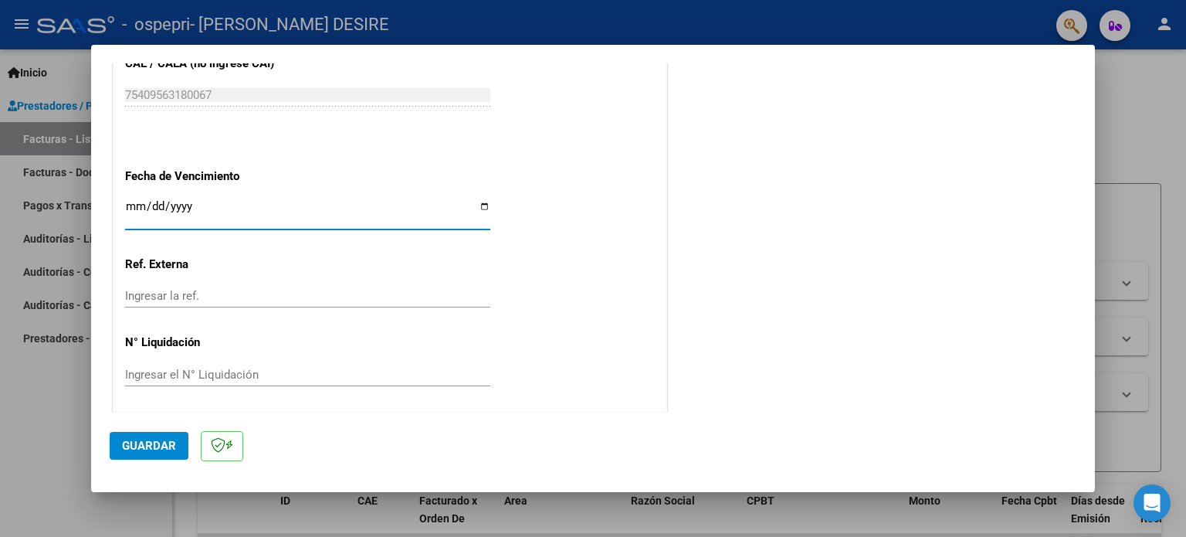
scroll to position [1007, 0]
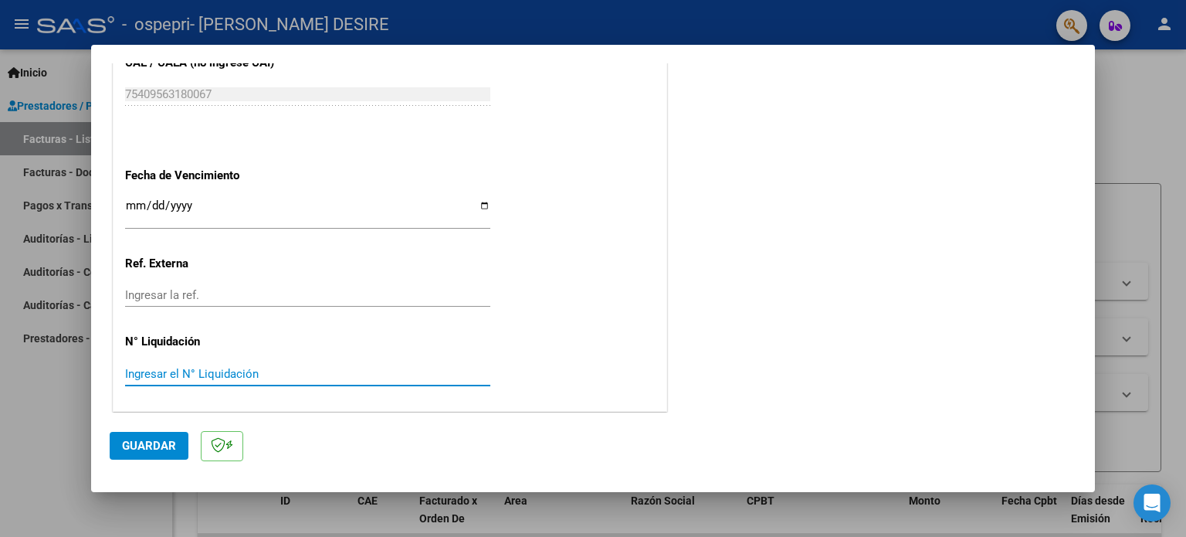
click at [180, 373] on input "Ingresar el N° Liquidación" at bounding box center [307, 374] width 365 height 14
click at [157, 374] on input "Ingresar el N° Liquidación" at bounding box center [307, 374] width 365 height 14
type input "277327"
click at [128, 450] on span "Guardar" at bounding box center [149, 445] width 54 height 14
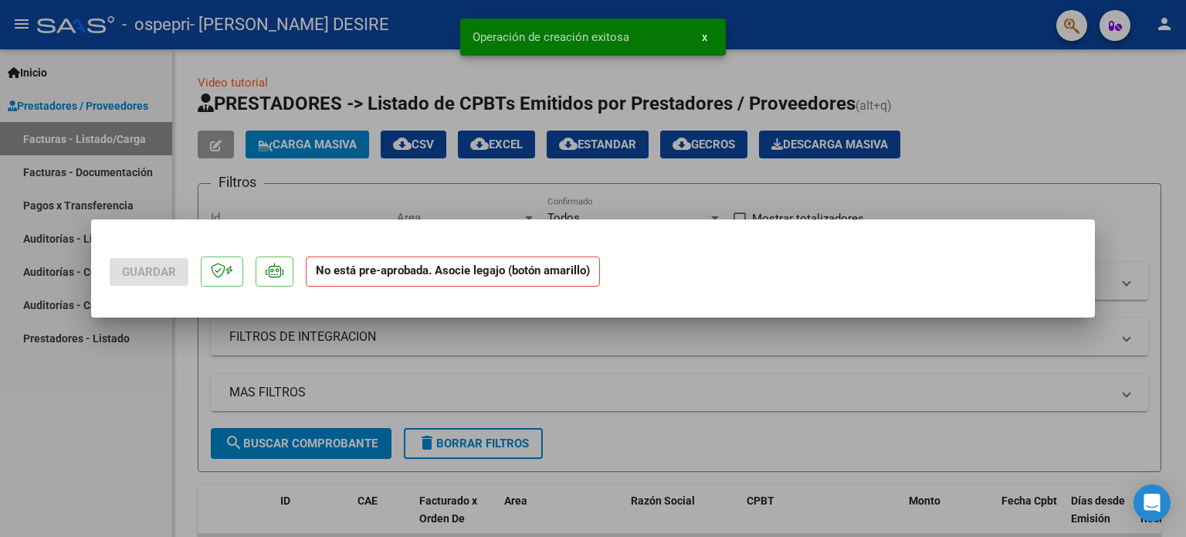
scroll to position [0, 0]
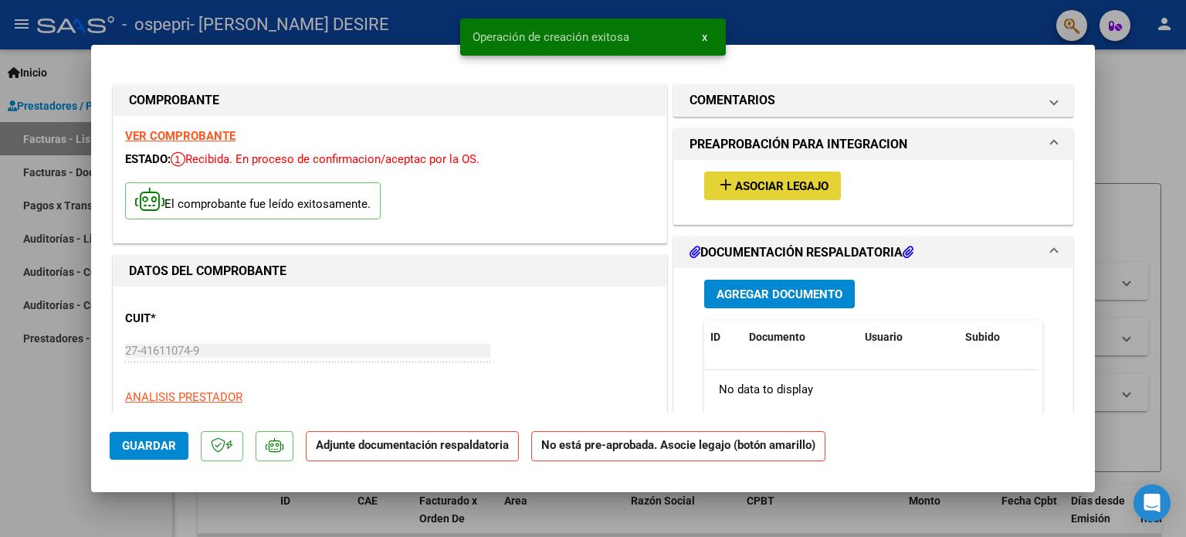
click at [794, 188] on span "Asociar Legajo" at bounding box center [781, 186] width 93 height 14
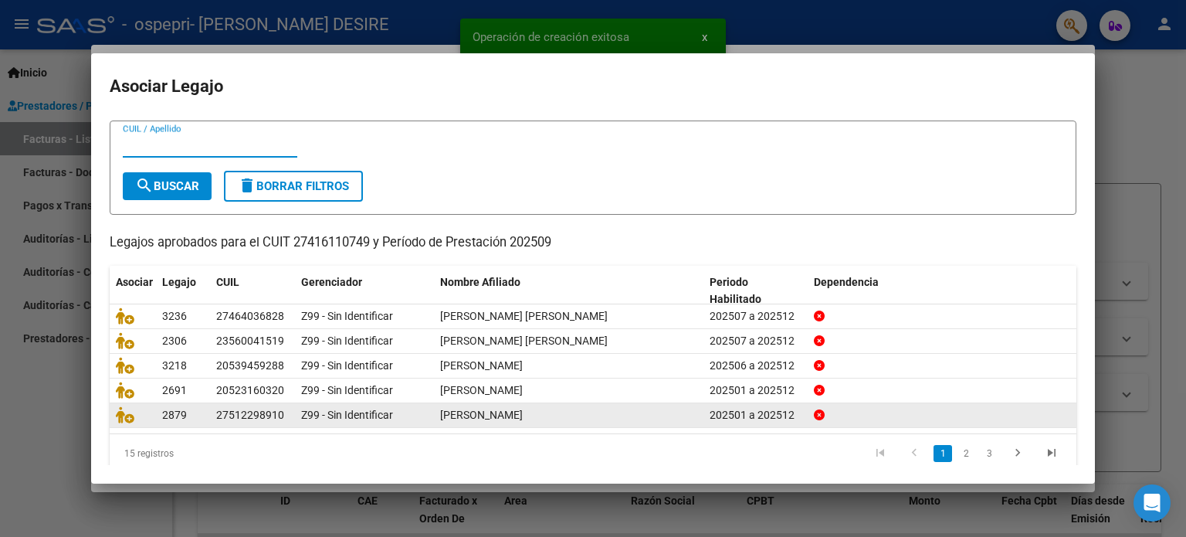
scroll to position [52, 0]
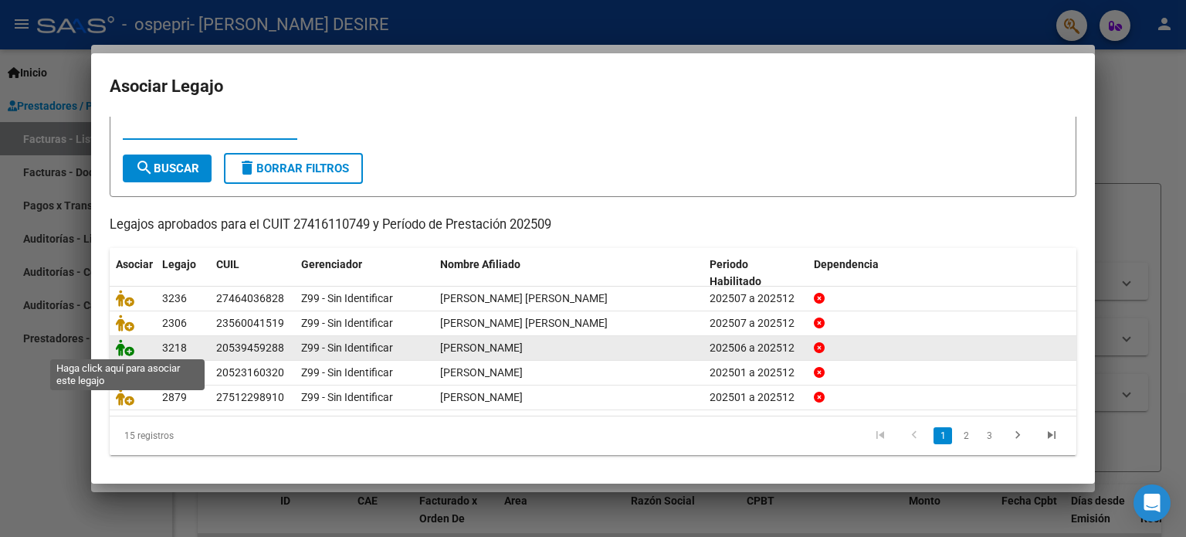
click at [117, 352] on icon at bounding box center [125, 347] width 19 height 17
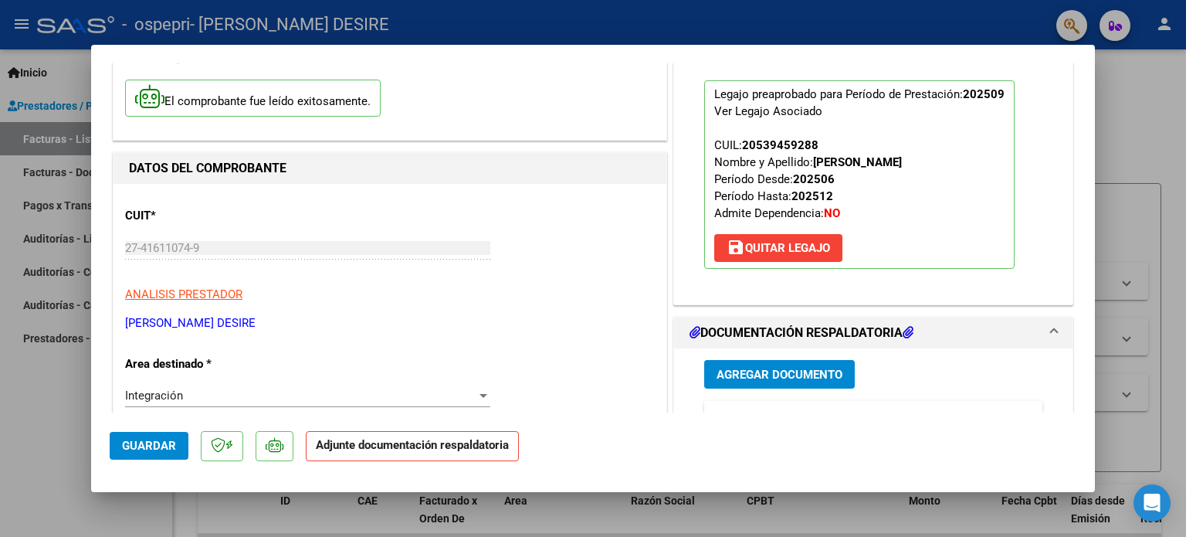
scroll to position [309, 0]
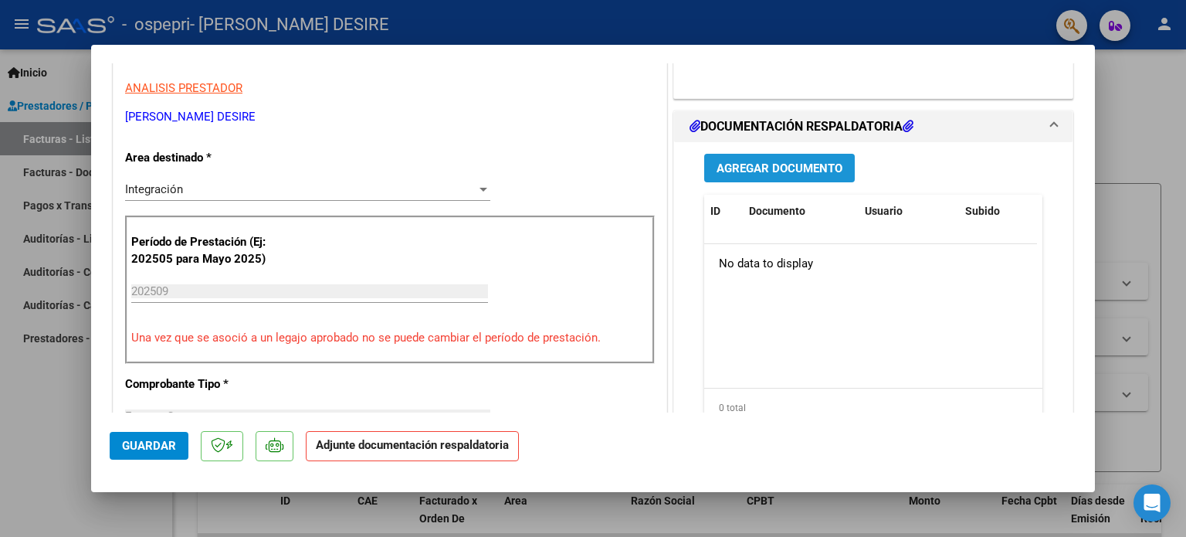
click at [741, 164] on span "Agregar Documento" at bounding box center [779, 168] width 126 height 14
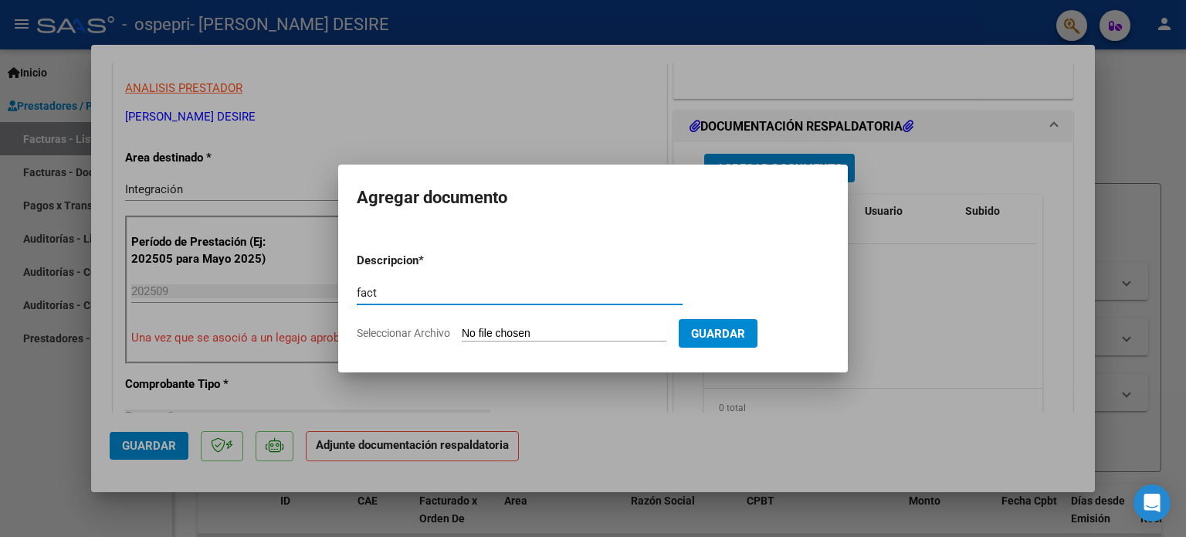
type input "fact"
click at [559, 329] on input "Seleccionar Archivo" at bounding box center [564, 334] width 205 height 15
type input "C:\fakepath\27416110749_011_00001_00000828.pdf"
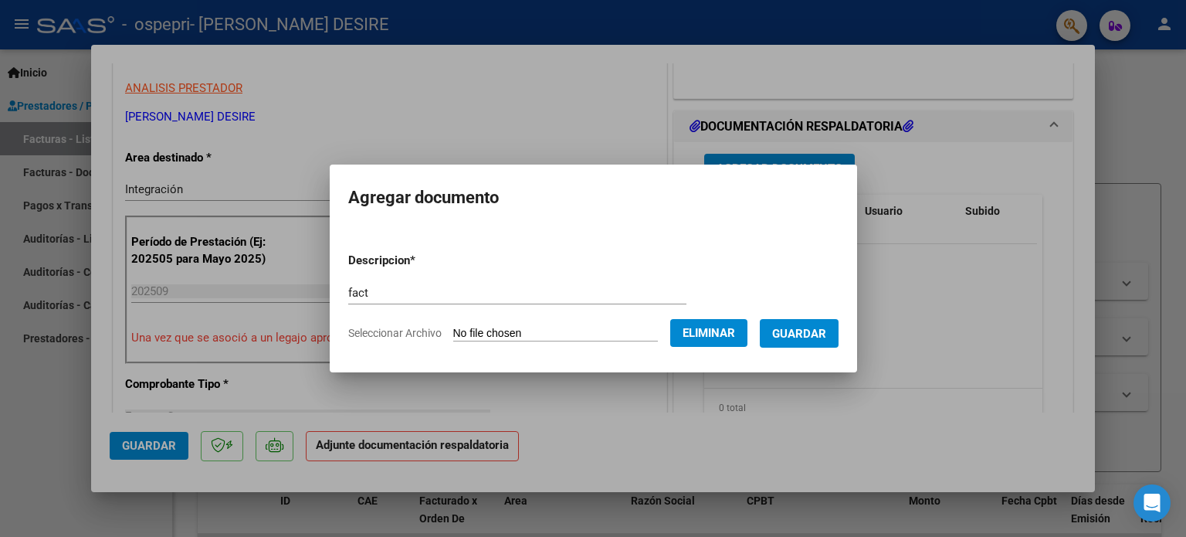
click at [808, 329] on span "Guardar" at bounding box center [799, 334] width 54 height 14
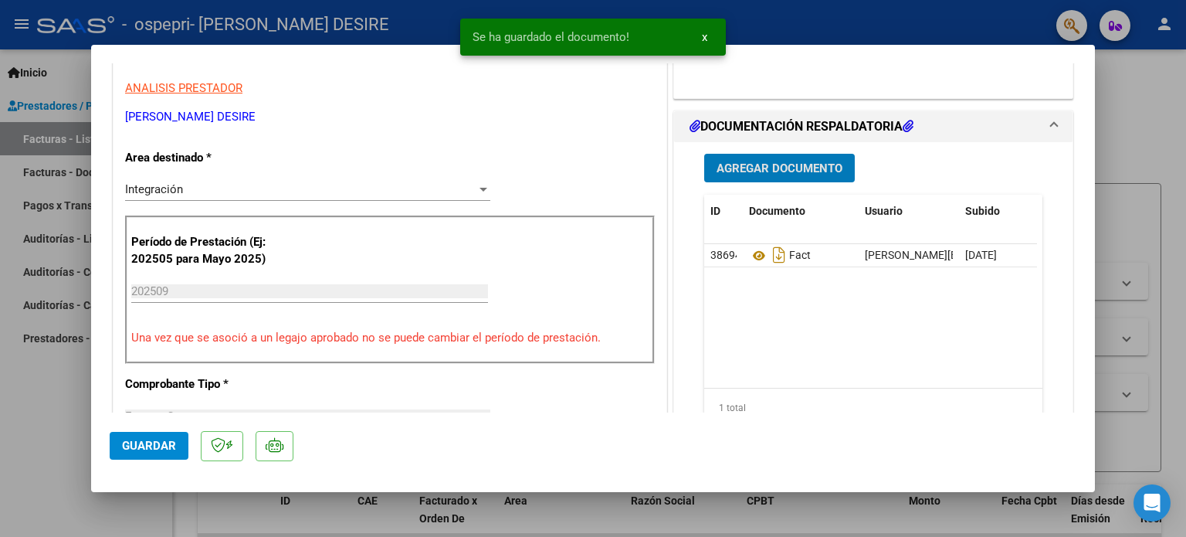
click at [774, 162] on span "Agregar Documento" at bounding box center [779, 168] width 126 height 14
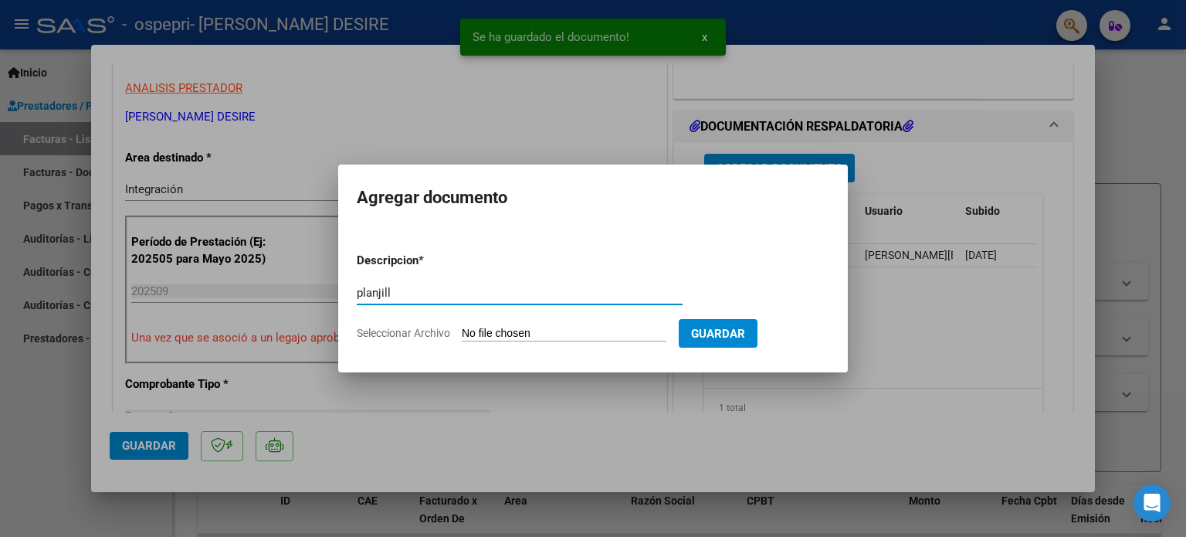
type input "planjill"
click at [554, 334] on input "Seleccionar Archivo" at bounding box center [564, 334] width 205 height 15
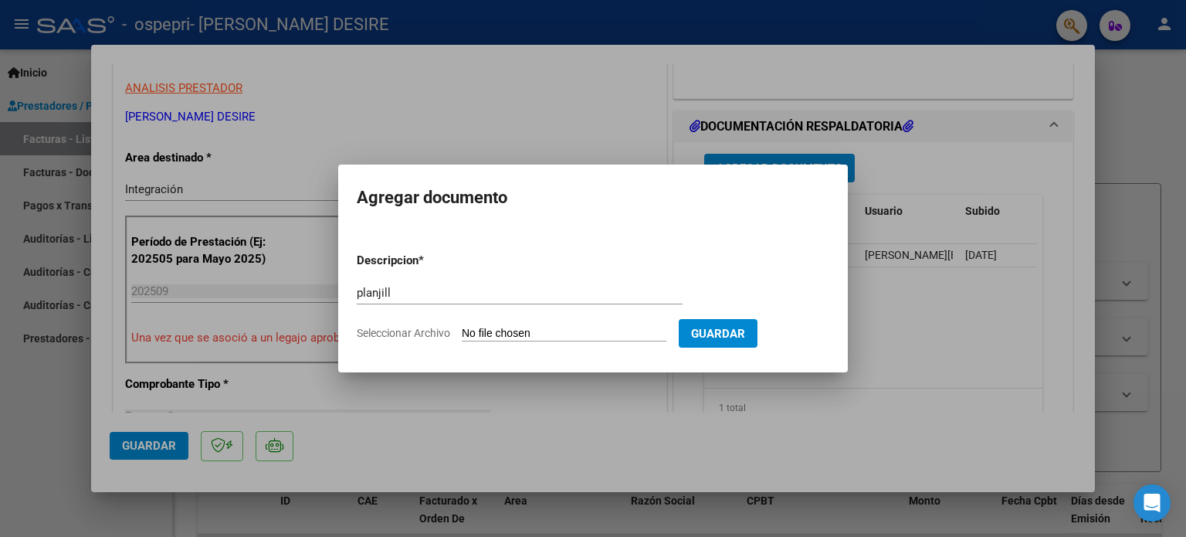
type input "C:\fakepath\[PERSON_NAME] pl.pdf"
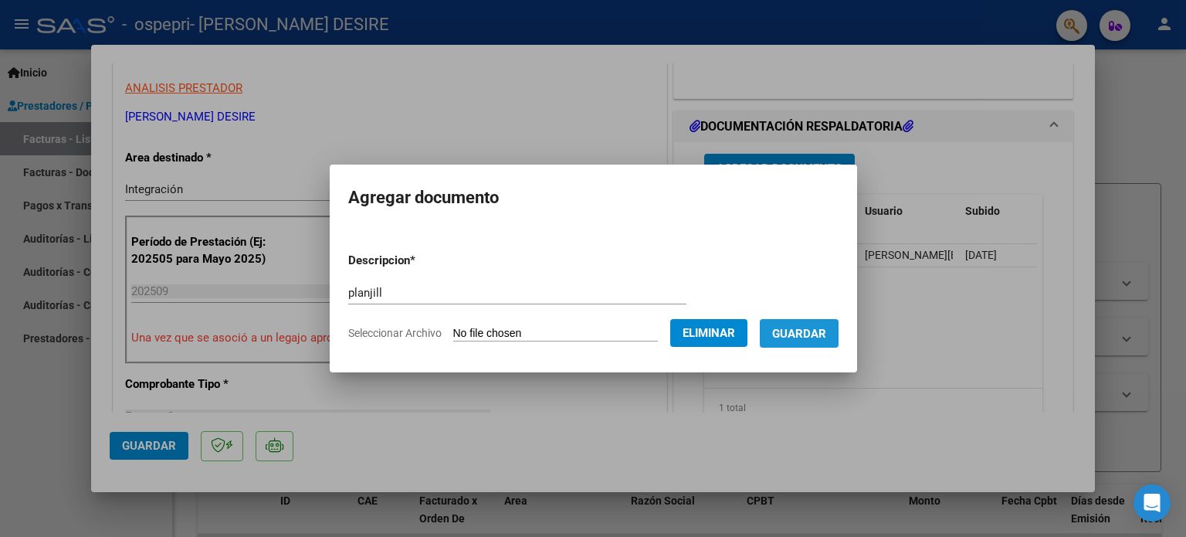
click at [804, 337] on span "Guardar" at bounding box center [799, 334] width 54 height 14
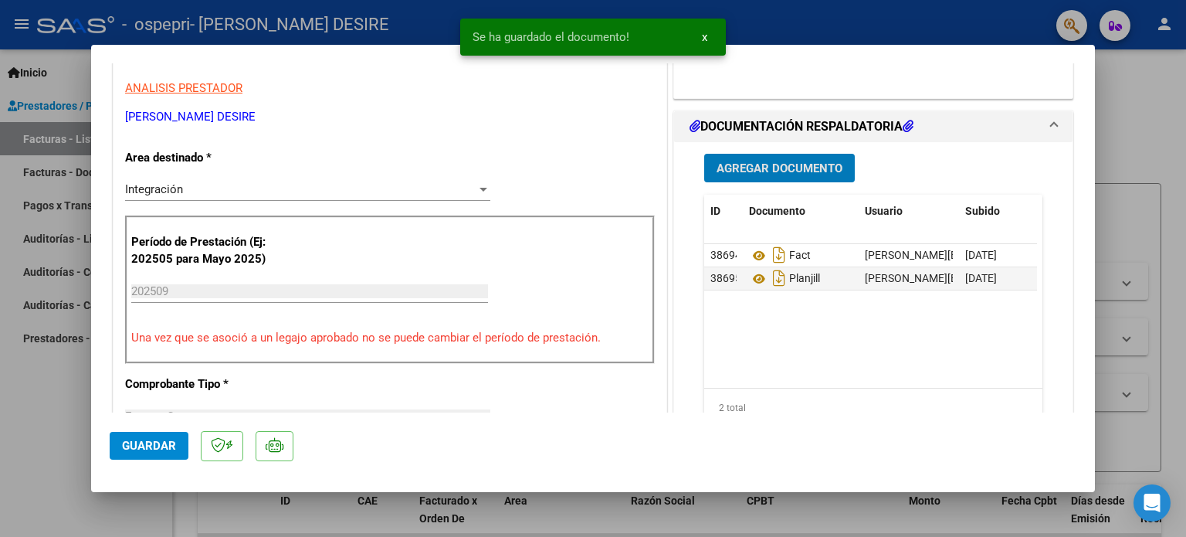
click at [738, 169] on span "Agregar Documento" at bounding box center [779, 168] width 126 height 14
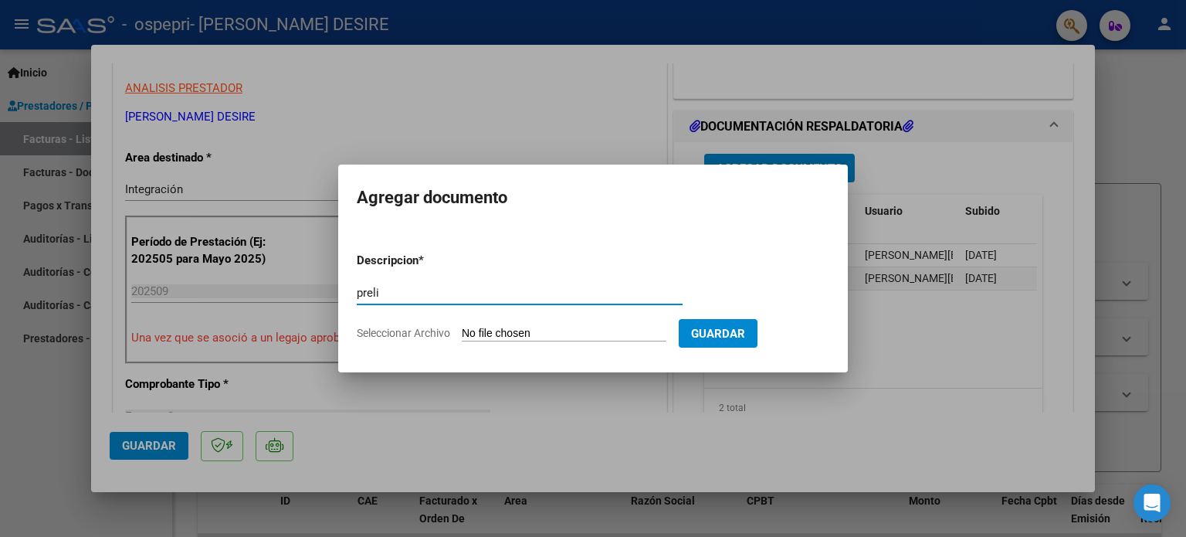
type input "preli"
click at [553, 327] on input "Seleccionar Archivo" at bounding box center [564, 334] width 205 height 15
type input "C:\fakepath\[PERSON_NAME] (1).pdf"
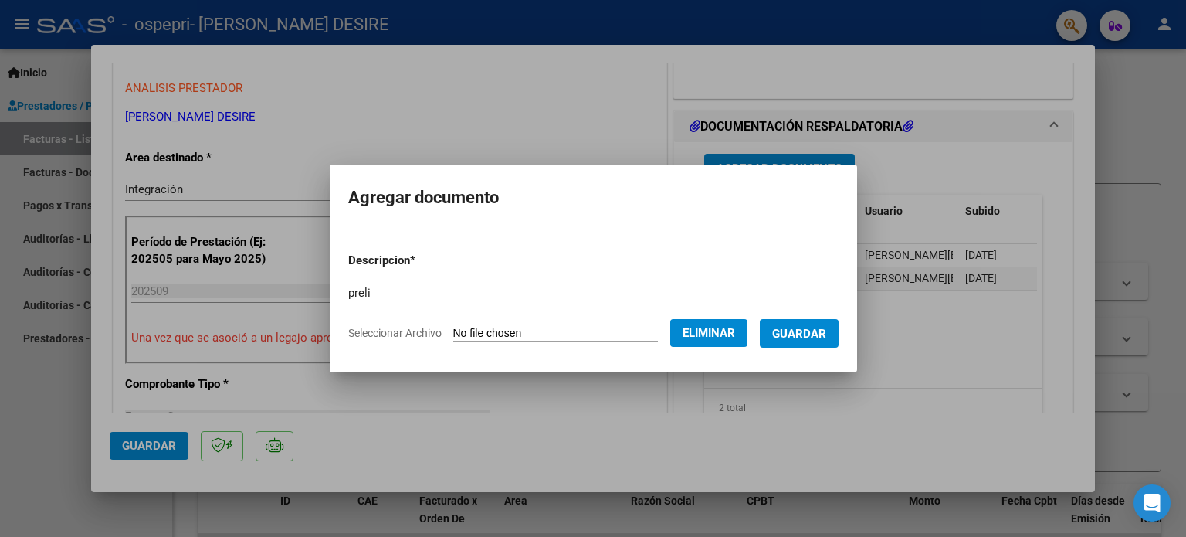
click at [808, 333] on span "Guardar" at bounding box center [799, 334] width 54 height 14
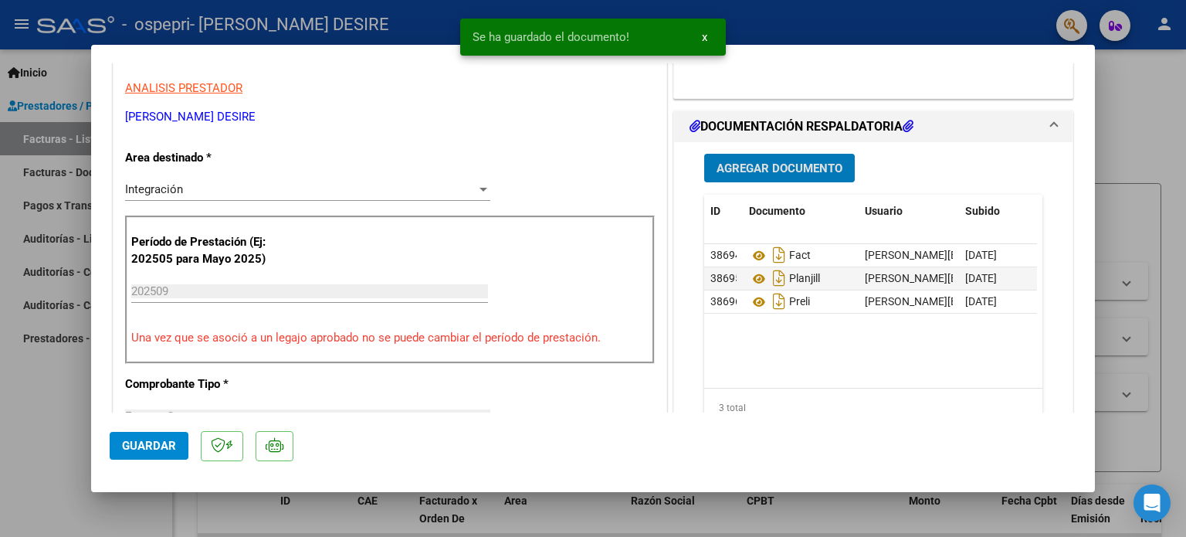
click at [124, 444] on span "Guardar" at bounding box center [149, 445] width 54 height 14
click at [133, 444] on span "Guardar" at bounding box center [149, 445] width 54 height 14
click at [1135, 140] on div at bounding box center [593, 268] width 1186 height 537
type input "$ 0,00"
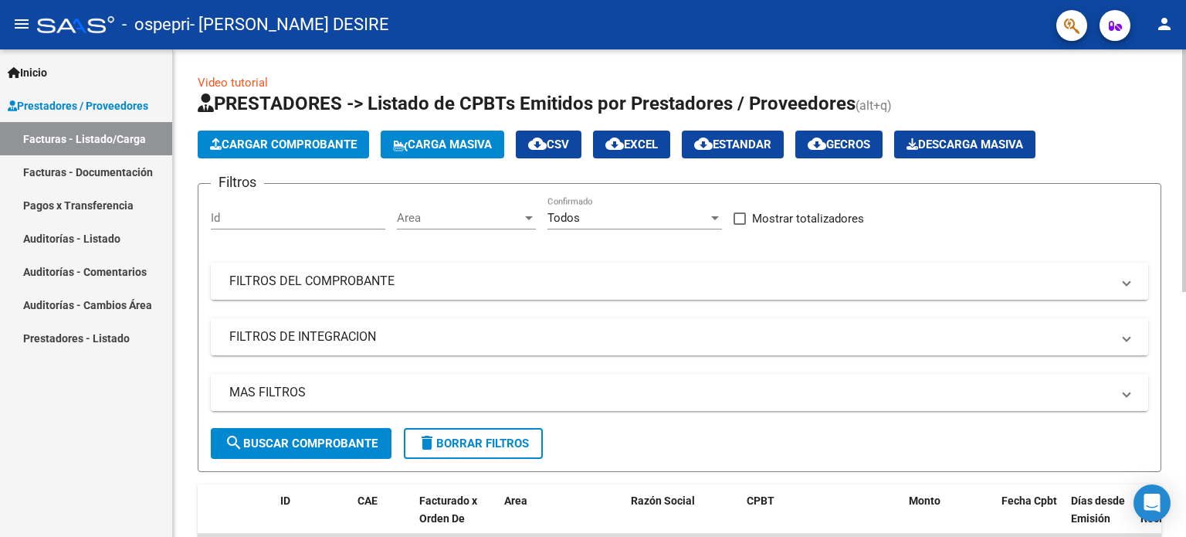
click at [232, 137] on span "Cargar Comprobante" at bounding box center [283, 144] width 147 height 14
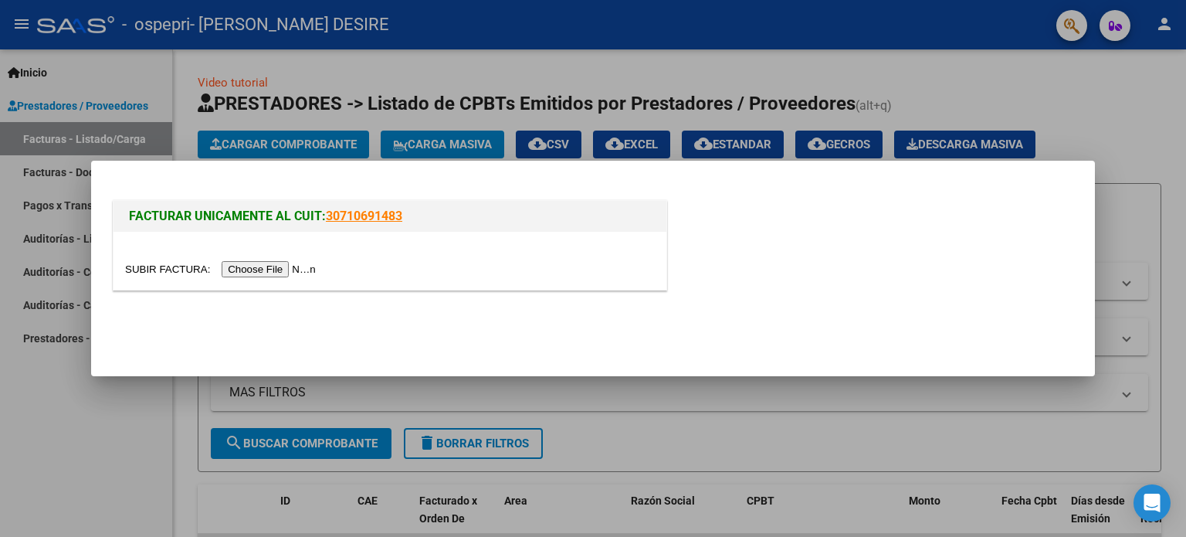
click at [283, 265] on input "file" at bounding box center [222, 269] width 195 height 16
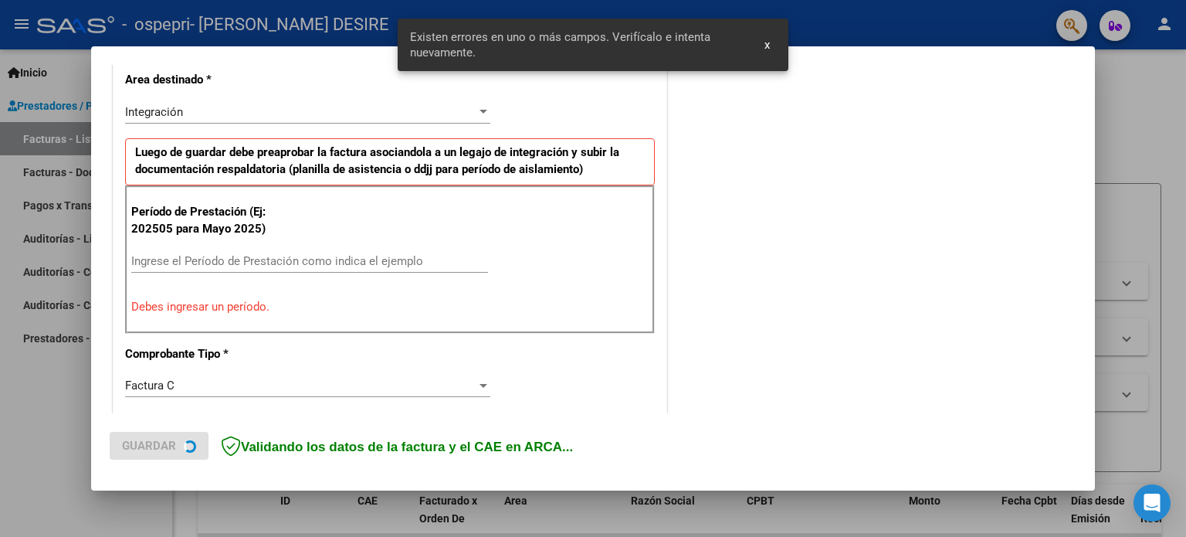
scroll to position [408, 0]
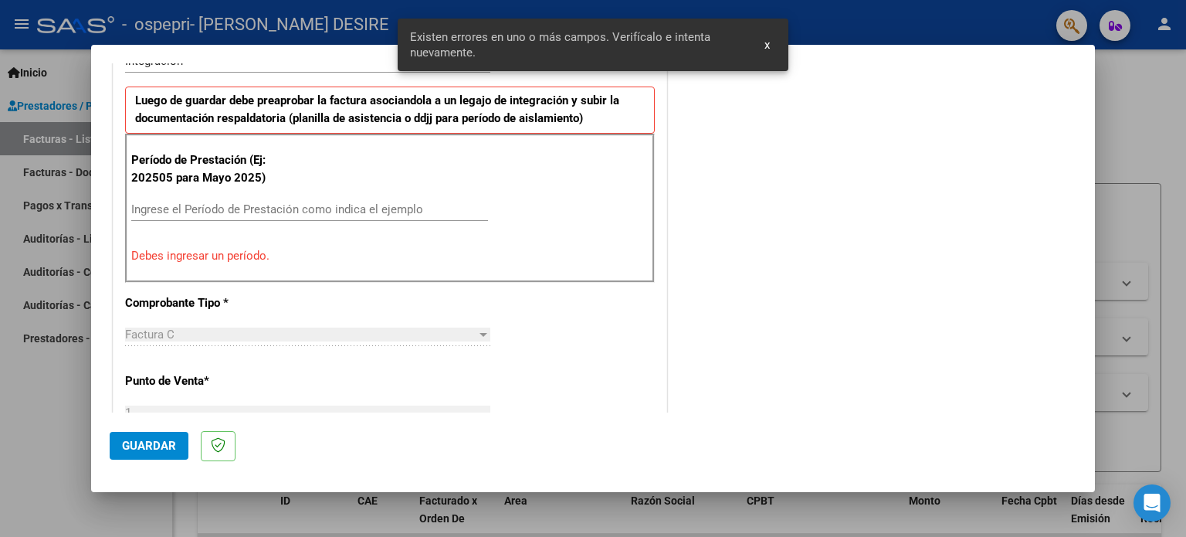
click at [244, 209] on input "Ingrese el Período de Prestación como indica el ejemplo" at bounding box center [309, 209] width 357 height 14
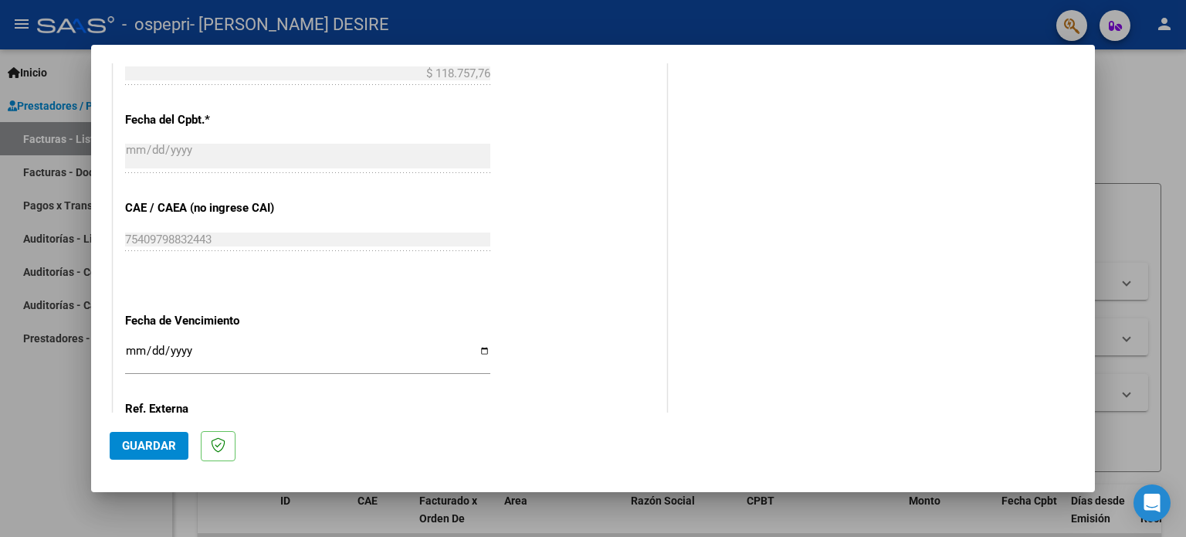
scroll to position [871, 0]
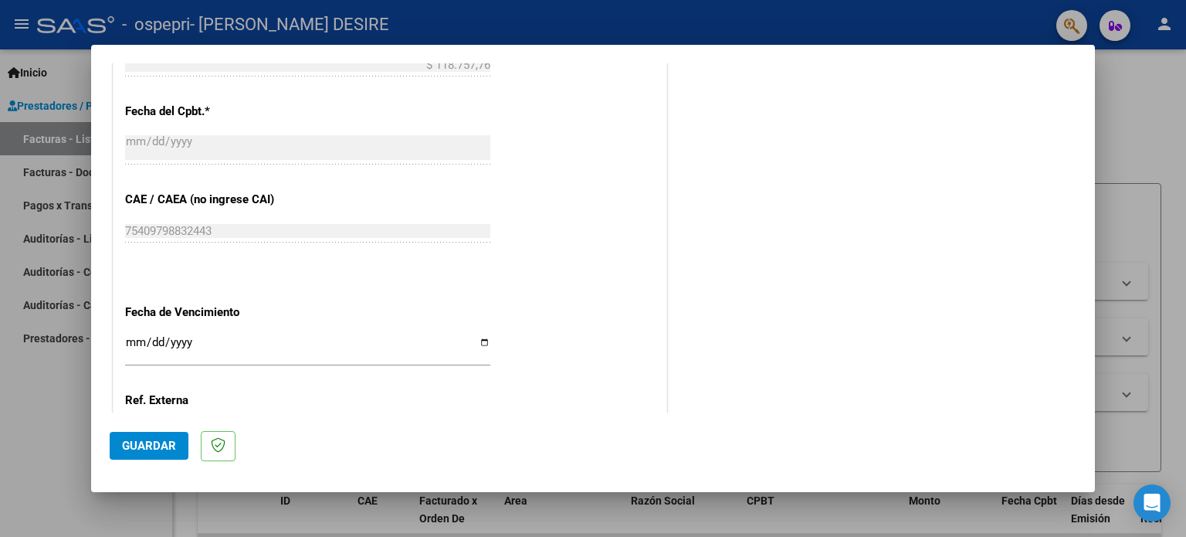
type input "202509"
click at [484, 341] on input "Ingresar la fecha" at bounding box center [307, 348] width 365 height 25
type input "[DATE]"
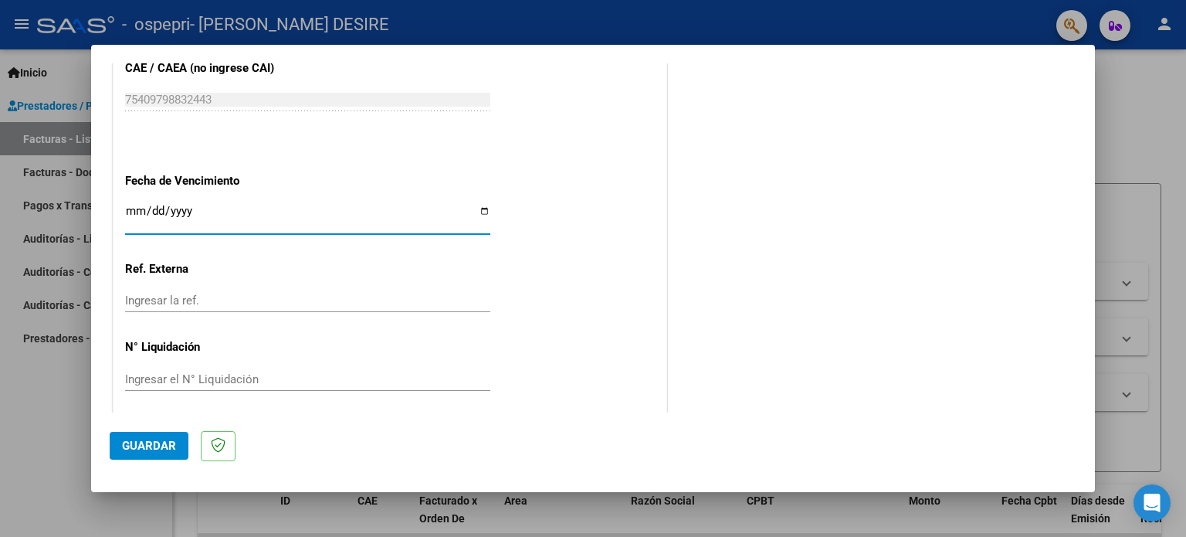
scroll to position [1007, 0]
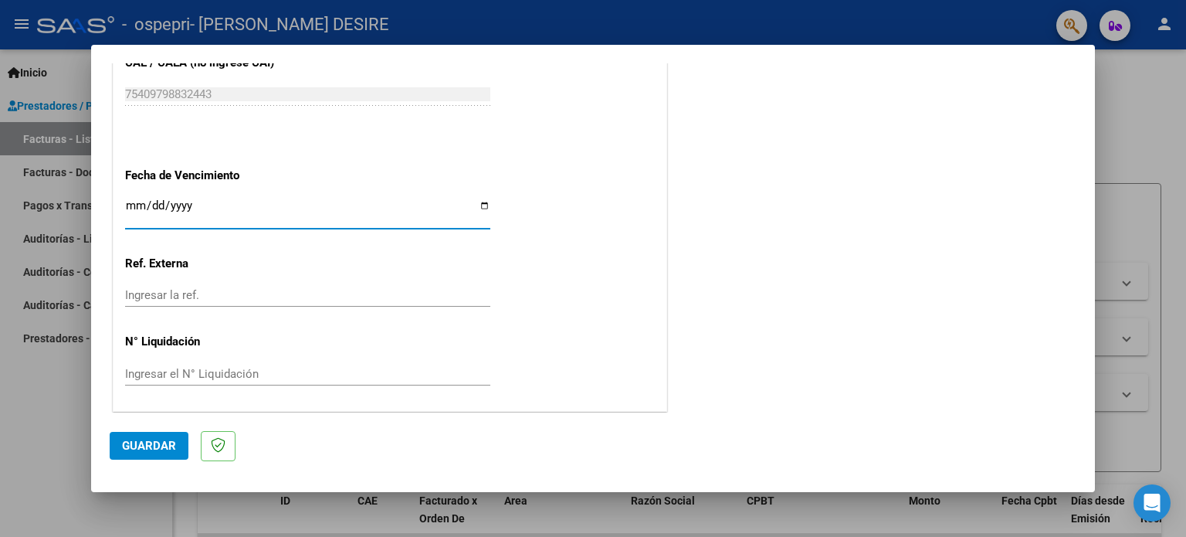
click at [177, 370] on input "Ingresar el N° Liquidación" at bounding box center [307, 374] width 365 height 14
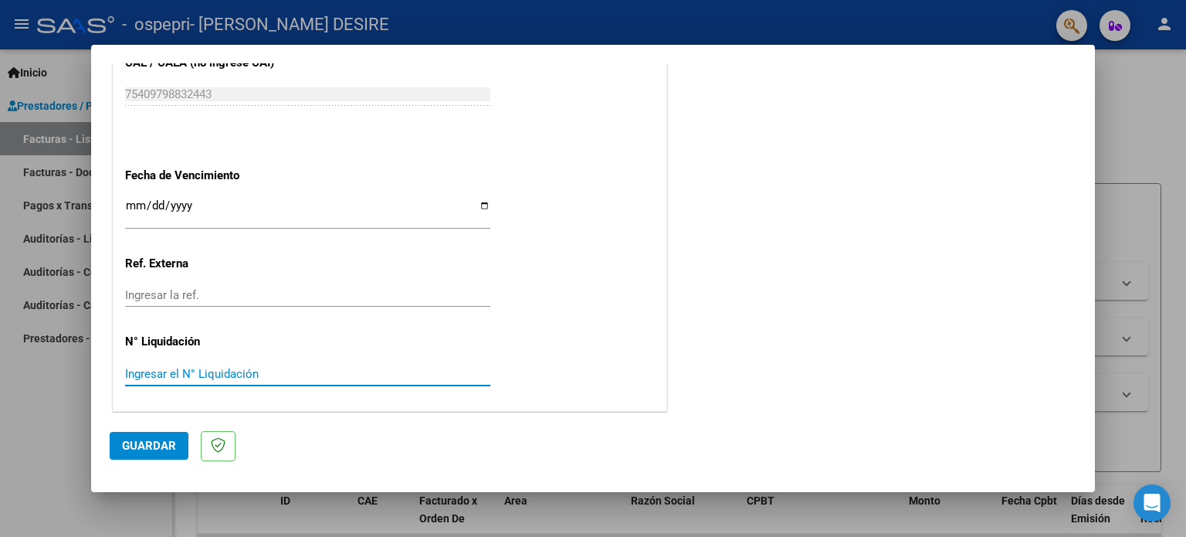
click at [209, 377] on input "Ingresar el N° Liquidación" at bounding box center [307, 374] width 365 height 14
type input "277329"
click at [174, 440] on span "Guardar" at bounding box center [149, 445] width 54 height 14
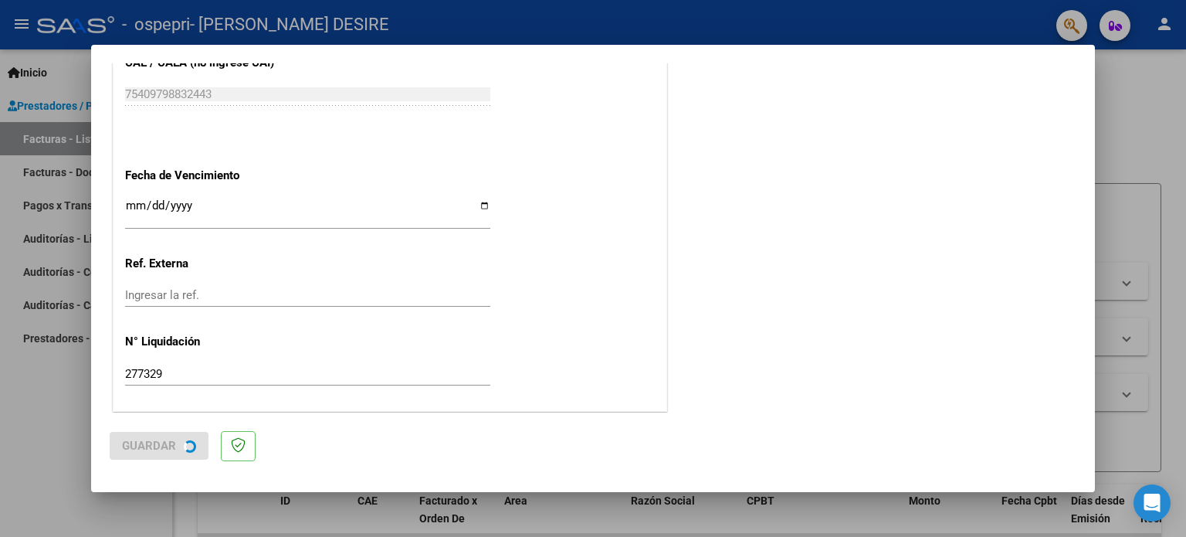
scroll to position [0, 0]
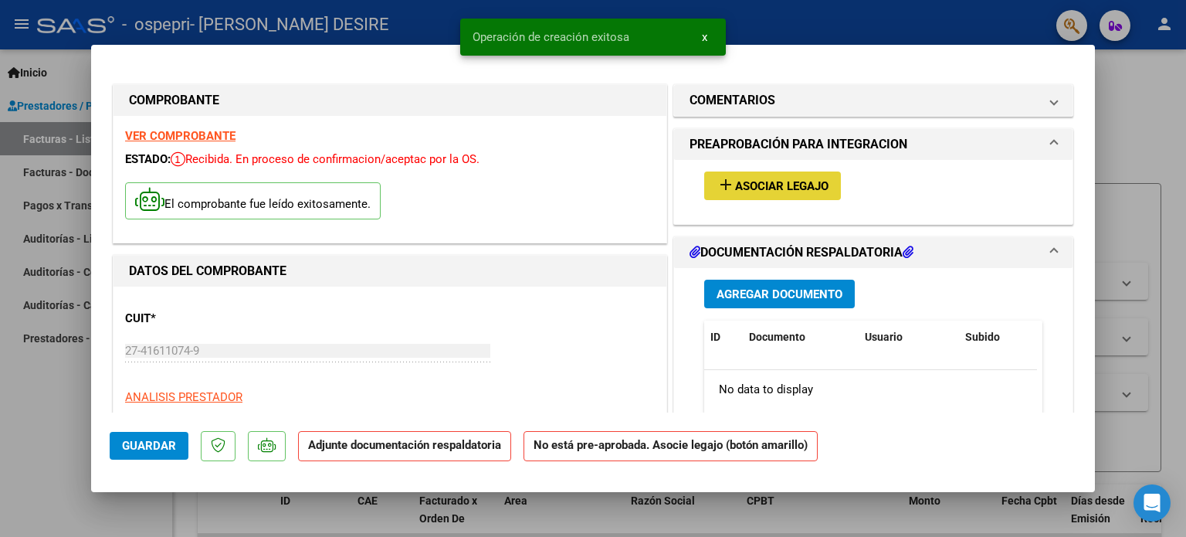
click at [761, 179] on span "Asociar Legajo" at bounding box center [781, 186] width 93 height 14
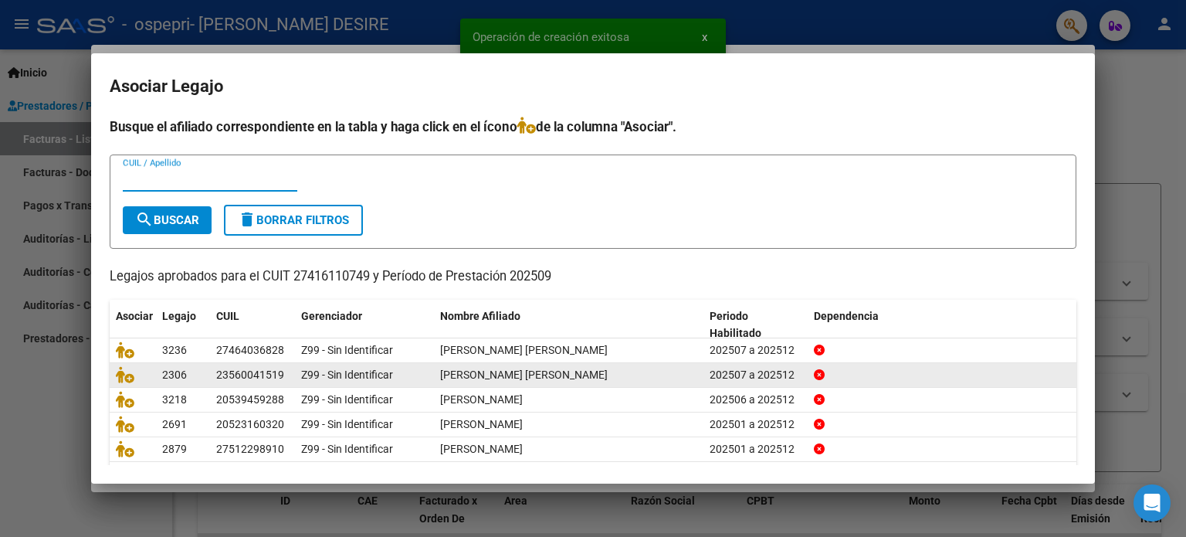
click at [124, 382] on div at bounding box center [133, 375] width 34 height 18
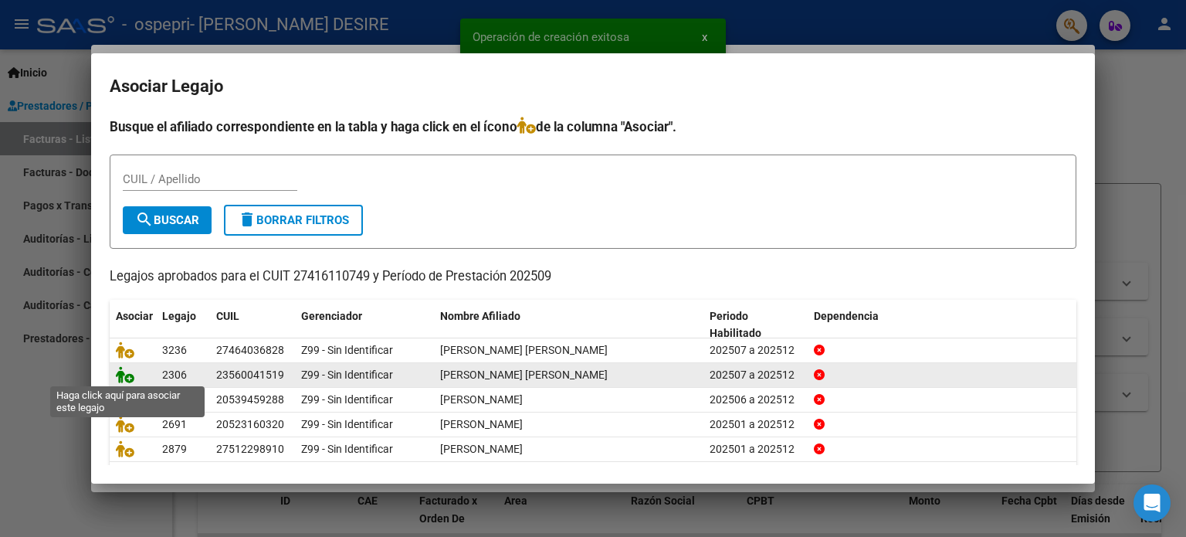
click at [120, 378] on icon at bounding box center [125, 374] width 19 height 17
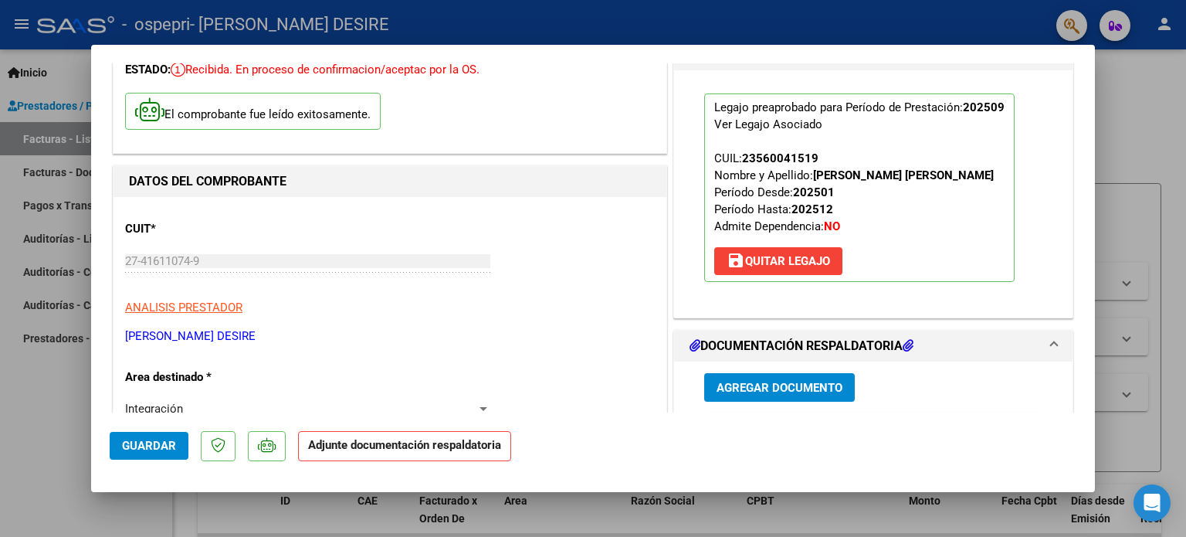
scroll to position [232, 0]
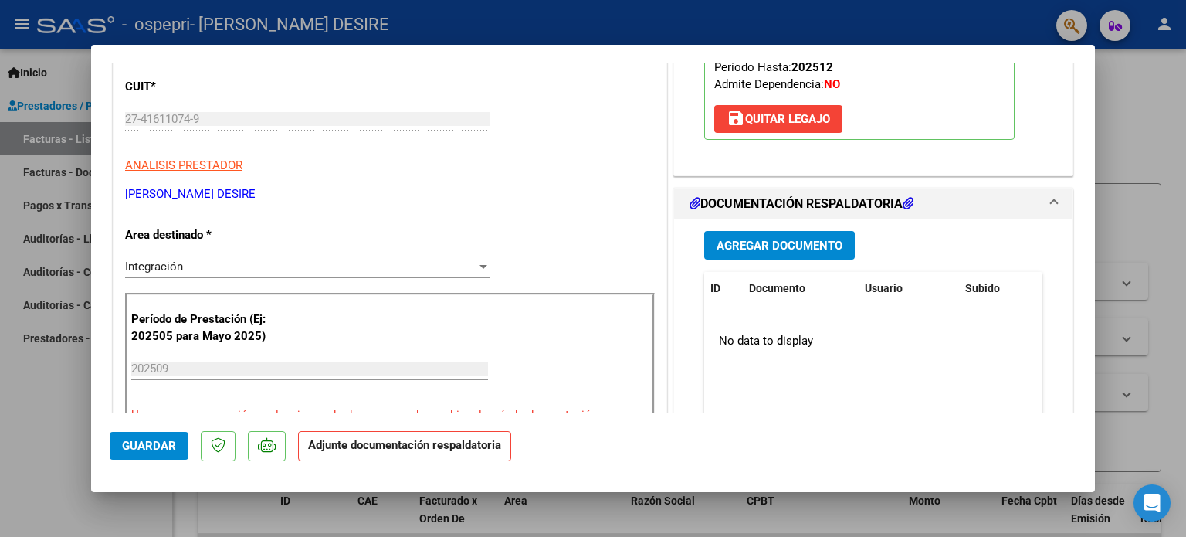
click at [802, 242] on span "Agregar Documento" at bounding box center [779, 246] width 126 height 14
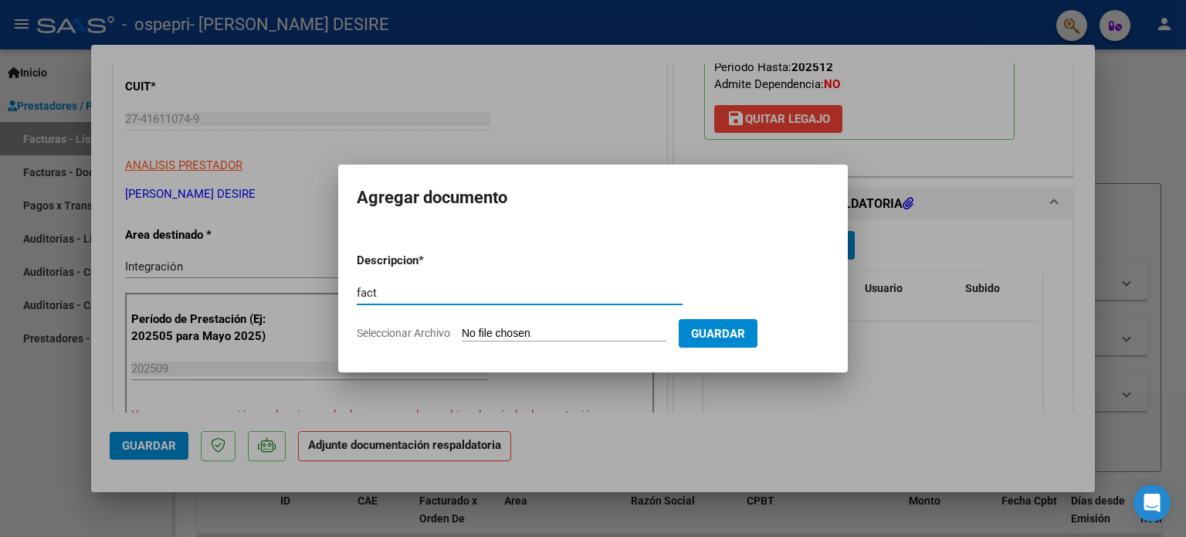
type input "fact"
click at [584, 333] on input "Seleccionar Archivo" at bounding box center [564, 334] width 205 height 15
type input "C:\fakepath\27416110749_011_00001_00000829.pdf"
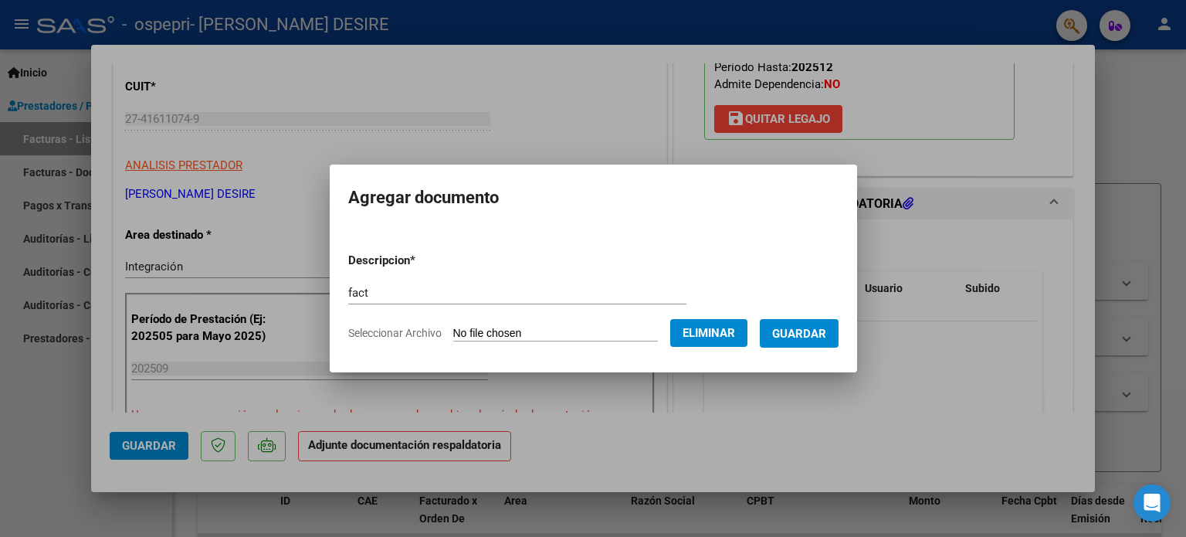
click at [826, 332] on span "Guardar" at bounding box center [799, 334] width 54 height 14
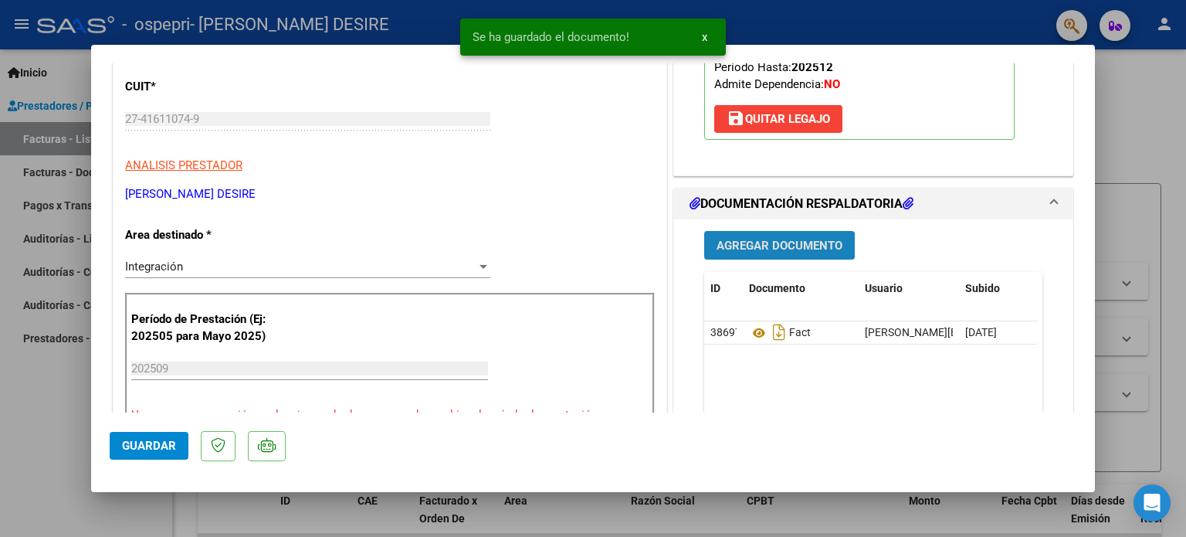
click at [764, 239] on span "Agregar Documento" at bounding box center [779, 246] width 126 height 14
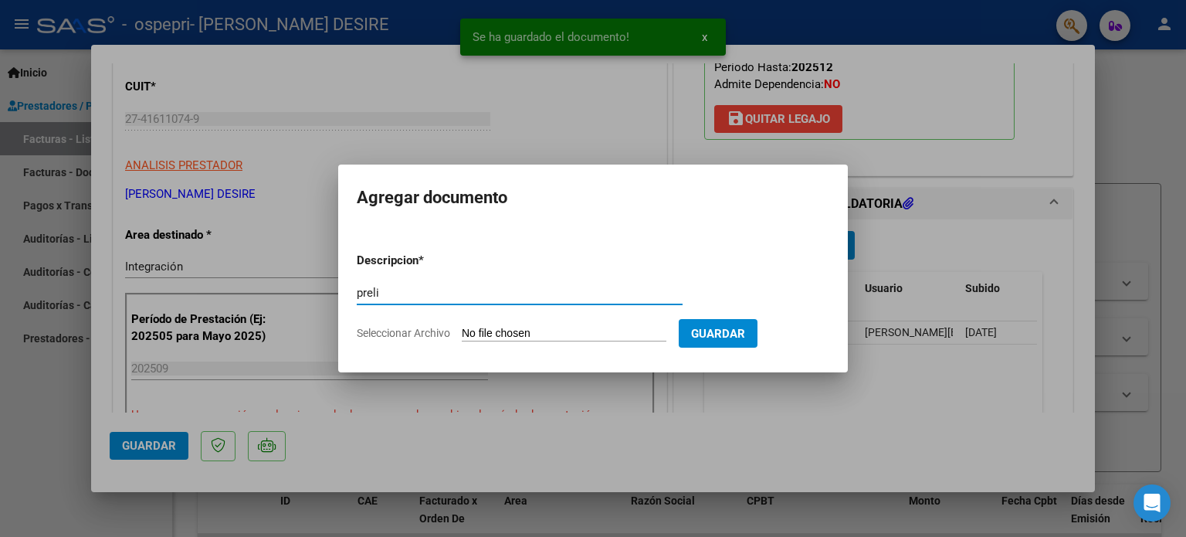
type input "preli"
click at [584, 330] on input "Seleccionar Archivo" at bounding box center [564, 334] width 205 height 15
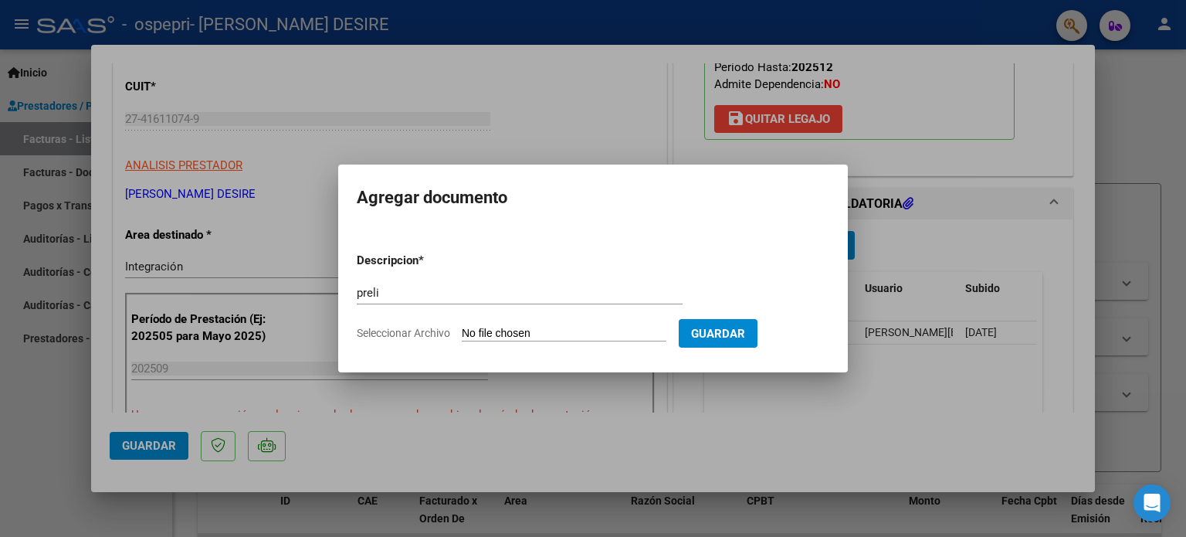
type input "C:\fakepath\[PERSON_NAME] (1).pdf"
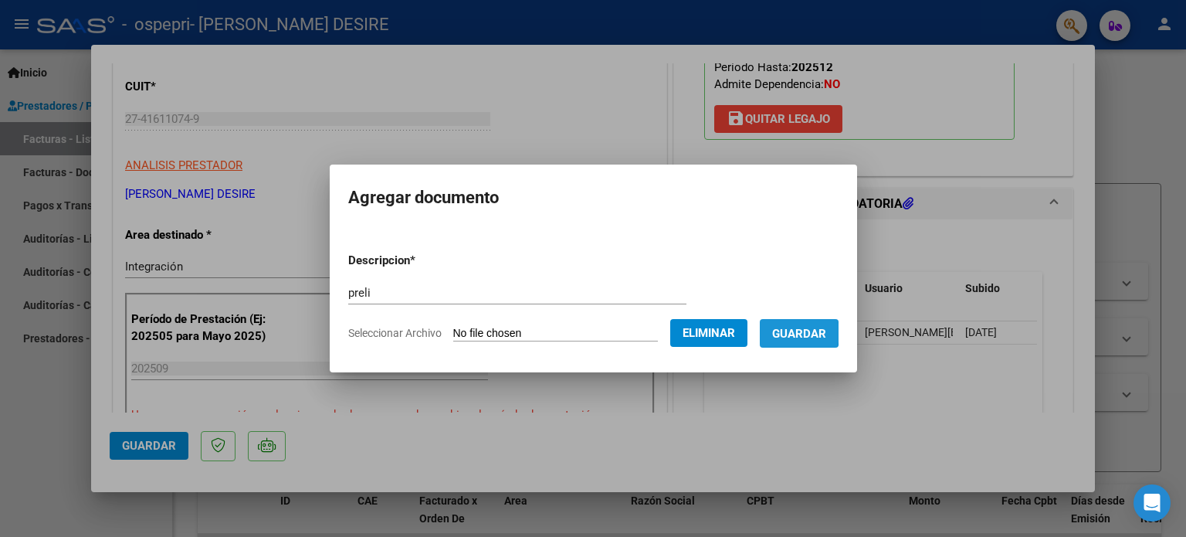
click at [801, 332] on span "Guardar" at bounding box center [799, 334] width 54 height 14
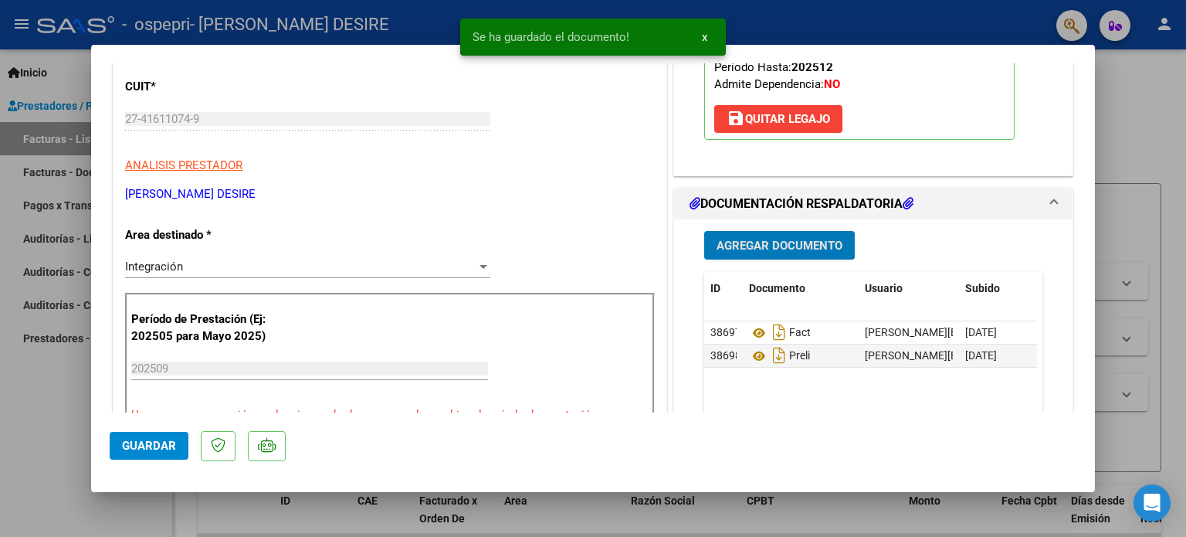
click at [122, 455] on button "Guardar" at bounding box center [149, 446] width 79 height 28
click at [157, 449] on span "Guardar" at bounding box center [149, 445] width 54 height 14
click at [1165, 141] on div at bounding box center [593, 268] width 1186 height 537
type input "$ 0,00"
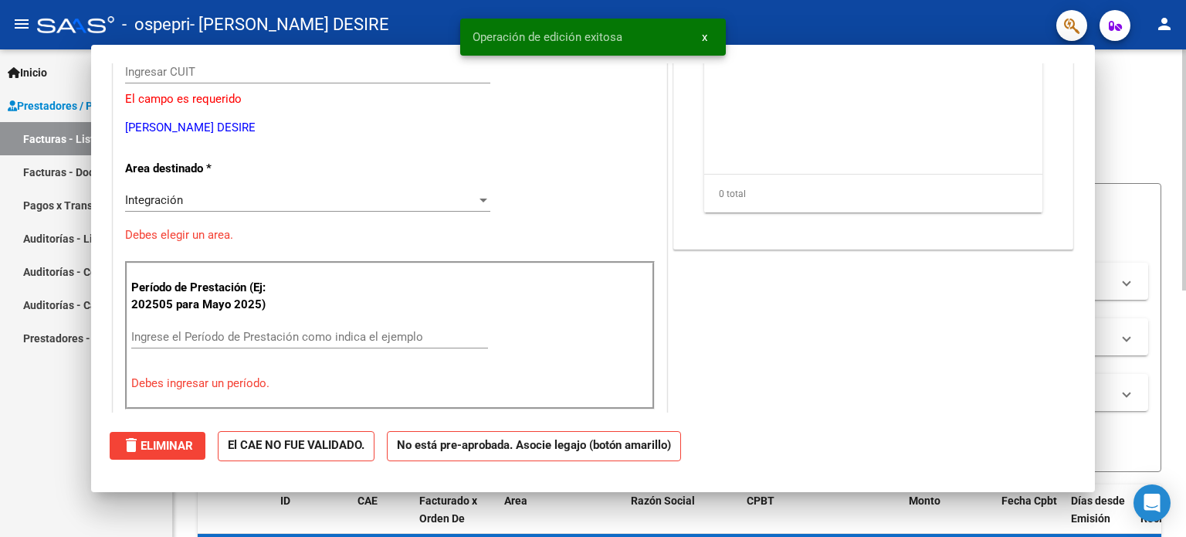
scroll to position [185, 0]
